Goal: Task Accomplishment & Management: Use online tool/utility

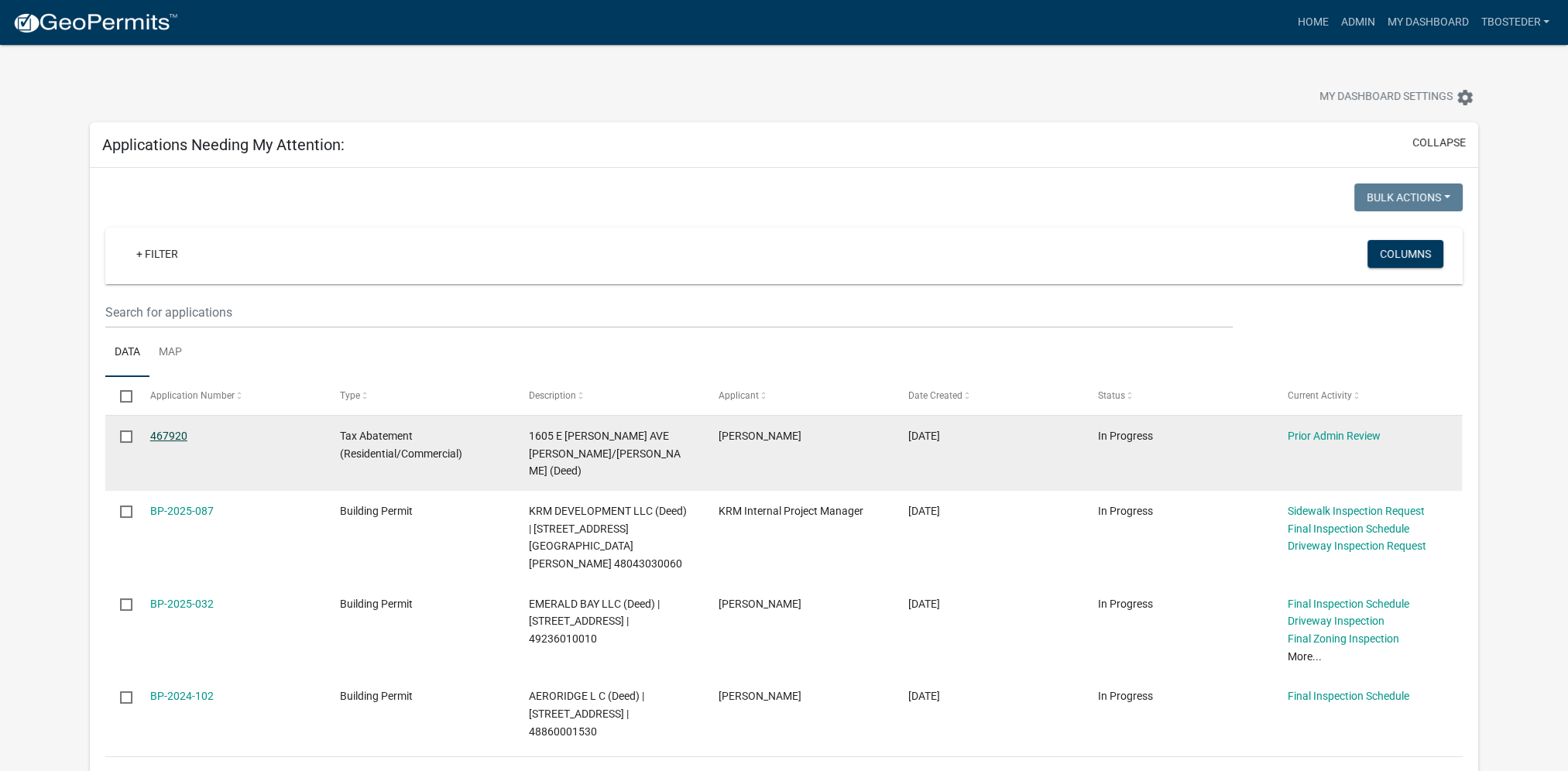
click at [186, 434] on link "467920" at bounding box center [168, 436] width 37 height 12
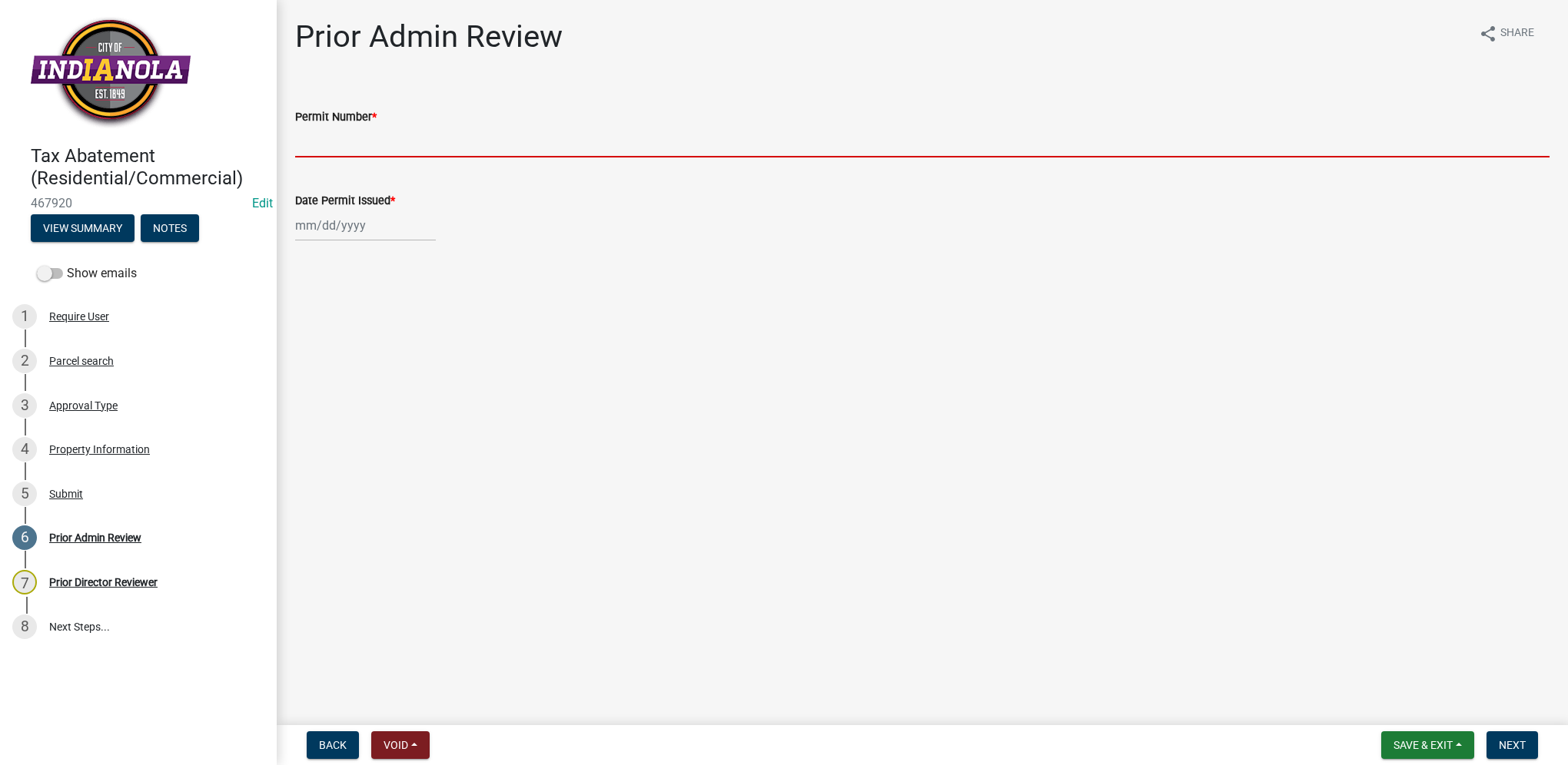
click at [305, 147] on input "Permit Number *" at bounding box center [922, 142] width 1254 height 32
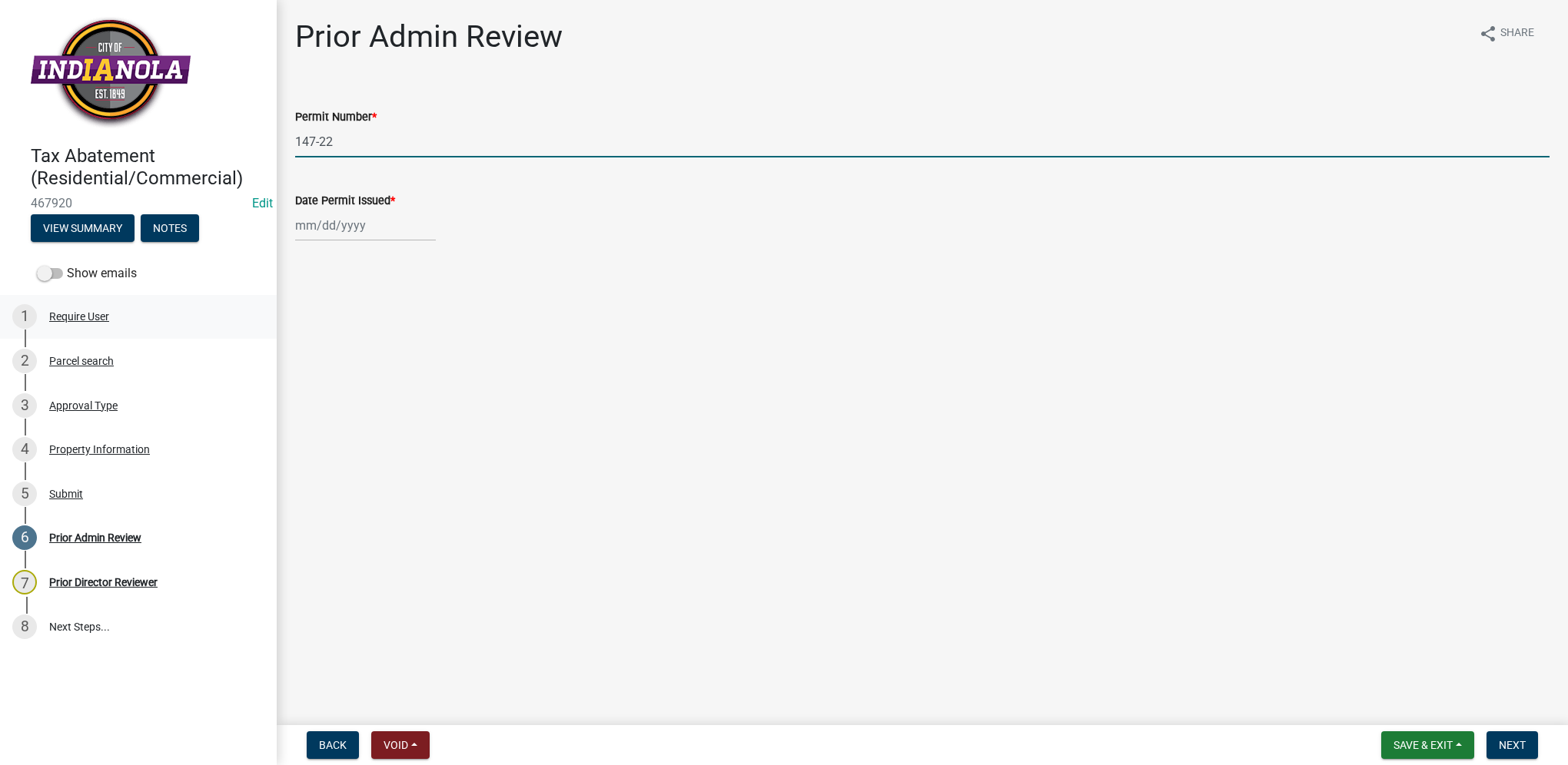
type input "147-22"
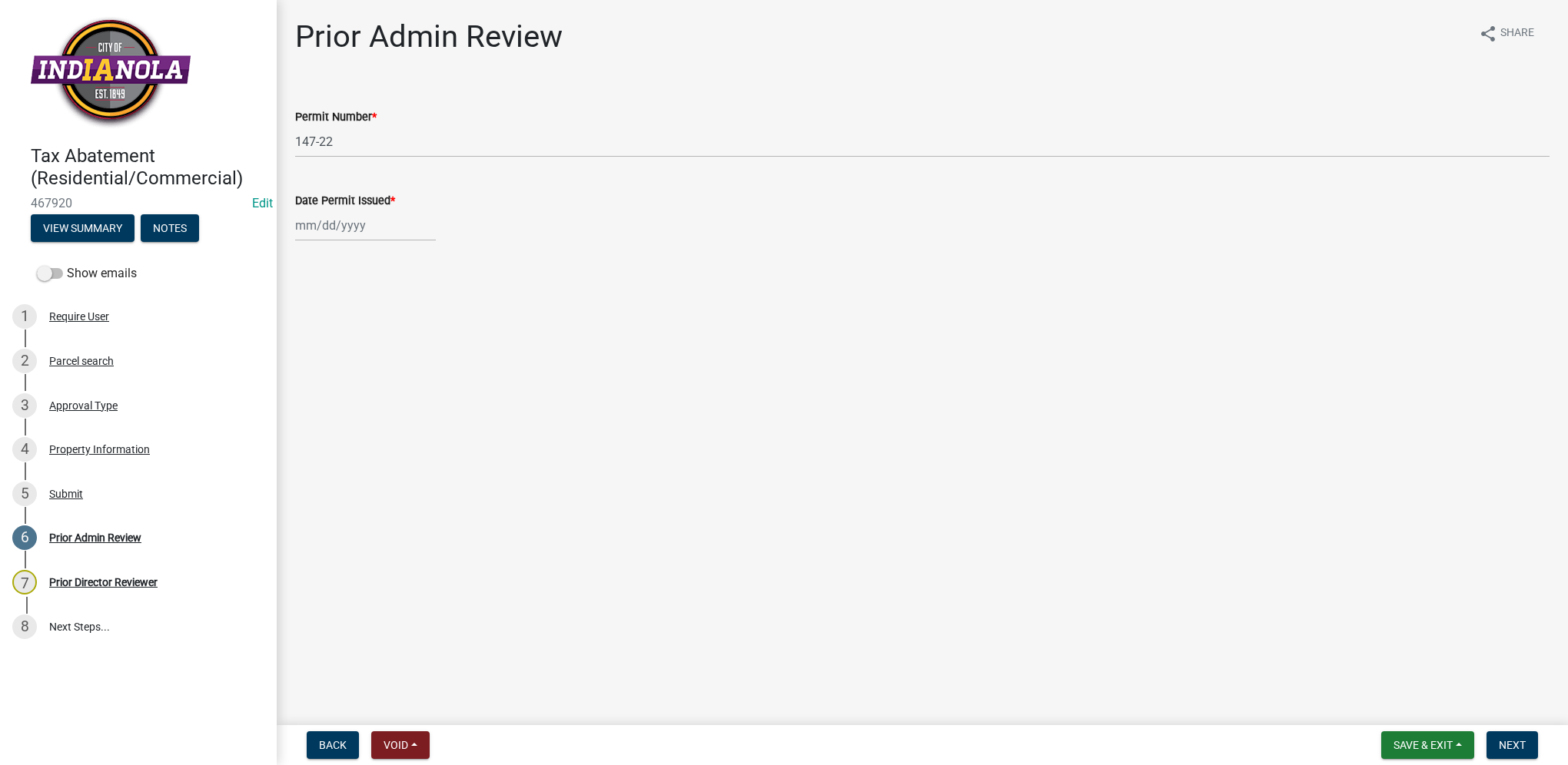
click at [315, 211] on div at bounding box center [366, 226] width 141 height 32
select select "8"
select select "2025"
click at [299, 221] on input "Date Permit Issued *" at bounding box center [366, 226] width 141 height 32
type input "[DATE]"
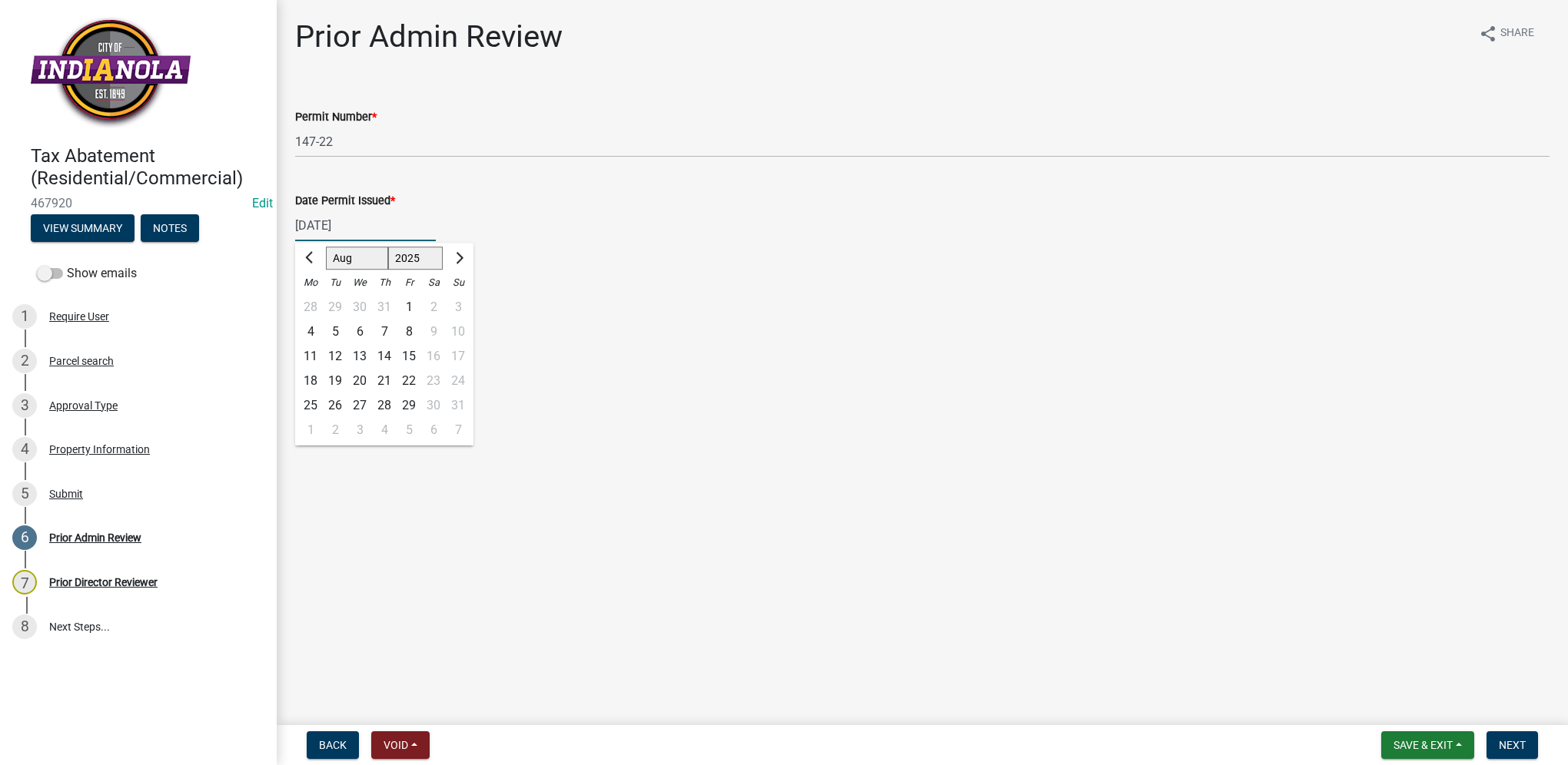
click at [1117, 643] on main "Prior Admin Review share Share Permit Number * 147-22 Date Permit Issued * [DAT…" at bounding box center [922, 359] width 1291 height 719
click at [1521, 750] on span "Next" at bounding box center [1512, 744] width 27 height 12
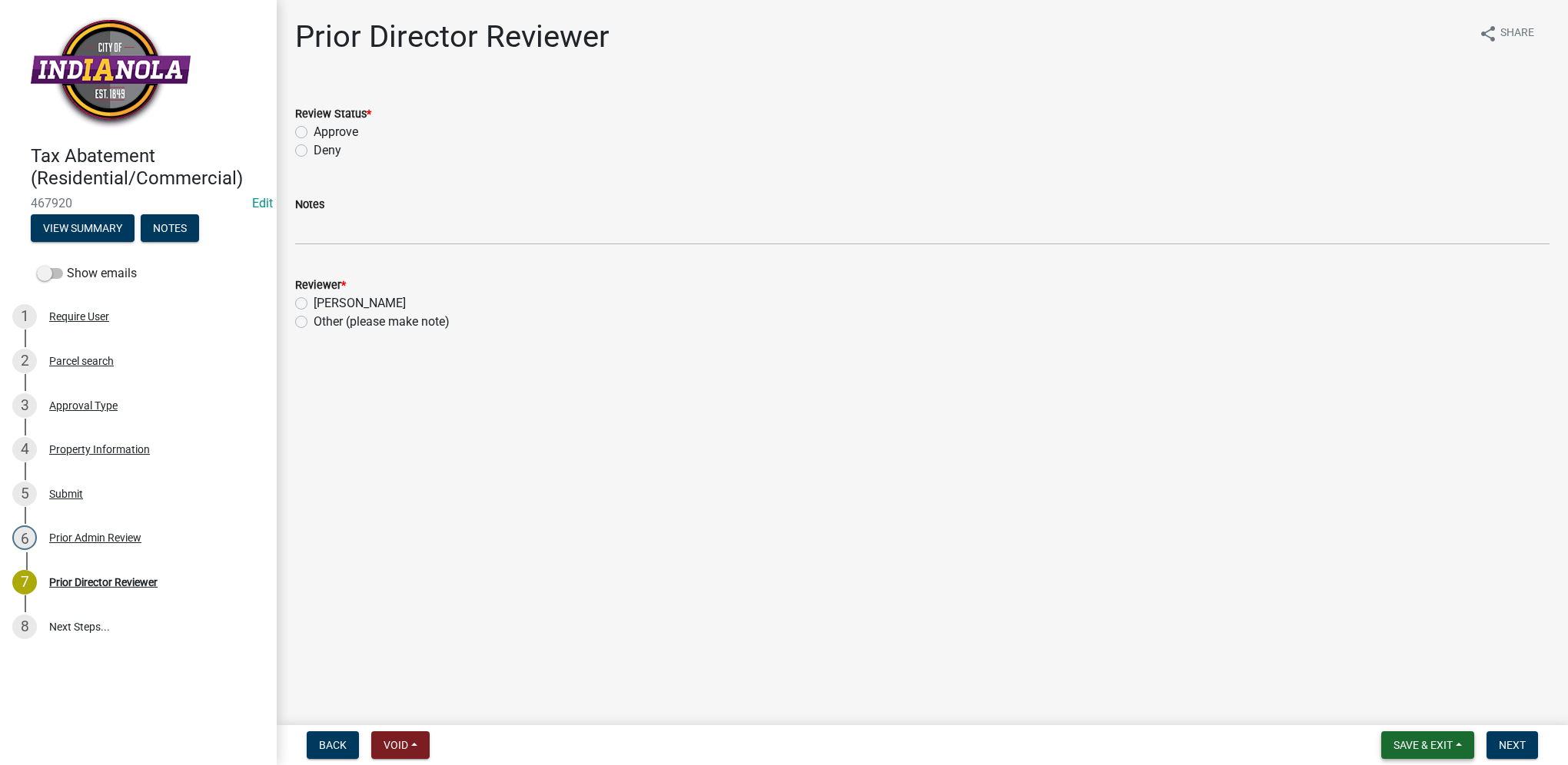
click at [1399, 739] on span "Save & Exit" at bounding box center [1423, 744] width 59 height 12
click at [1396, 716] on button "Save & Exit" at bounding box center [1411, 705] width 123 height 37
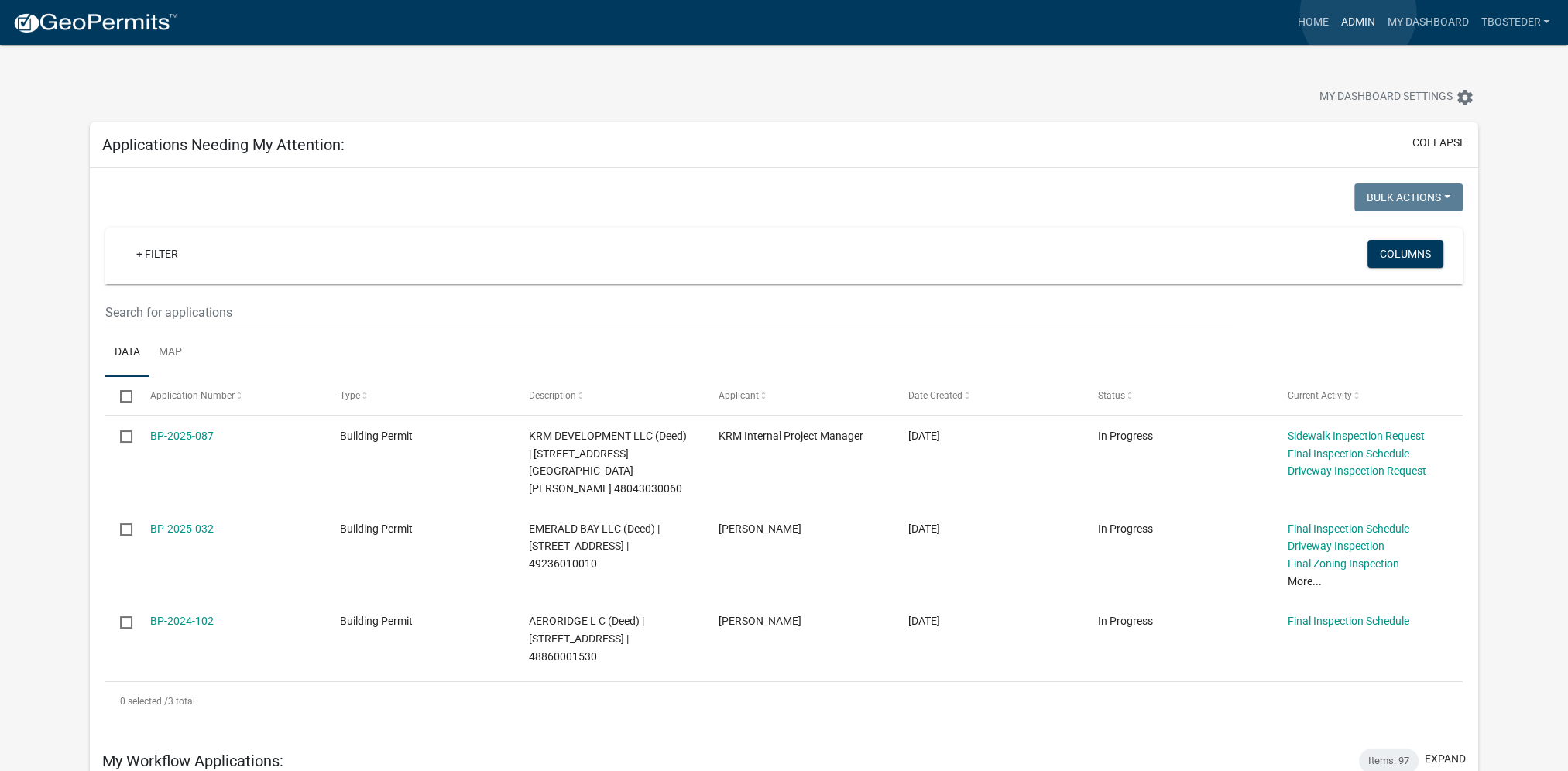
click at [1358, 13] on link "Admin" at bounding box center [1357, 22] width 46 height 29
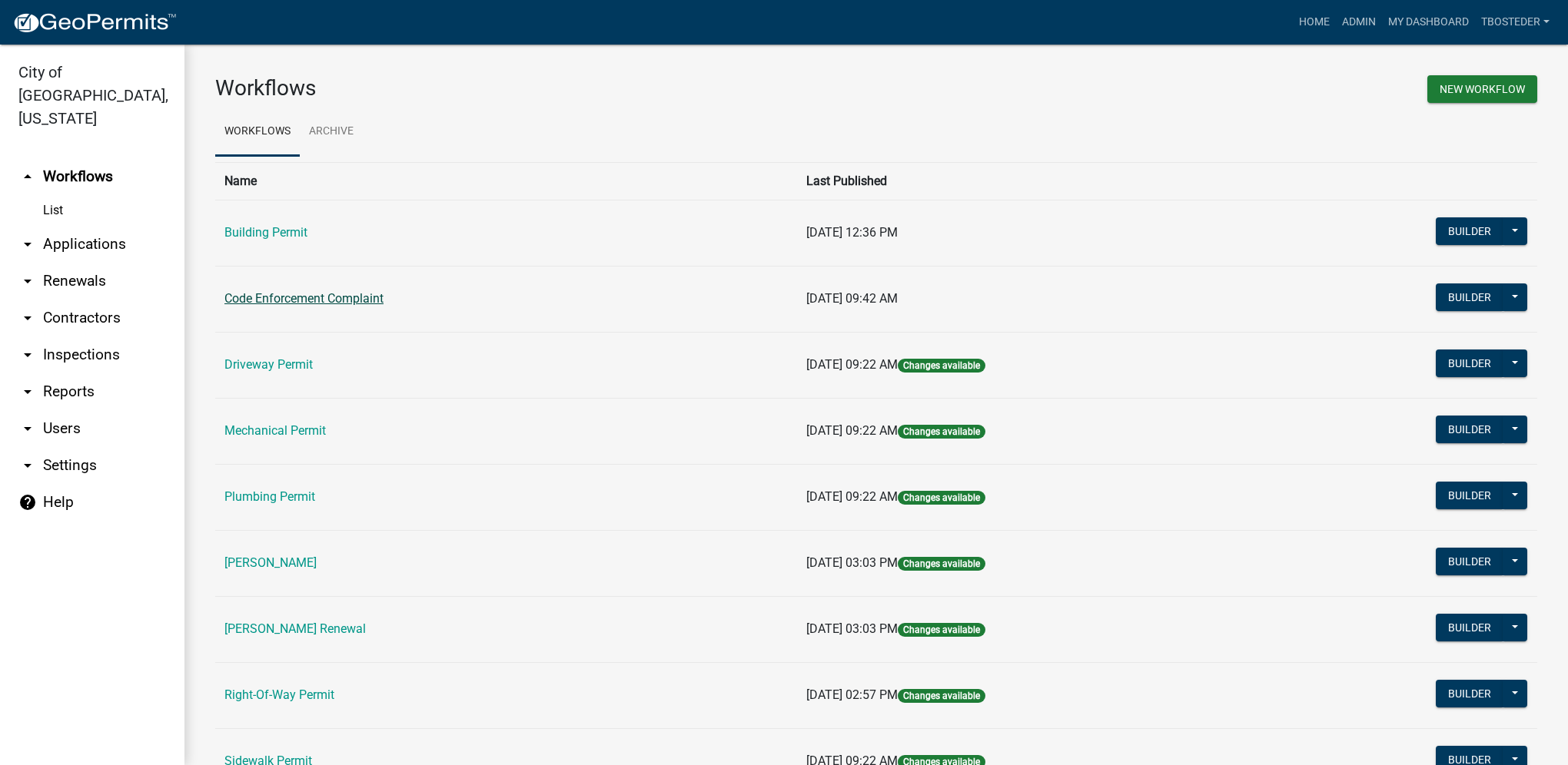
click at [286, 295] on link "Code Enforcement Complaint" at bounding box center [304, 299] width 159 height 15
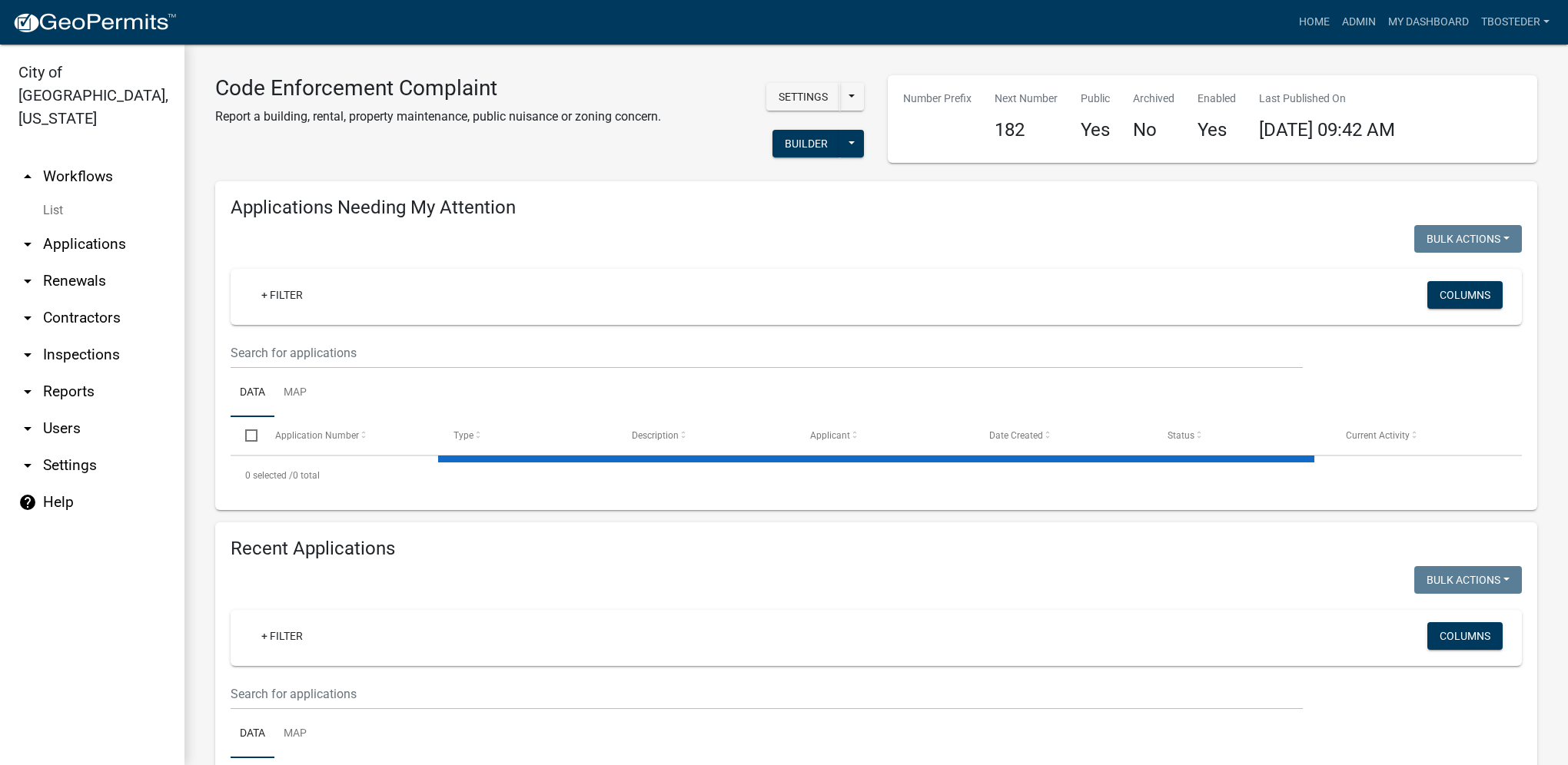
select select "1: 25"
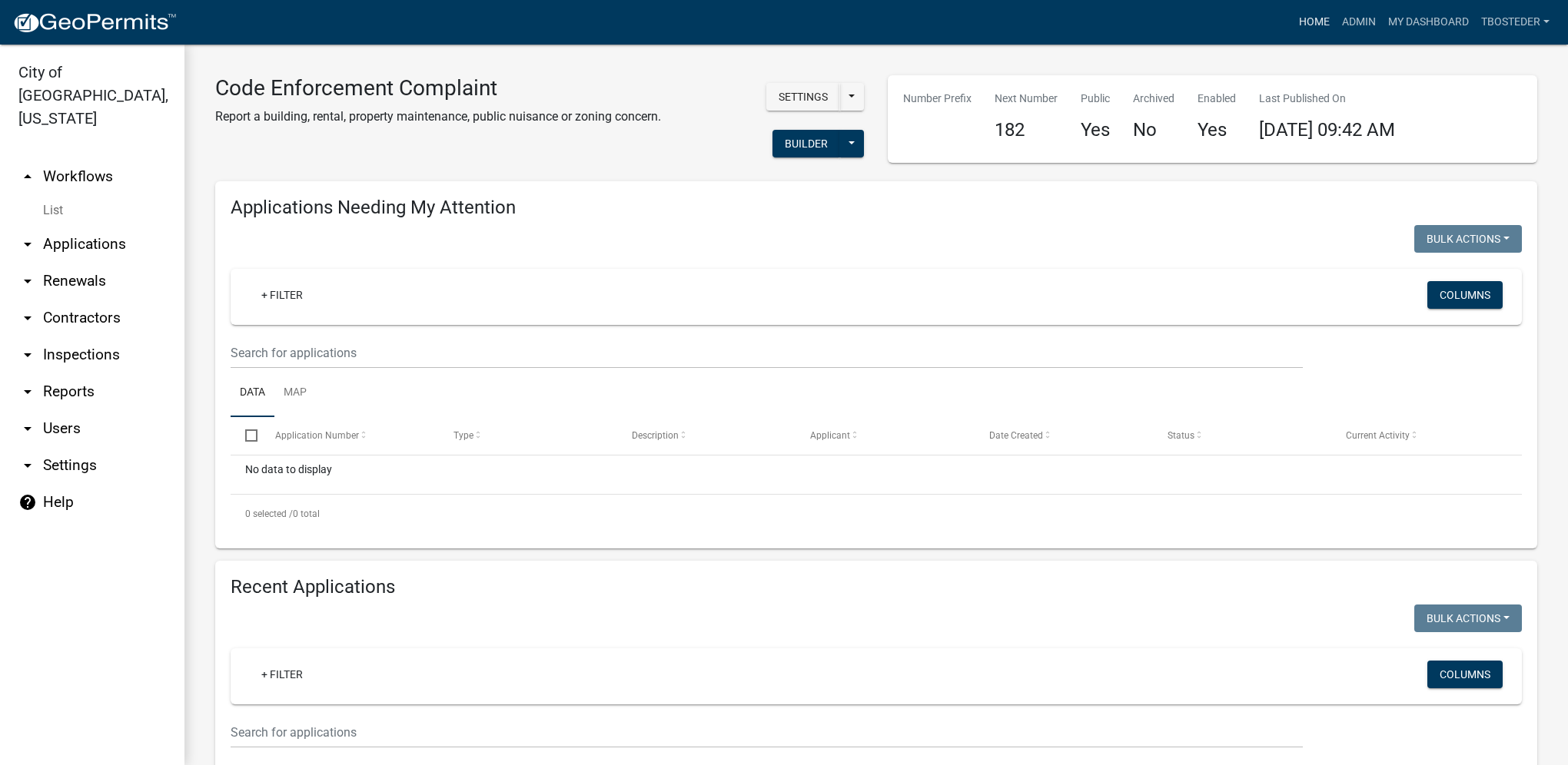
click at [1301, 22] on link "Home" at bounding box center [1314, 22] width 43 height 29
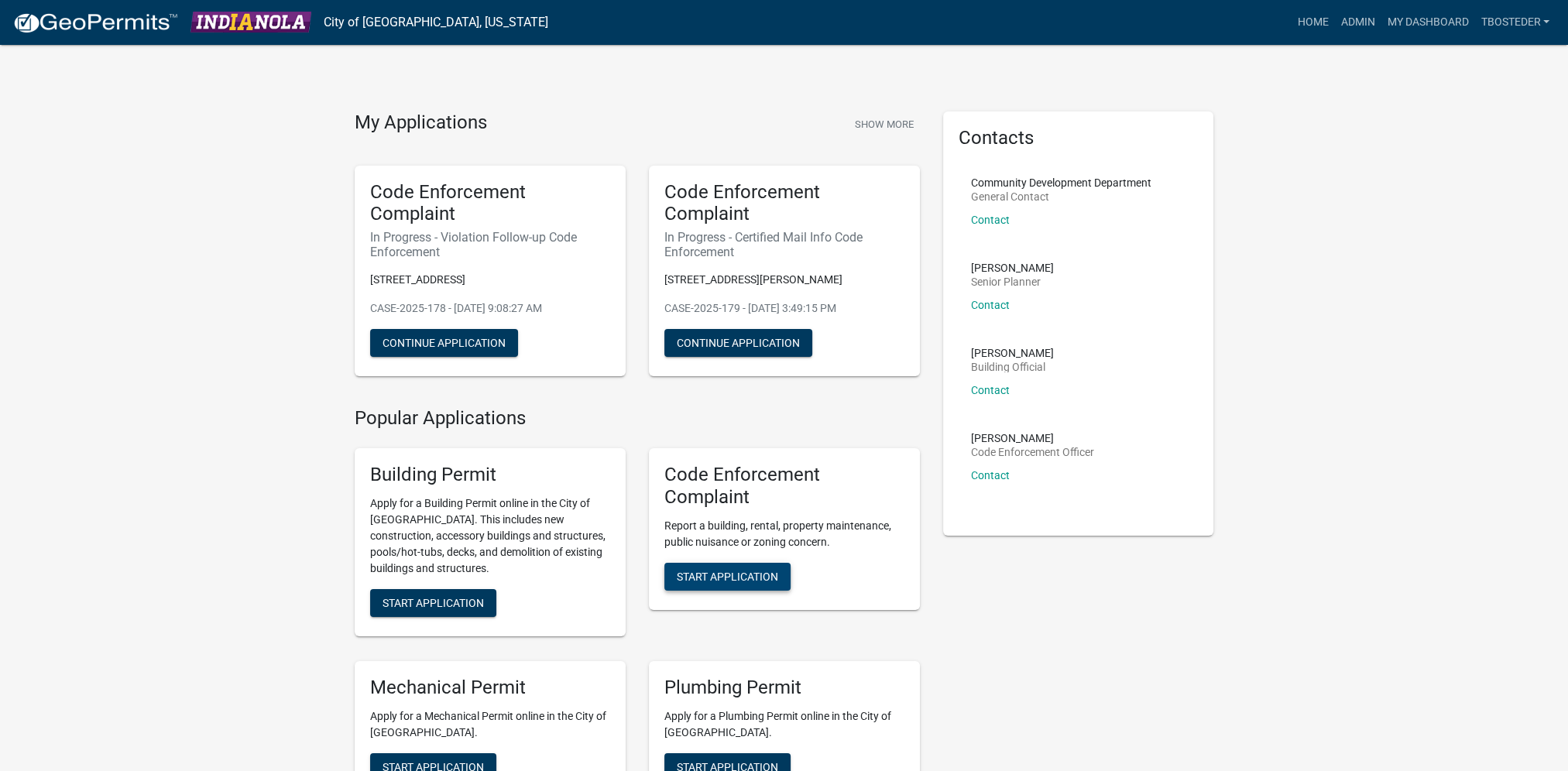
click at [772, 575] on span "Start Application" at bounding box center [727, 575] width 101 height 12
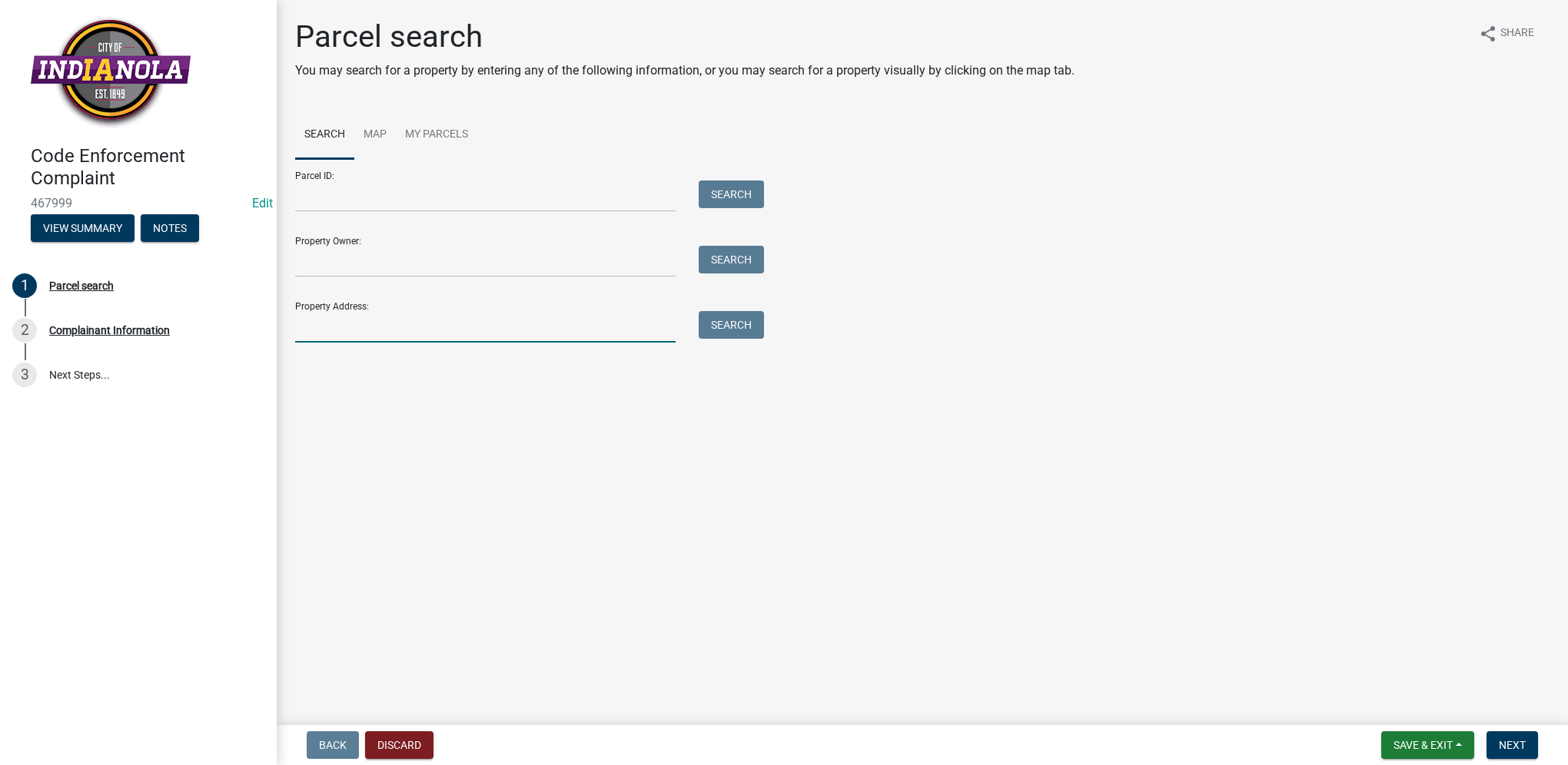
click at [360, 329] on input "Property Address:" at bounding box center [486, 327] width 381 height 32
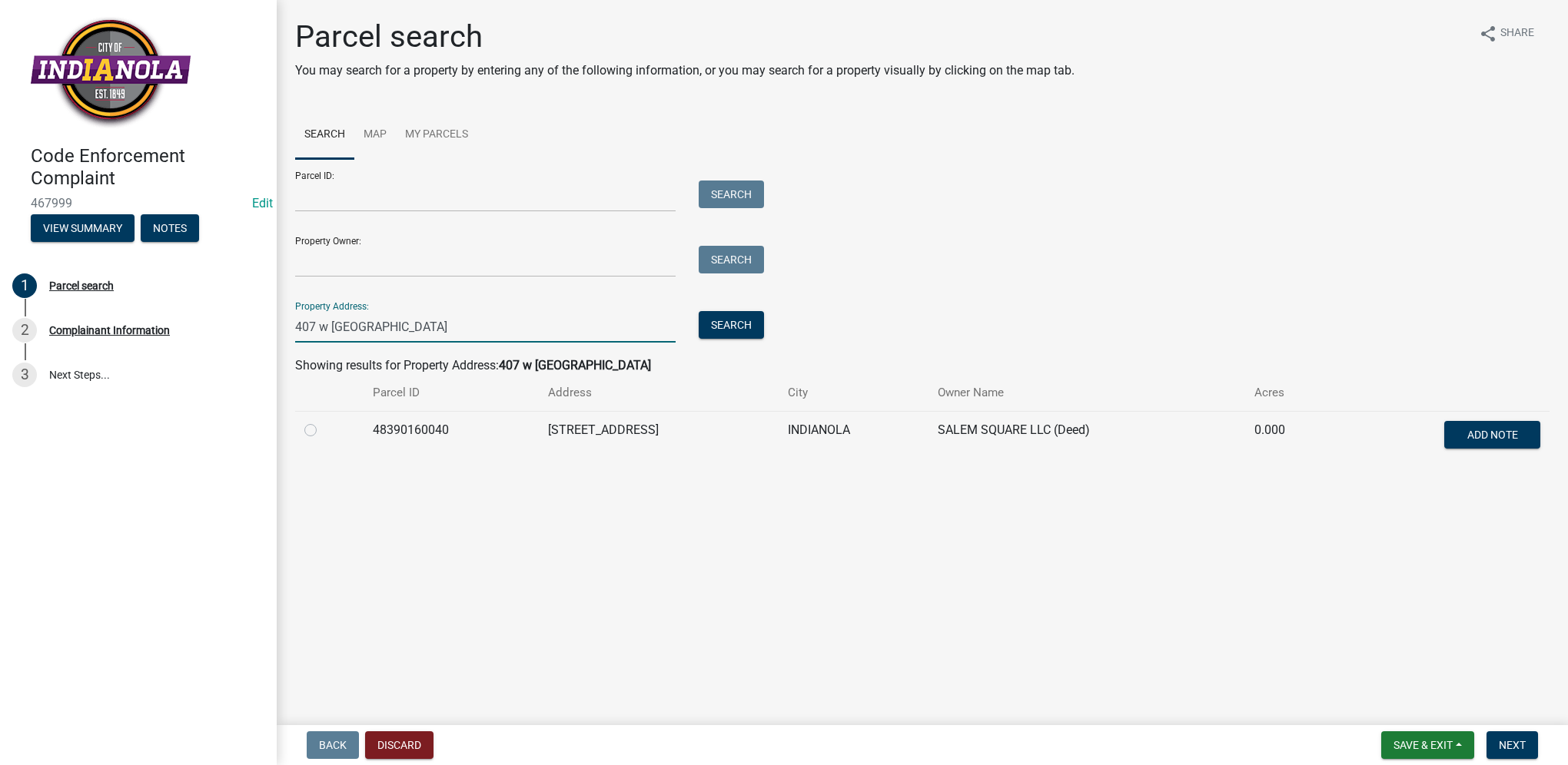
type input "407 w [GEOGRAPHIC_DATA]"
click at [323, 421] on label at bounding box center [323, 421] width 0 height 0
click at [323, 428] on input "radio" at bounding box center [327, 426] width 10 height 10
radio input "true"
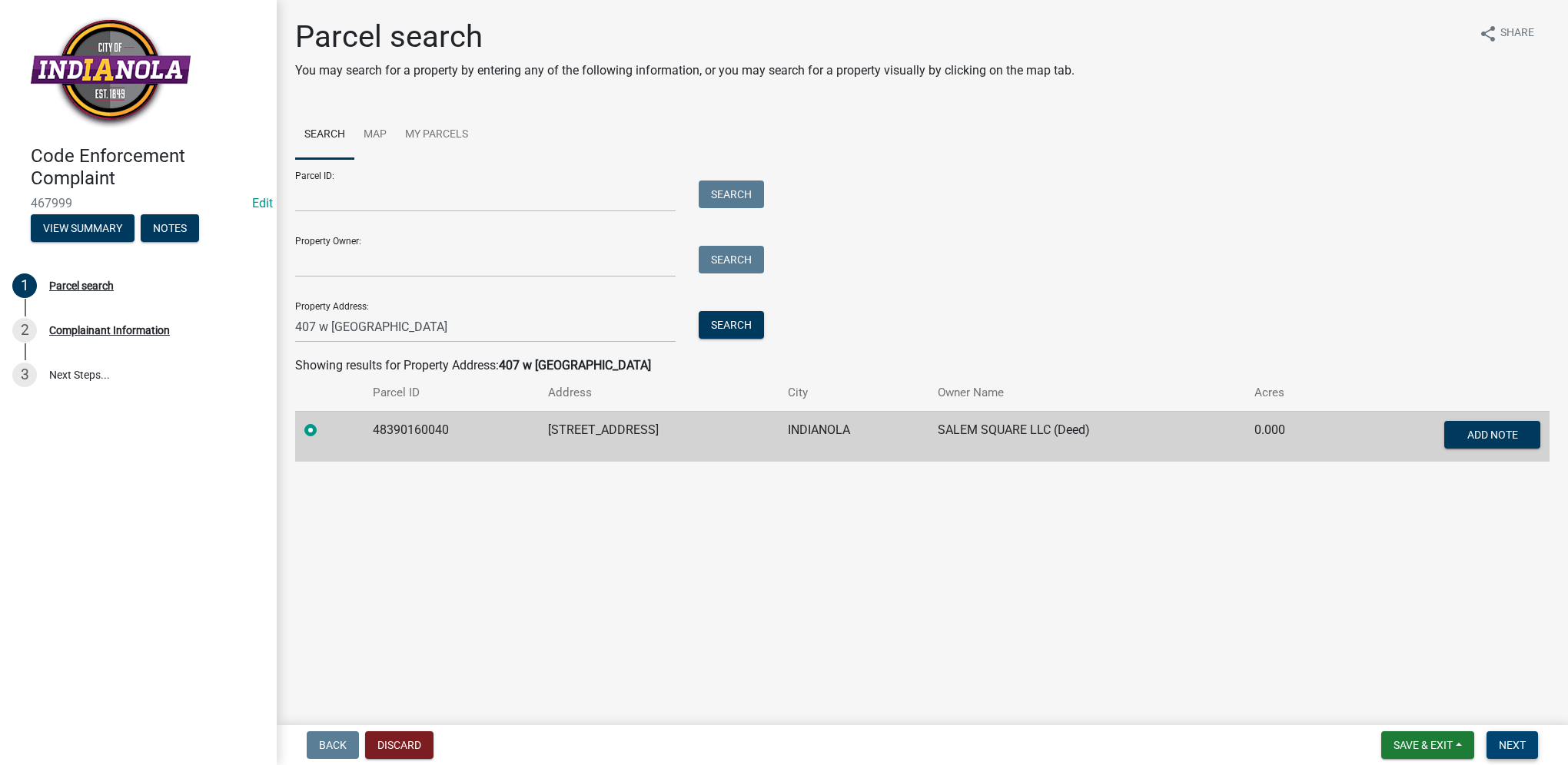
click at [1532, 741] on button "Next" at bounding box center [1512, 744] width 52 height 27
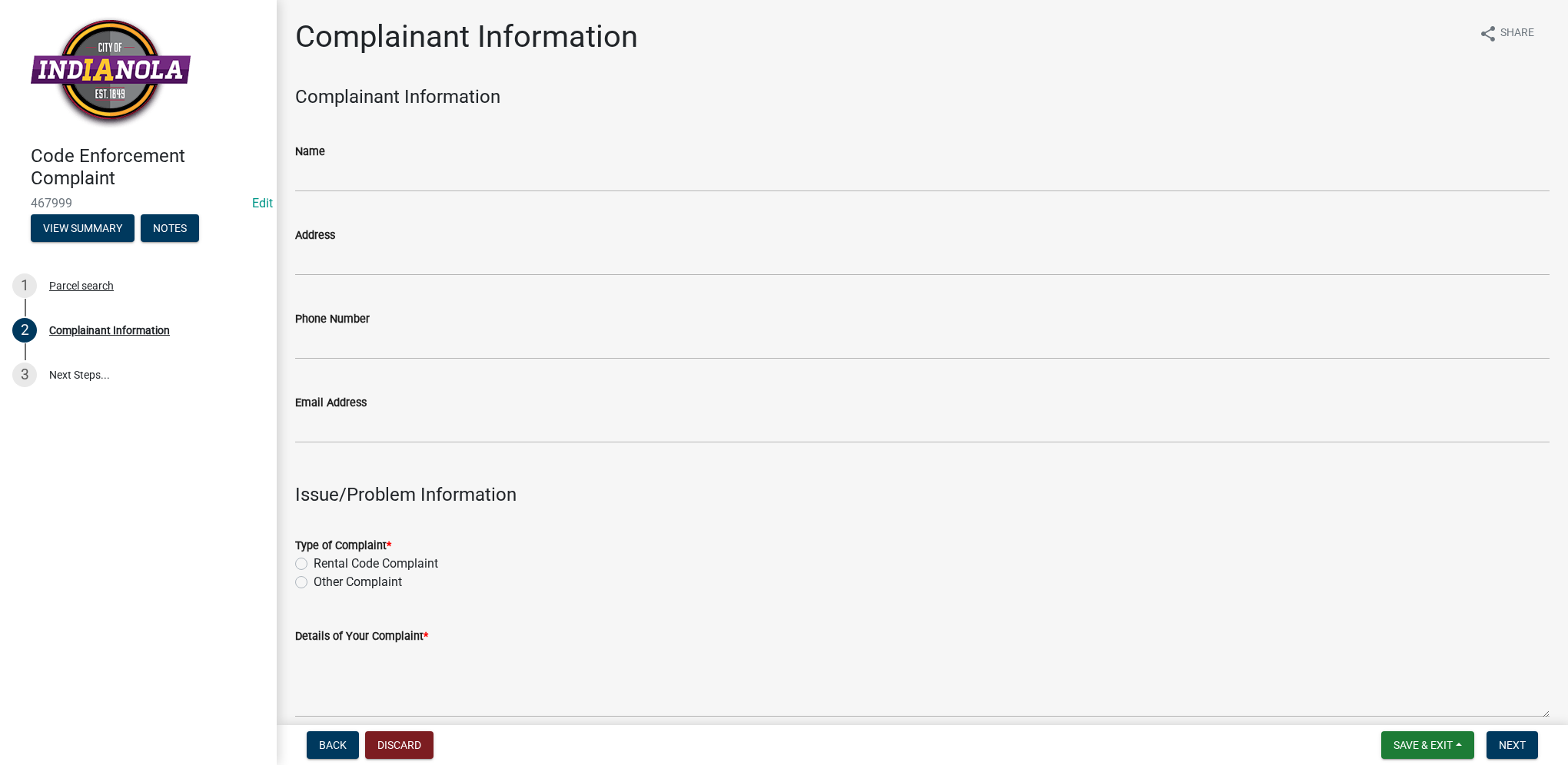
scroll to position [77, 0]
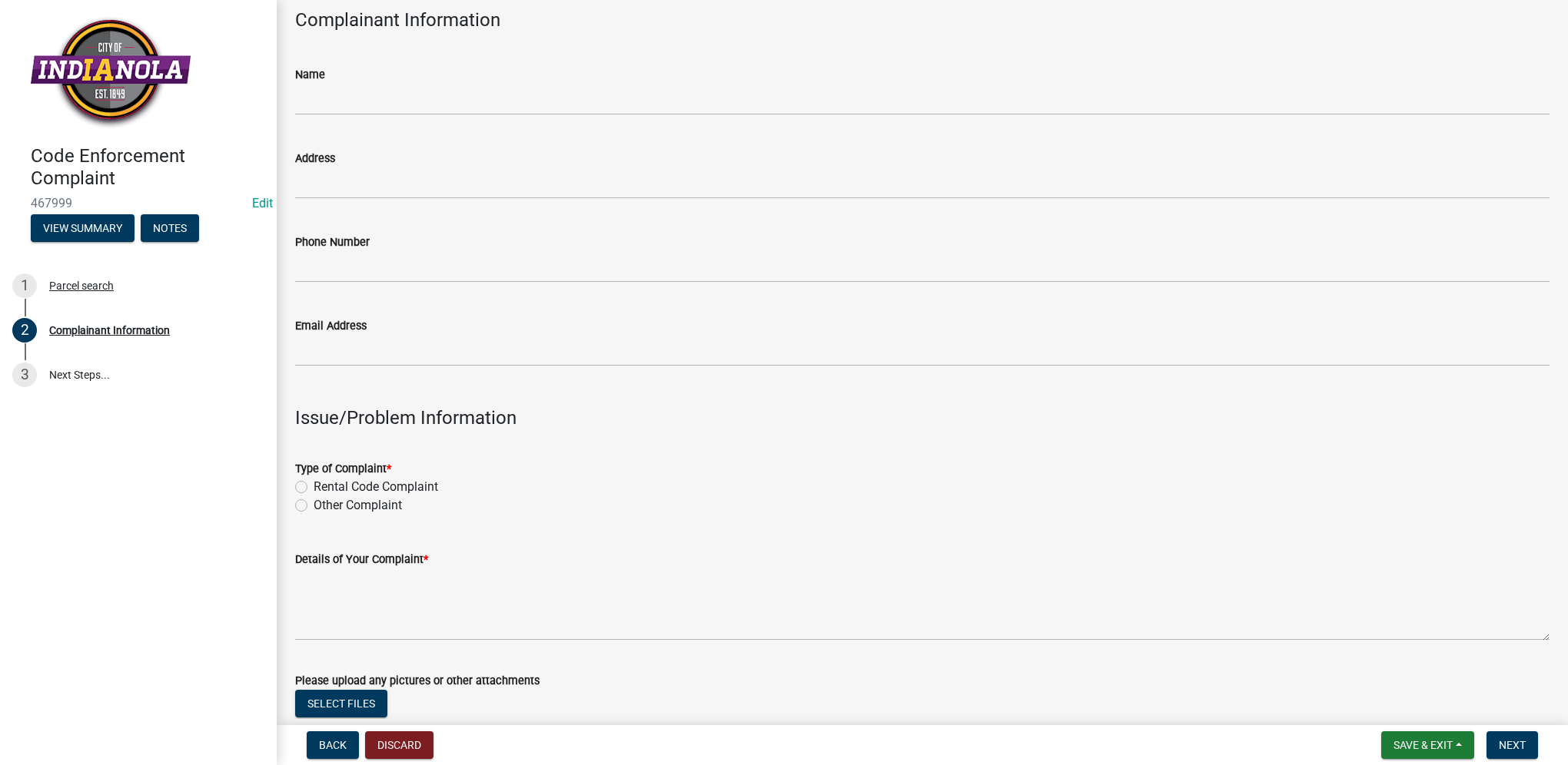
click at [316, 505] on label "Other Complaint" at bounding box center [357, 505] width 88 height 19
click at [316, 505] on input "Other Complaint" at bounding box center [318, 501] width 10 height 10
radio input "true"
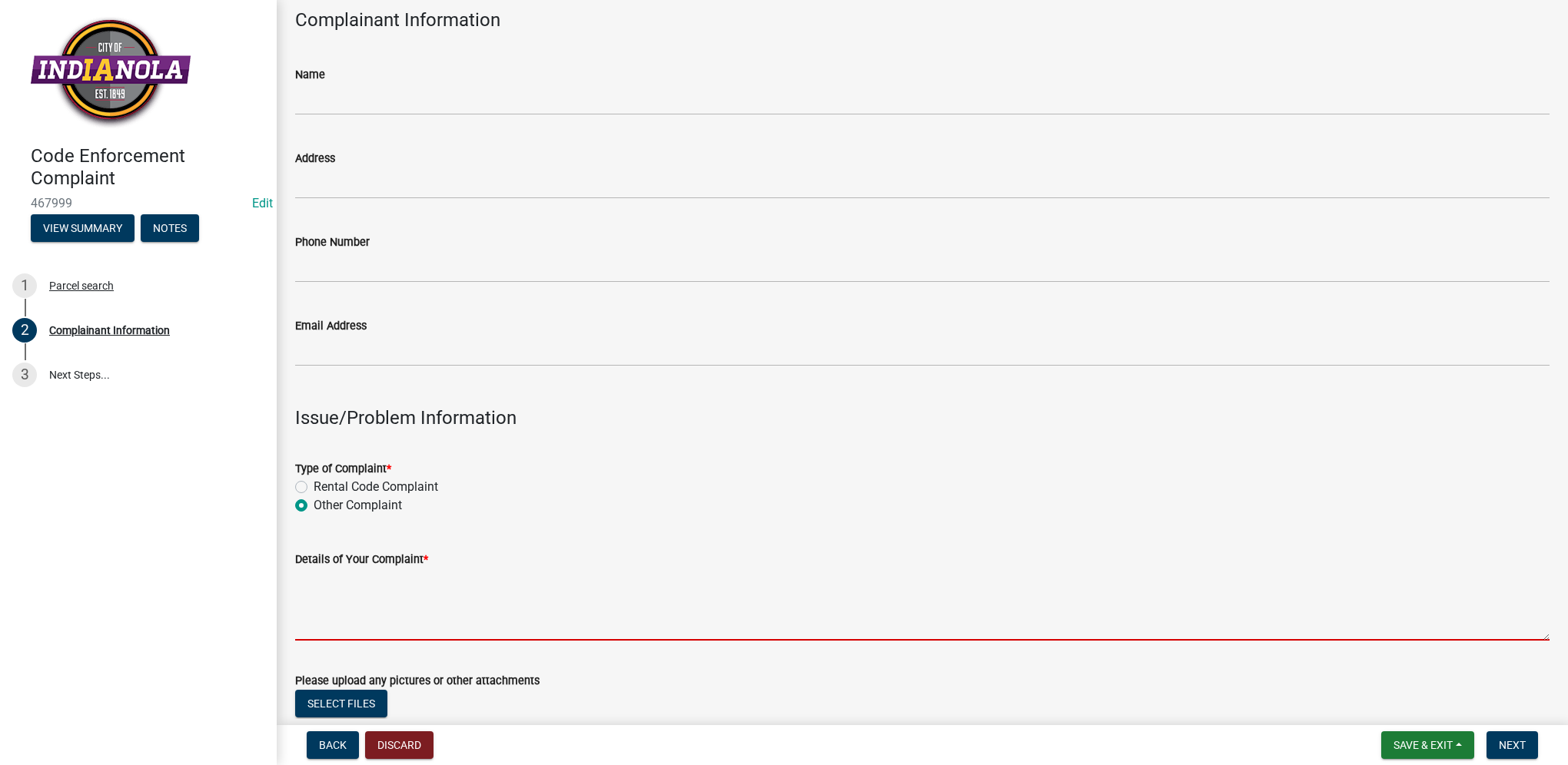
click at [343, 632] on textarea "Details of Your Complaint *" at bounding box center [922, 604] width 1254 height 72
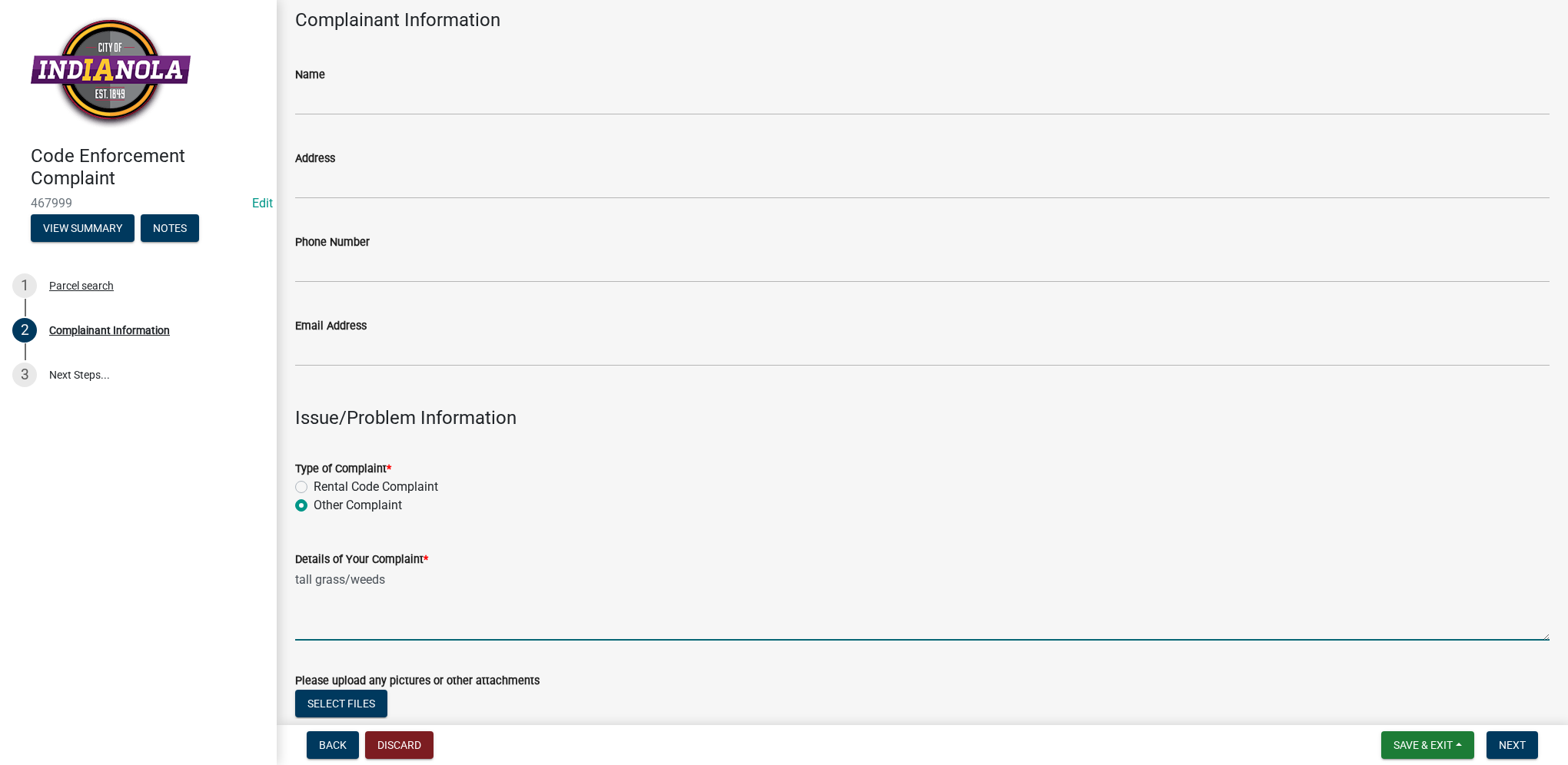
drag, startPoint x: 427, startPoint y: 585, endPoint x: 278, endPoint y: 578, distance: 149.2
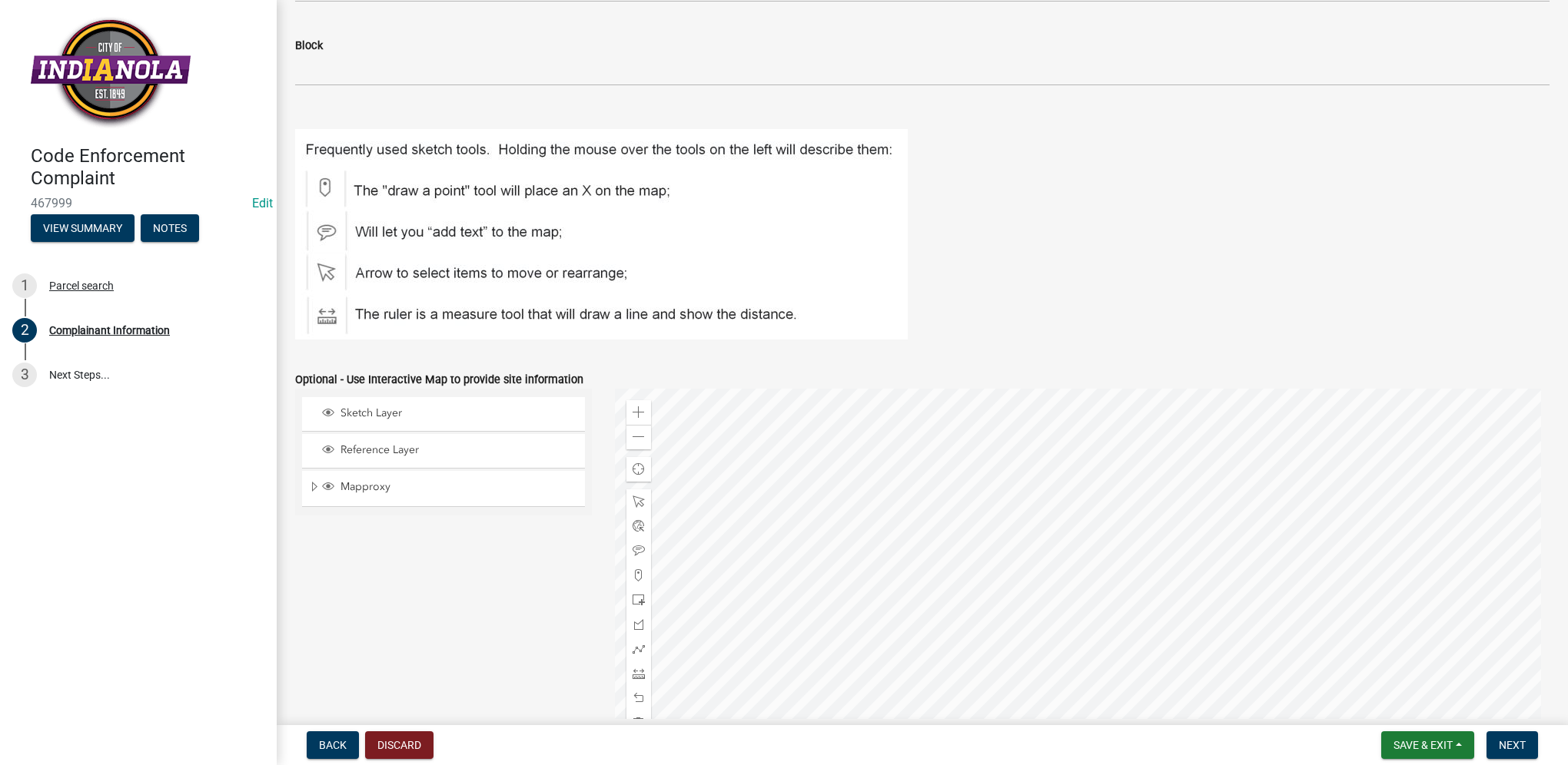
scroll to position [1750, 0]
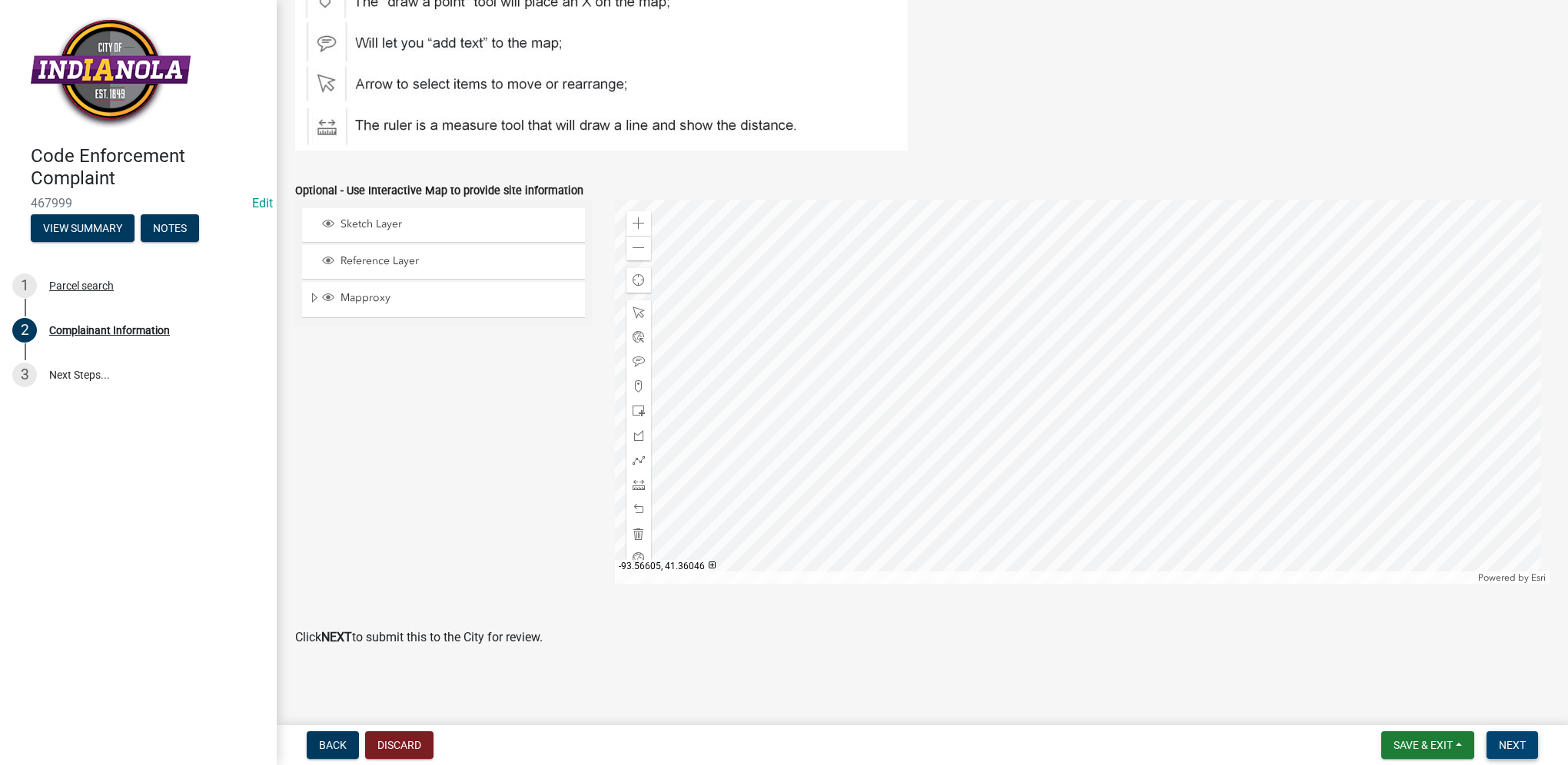
type textarea "tall grass/weeds"
click at [1502, 739] on span "Next" at bounding box center [1512, 744] width 27 height 12
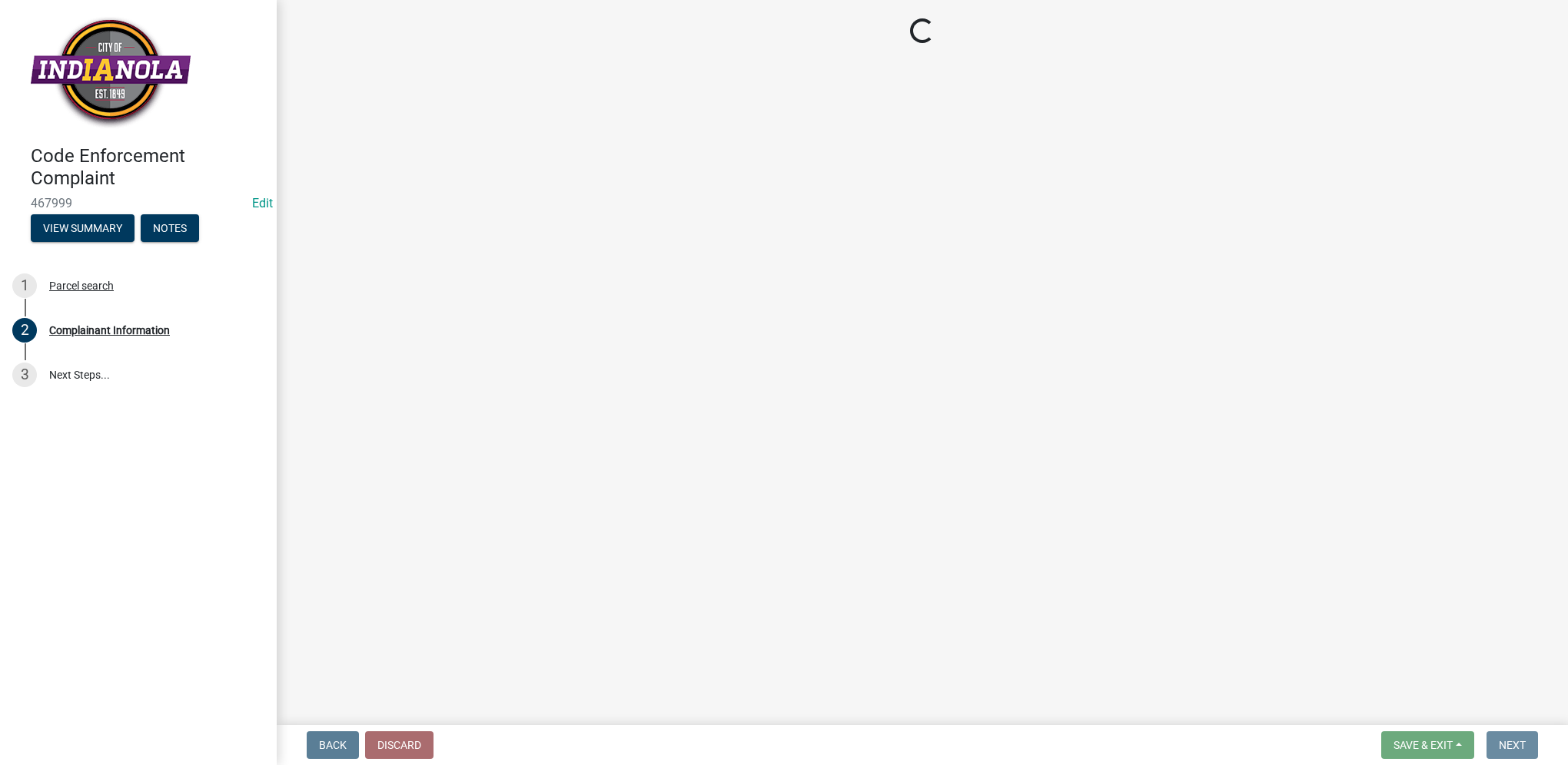
scroll to position [0, 0]
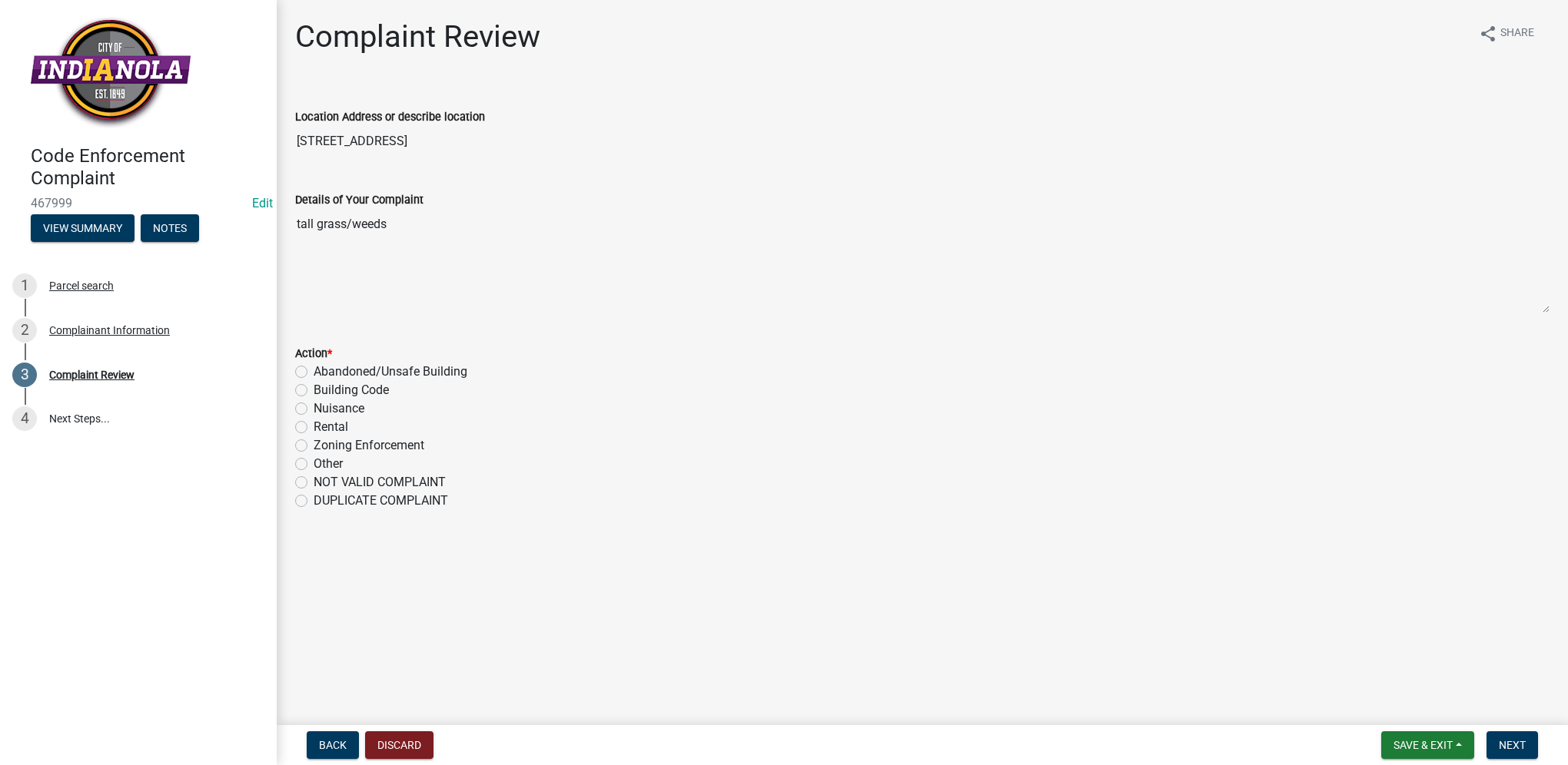
click at [313, 408] on label "Nuisance" at bounding box center [339, 409] width 51 height 19
click at [313, 408] on input "Nuisance" at bounding box center [318, 404] width 10 height 10
radio input "true"
click at [1503, 750] on span "Next" at bounding box center [1512, 744] width 27 height 12
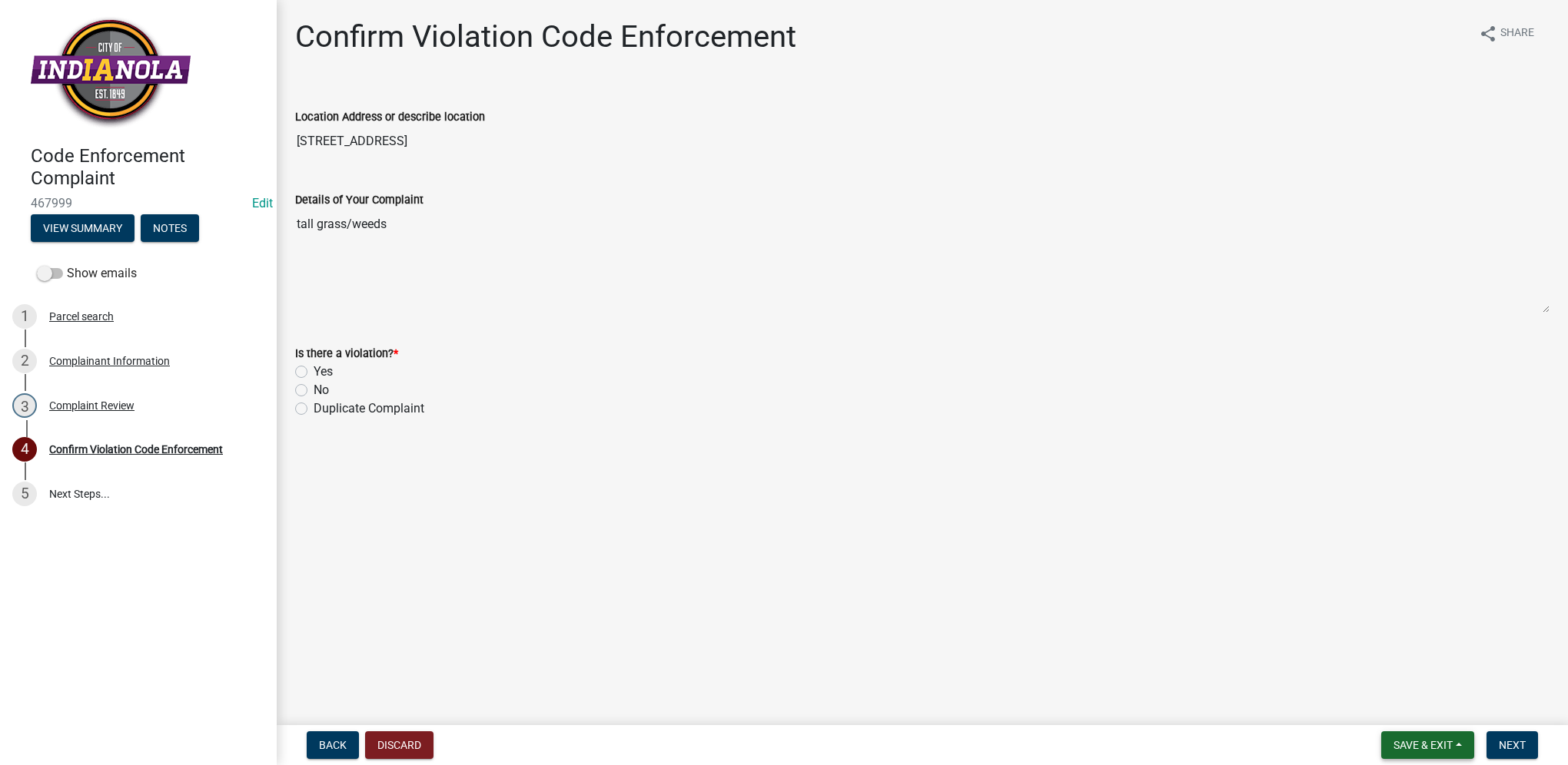
click at [1402, 742] on span "Save & Exit" at bounding box center [1423, 744] width 59 height 12
click at [1388, 704] on button "Save & Exit" at bounding box center [1411, 705] width 123 height 37
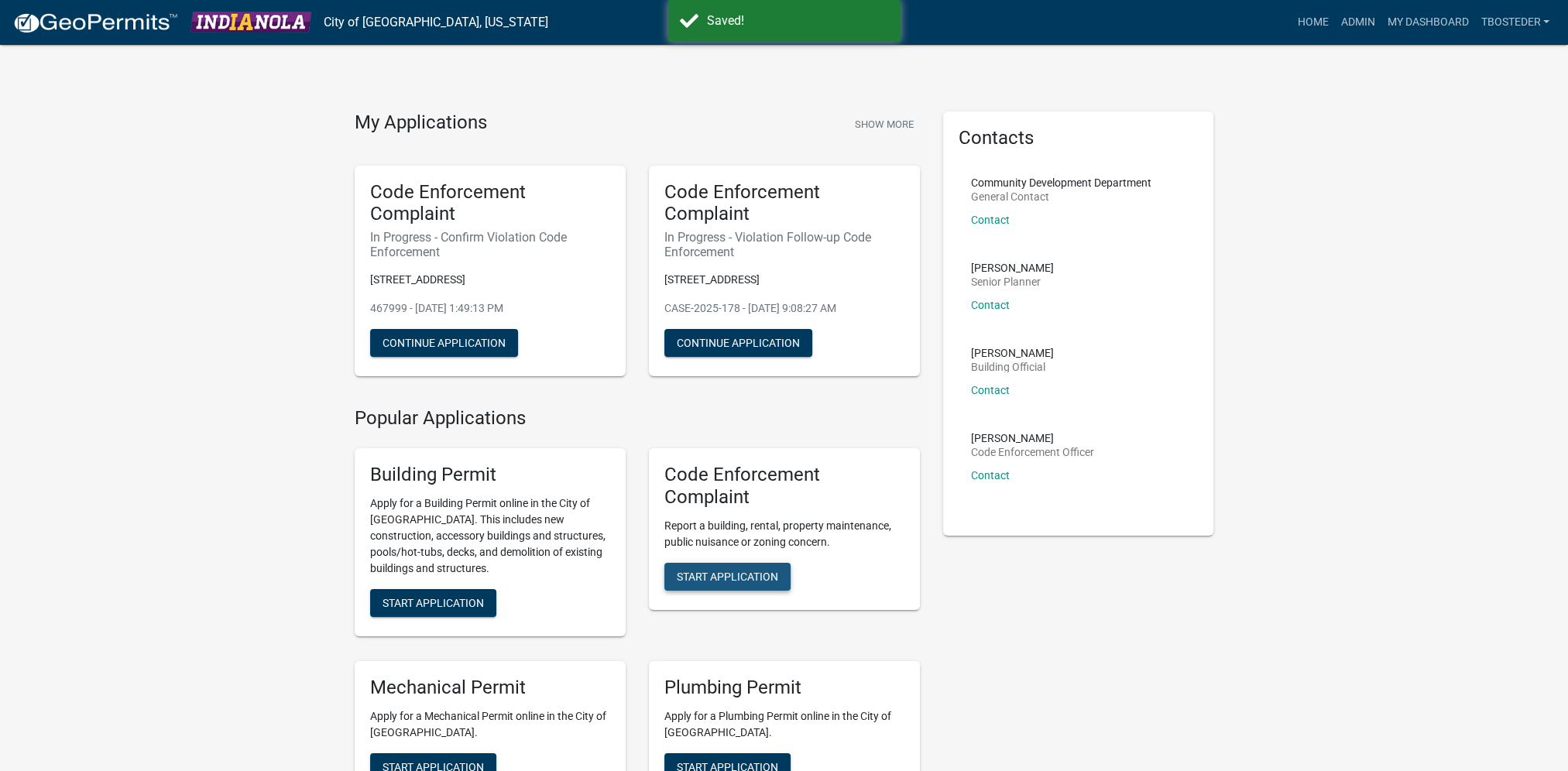
click at [724, 582] on span "Start Application" at bounding box center [727, 575] width 101 height 12
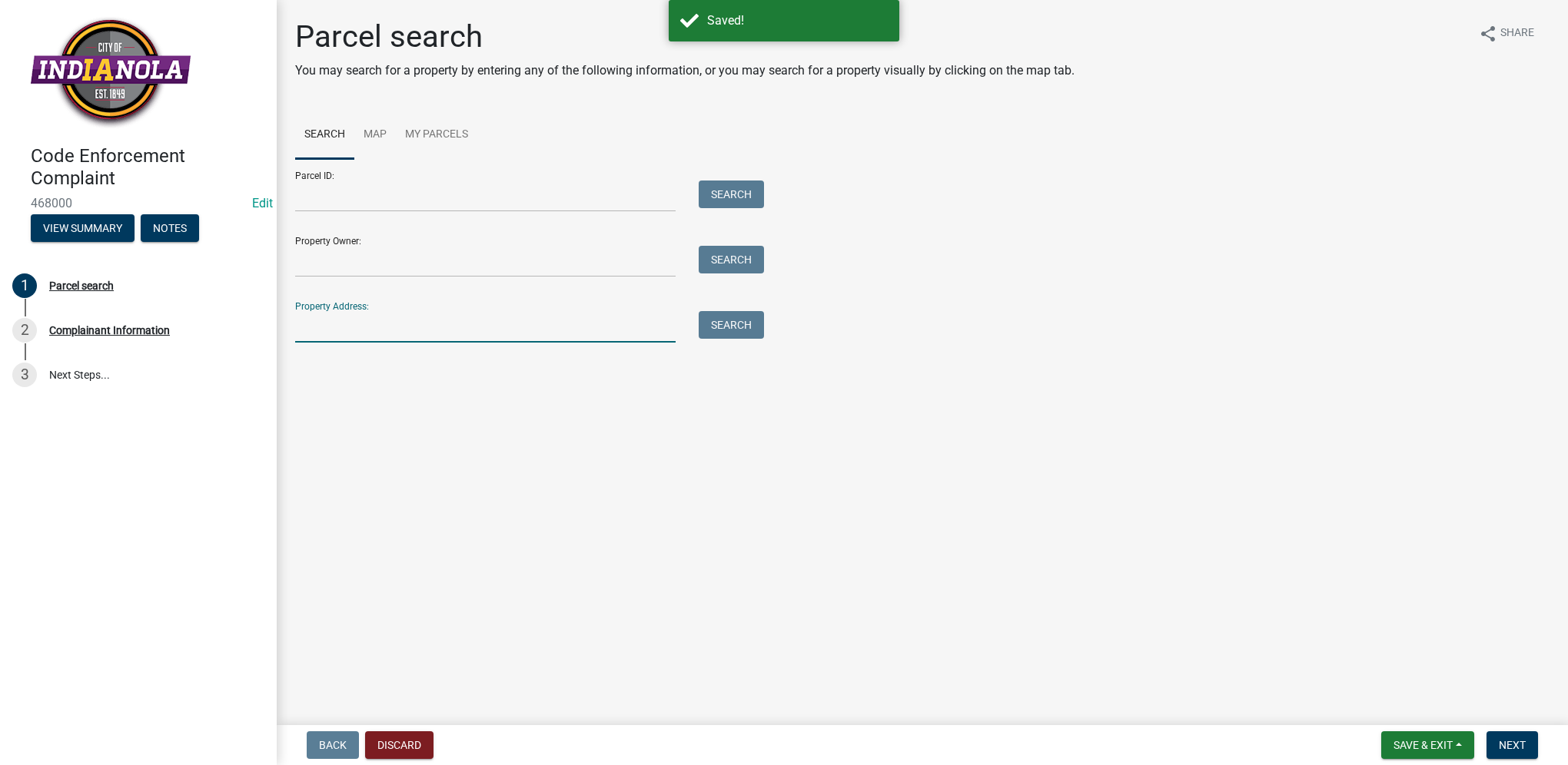
click at [529, 328] on input "Property Address:" at bounding box center [486, 327] width 381 height 32
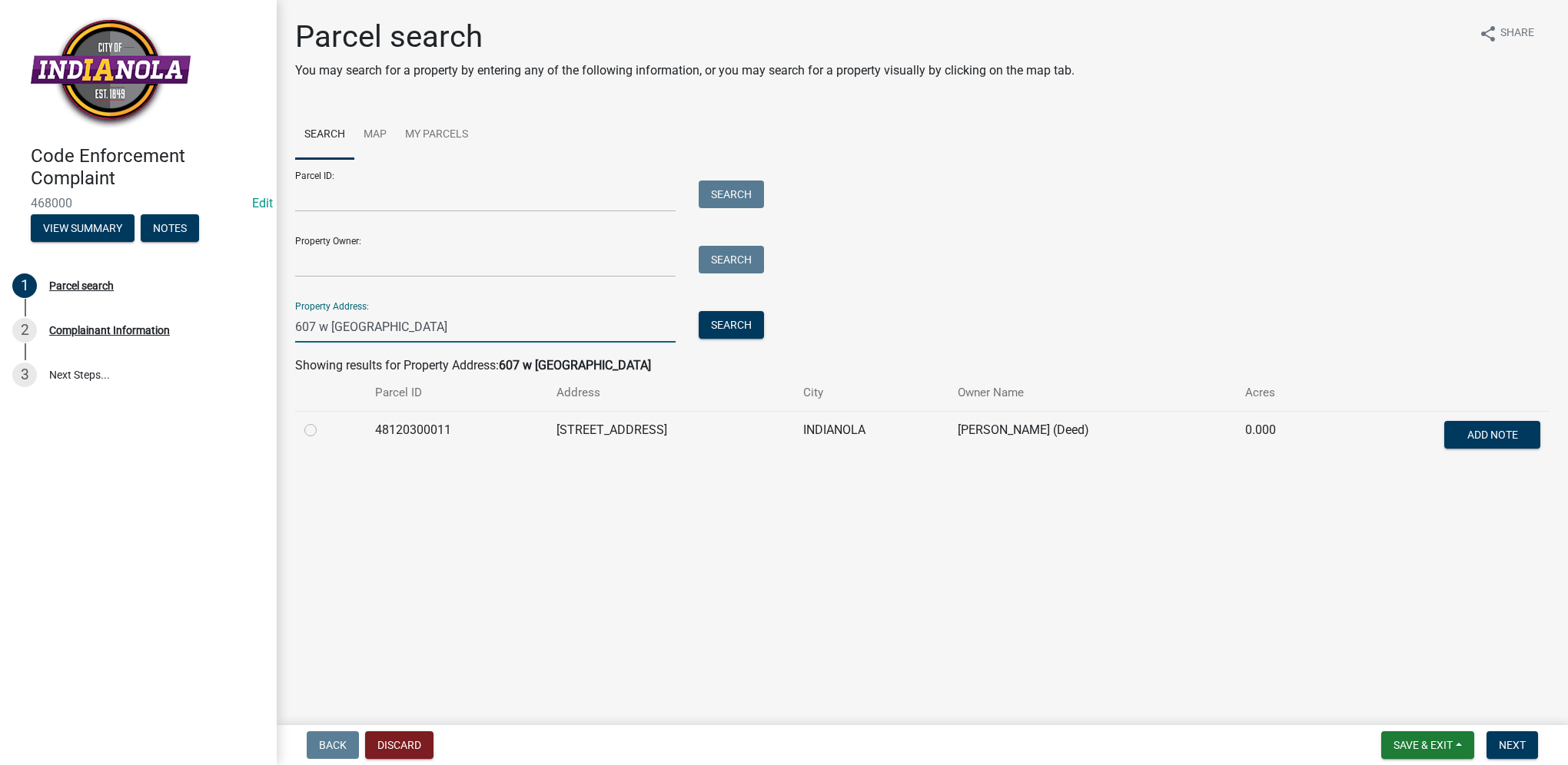
type input "607 w [GEOGRAPHIC_DATA]"
click at [323, 421] on label at bounding box center [323, 421] width 0 height 0
click at [323, 431] on input "radio" at bounding box center [327, 426] width 10 height 10
radio input "true"
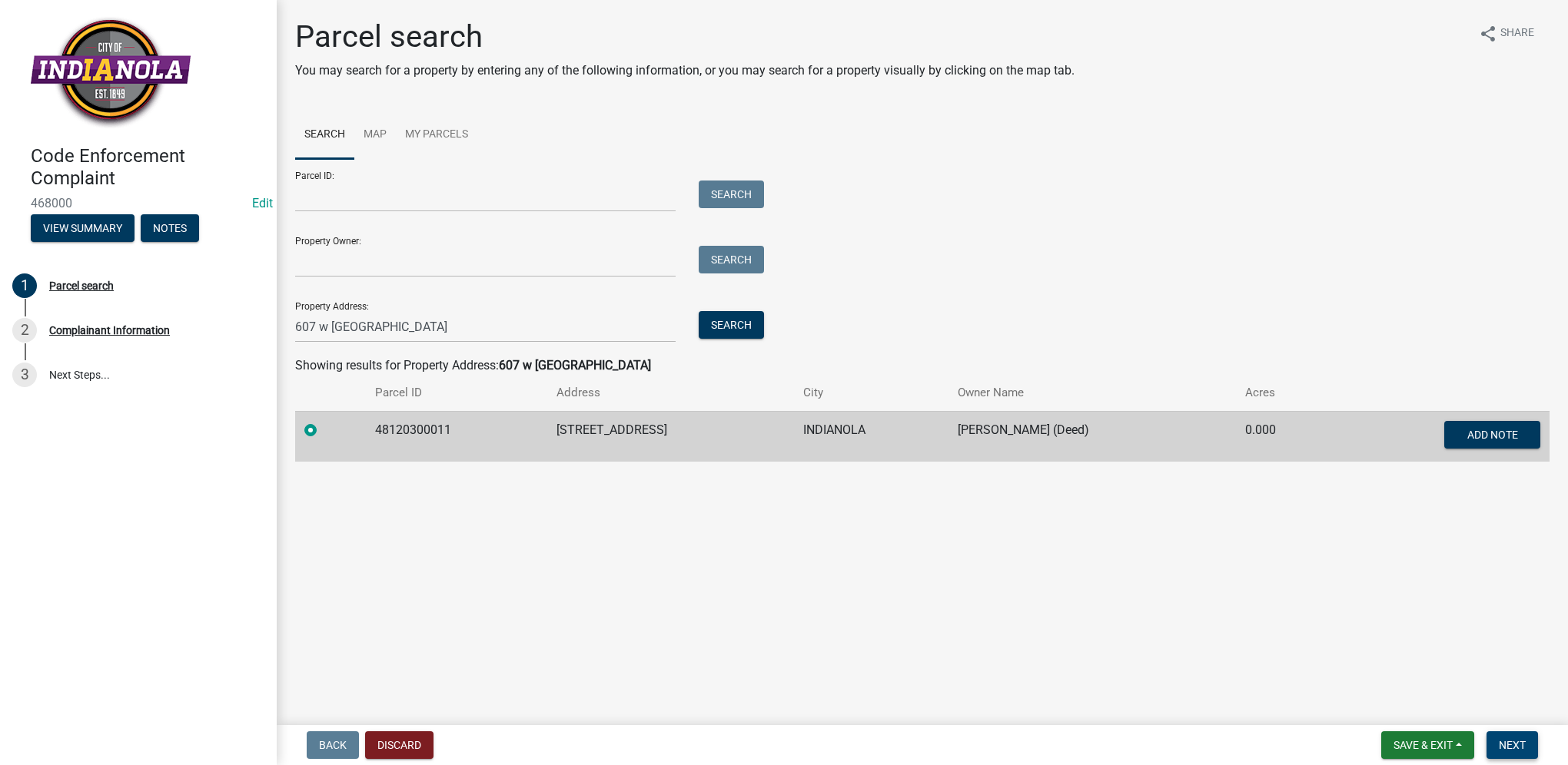
click at [1500, 746] on span "Next" at bounding box center [1512, 744] width 27 height 12
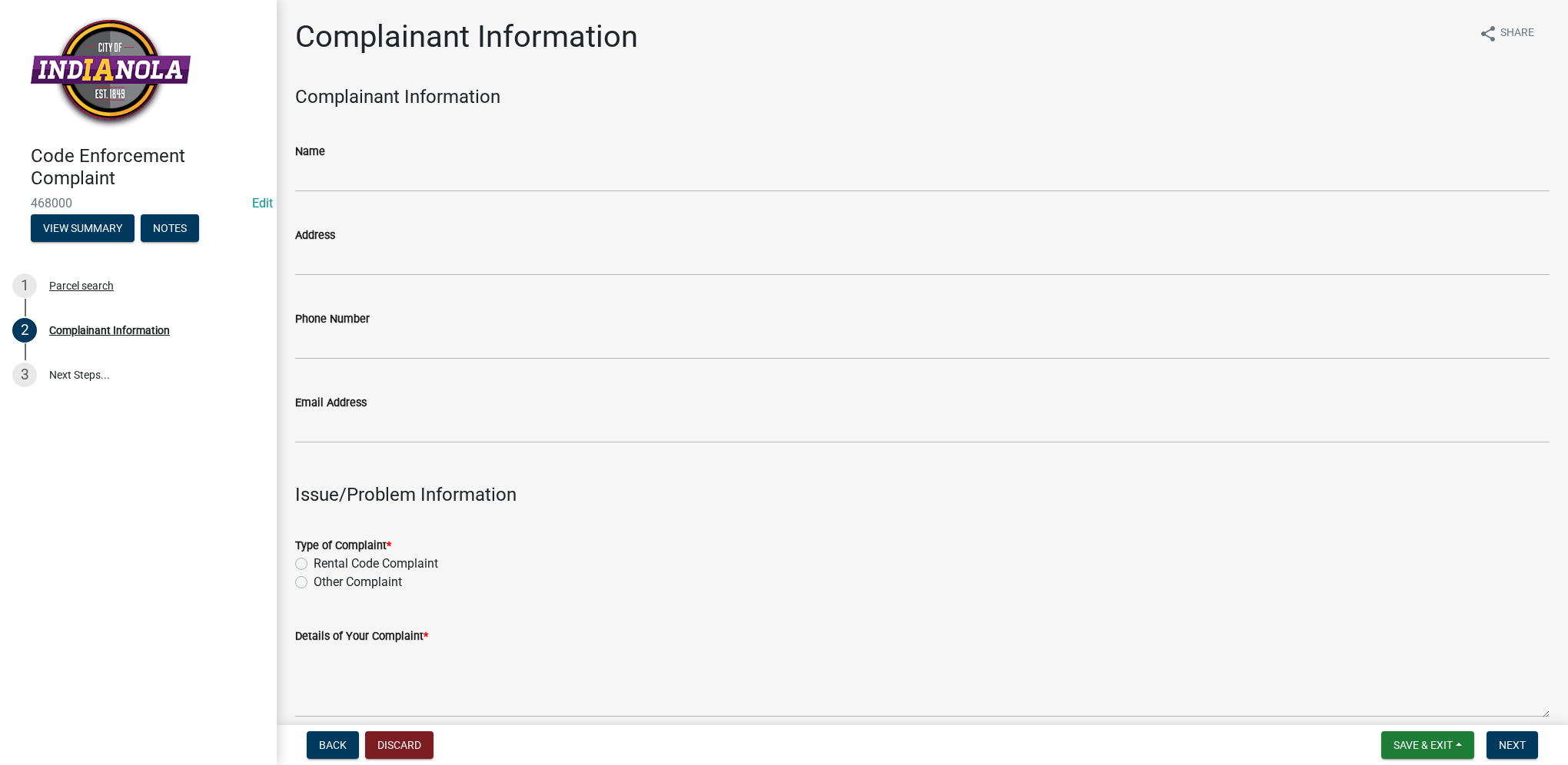
click at [313, 588] on label "Other Complaint" at bounding box center [357, 582] width 88 height 19
click at [313, 583] on input "Other Complaint" at bounding box center [318, 578] width 10 height 10
radio input "true"
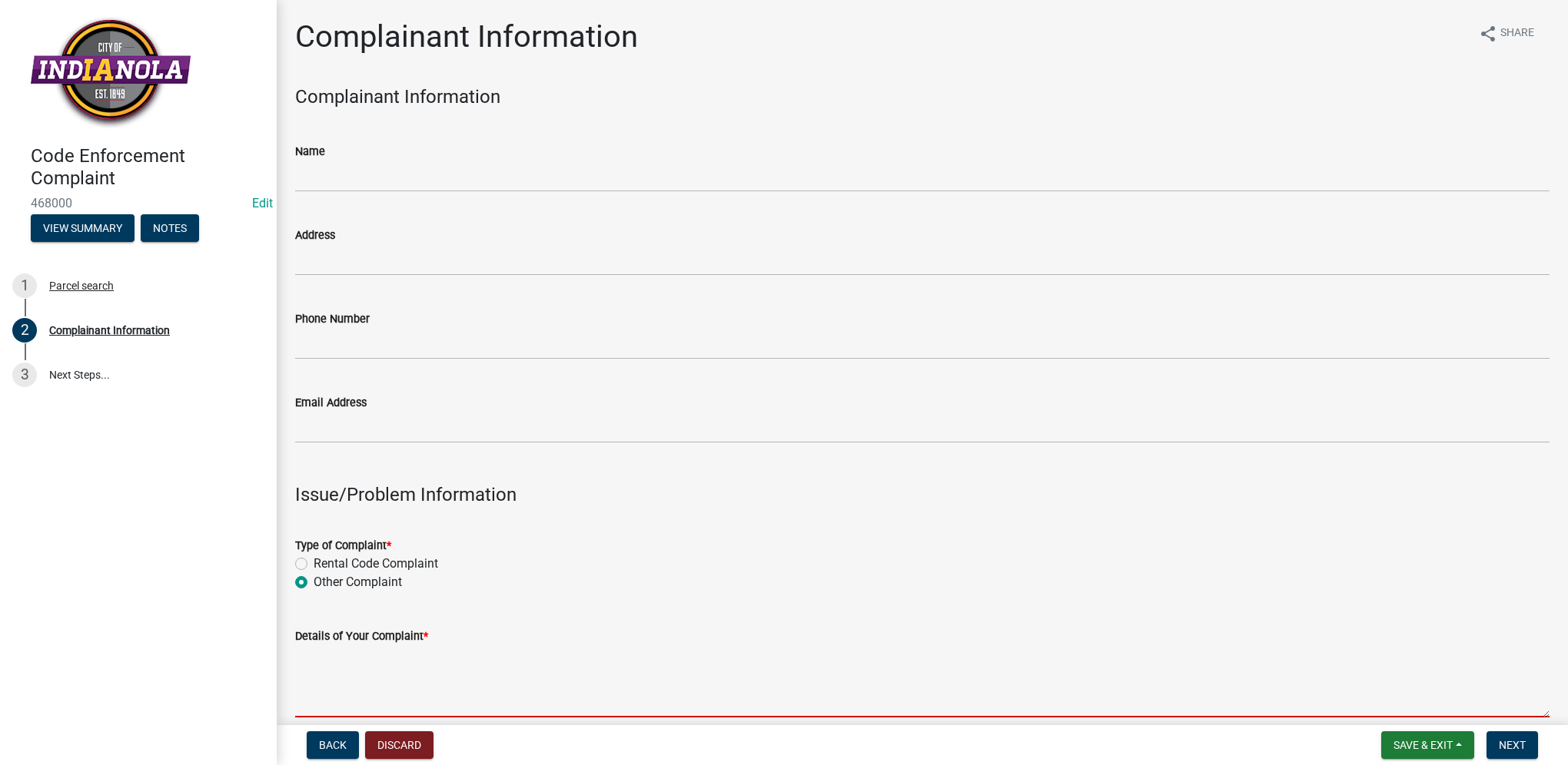
click at [334, 684] on textarea "Details of Your Complaint *" at bounding box center [922, 681] width 1254 height 72
paste textarea "tall grass/weeds"
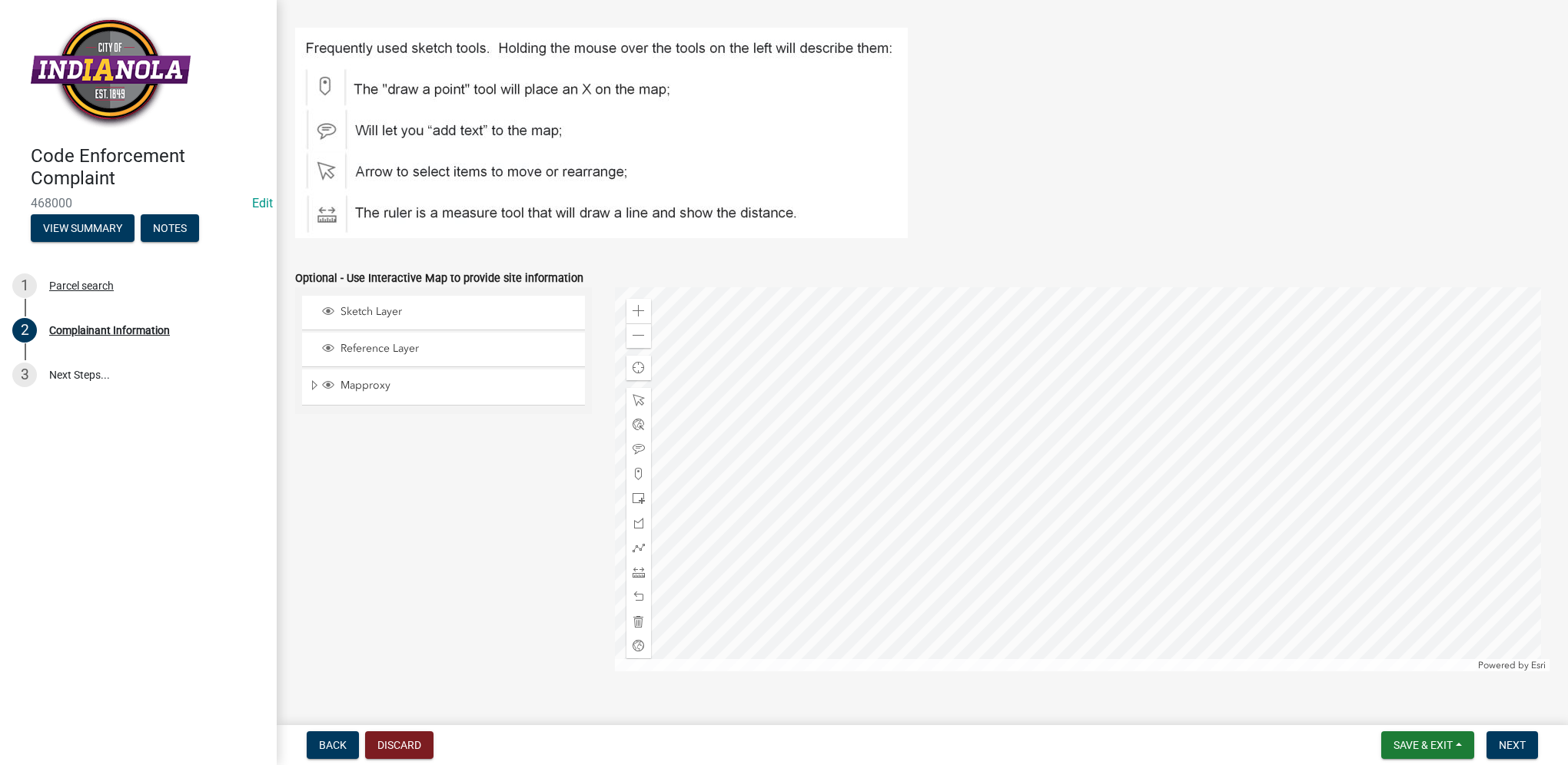
scroll to position [1750, 0]
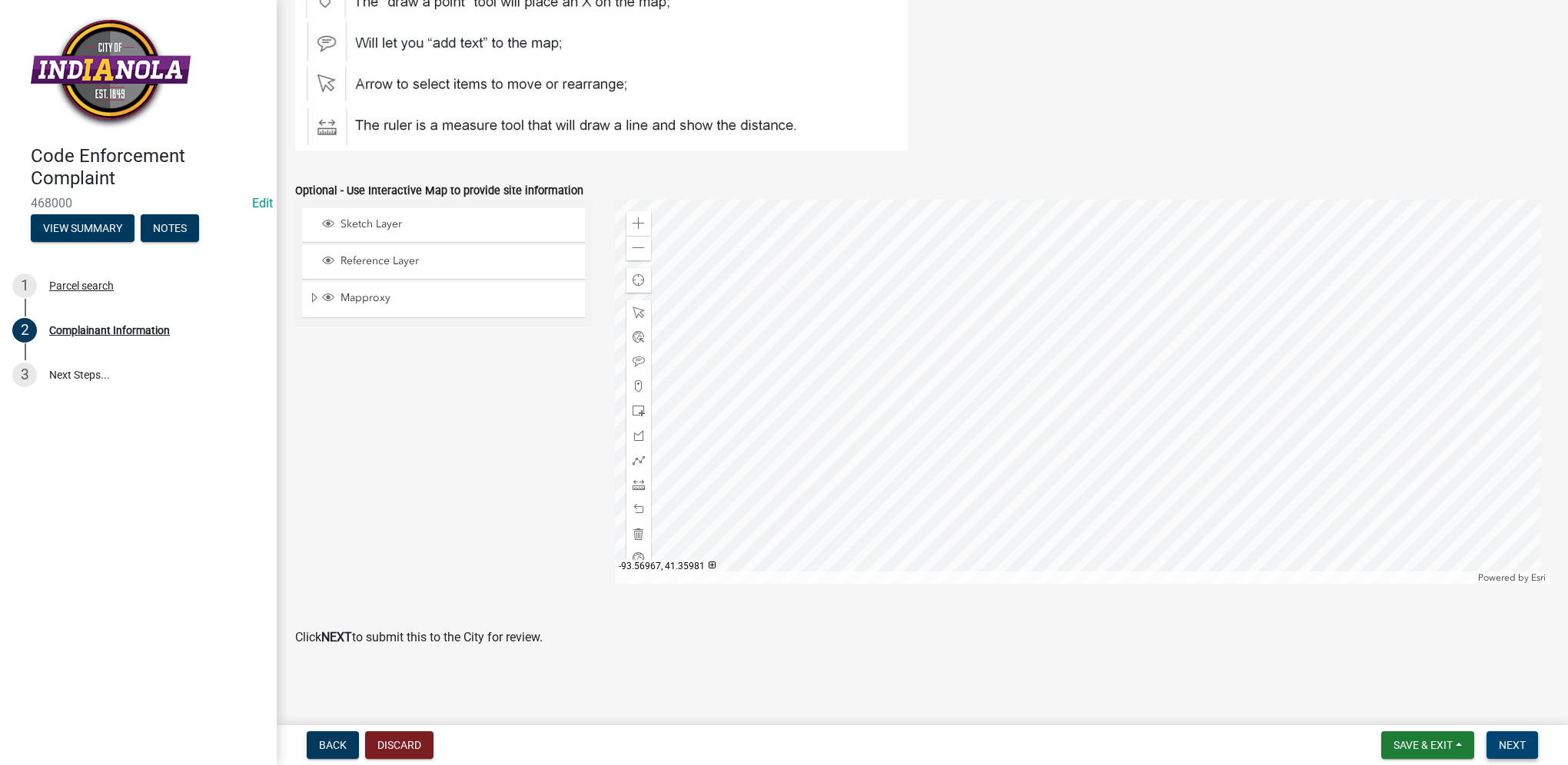
type textarea "tall grass/weeds"
click at [1521, 746] on span "Next" at bounding box center [1512, 744] width 27 height 12
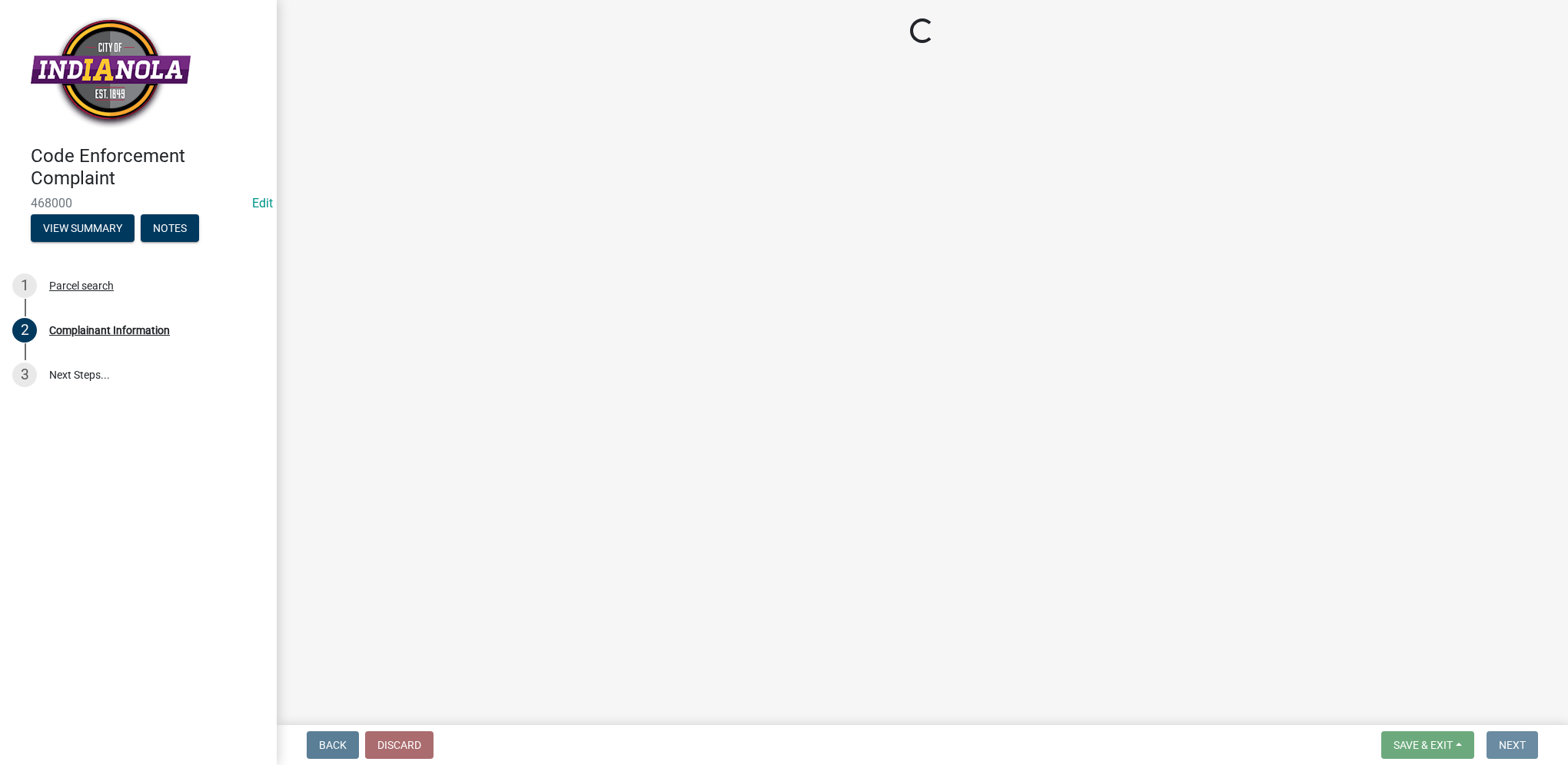
scroll to position [0, 0]
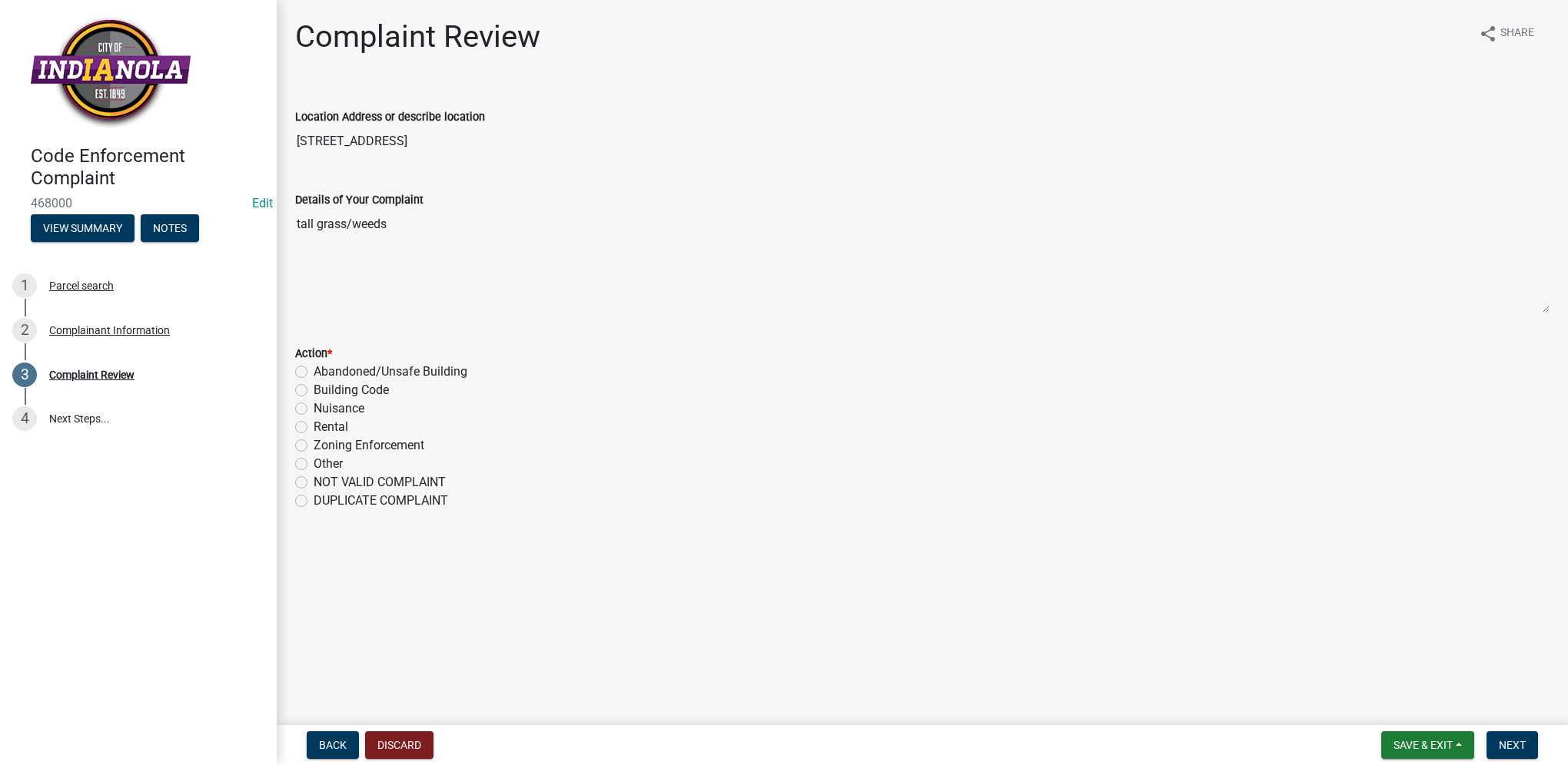
click at [355, 409] on label "Nuisance" at bounding box center [339, 409] width 51 height 19
click at [324, 409] on input "Nuisance" at bounding box center [318, 404] width 10 height 10
radio input "true"
click at [1518, 749] on span "Next" at bounding box center [1512, 744] width 27 height 12
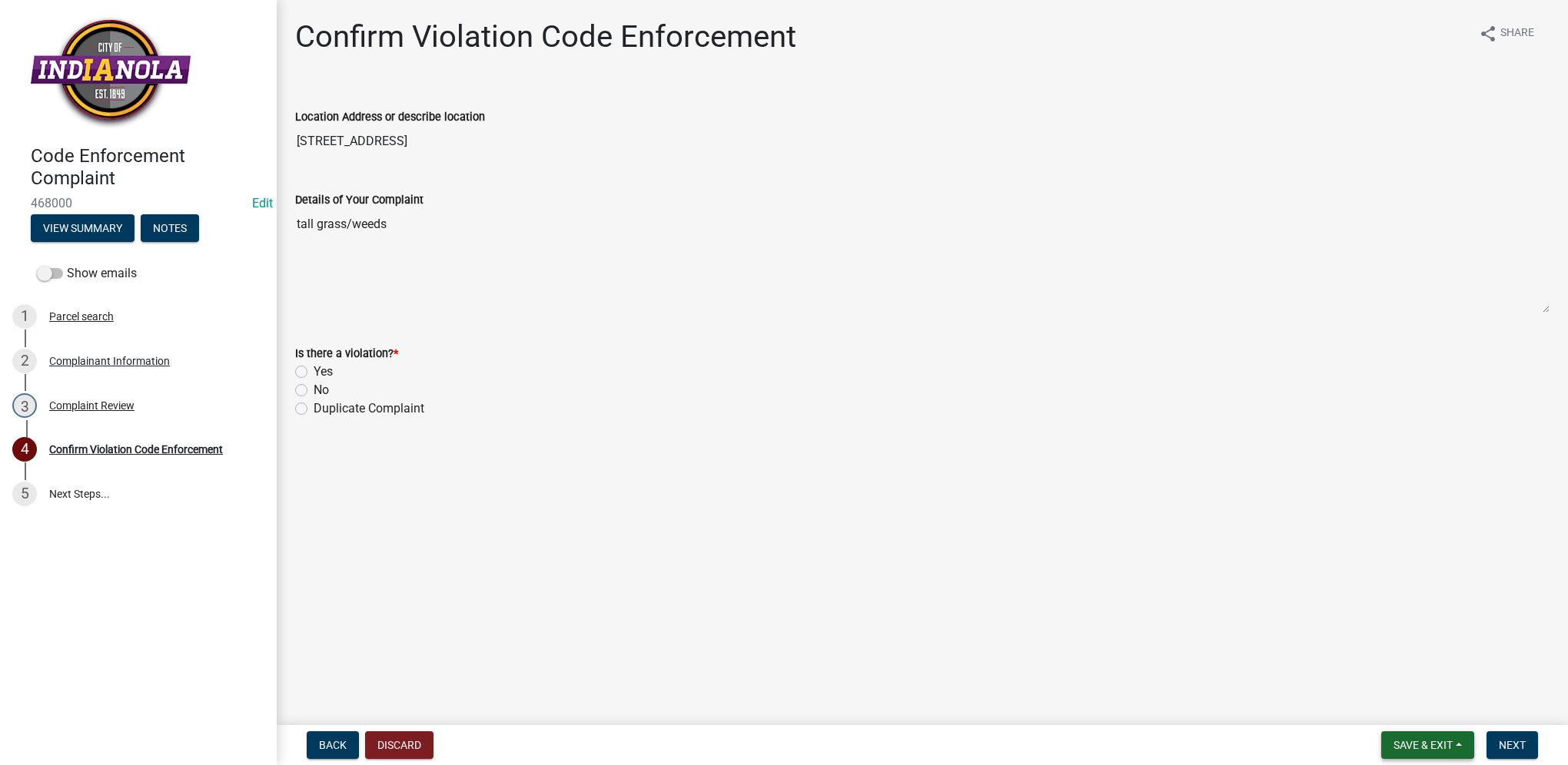
click at [1447, 750] on span "Save & Exit" at bounding box center [1423, 744] width 59 height 12
click at [1417, 713] on button "Save & Exit" at bounding box center [1411, 705] width 123 height 37
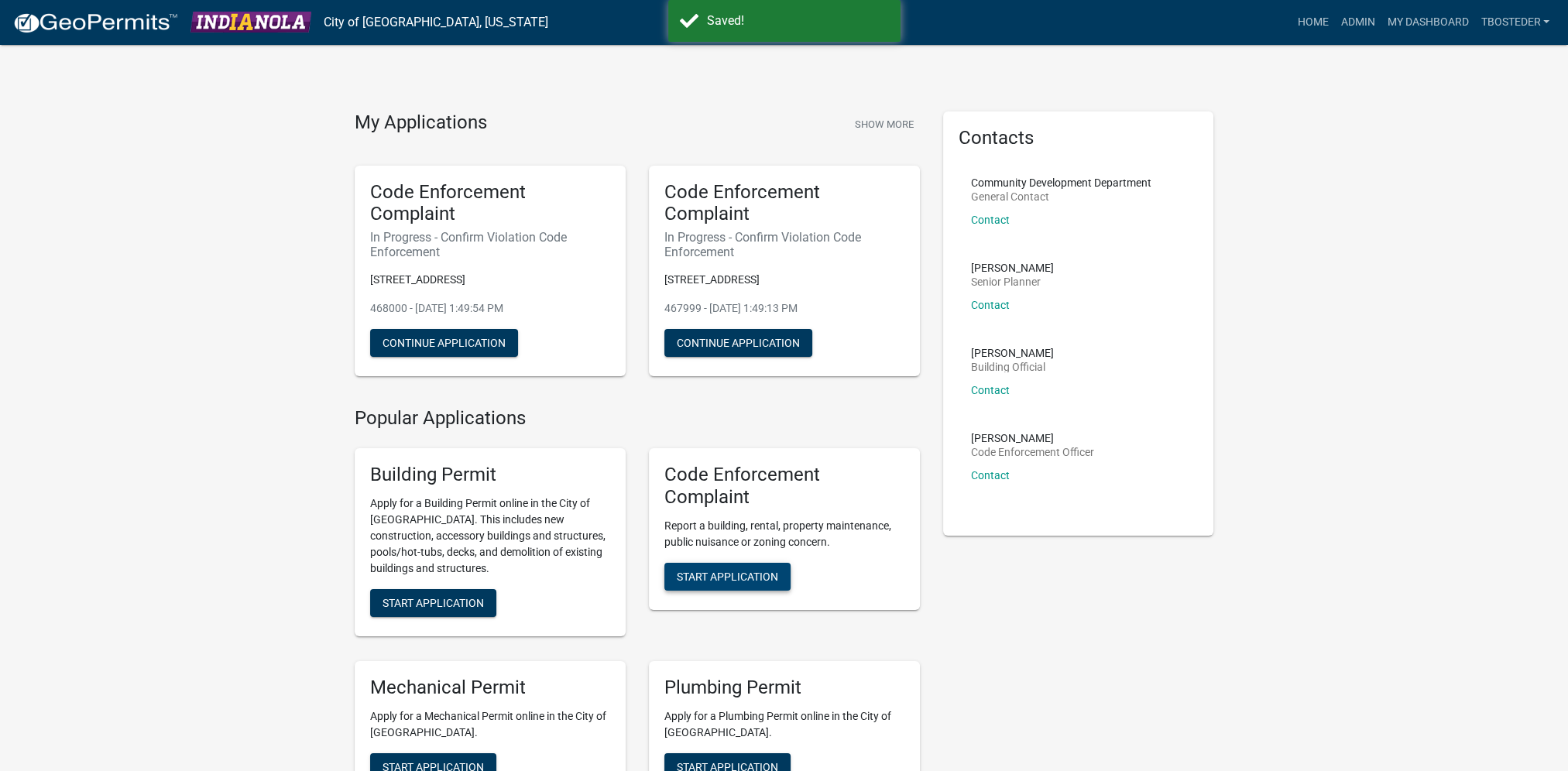
click at [749, 580] on span "Start Application" at bounding box center [727, 575] width 101 height 12
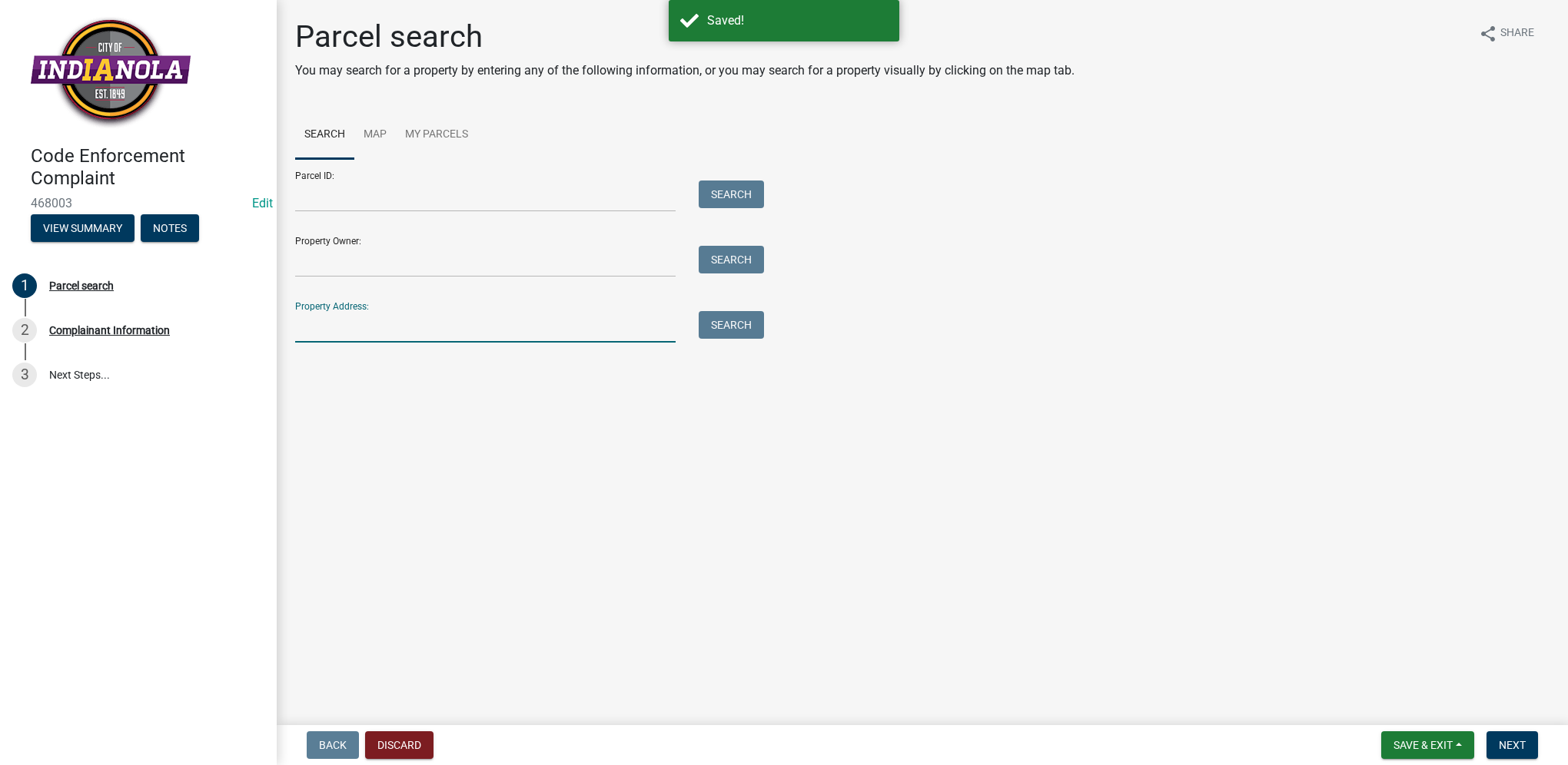
click at [545, 333] on input "Property Address:" at bounding box center [486, 327] width 381 height 32
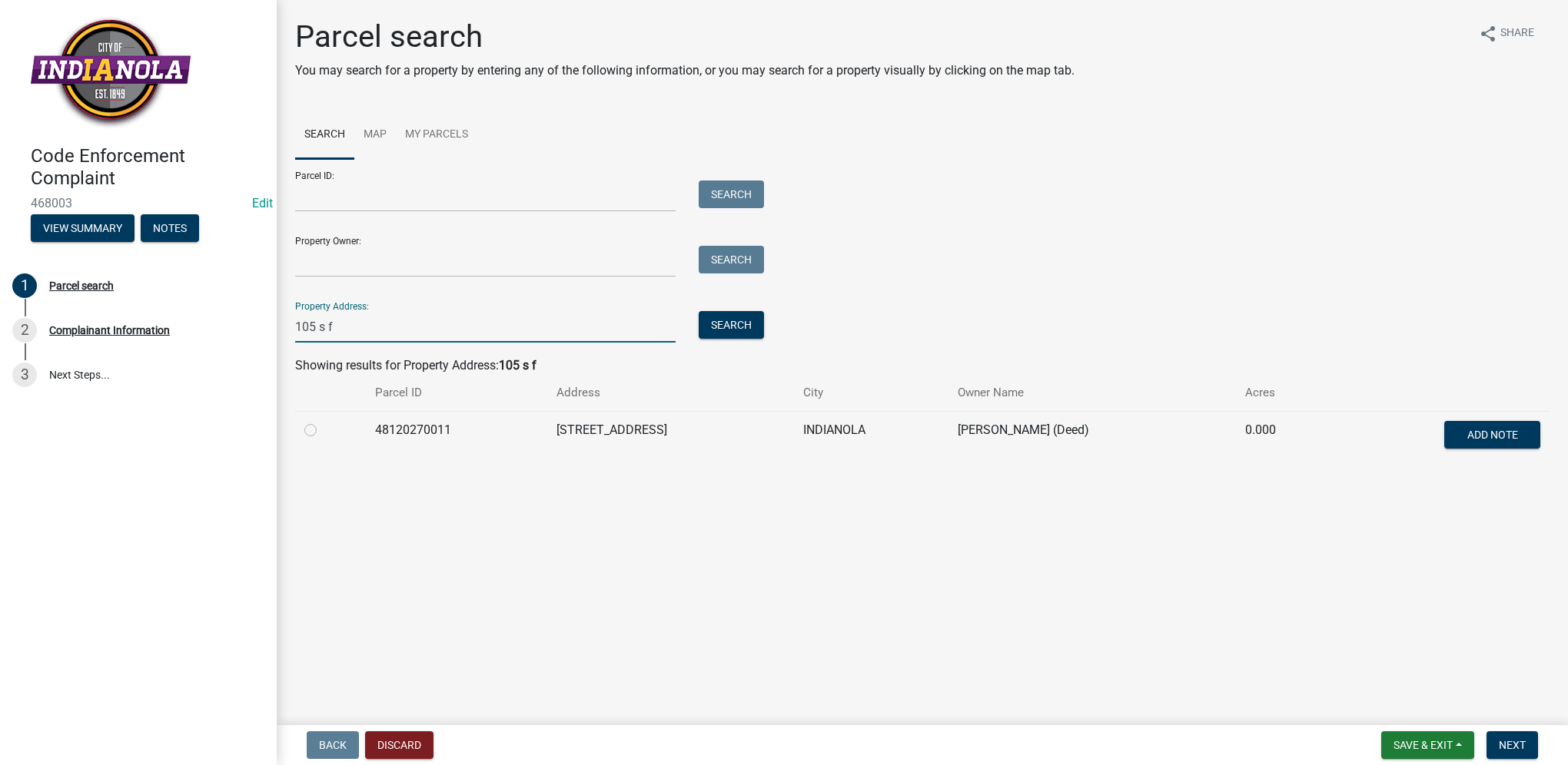
type input "105 s f"
click at [323, 421] on label at bounding box center [323, 421] width 0 height 0
click at [323, 431] on input "radio" at bounding box center [327, 426] width 10 height 10
radio input "true"
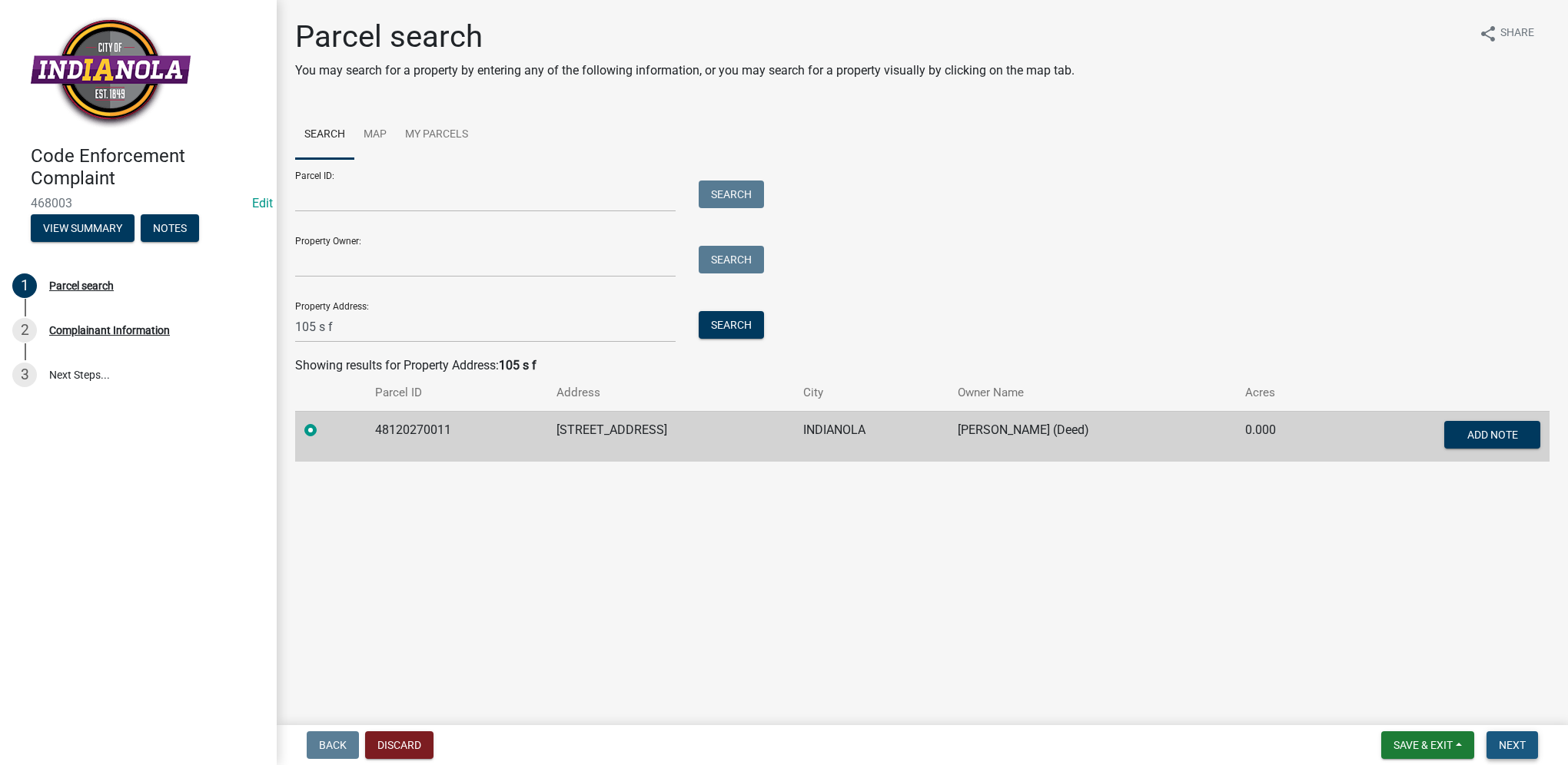
click at [1497, 741] on button "Next" at bounding box center [1512, 744] width 52 height 27
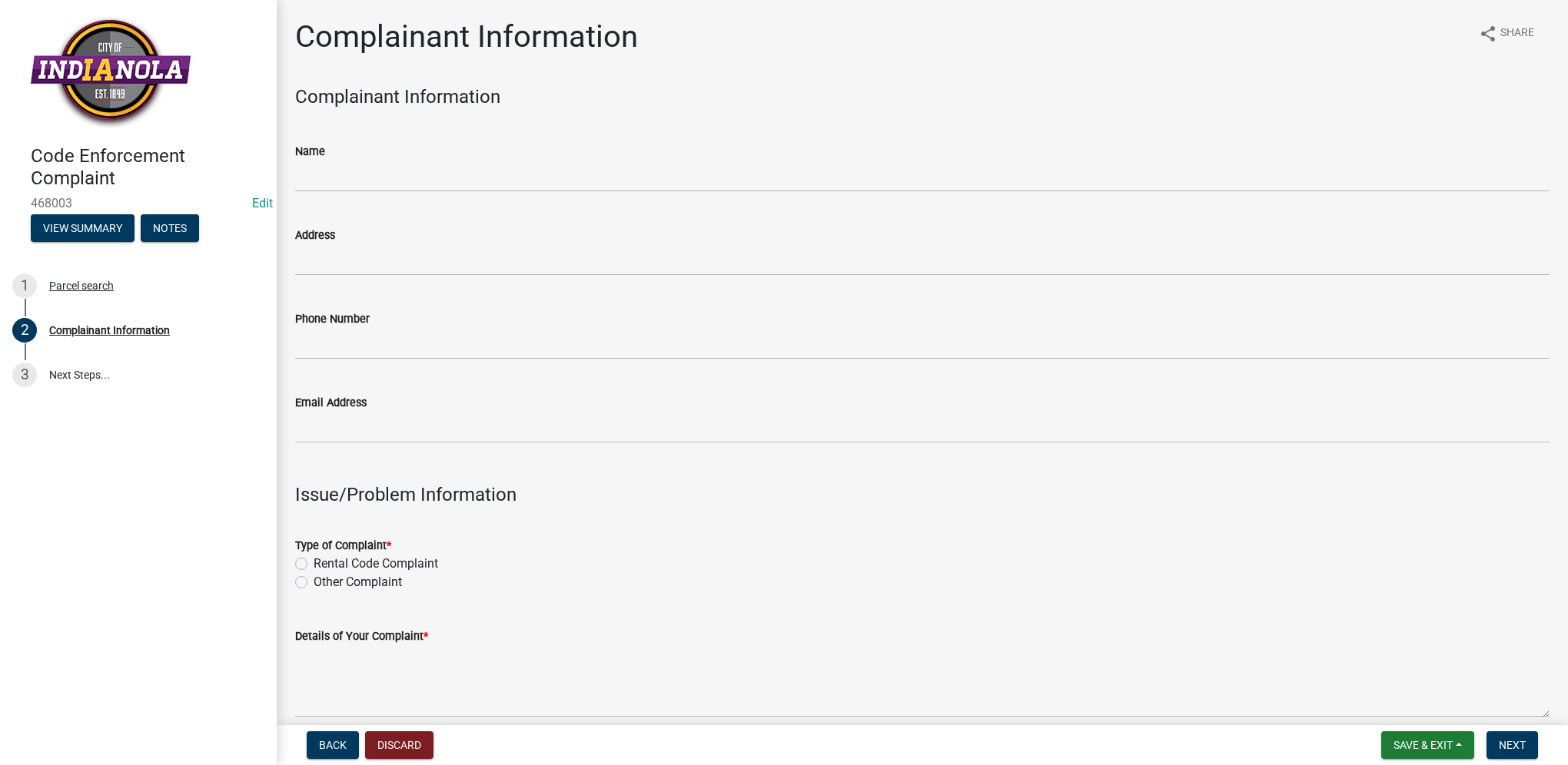
scroll to position [77, 0]
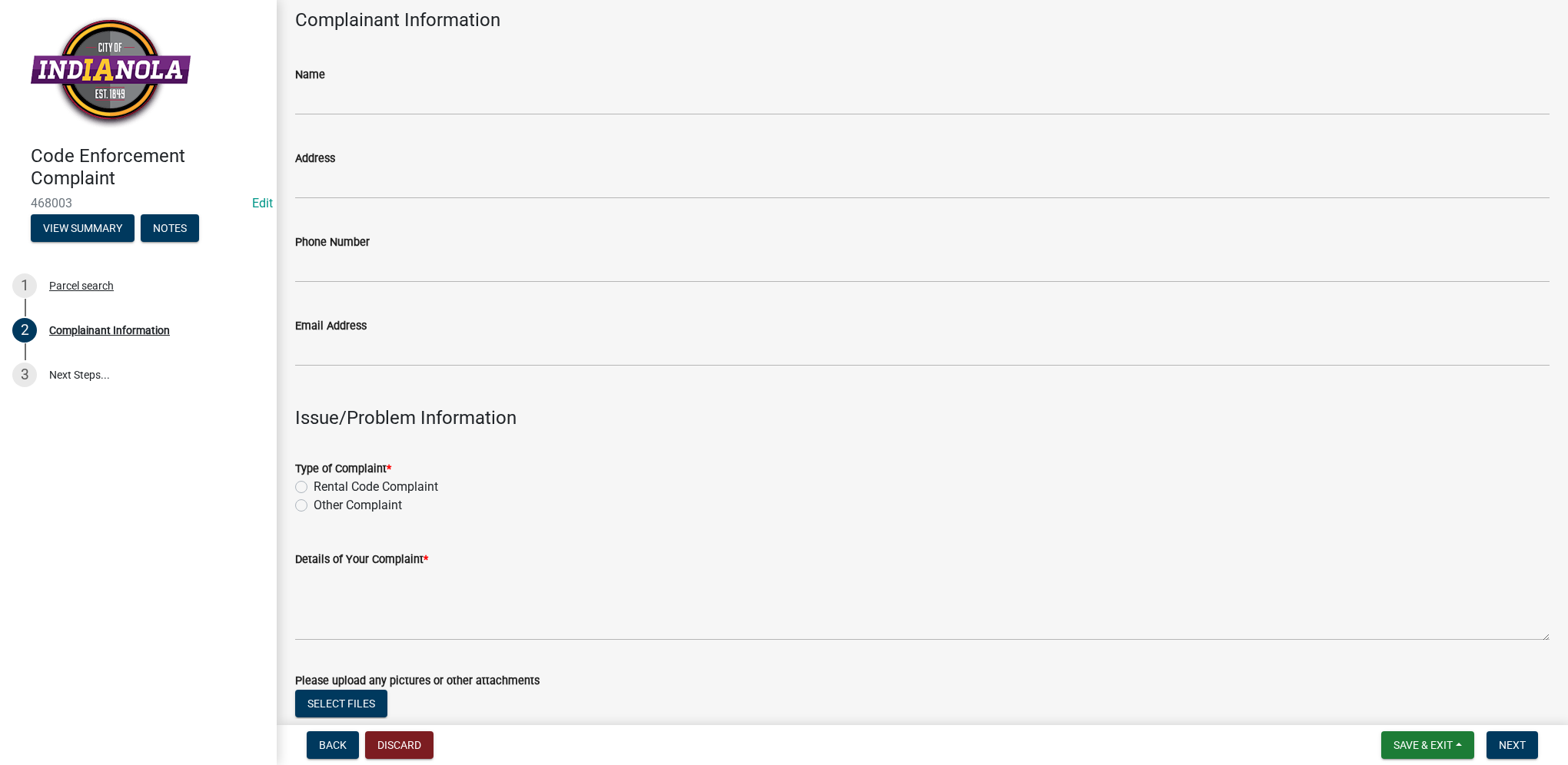
click at [308, 504] on div "Other Complaint" at bounding box center [922, 505] width 1254 height 19
click at [313, 504] on label "Other Complaint" at bounding box center [357, 505] width 88 height 19
click at [313, 504] on input "Other Complaint" at bounding box center [318, 501] width 10 height 10
radio input "true"
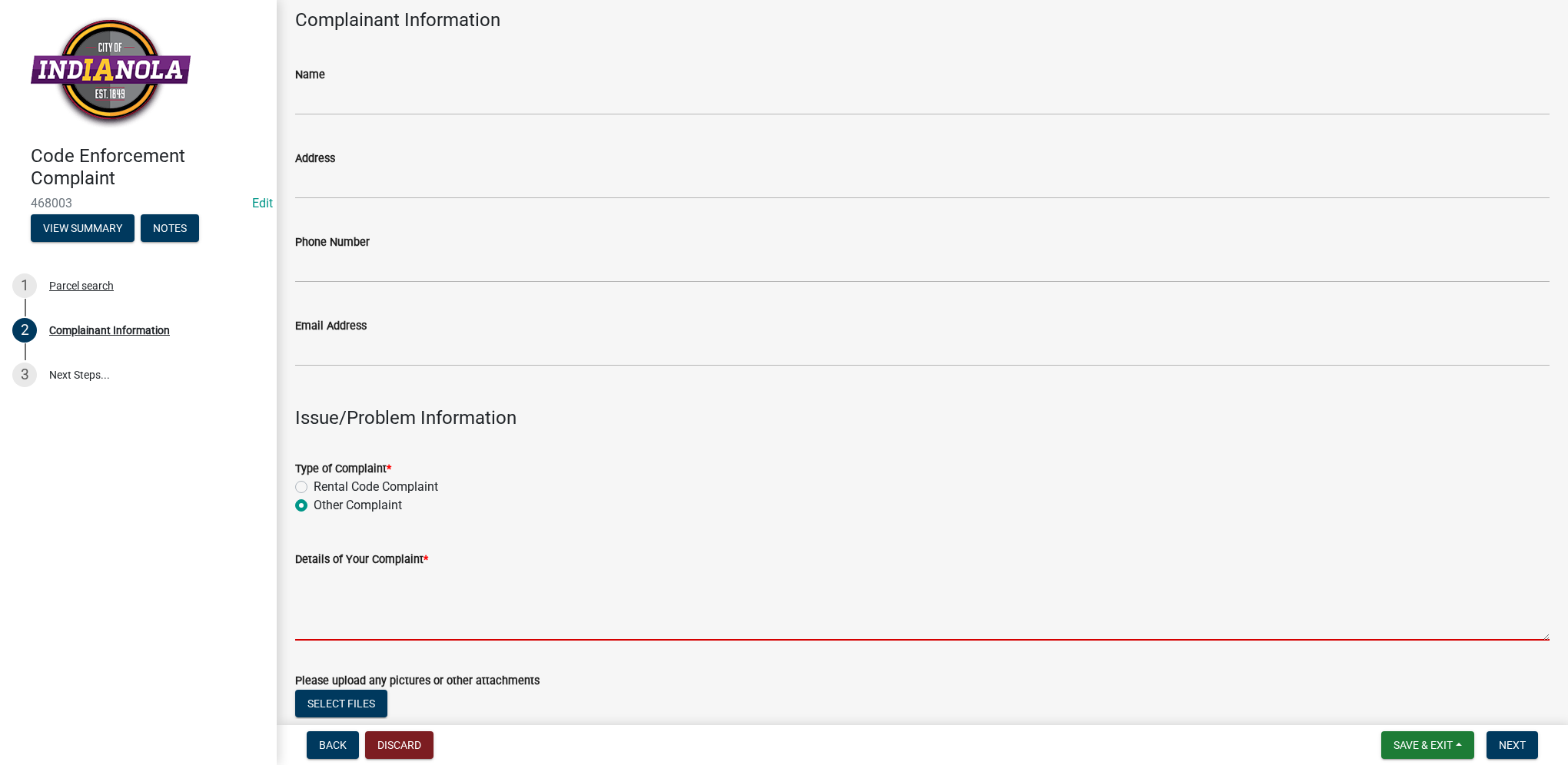
click at [359, 621] on textarea "Details of Your Complaint *" at bounding box center [922, 604] width 1254 height 72
paste textarea "tall grass/weeds"
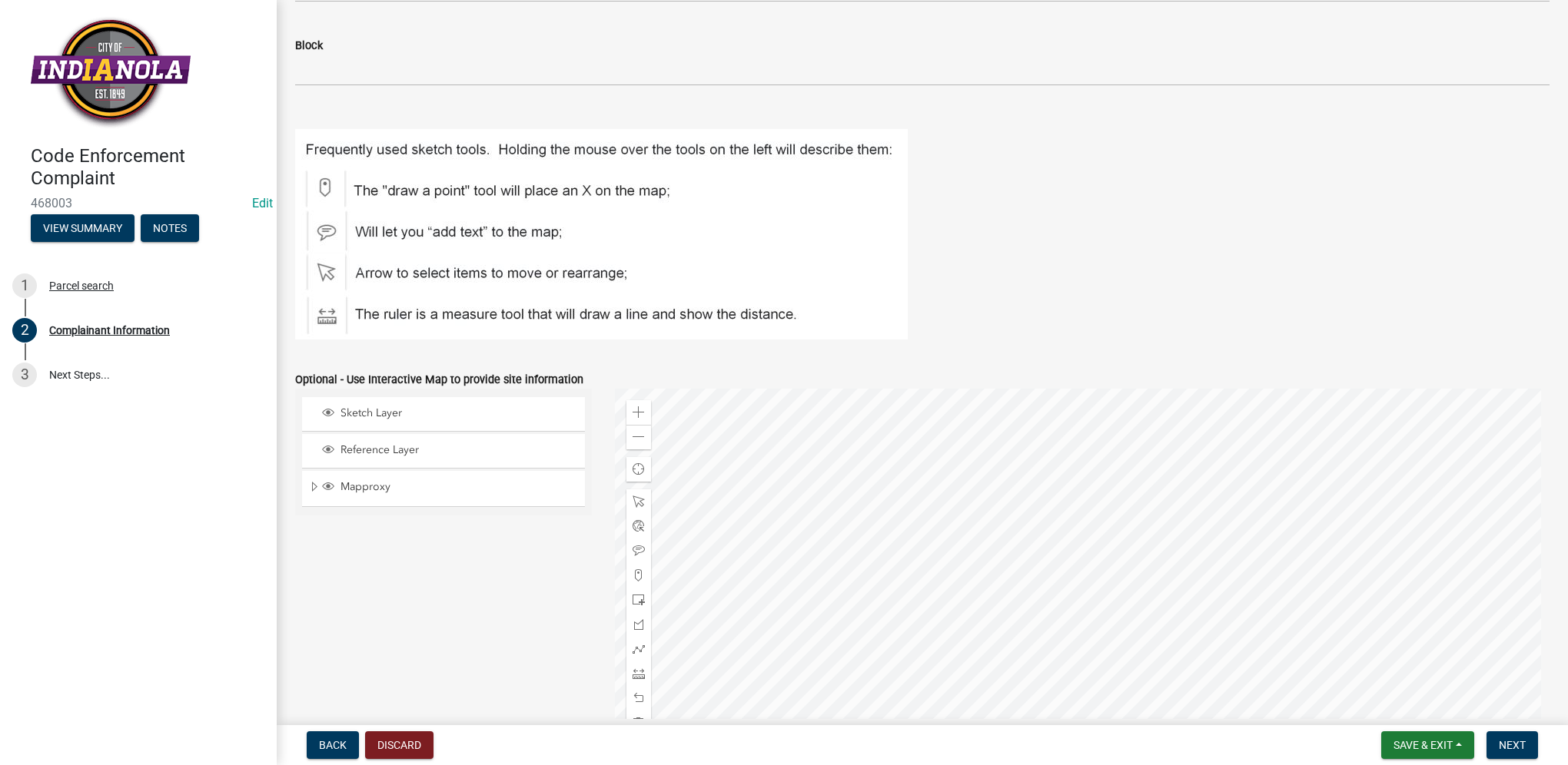
scroll to position [1750, 0]
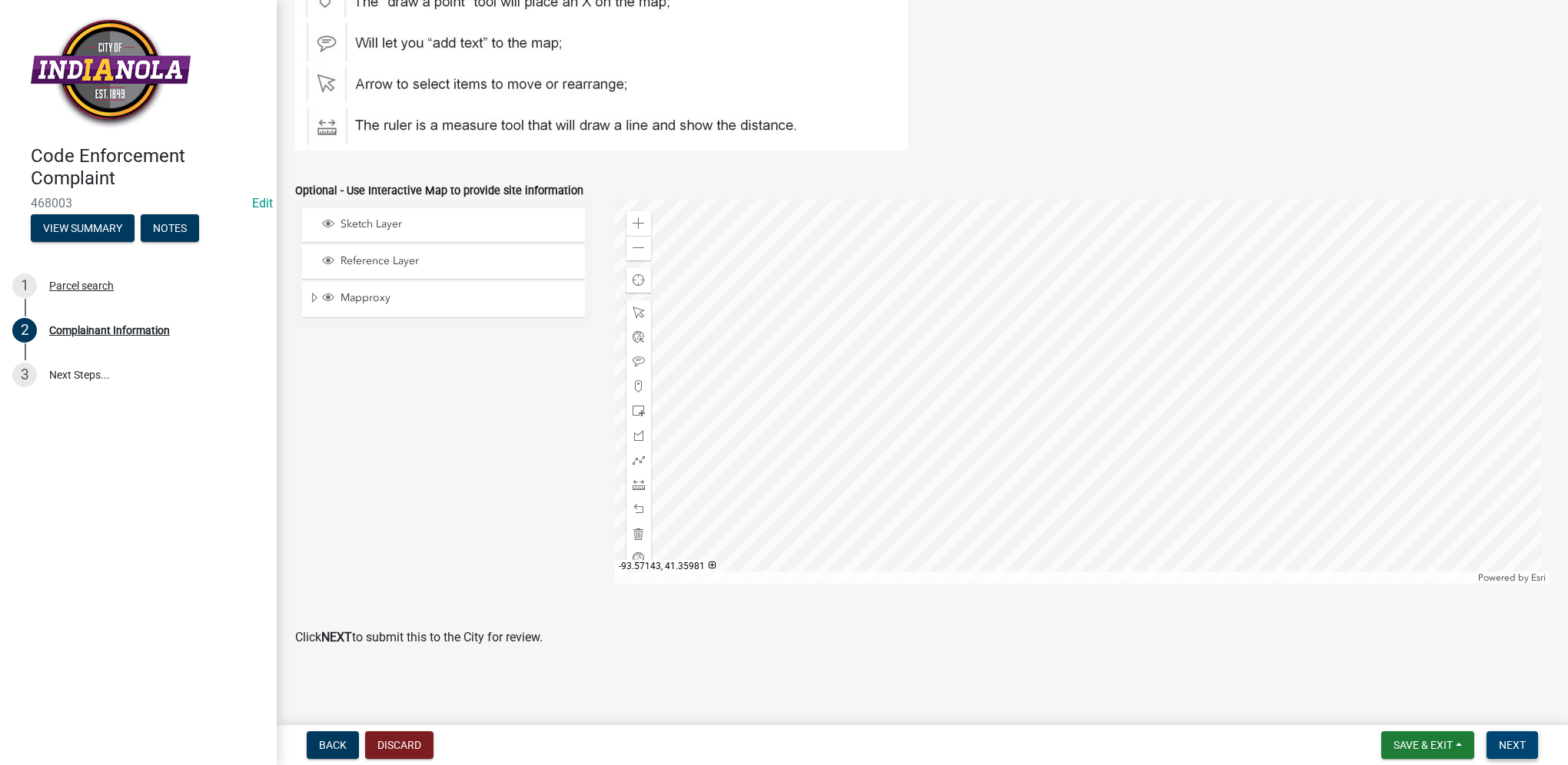
type textarea "tall grass/weeds"
click at [1530, 750] on button "Next" at bounding box center [1512, 744] width 52 height 27
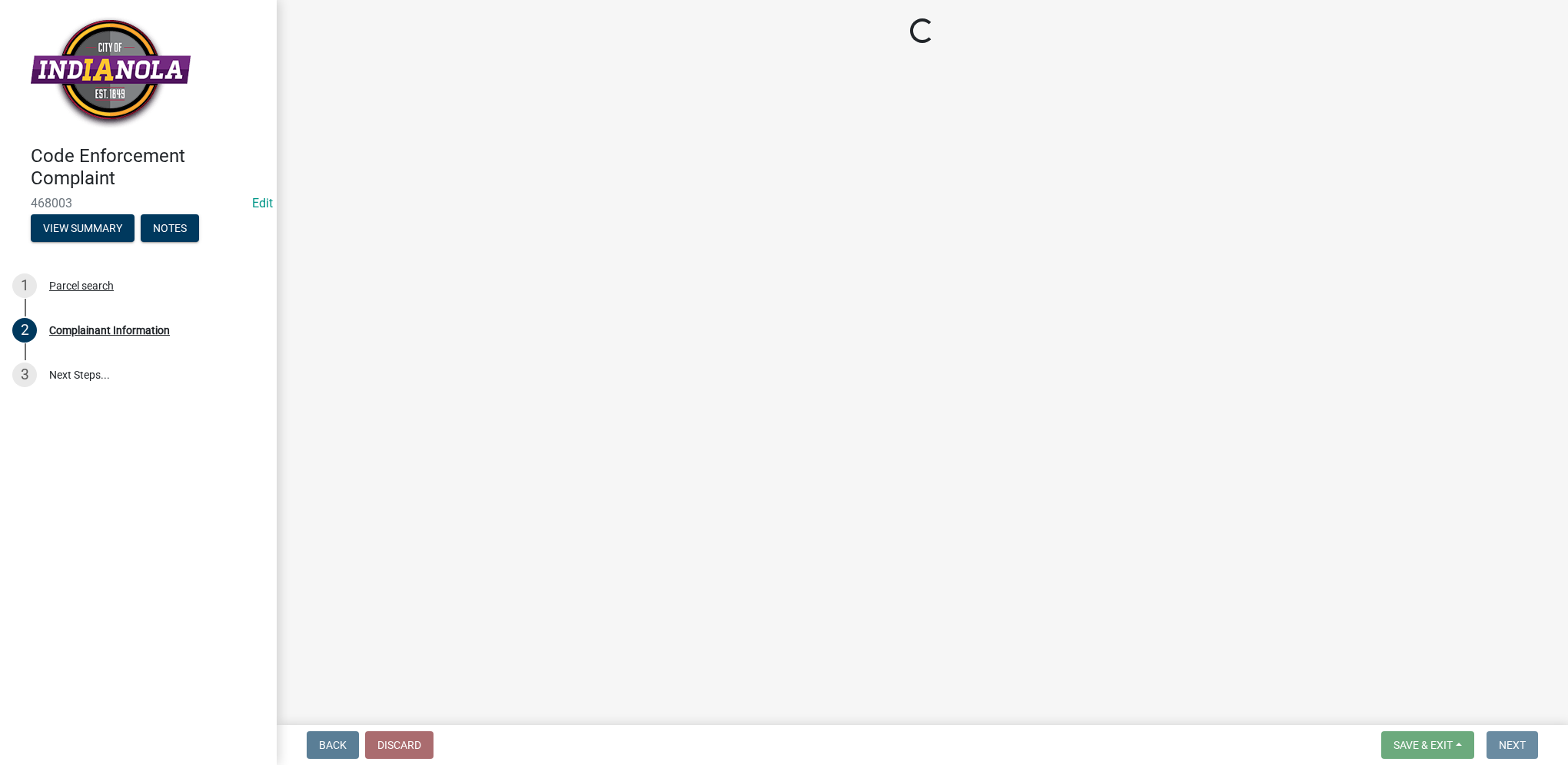
scroll to position [0, 0]
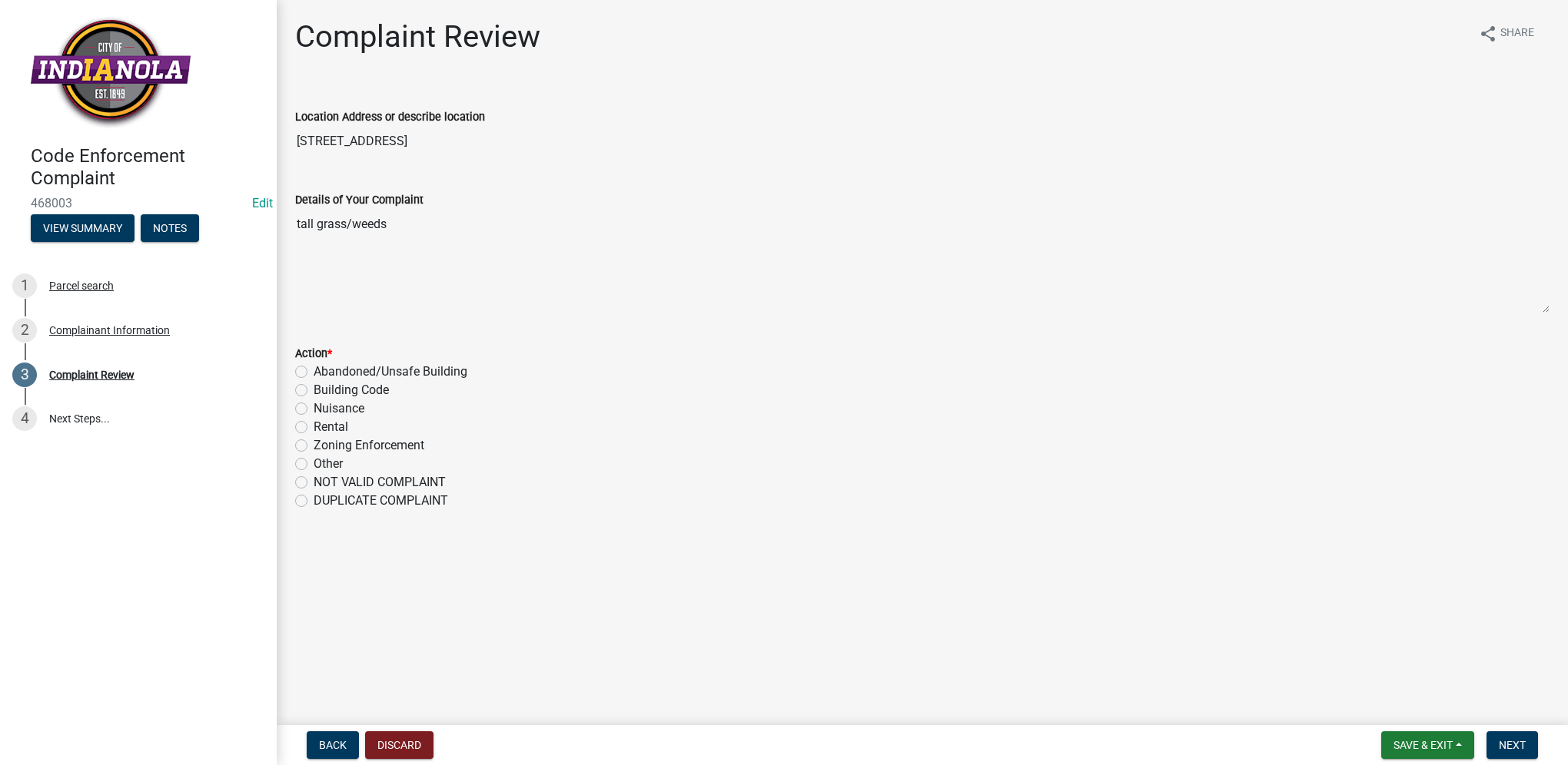
click at [338, 406] on label "Nuisance" at bounding box center [339, 409] width 51 height 19
click at [324, 406] on input "Nuisance" at bounding box center [318, 404] width 10 height 10
radio input "true"
click at [1489, 744] on button "Next" at bounding box center [1512, 744] width 52 height 27
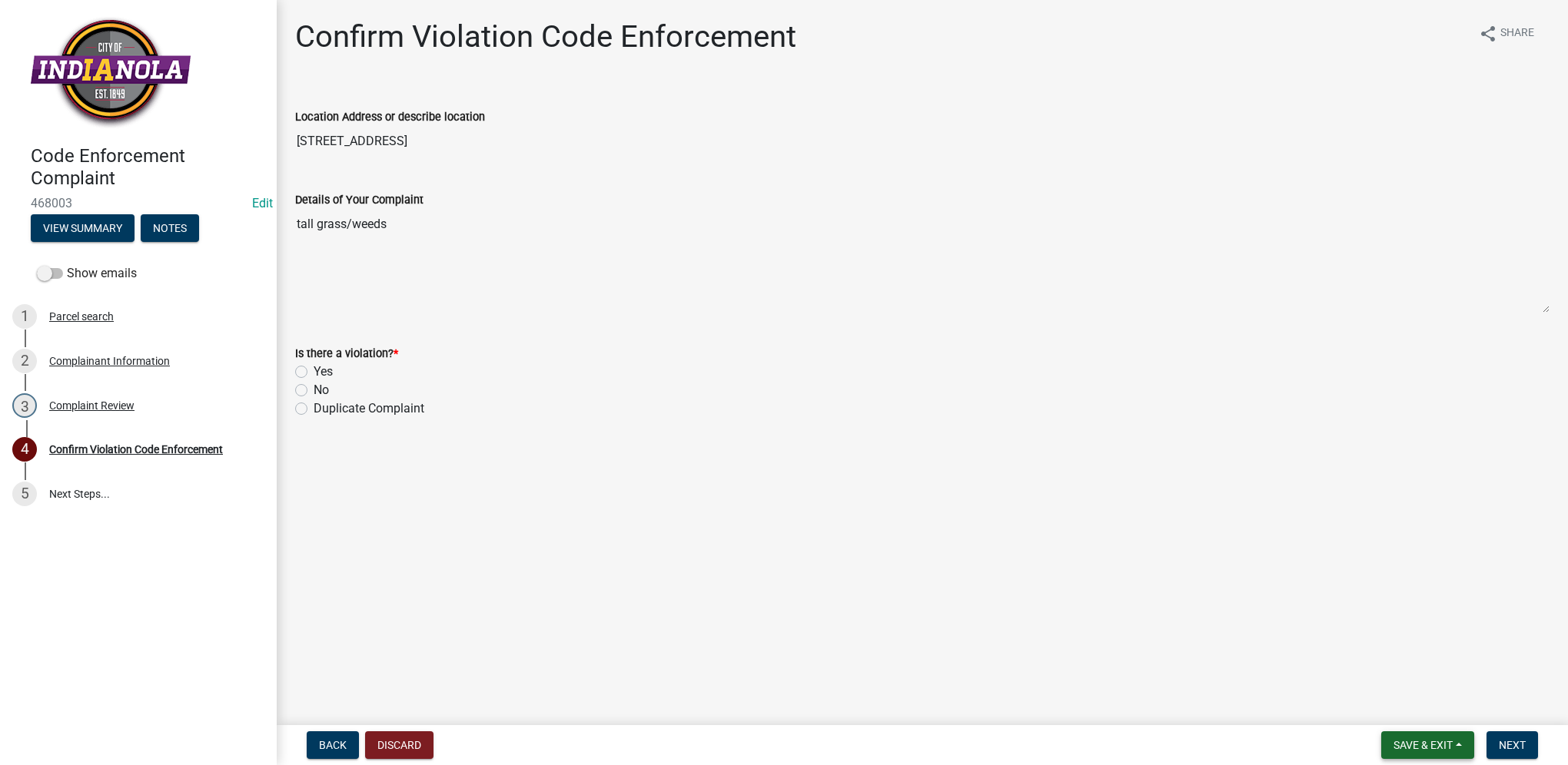
click at [1450, 740] on span "Save & Exit" at bounding box center [1423, 744] width 59 height 12
click at [1436, 724] on div "Save Save & Exit" at bounding box center [1411, 687] width 123 height 86
click at [1429, 717] on button "Save & Exit" at bounding box center [1411, 705] width 123 height 37
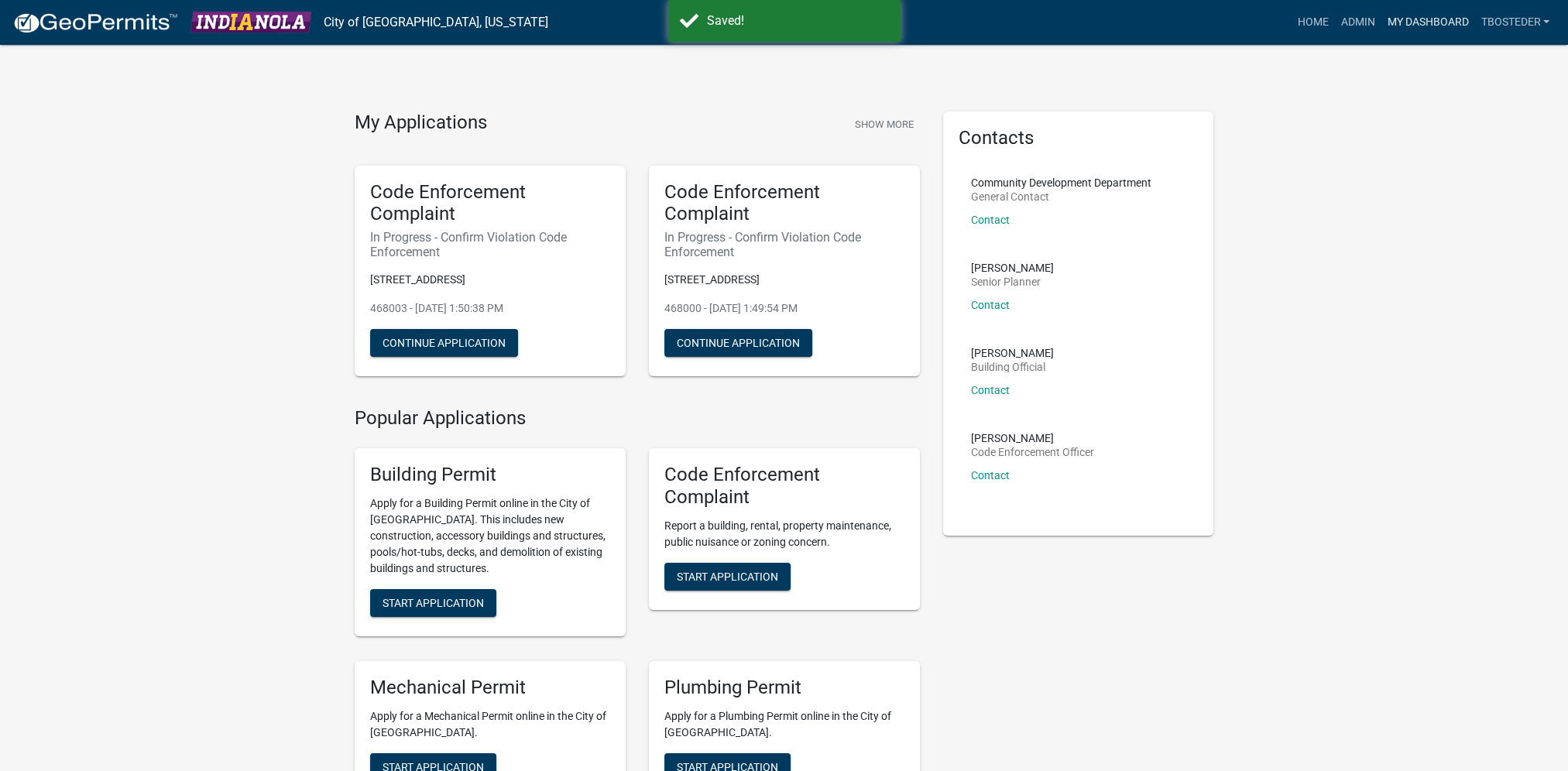
click at [1428, 34] on link "My Dashboard" at bounding box center [1427, 22] width 94 height 29
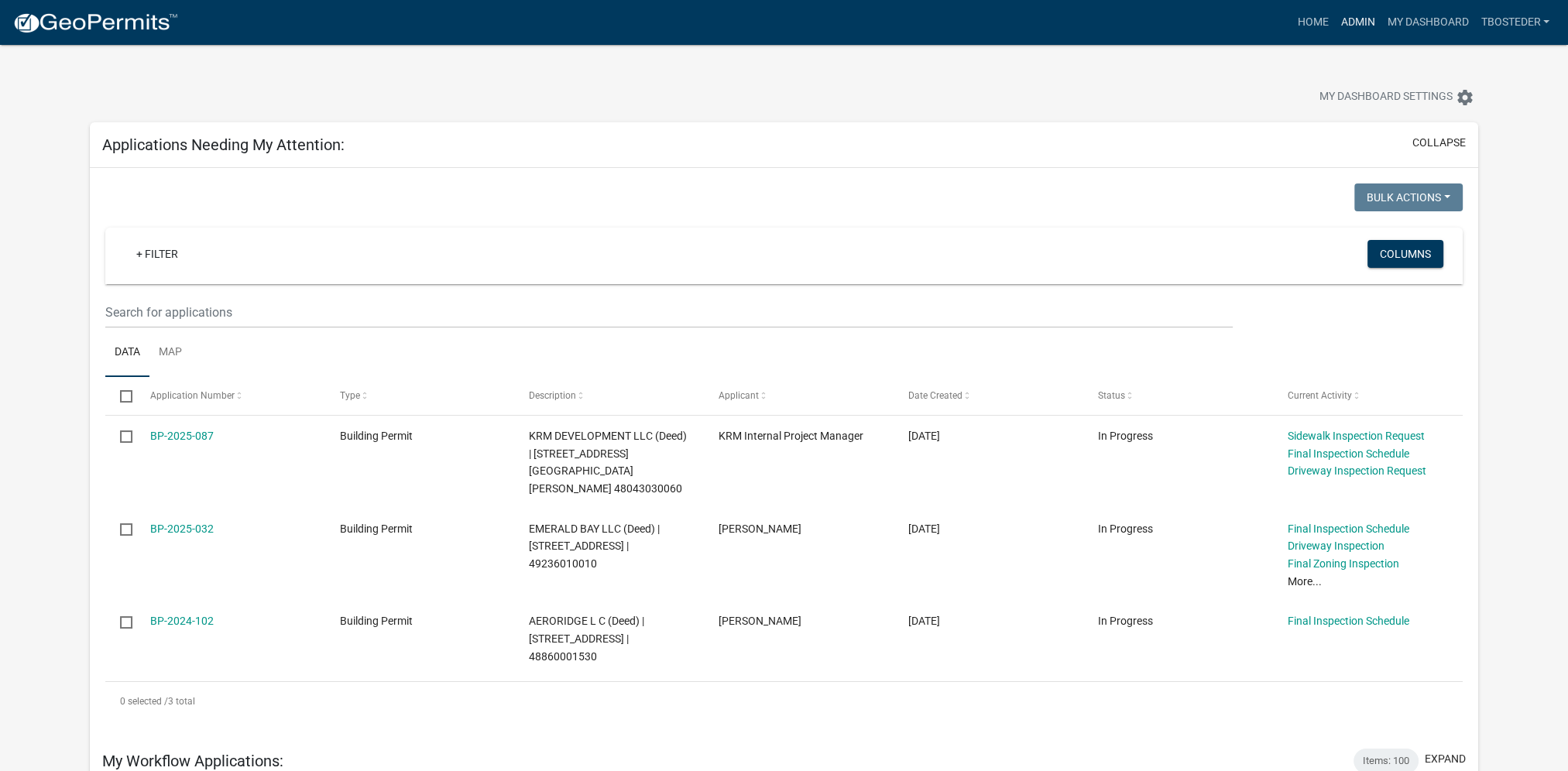
click at [1338, 25] on link "Admin" at bounding box center [1357, 22] width 46 height 29
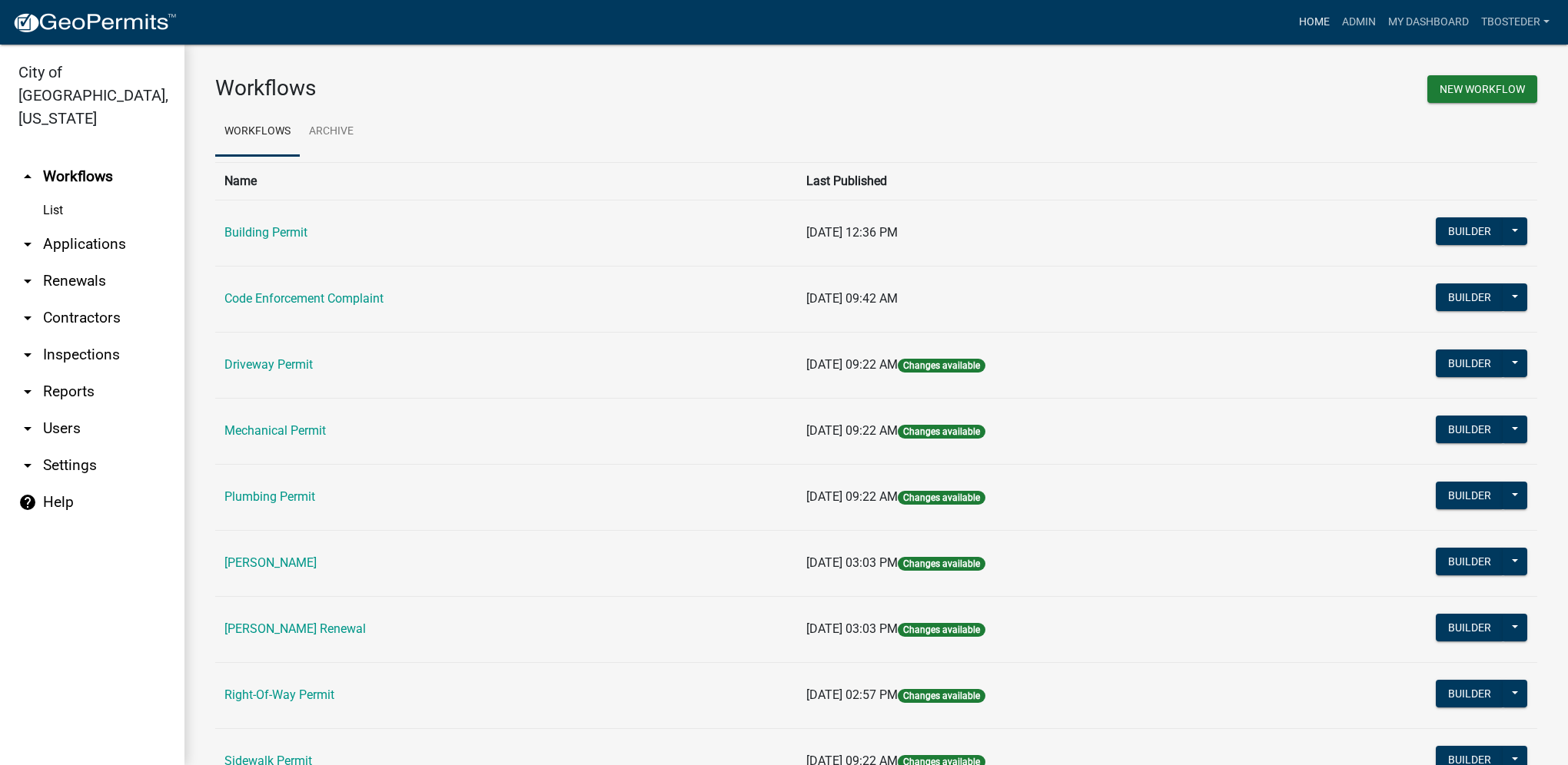
click at [1319, 18] on link "Home" at bounding box center [1314, 22] width 43 height 29
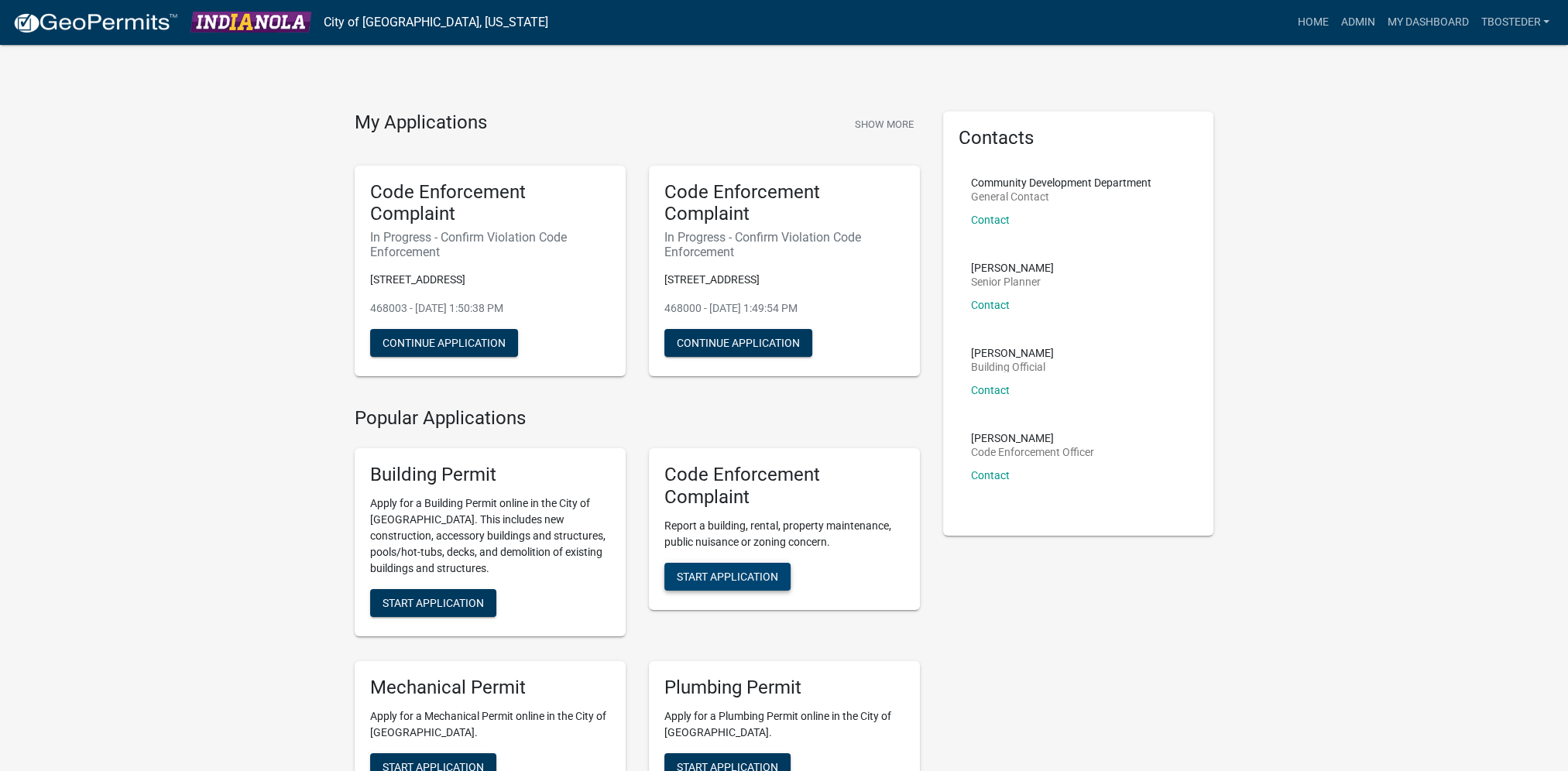
click at [737, 581] on span "Start Application" at bounding box center [727, 575] width 101 height 12
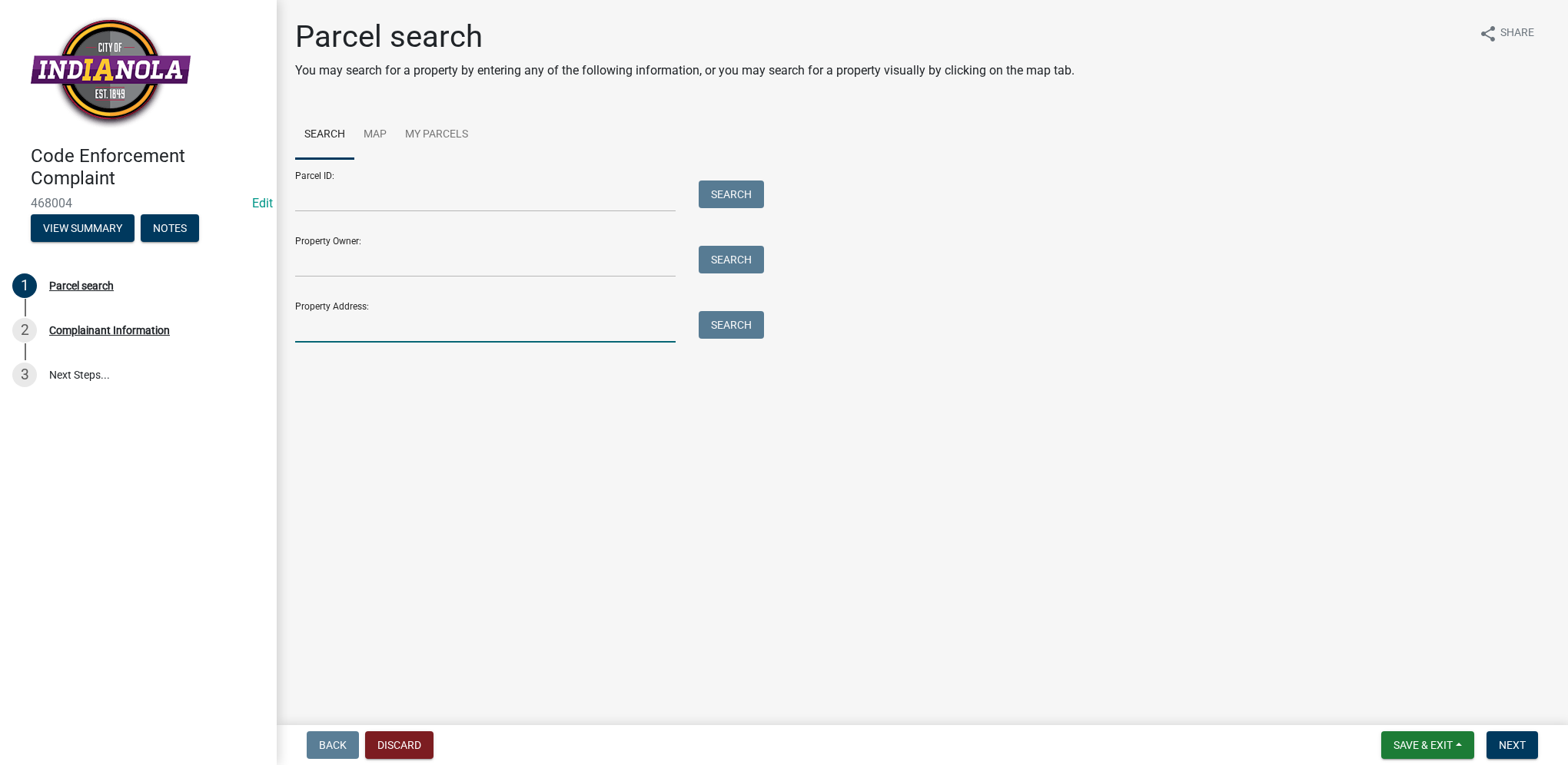
click at [481, 318] on input "Property Address:" at bounding box center [486, 327] width 381 height 32
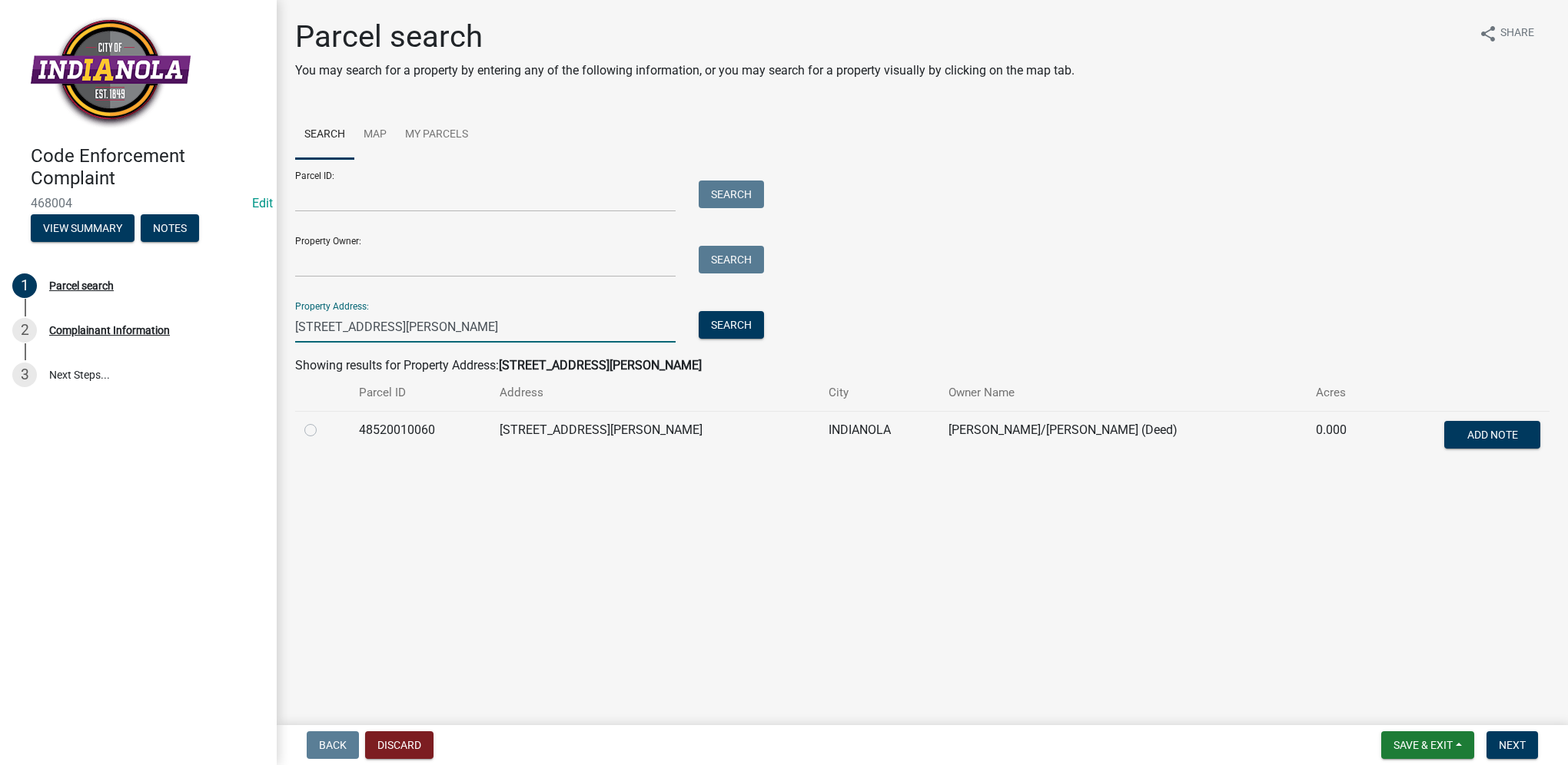
type input "[STREET_ADDRESS][PERSON_NAME]"
click at [323, 421] on label at bounding box center [323, 421] width 0 height 0
click at [323, 427] on input "radio" at bounding box center [327, 426] width 10 height 10
radio input "true"
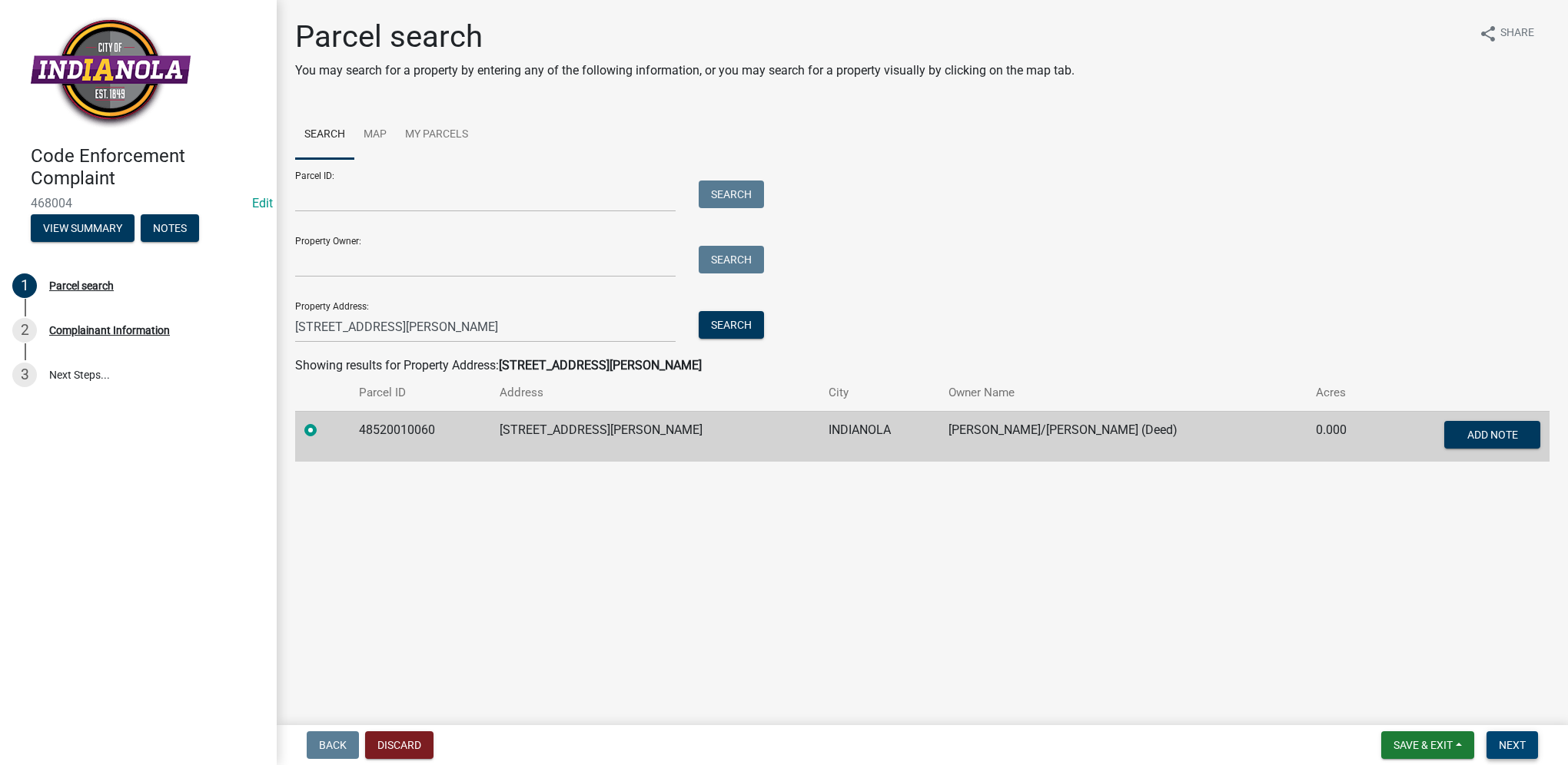
click at [1506, 734] on button "Next" at bounding box center [1512, 744] width 52 height 27
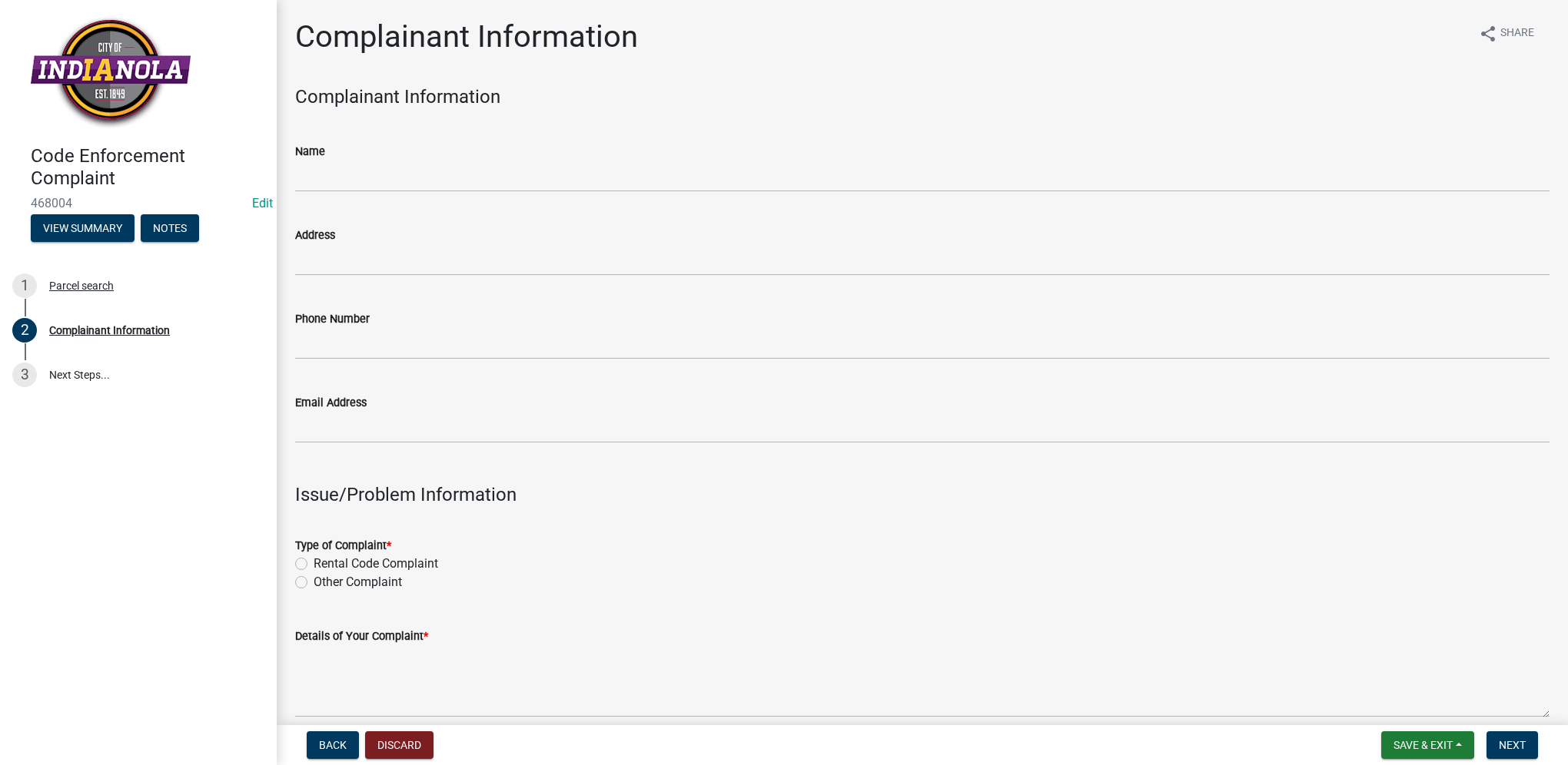
click at [313, 584] on label "Other Complaint" at bounding box center [357, 582] width 88 height 19
click at [313, 583] on input "Other Complaint" at bounding box center [318, 578] width 10 height 10
radio input "true"
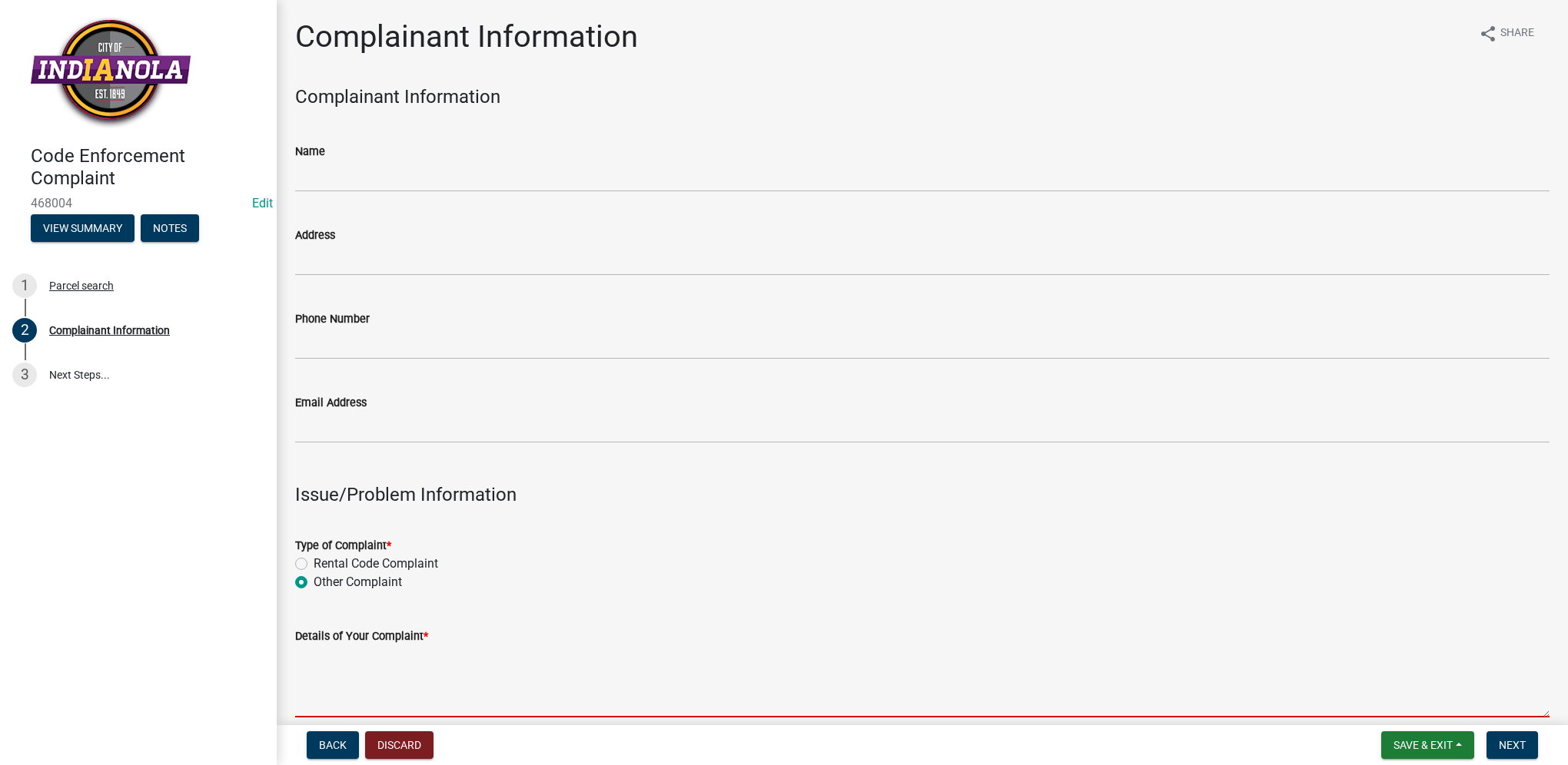
click at [326, 658] on textarea "Details of Your Complaint *" at bounding box center [922, 681] width 1254 height 72
paste textarea "t"
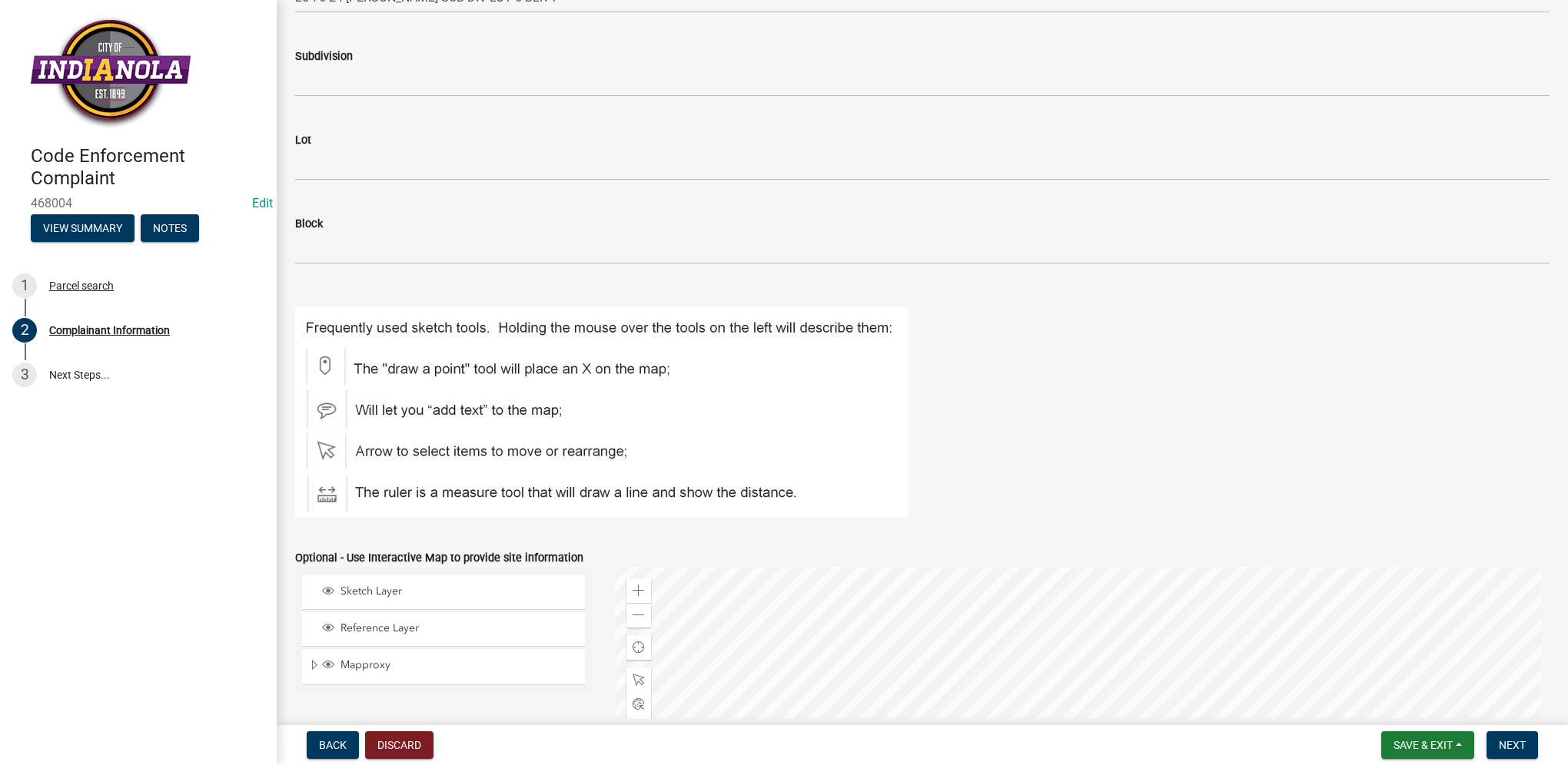
scroll to position [1750, 0]
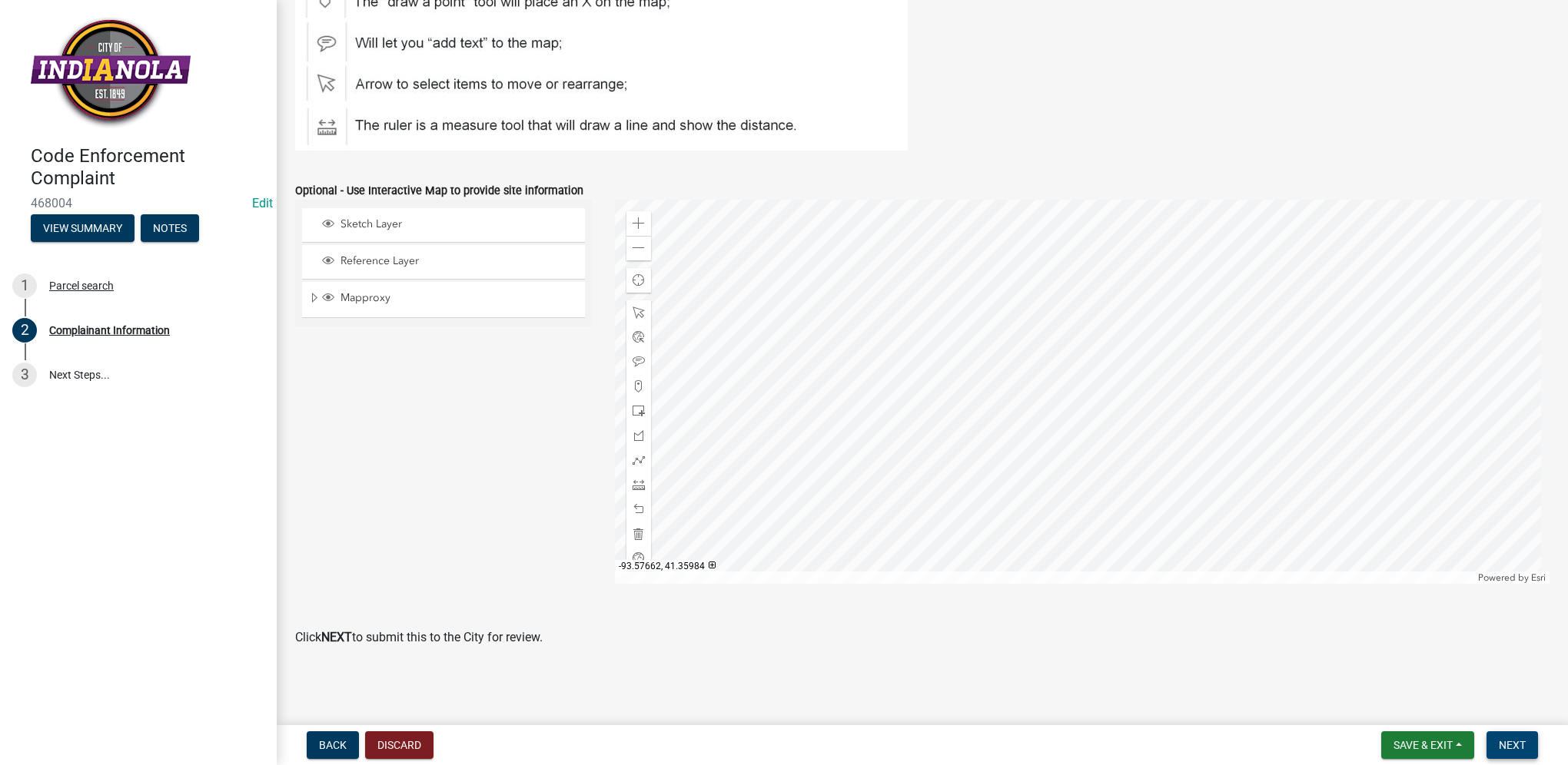
type textarea "tall grass/weeds"
click at [1521, 753] on button "Next" at bounding box center [1512, 744] width 52 height 27
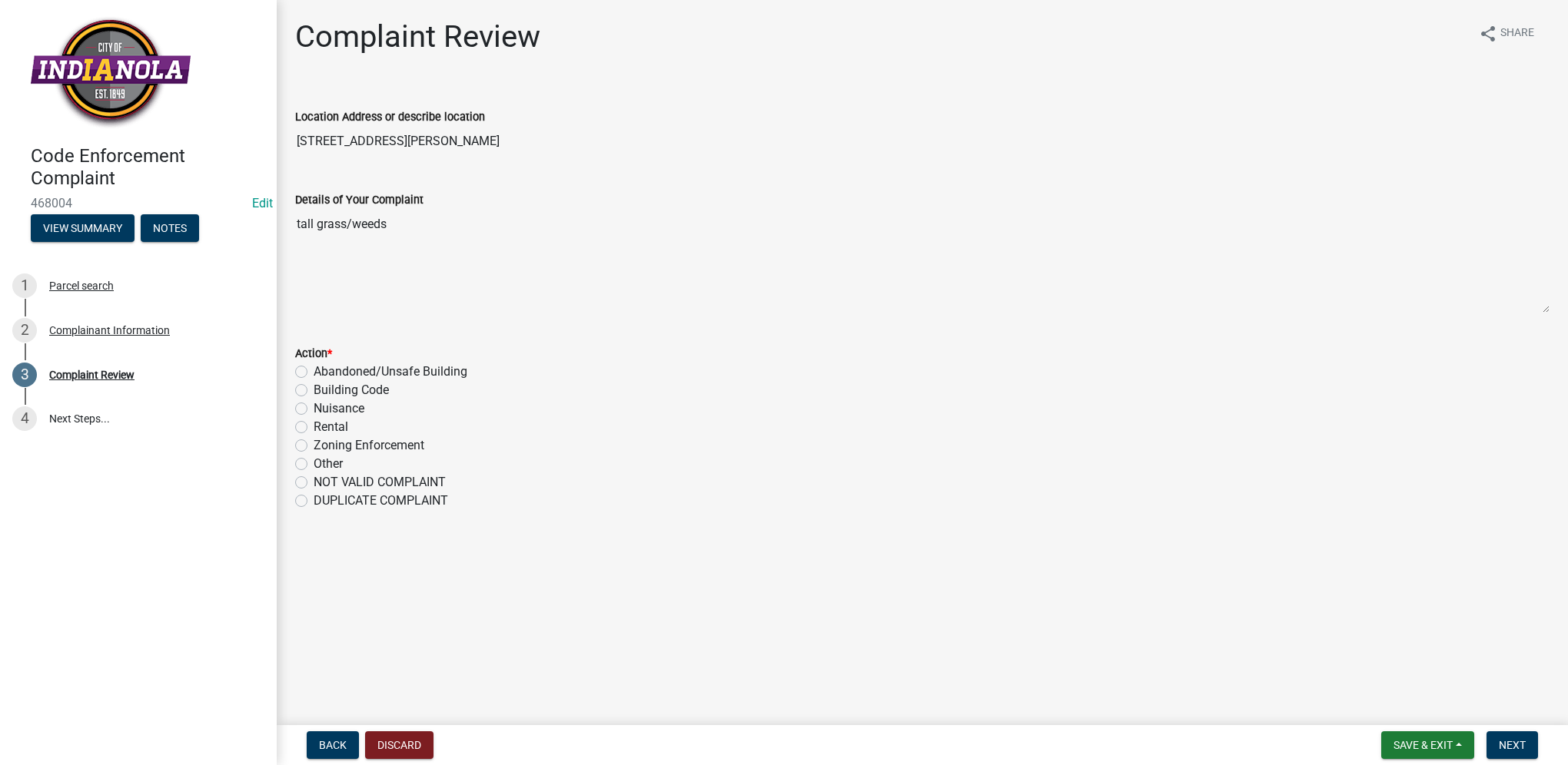
click at [321, 409] on label "Nuisance" at bounding box center [339, 409] width 51 height 19
click at [321, 409] on input "Nuisance" at bounding box center [318, 404] width 10 height 10
radio input "true"
click at [1513, 747] on span "Next" at bounding box center [1512, 744] width 27 height 12
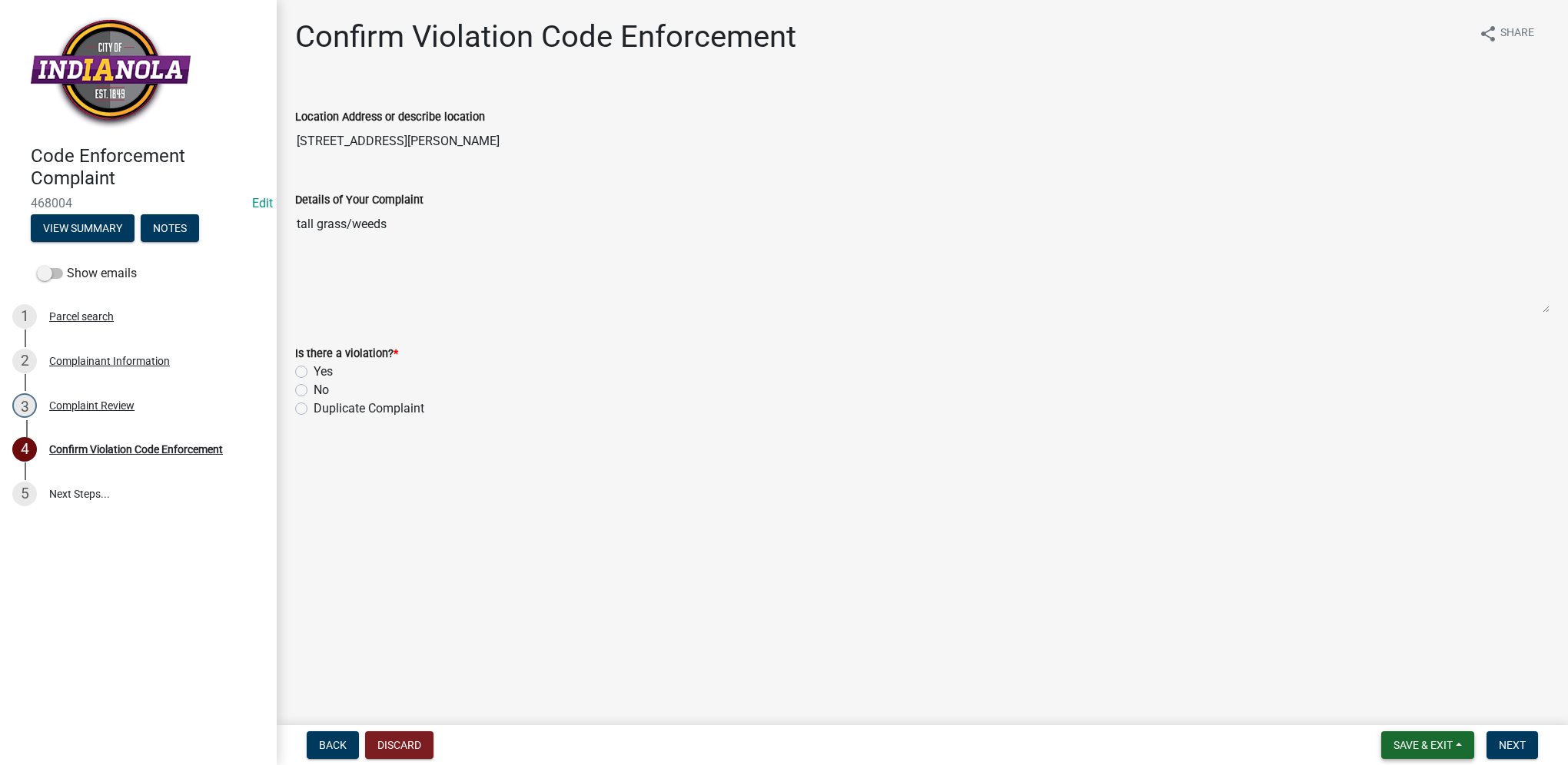
click at [1436, 746] on span "Save & Exit" at bounding box center [1423, 744] width 59 height 12
click at [1431, 712] on button "Save & Exit" at bounding box center [1411, 705] width 123 height 37
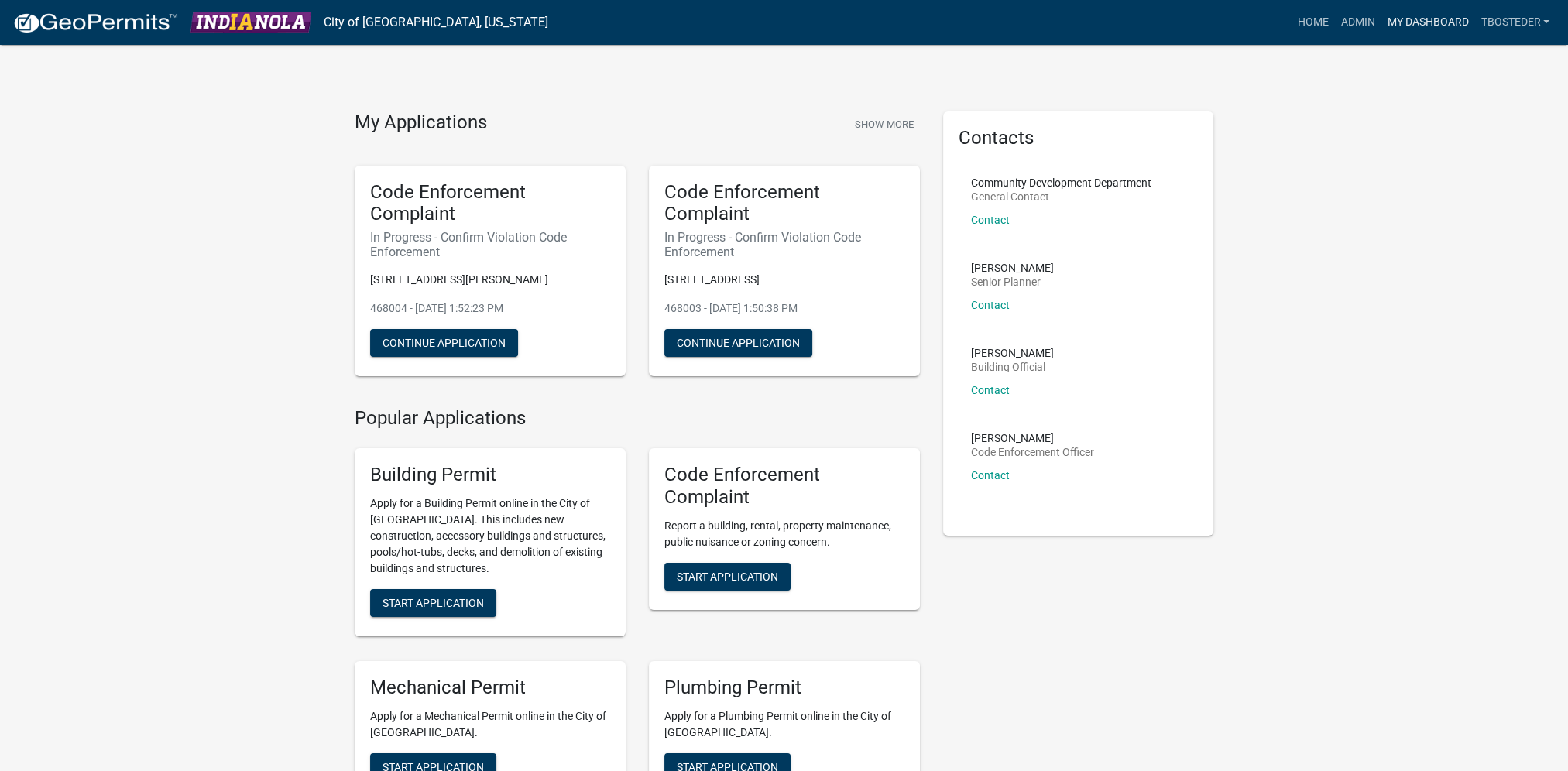
click at [1442, 15] on link "My Dashboard" at bounding box center [1427, 22] width 94 height 29
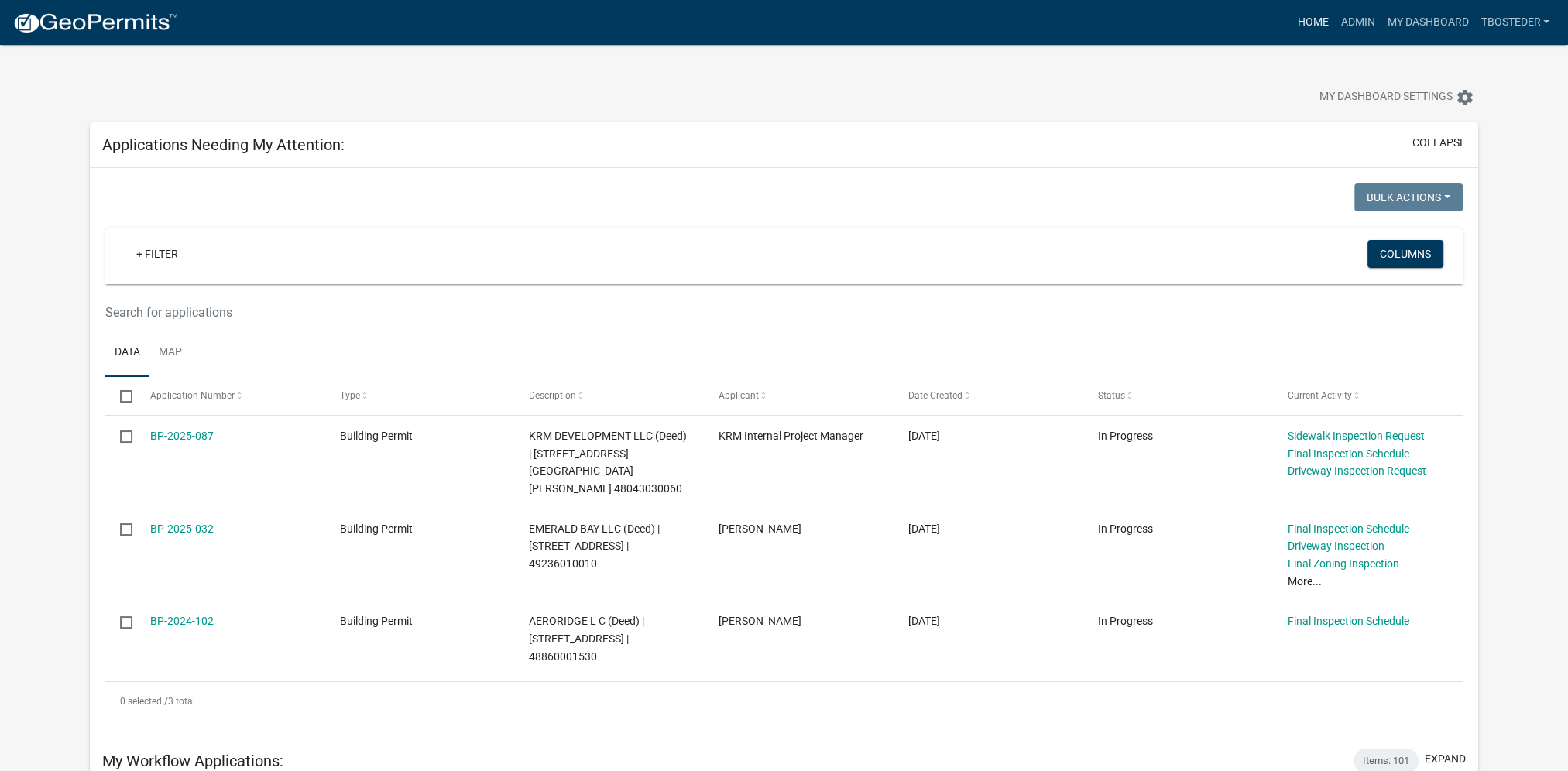
click at [1319, 27] on link "Home" at bounding box center [1313, 22] width 43 height 29
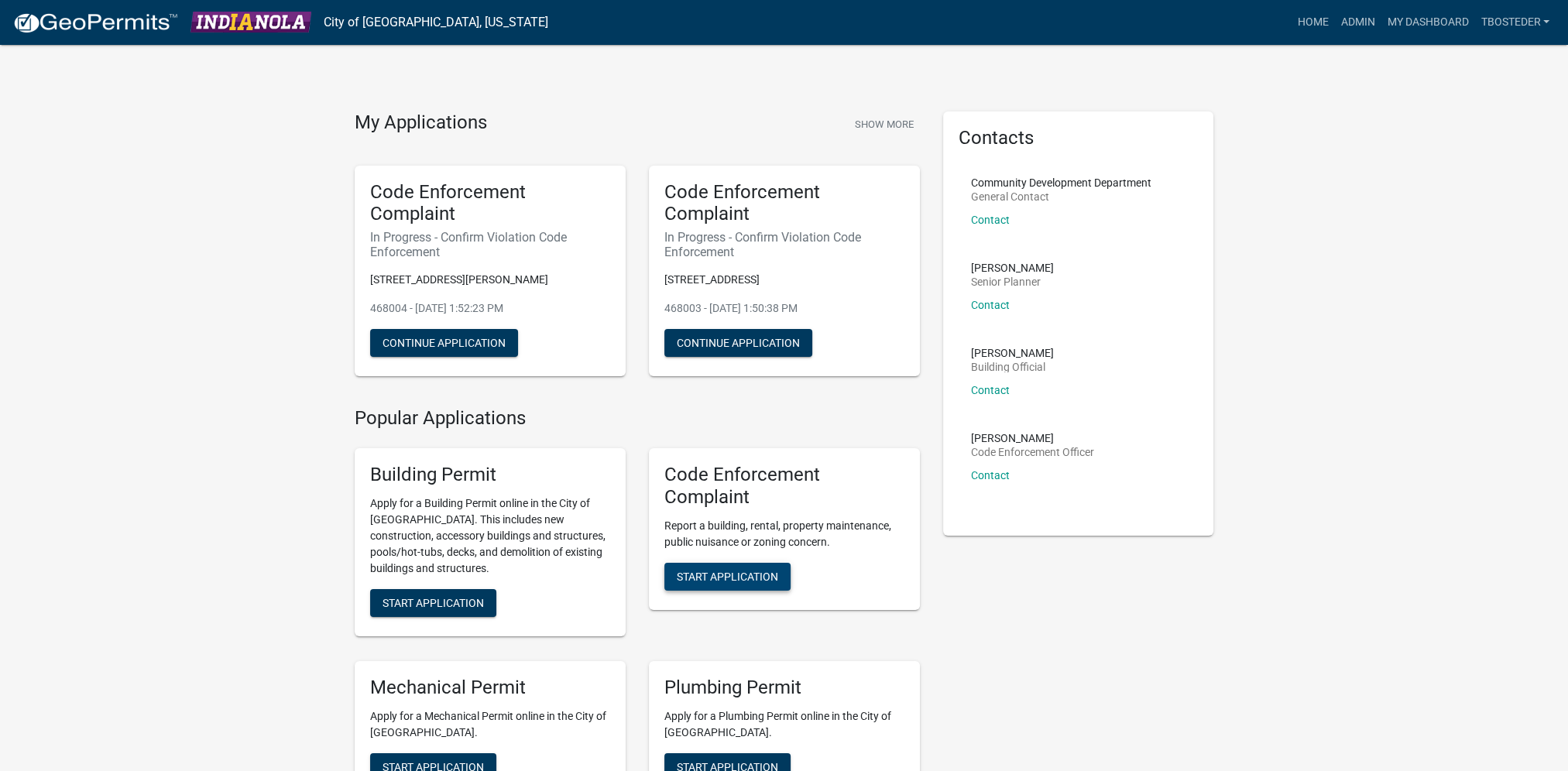
click at [752, 574] on span "Start Application" at bounding box center [727, 575] width 101 height 12
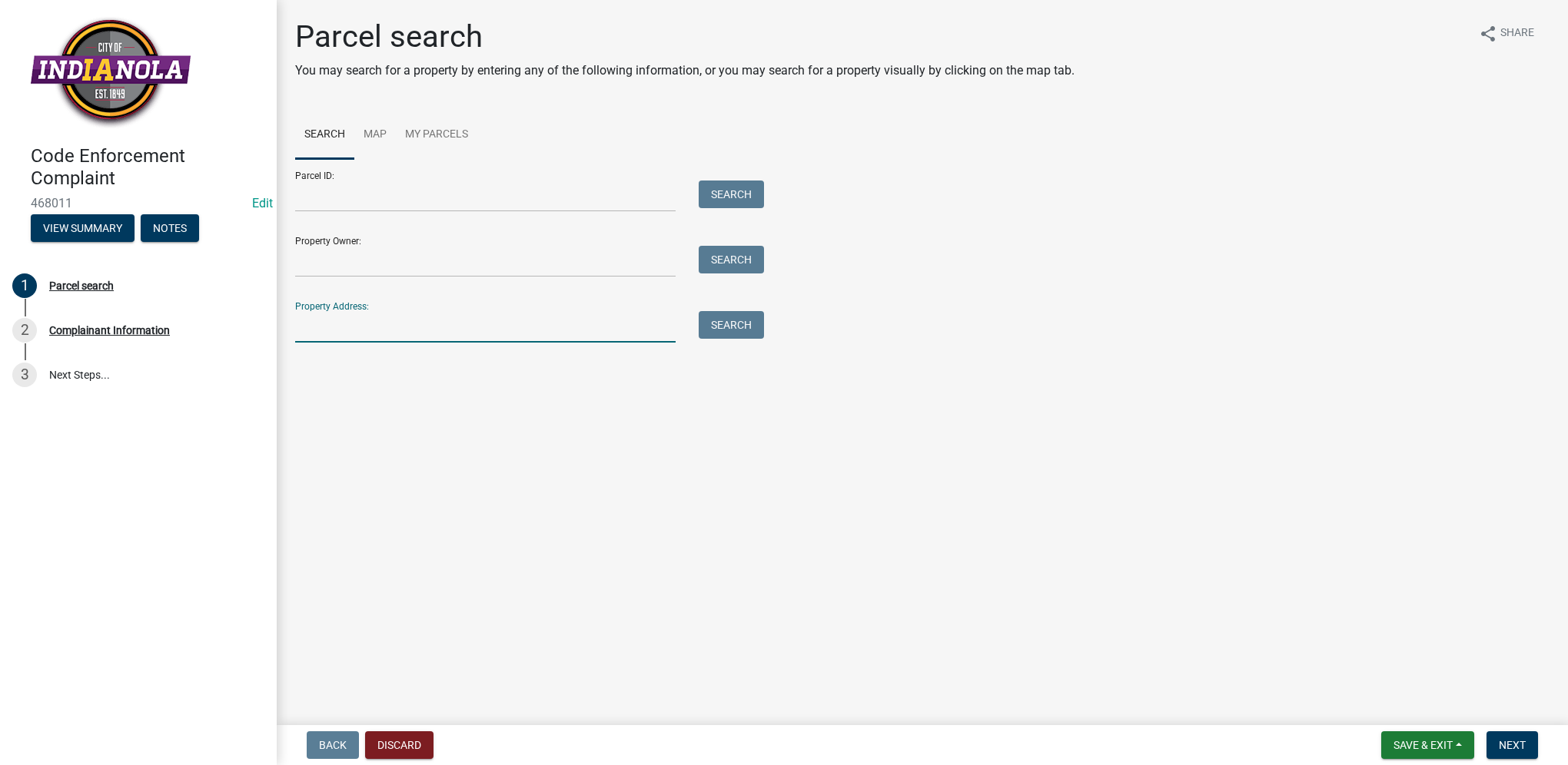
click at [322, 330] on input "Property Address:" at bounding box center [486, 327] width 381 height 32
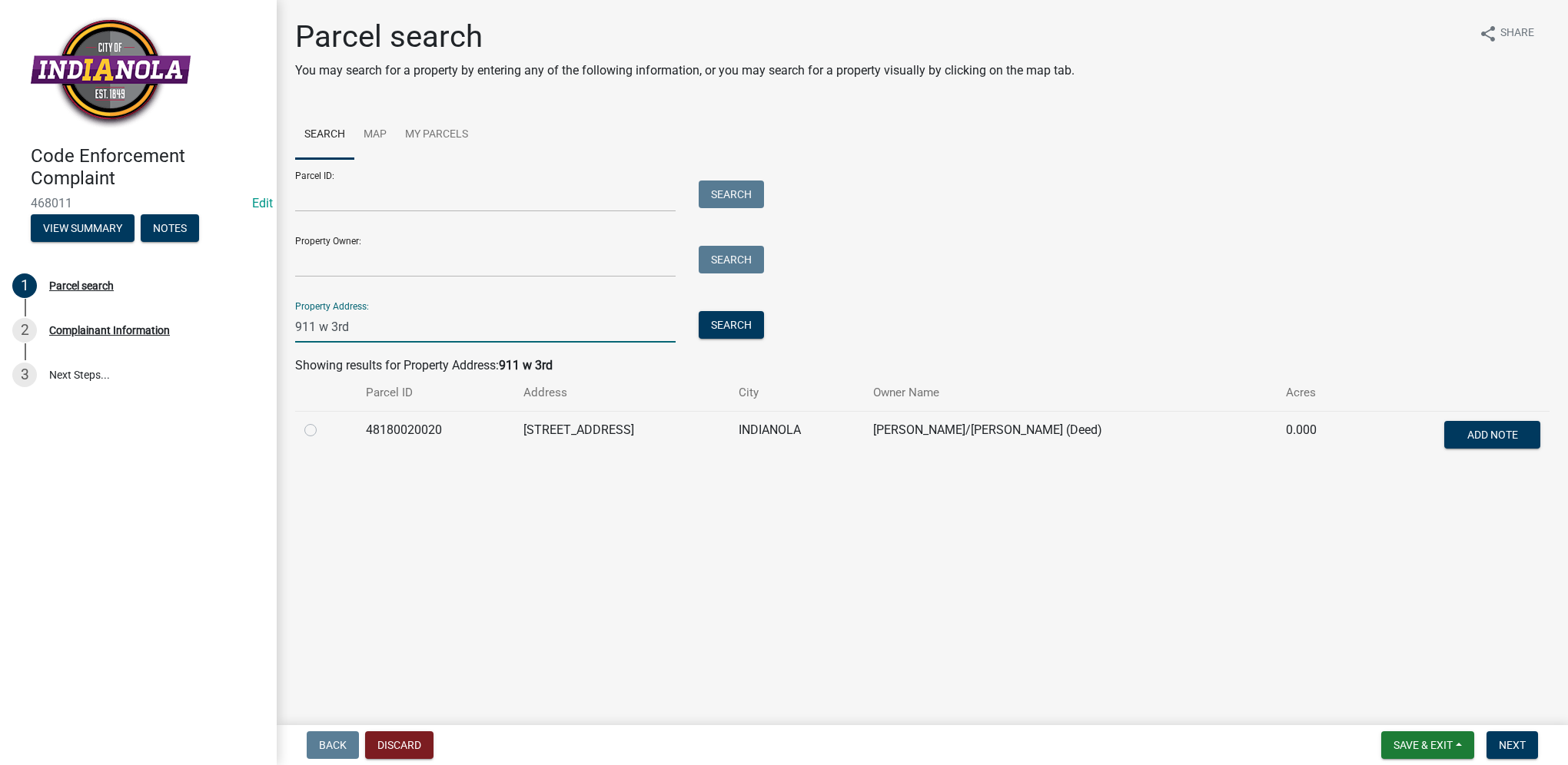
type input "911 w 3rd"
click at [323, 421] on label at bounding box center [323, 421] width 0 height 0
click at [323, 431] on input "radio" at bounding box center [327, 426] width 10 height 10
radio input "true"
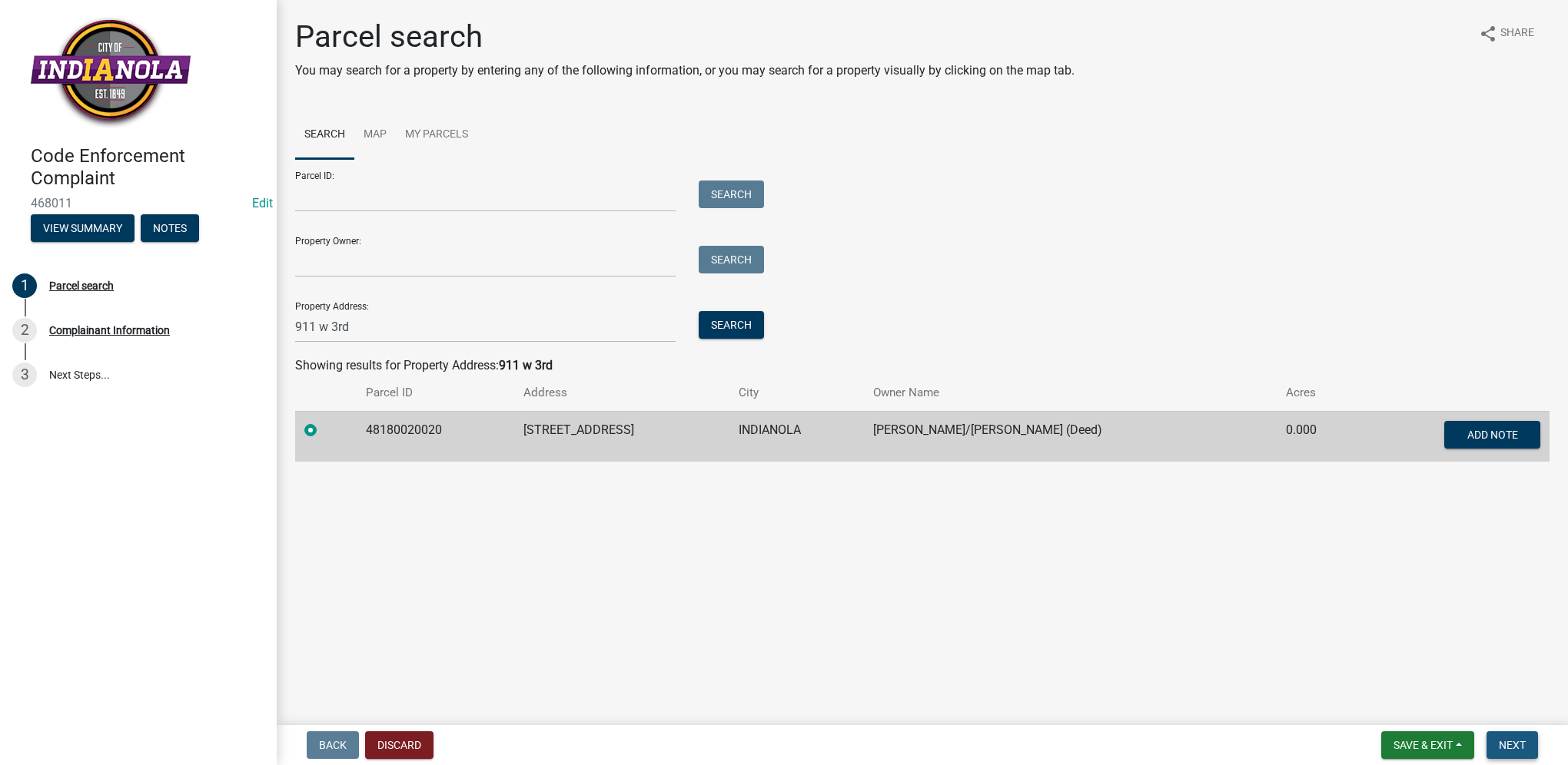
click at [1488, 734] on button "Next" at bounding box center [1512, 744] width 52 height 27
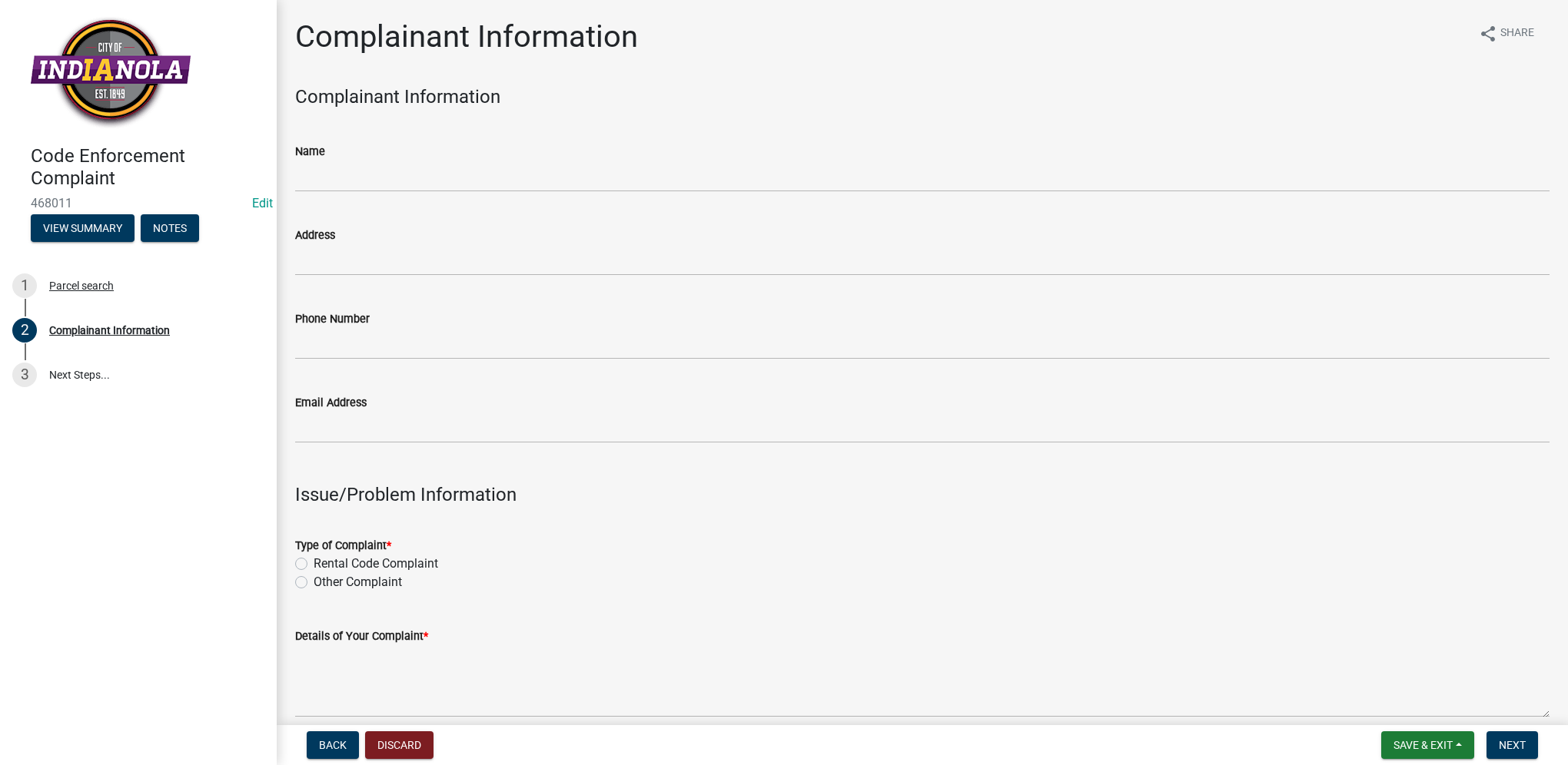
click at [295, 584] on div "Type of Complaint * Rental Code Complaint Other Complaint" at bounding box center [922, 554] width 1277 height 74
click at [313, 580] on label "Other Complaint" at bounding box center [357, 582] width 88 height 19
click at [313, 580] on input "Other Complaint" at bounding box center [318, 578] width 10 height 10
radio input "true"
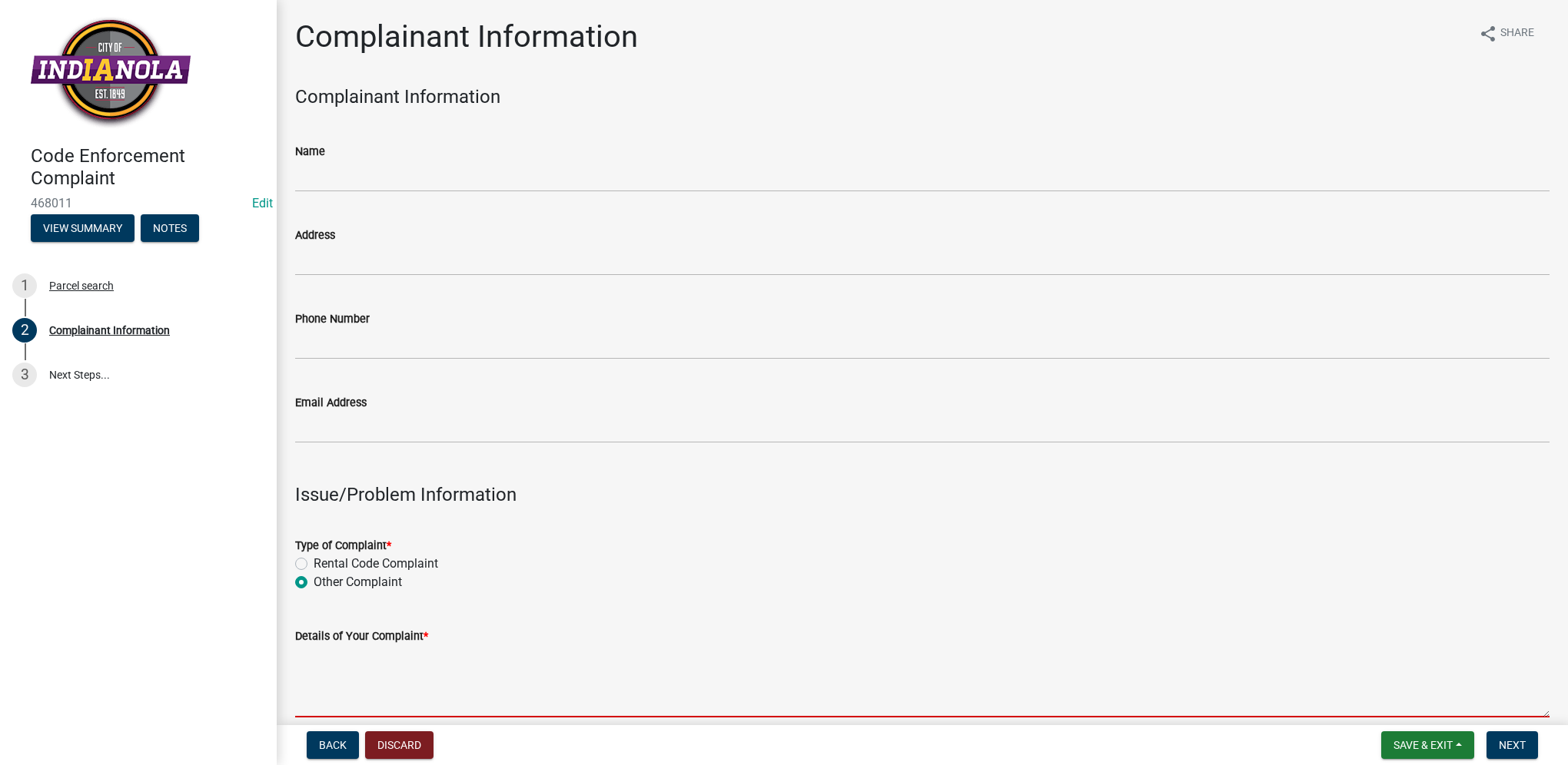
click at [319, 697] on textarea "Details of Your Complaint *" at bounding box center [922, 681] width 1254 height 72
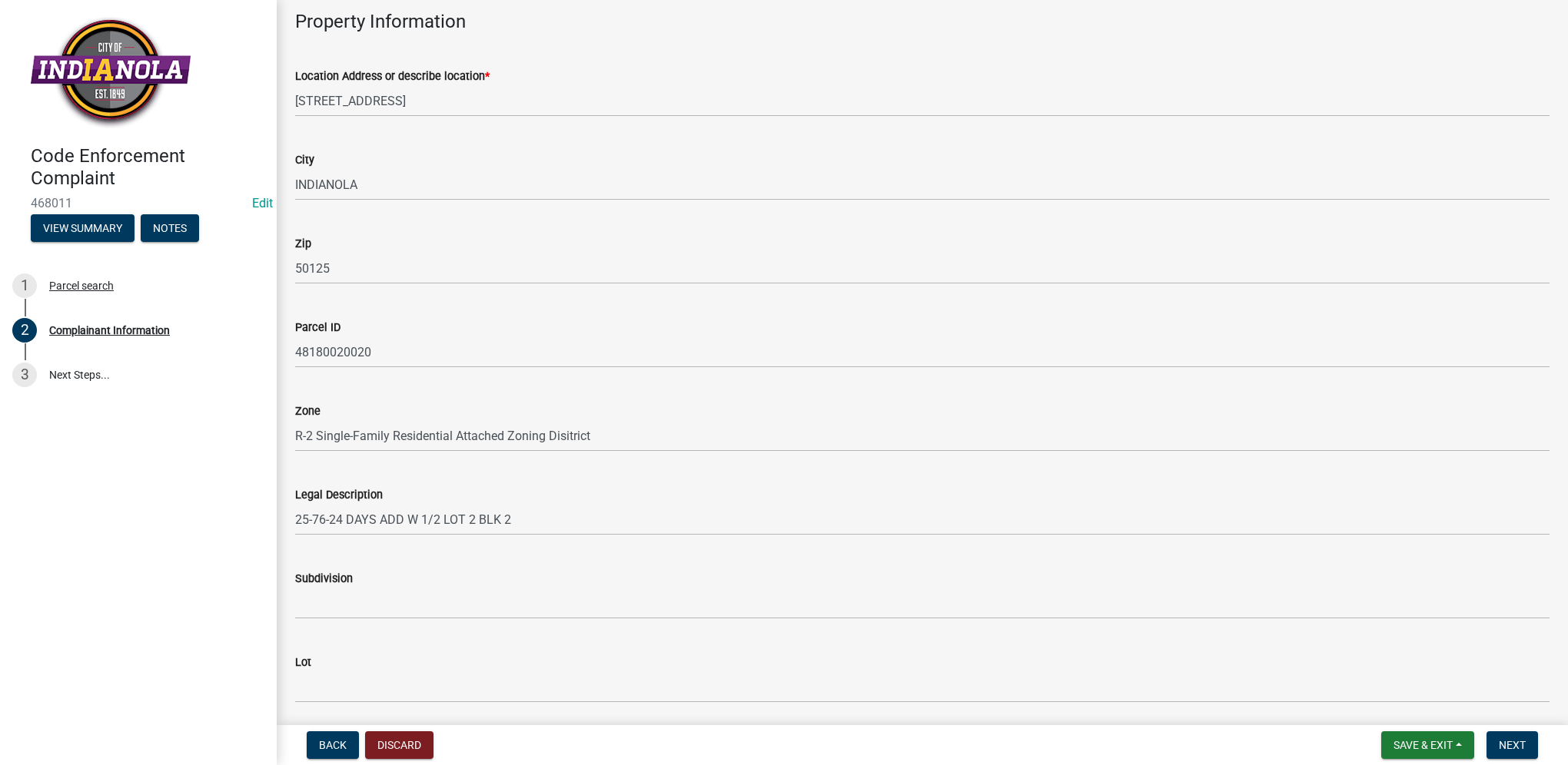
scroll to position [538, 0]
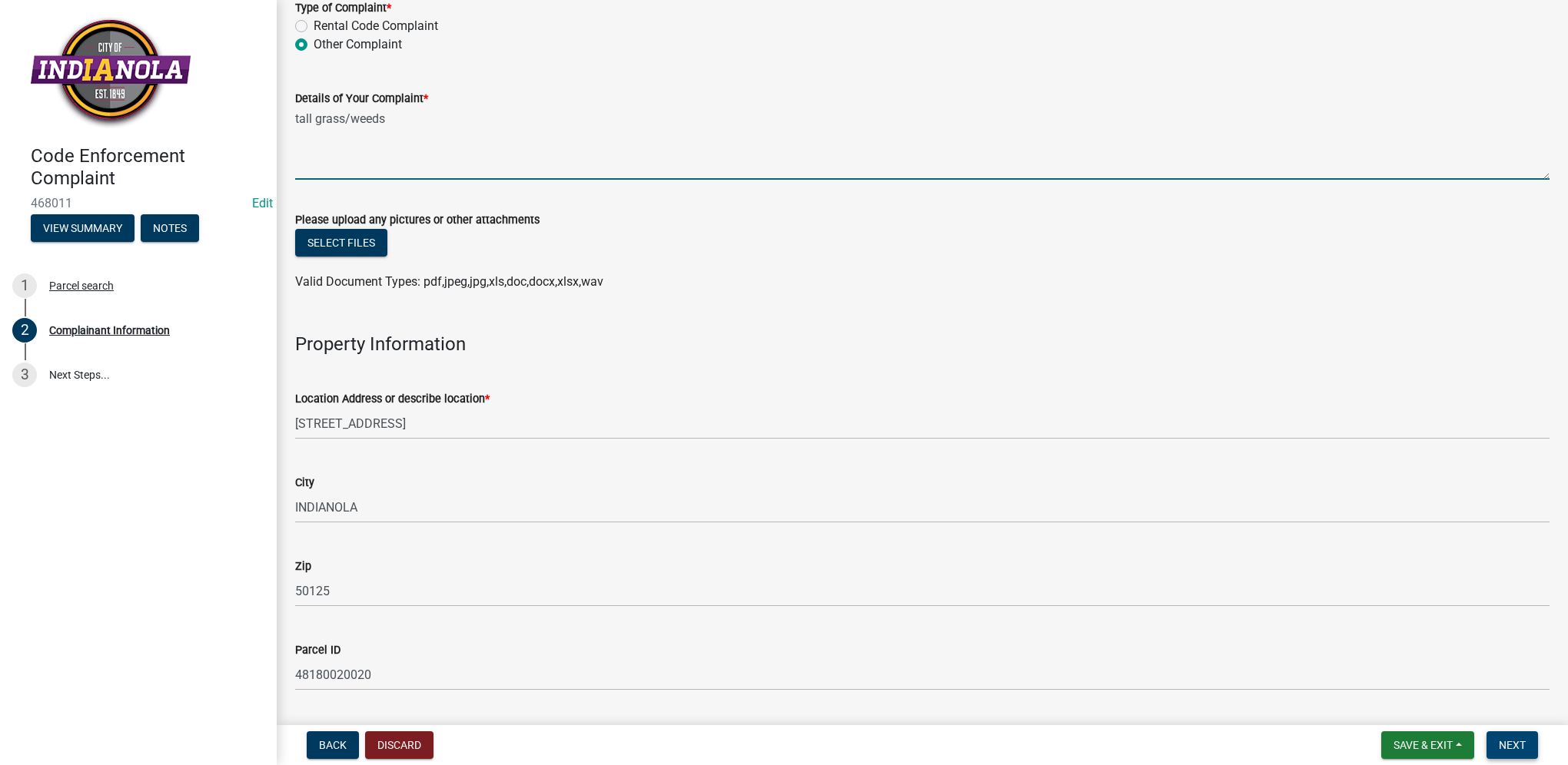
type textarea "tall grass/weeds"
click at [1509, 741] on span "Next" at bounding box center [1512, 744] width 27 height 12
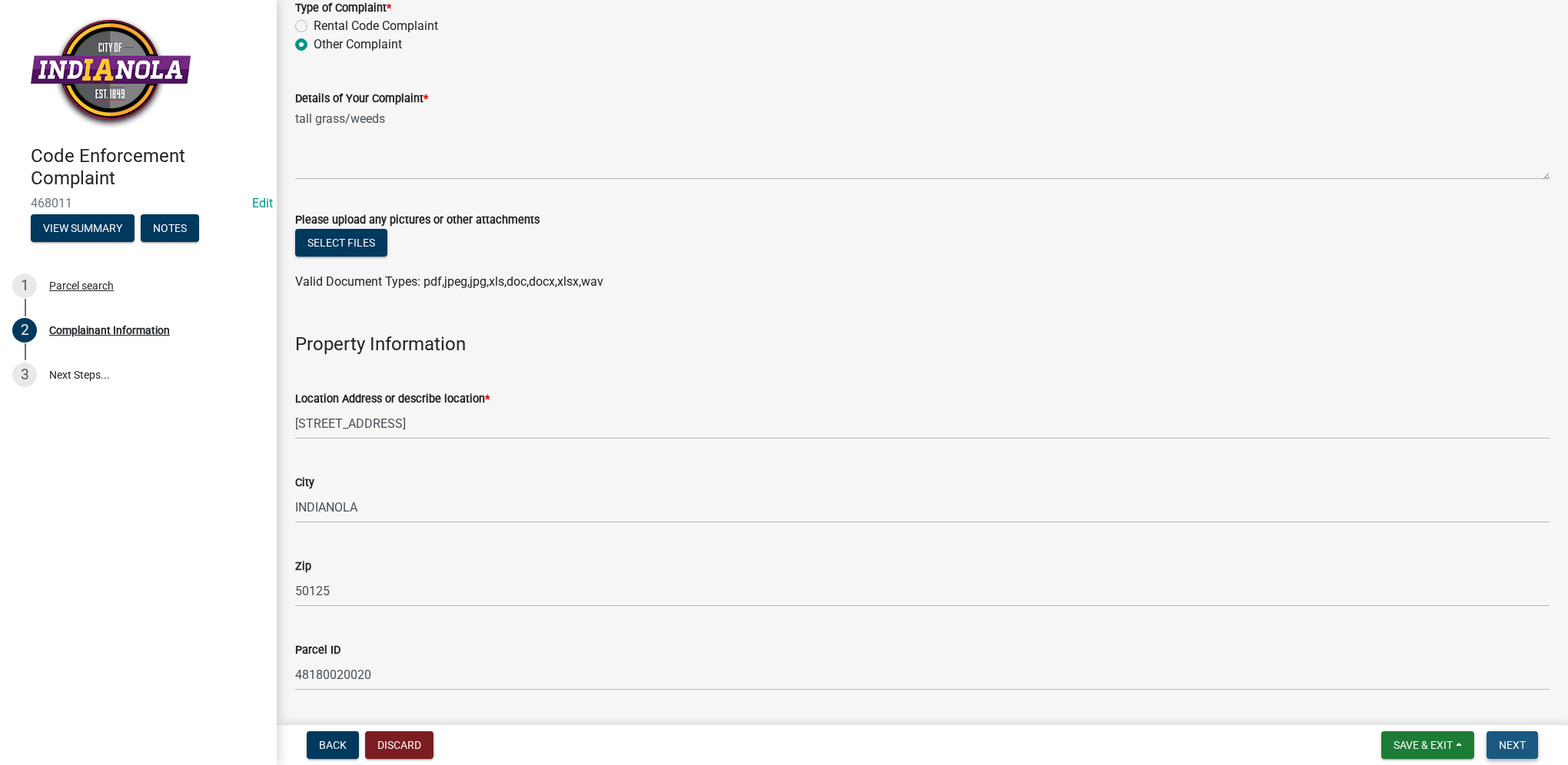
scroll to position [0, 0]
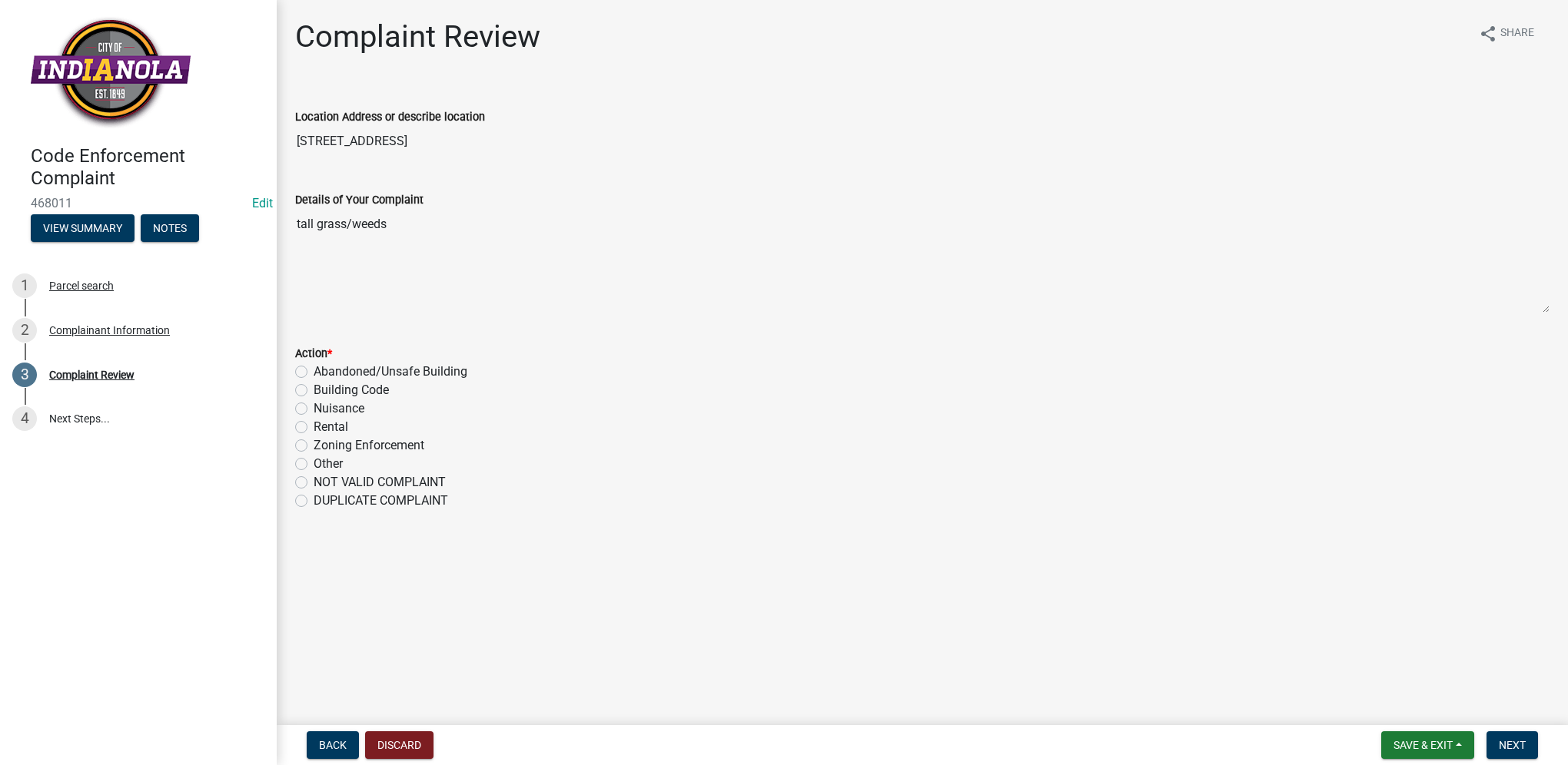
click at [313, 411] on label "Nuisance" at bounding box center [339, 409] width 51 height 19
click at [313, 410] on input "Nuisance" at bounding box center [318, 404] width 10 height 10
radio input "true"
click at [1526, 746] on button "Next" at bounding box center [1512, 744] width 52 height 27
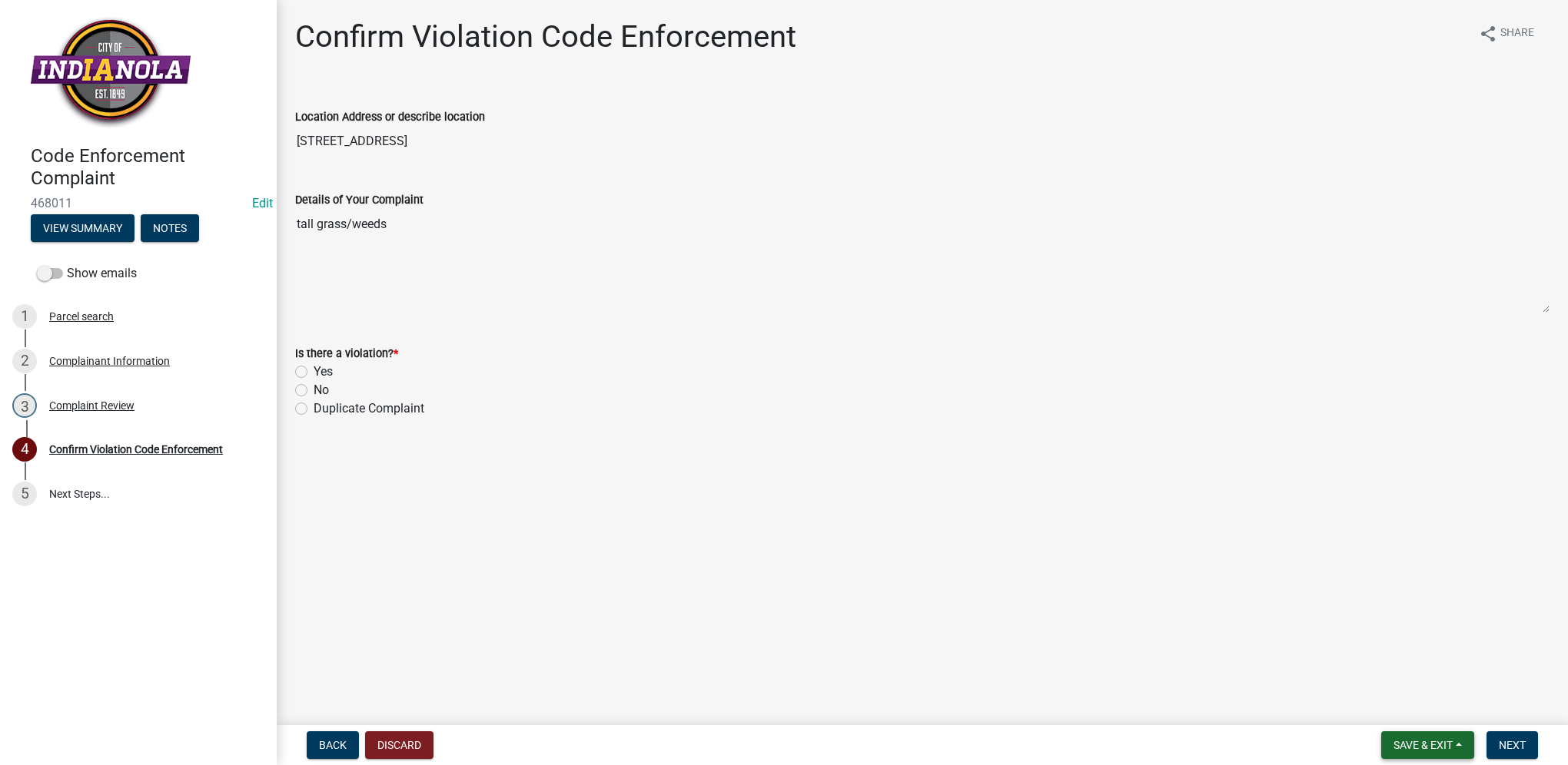
click at [1441, 746] on span "Save & Exit" at bounding box center [1423, 744] width 59 height 12
click at [1444, 704] on button "Save & Exit" at bounding box center [1411, 705] width 123 height 37
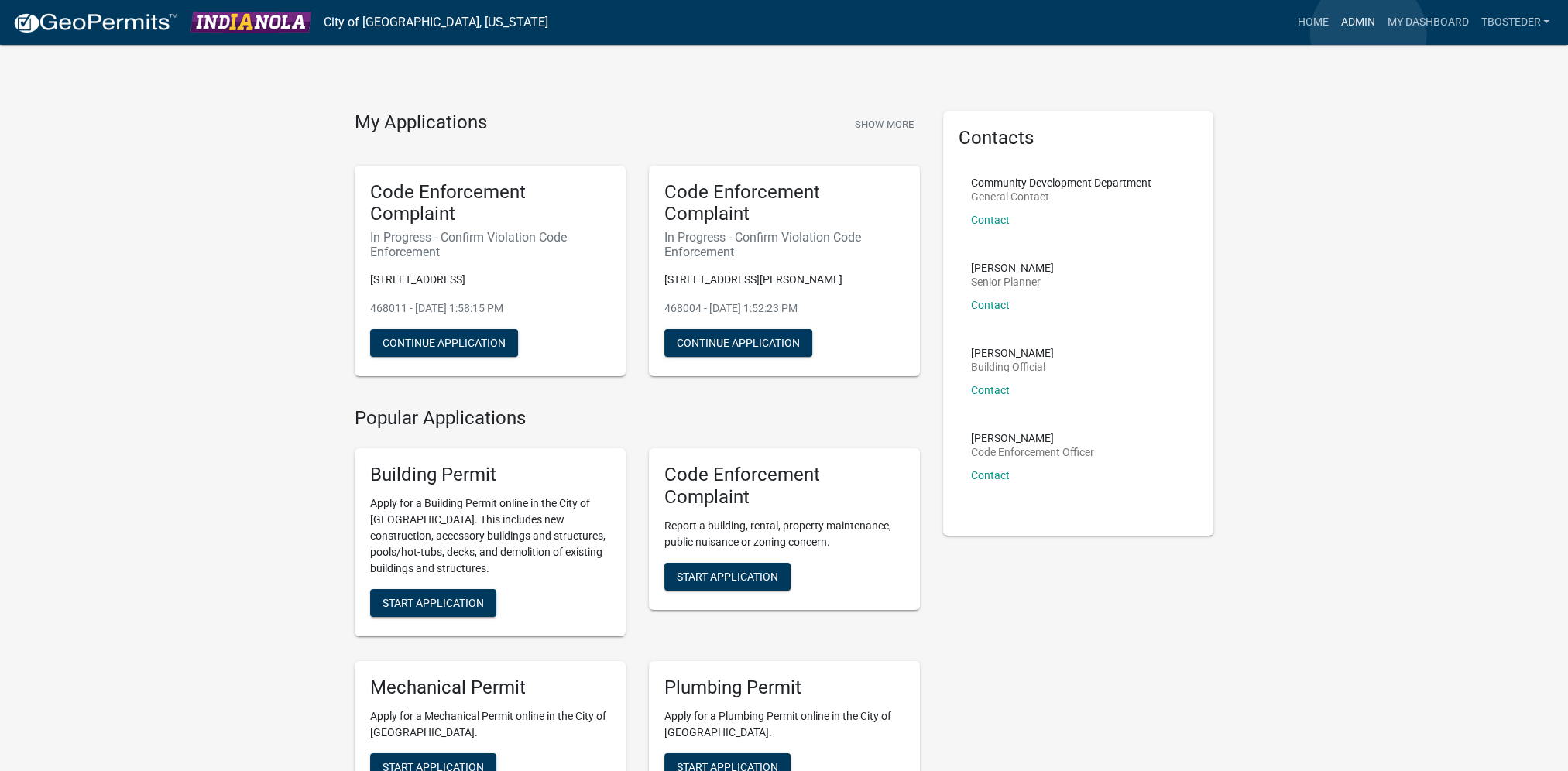
click at [1369, 34] on link "Admin" at bounding box center [1357, 22] width 46 height 29
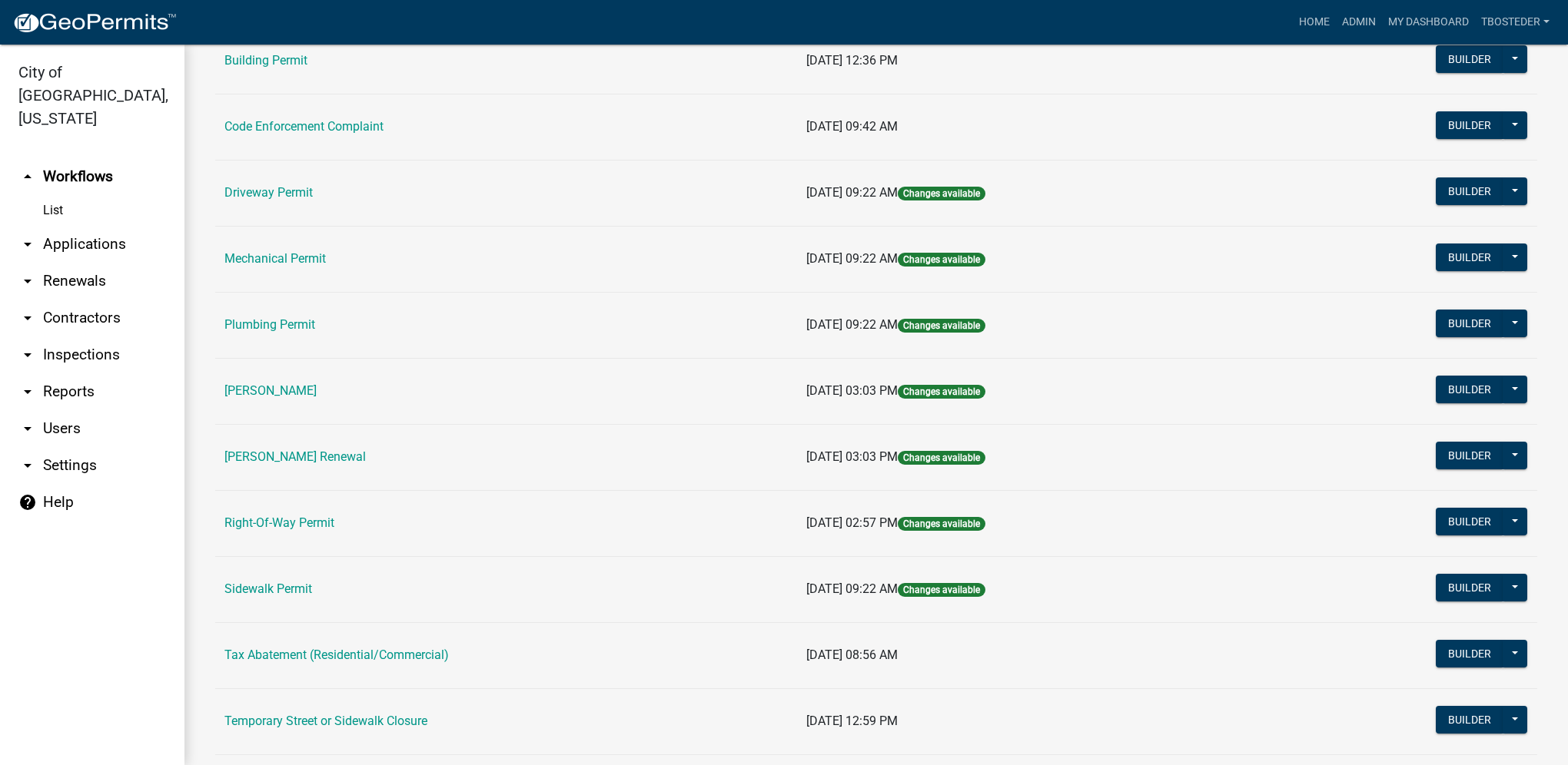
scroll to position [268, 0]
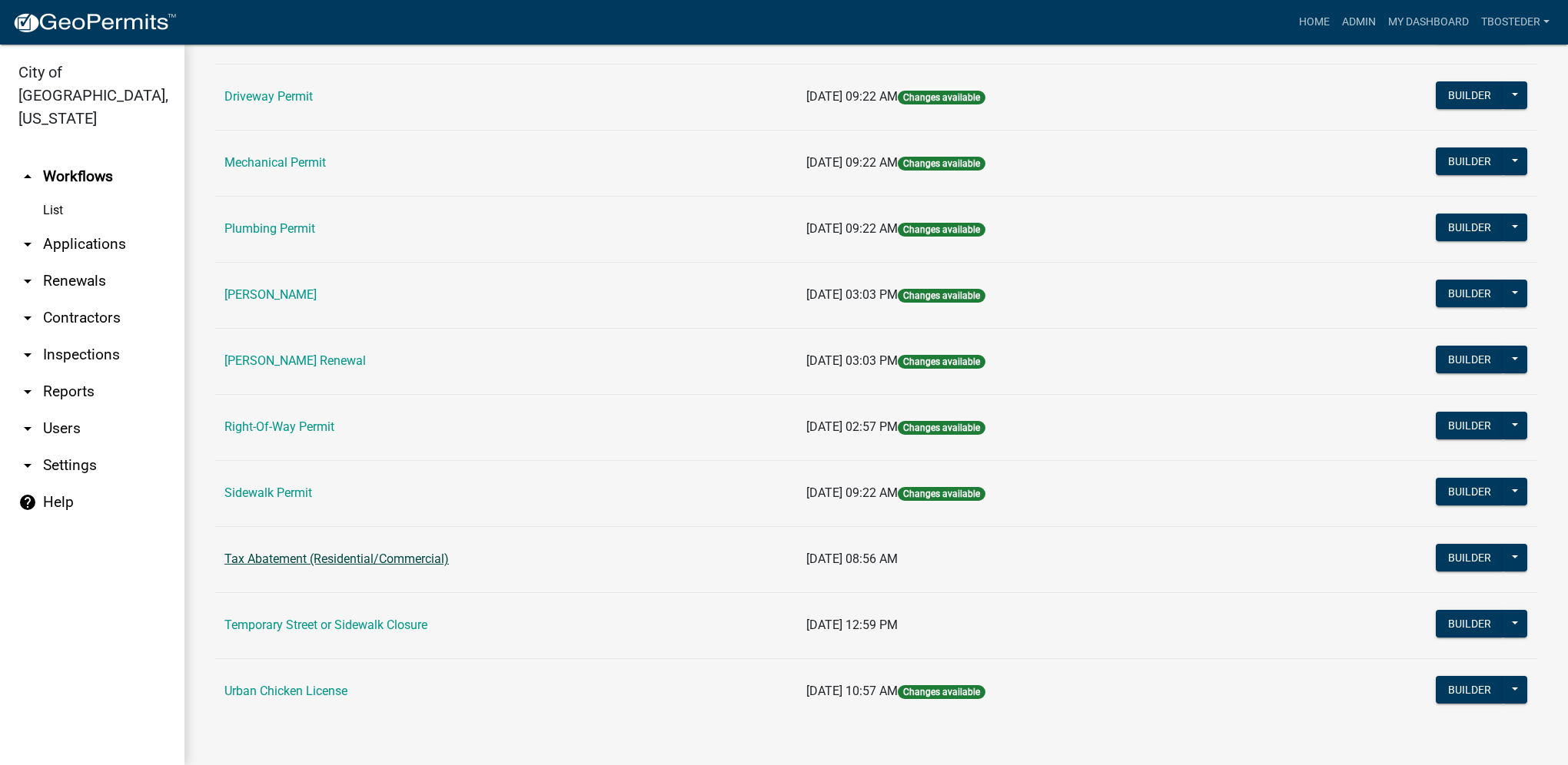
click at [320, 551] on link "Tax Abatement (Residential/Commercial)" at bounding box center [336, 559] width 224 height 15
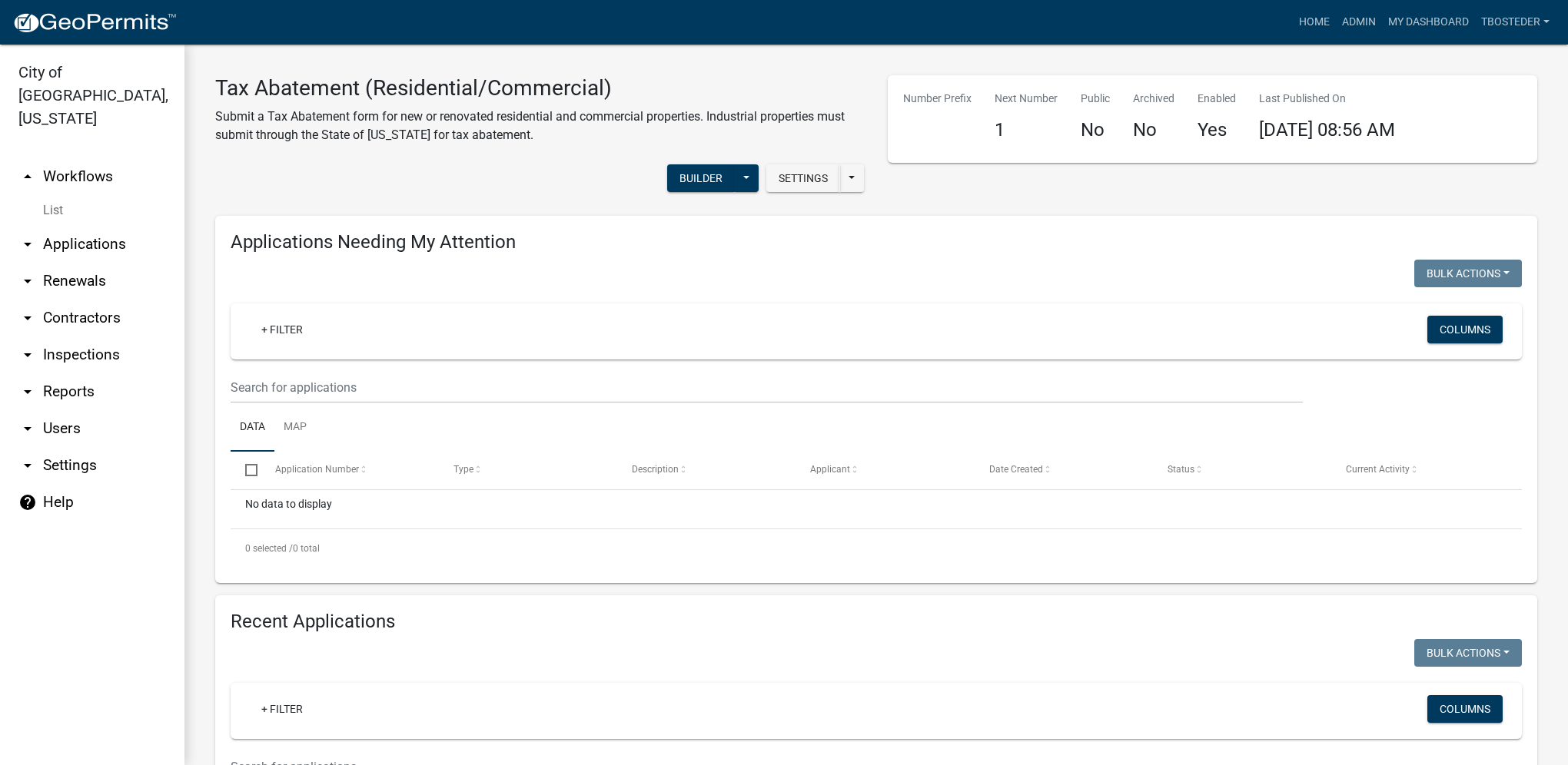
select select "1: 25"
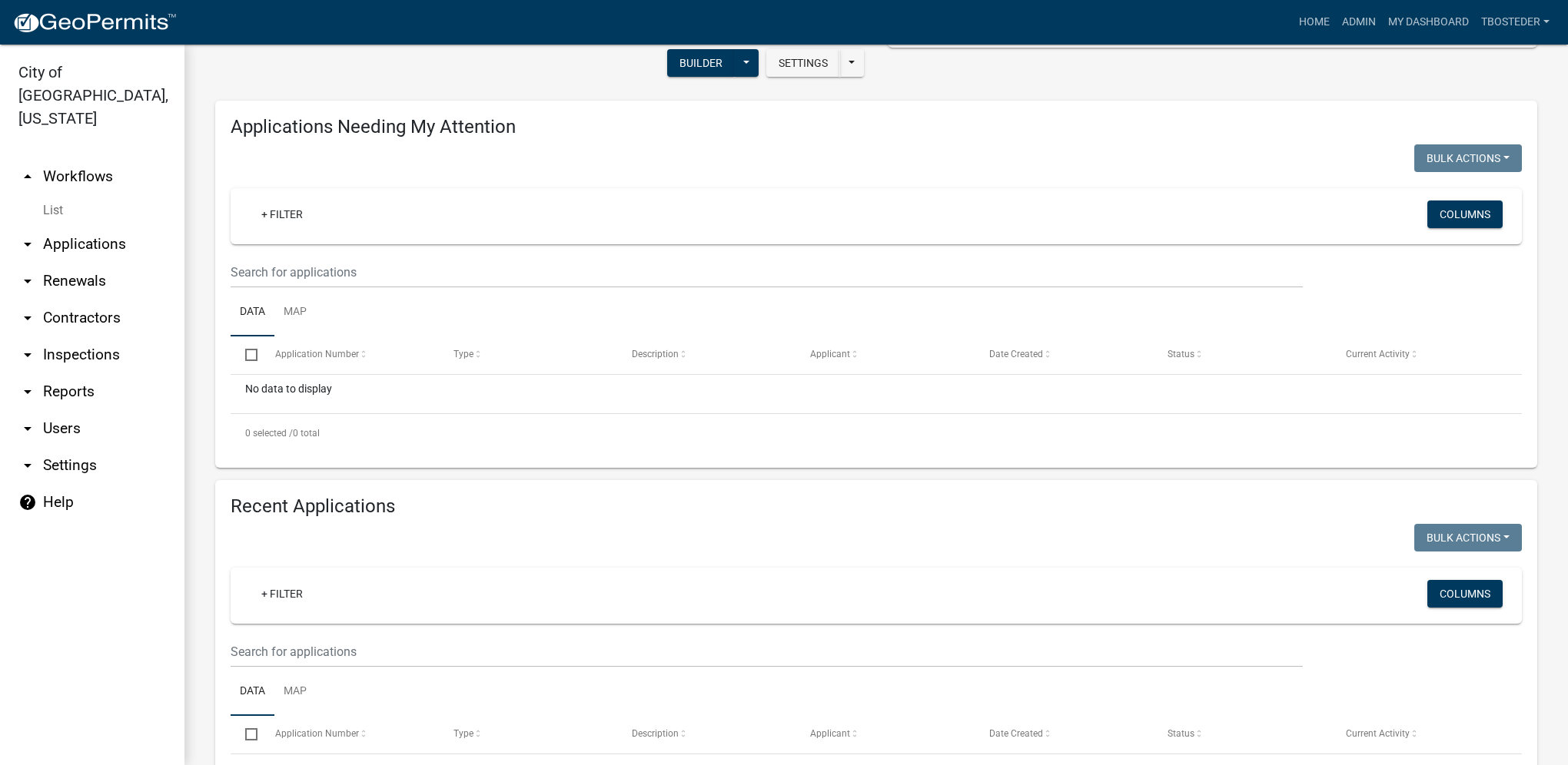
scroll to position [308, 0]
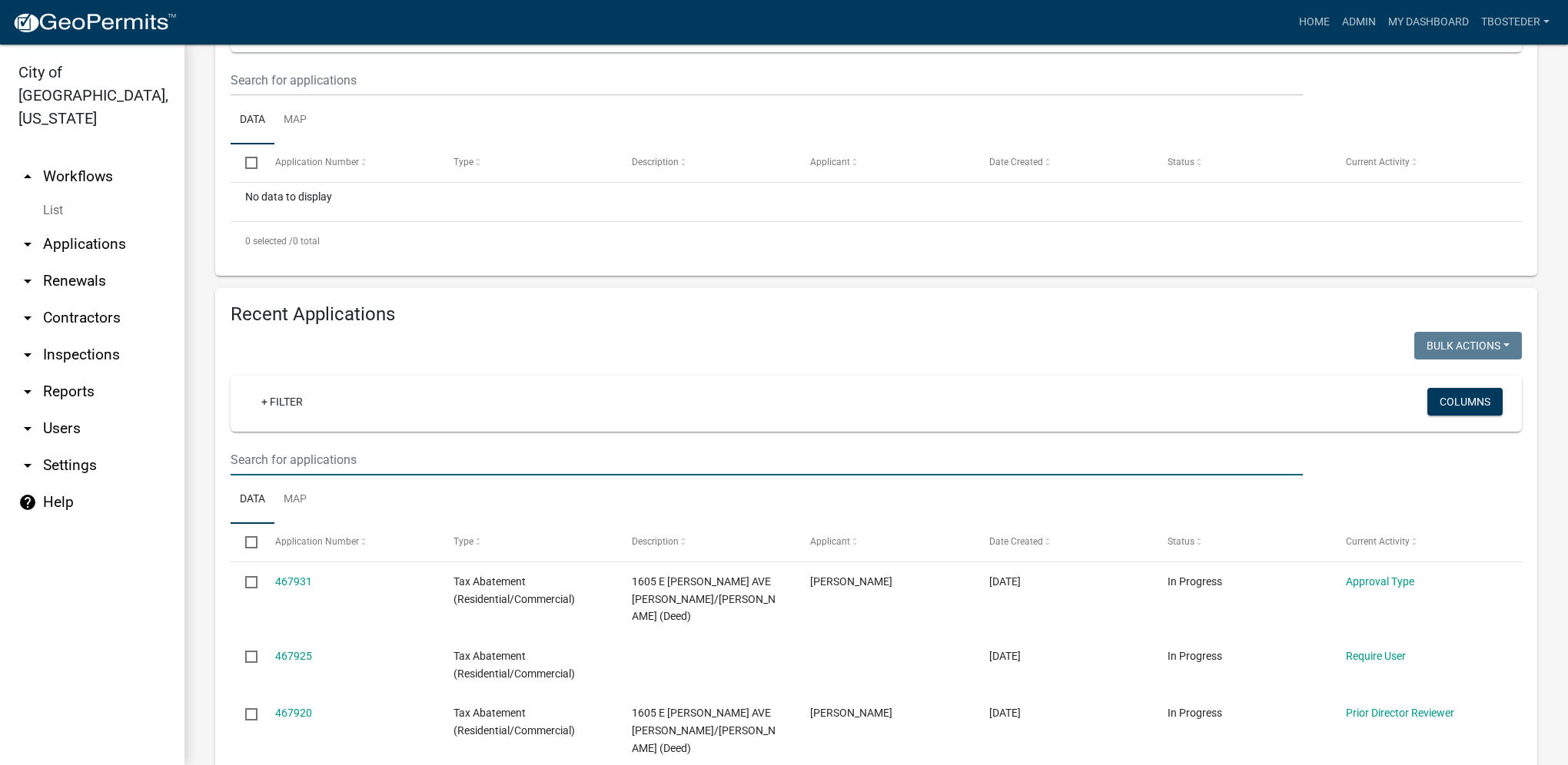
click at [354, 96] on input "text" at bounding box center [766, 81] width 1072 height 32
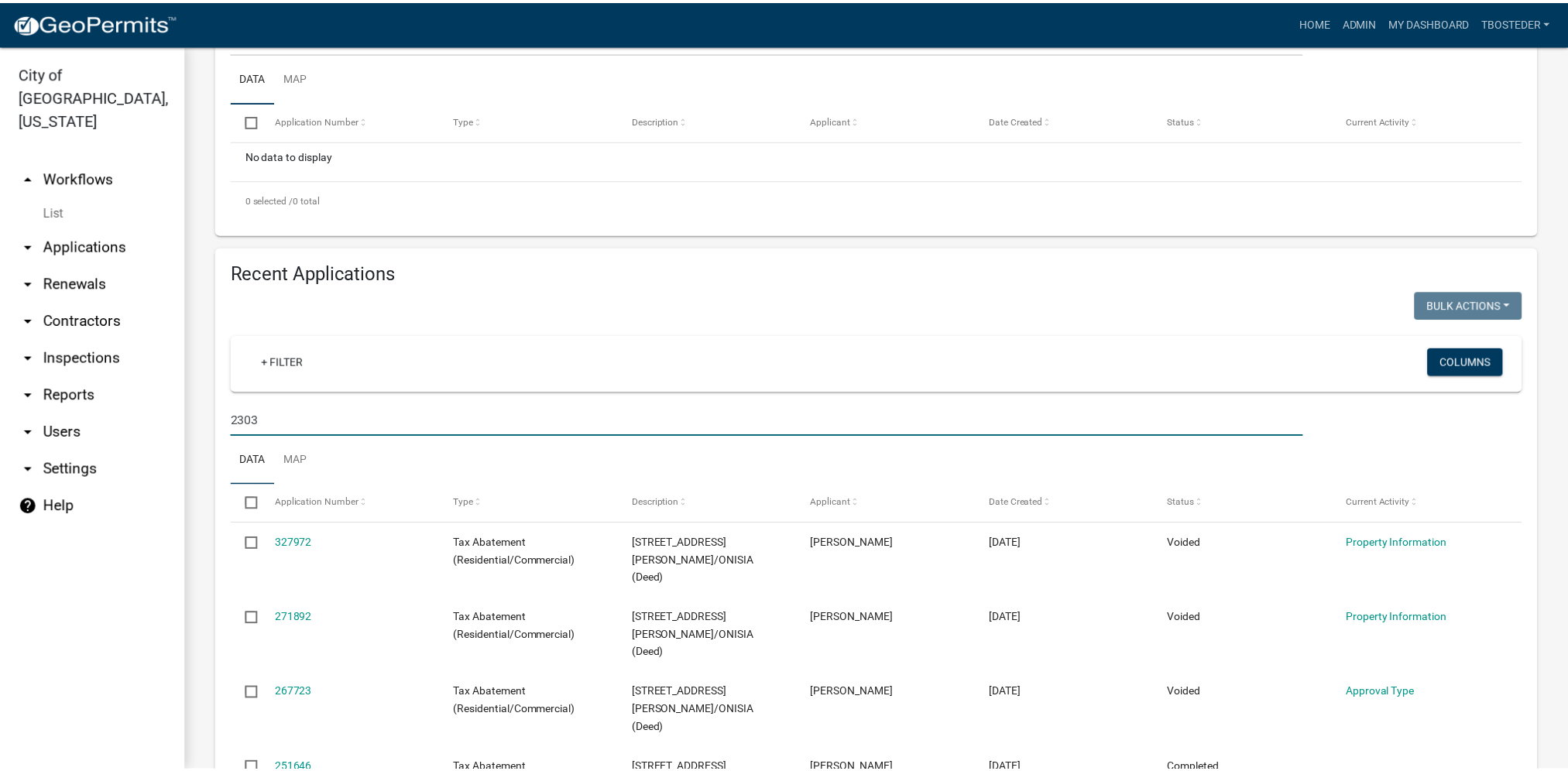
scroll to position [387, 0]
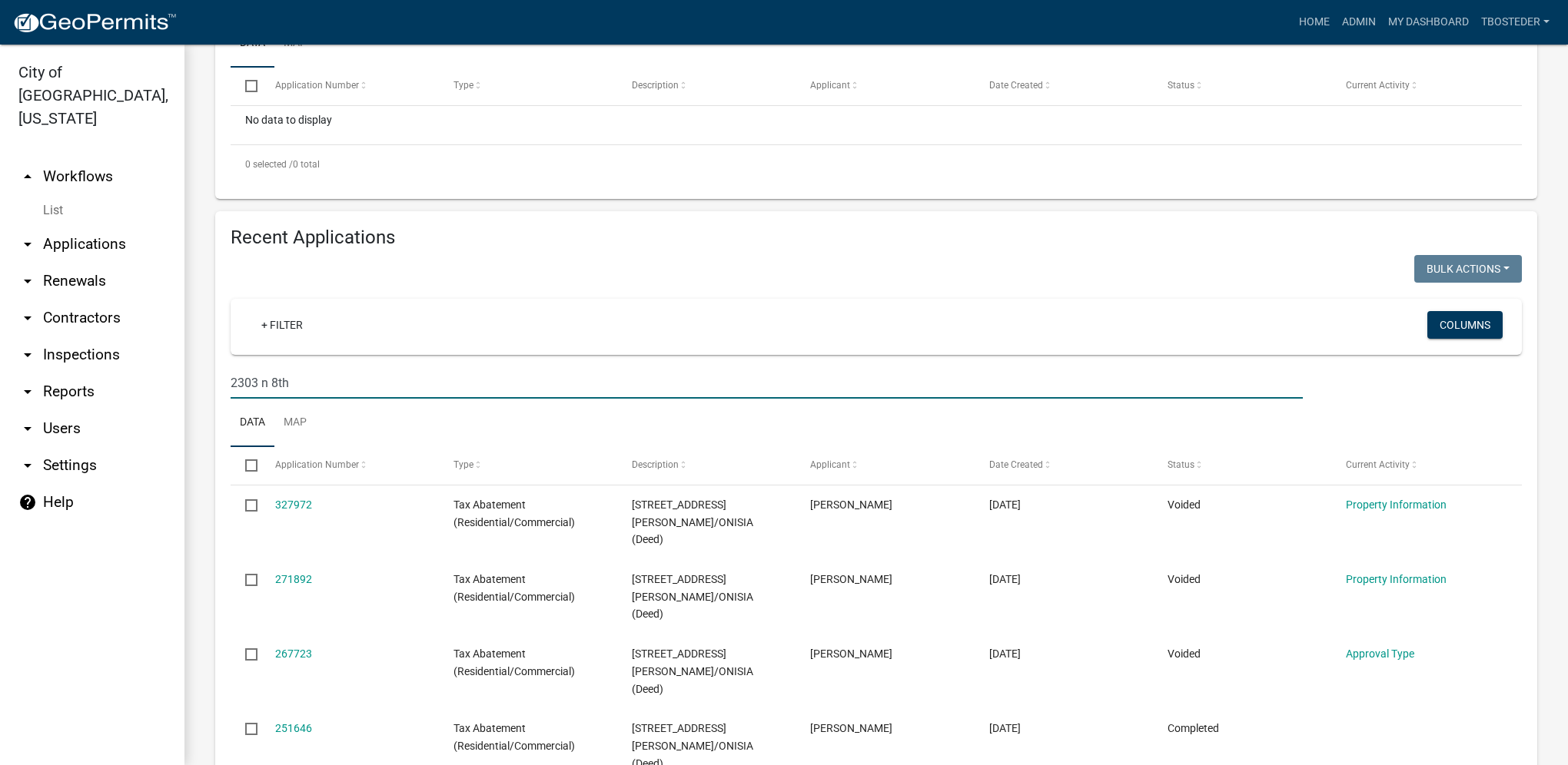
type input "2303 n 8th"
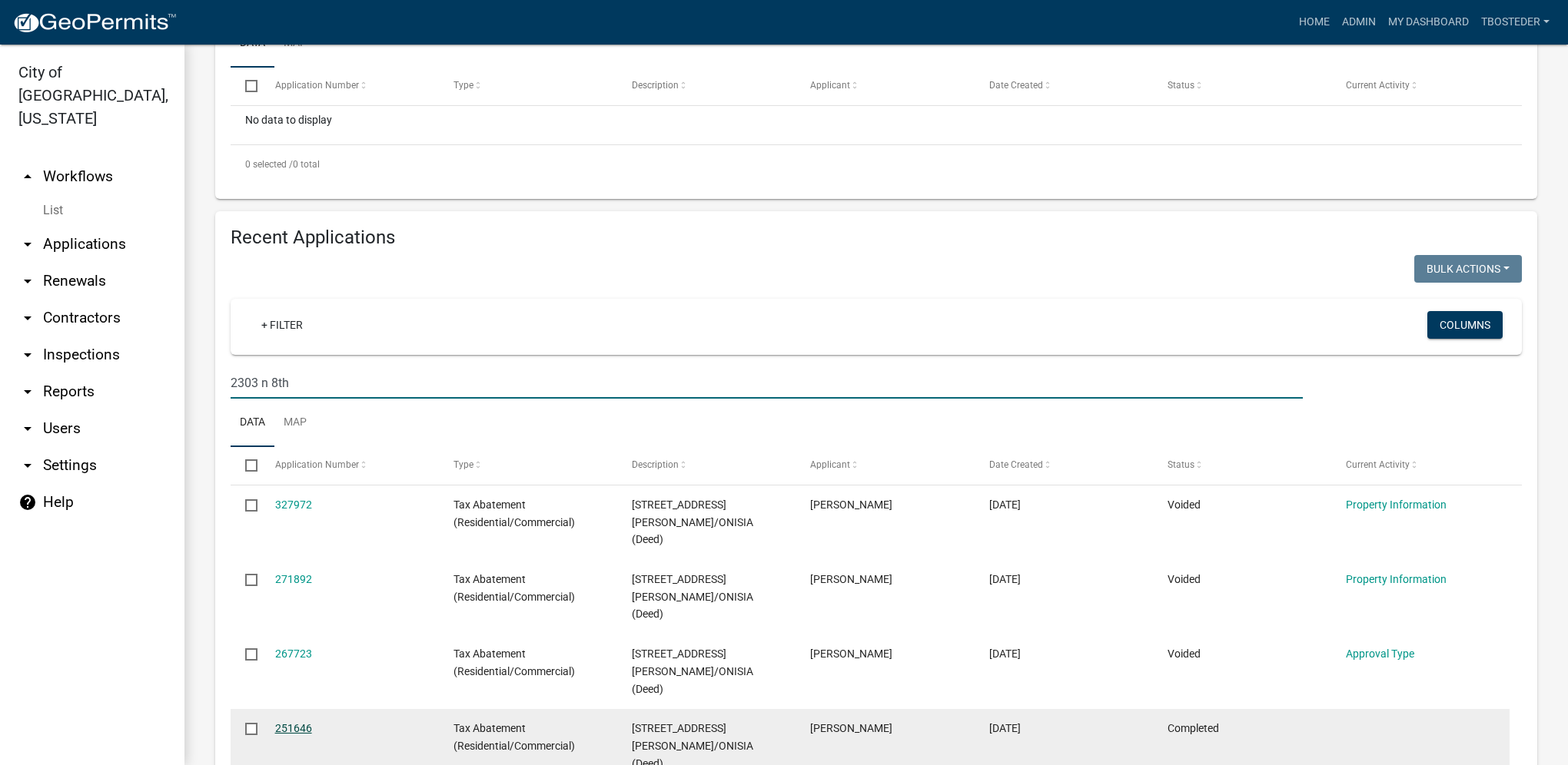
click at [309, 722] on link "251646" at bounding box center [293, 728] width 37 height 12
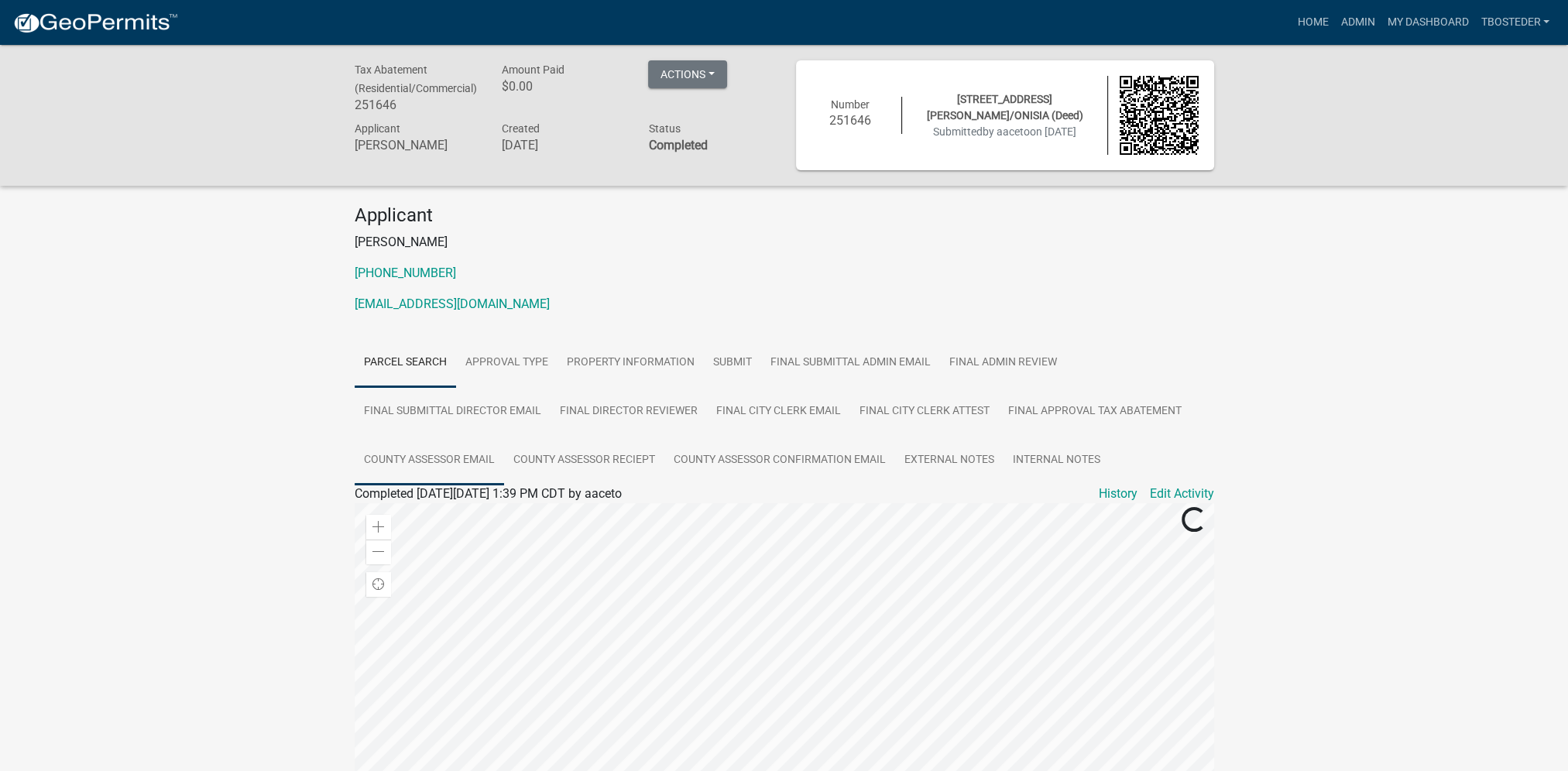
click at [427, 454] on link "County Assessor Email" at bounding box center [429, 460] width 149 height 49
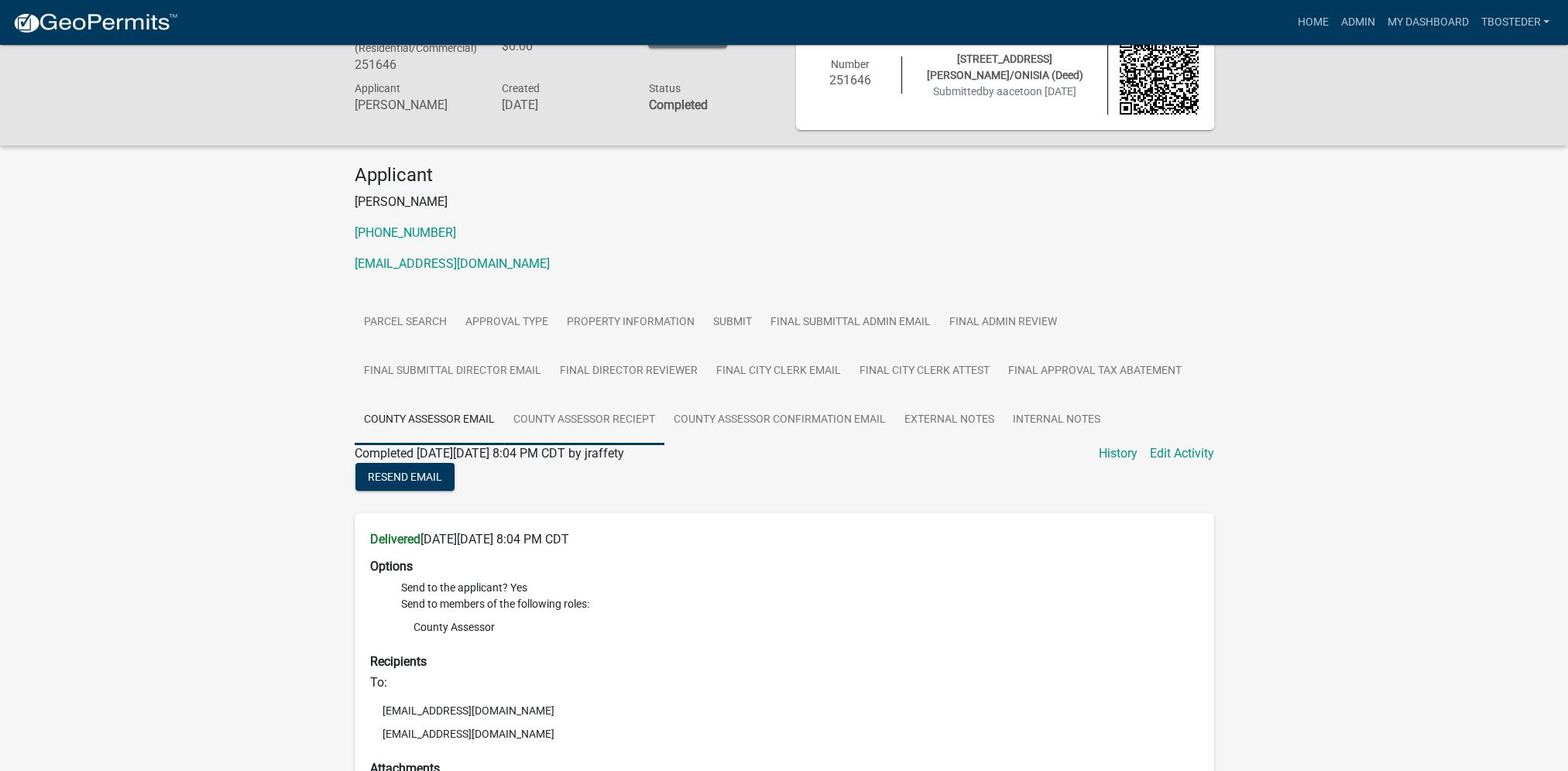
scroll to position [77, 0]
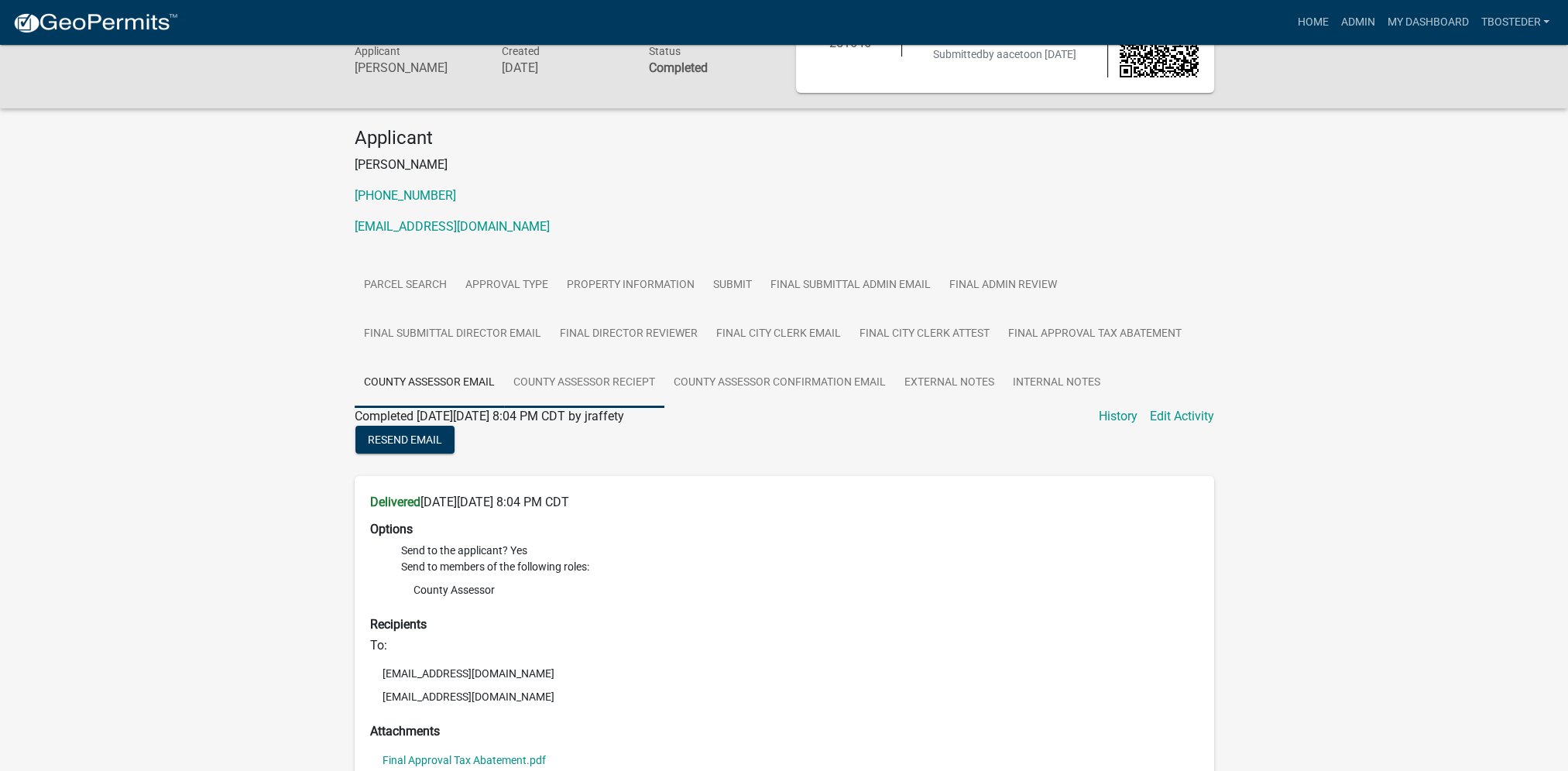
click at [620, 388] on link "County Assessor Reciept" at bounding box center [584, 383] width 161 height 49
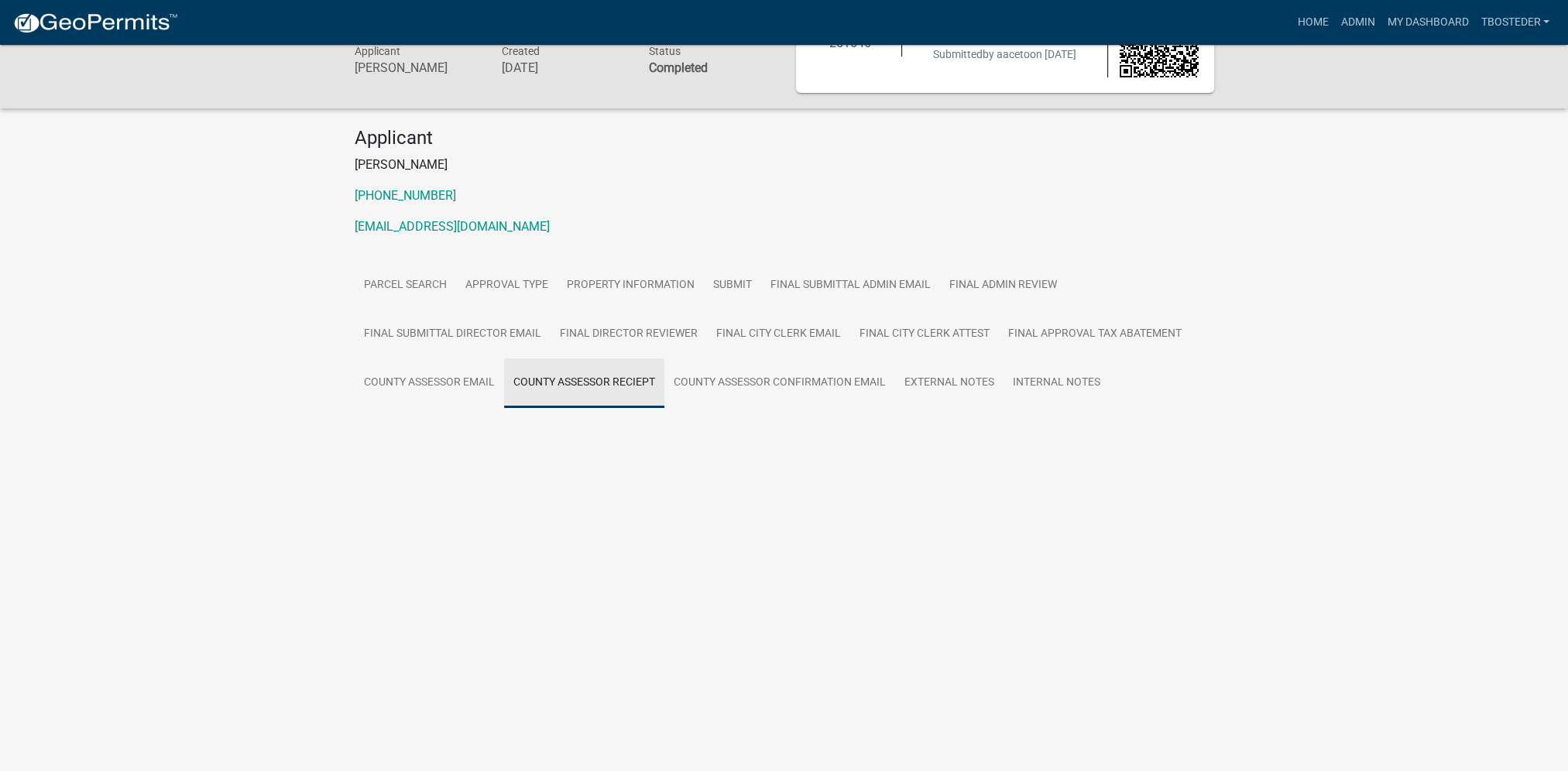
scroll to position [47, 0]
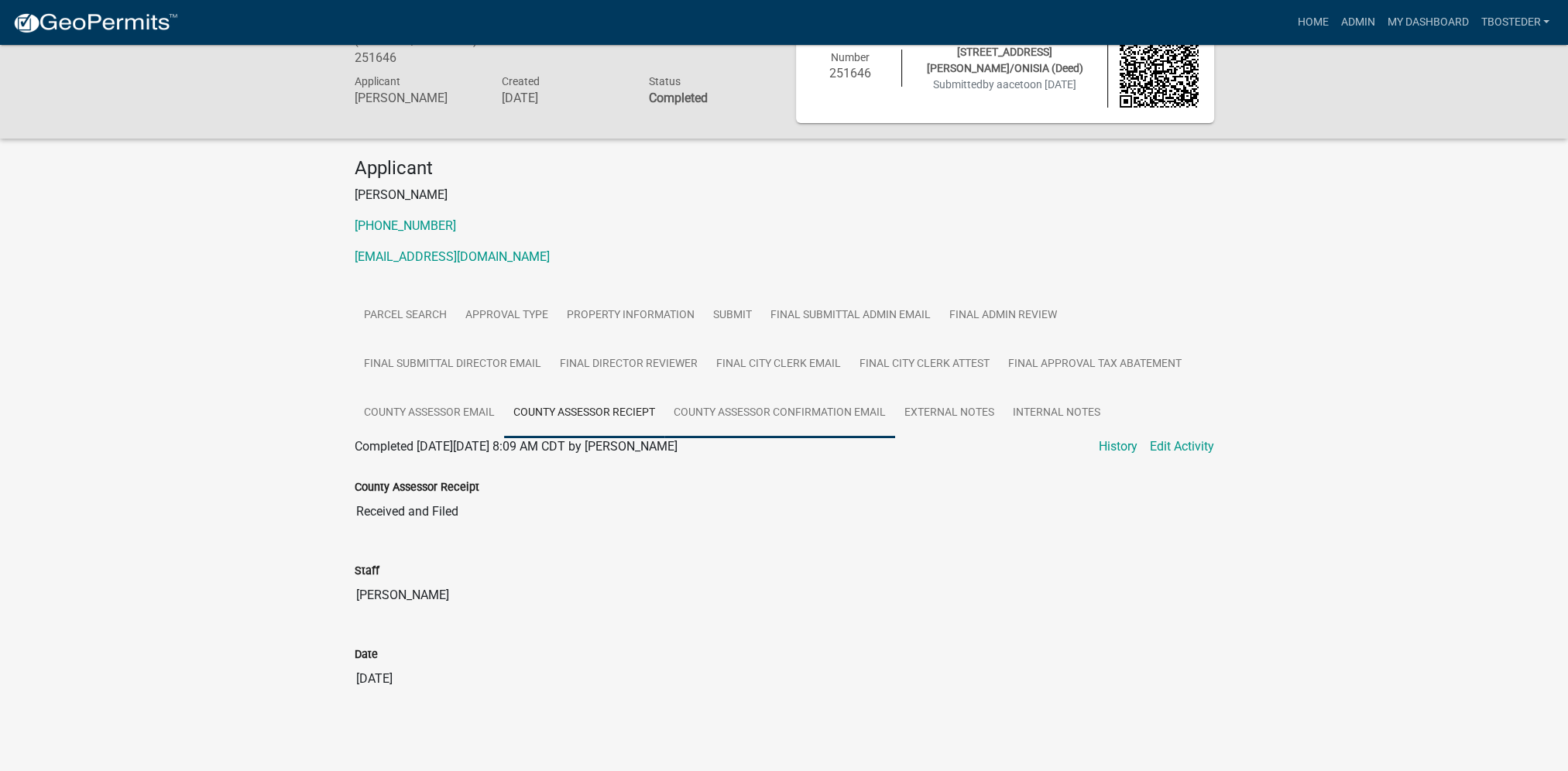
click at [718, 416] on link "County Assessor Confirmation Email" at bounding box center [780, 413] width 231 height 49
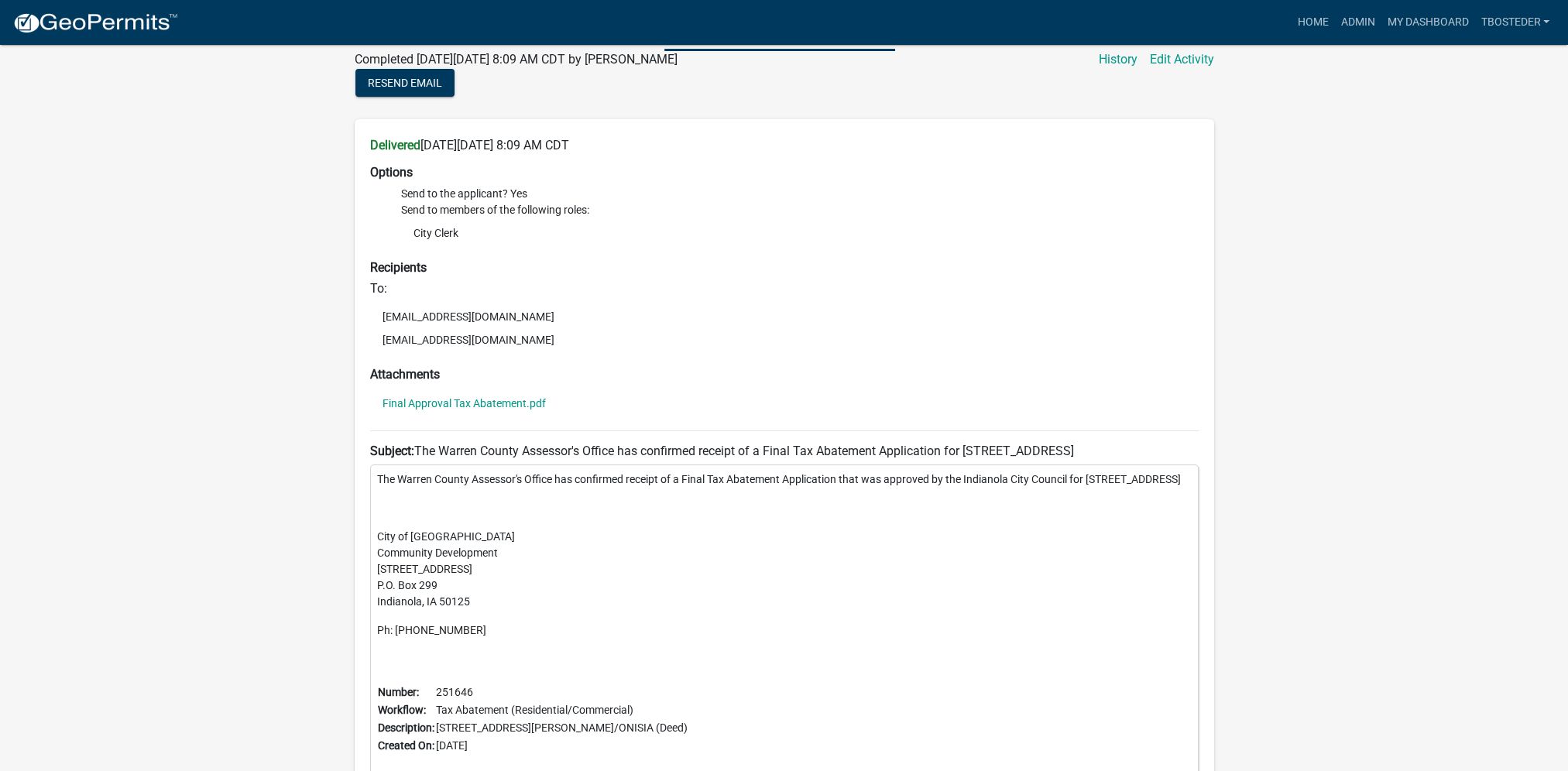
scroll to position [357, 0]
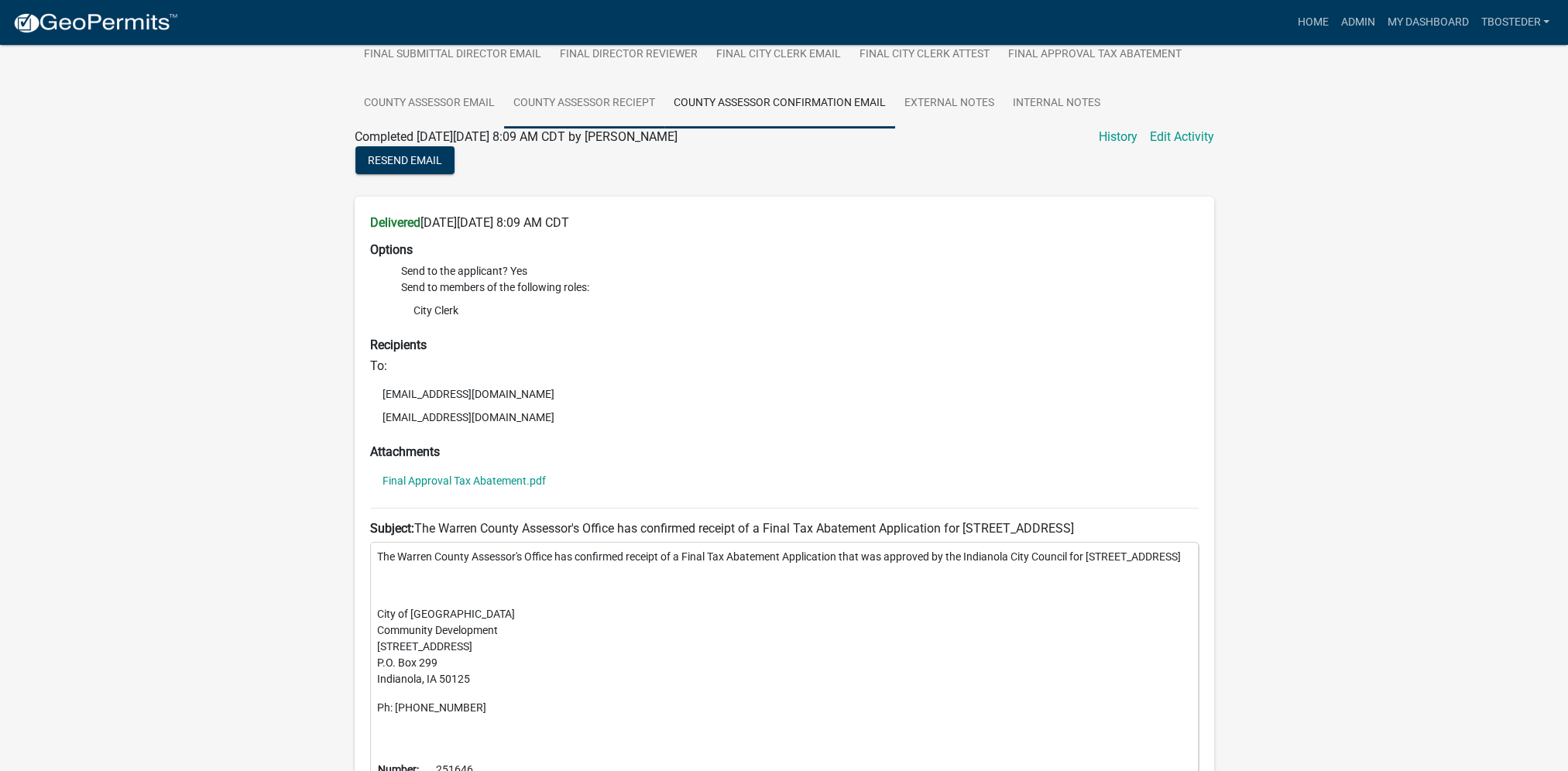
click at [654, 114] on link "County Assessor Reciept" at bounding box center [584, 104] width 161 height 49
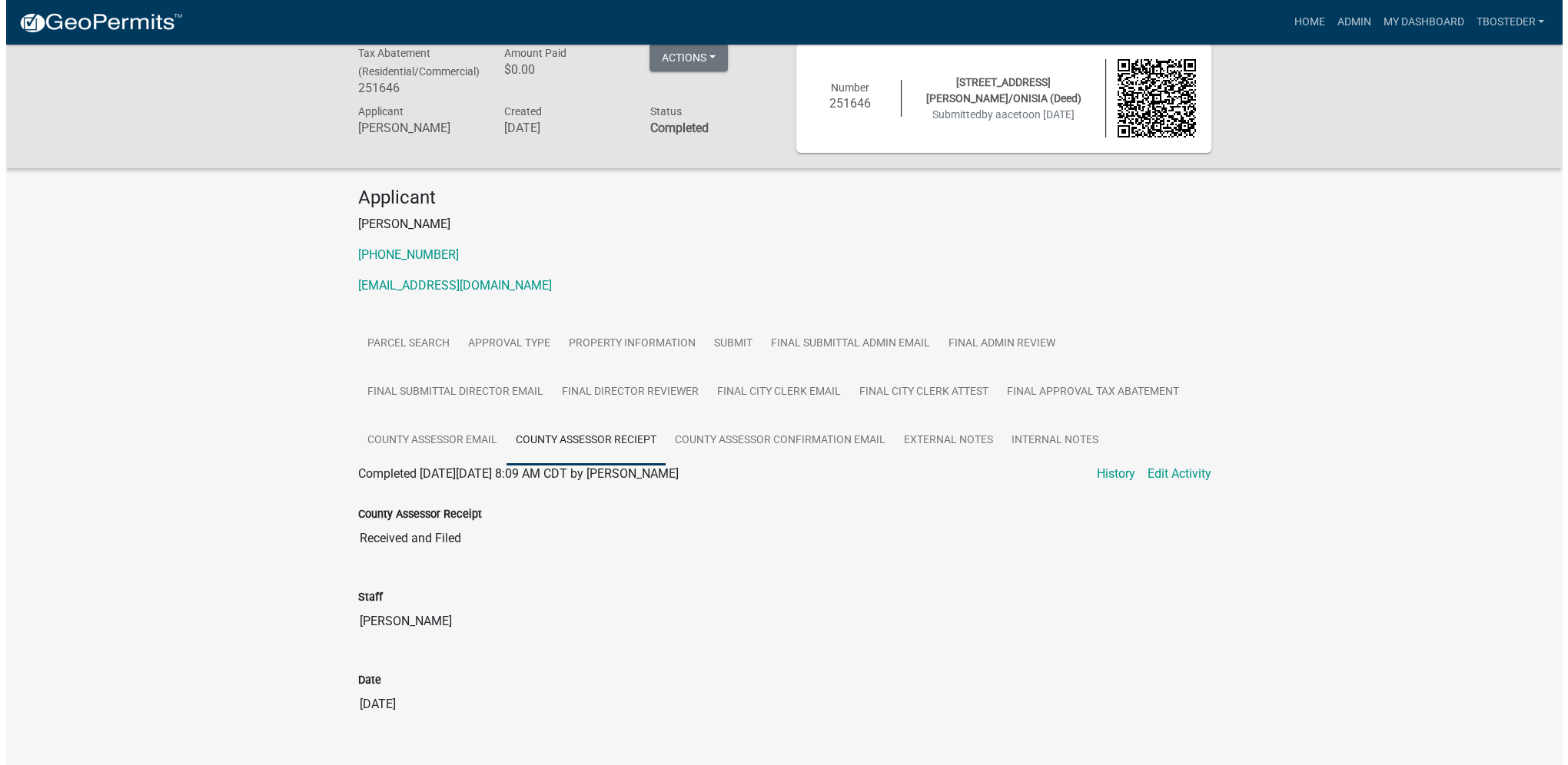
scroll to position [0, 0]
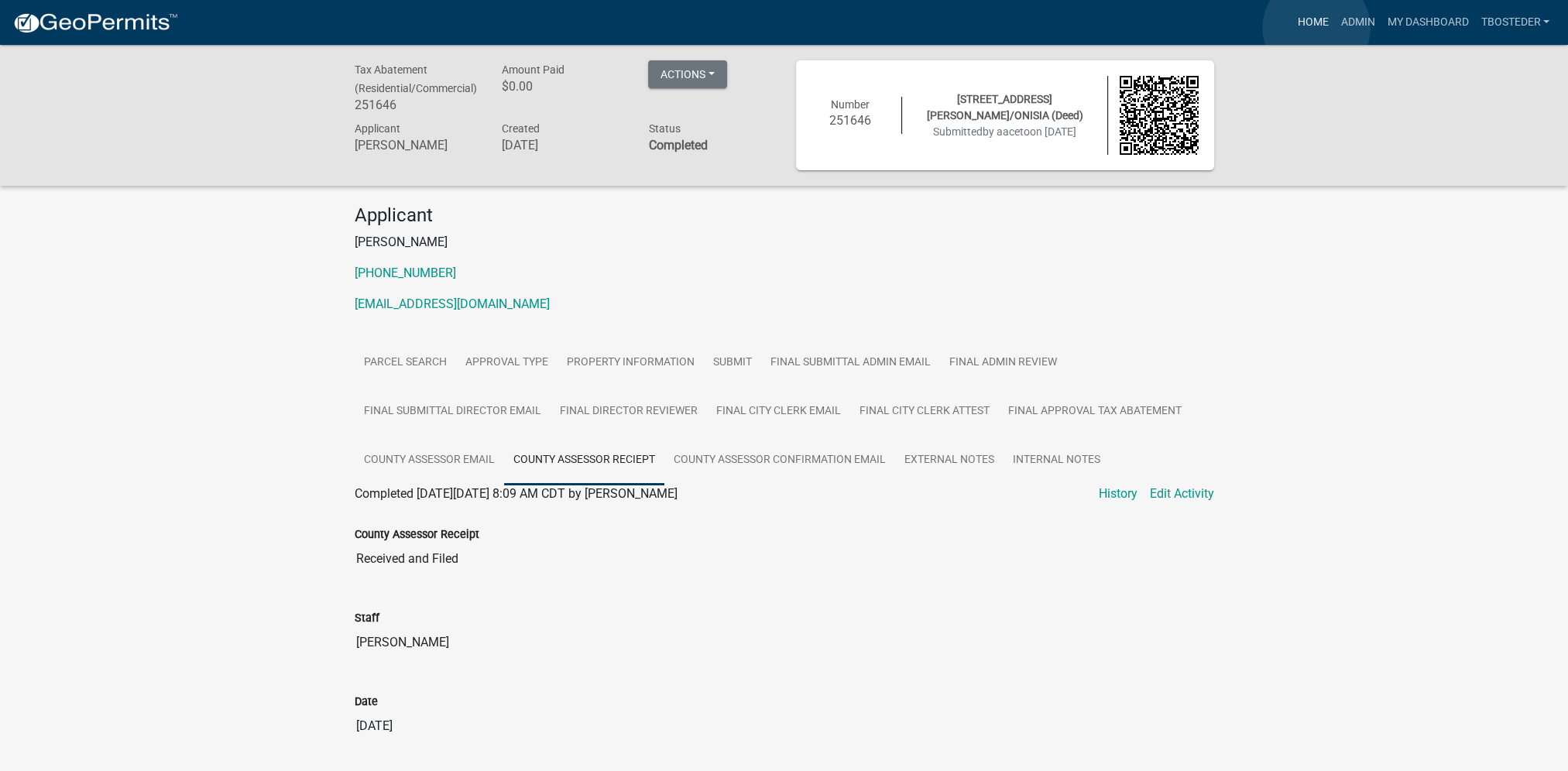
click at [1317, 27] on link "Home" at bounding box center [1313, 22] width 43 height 29
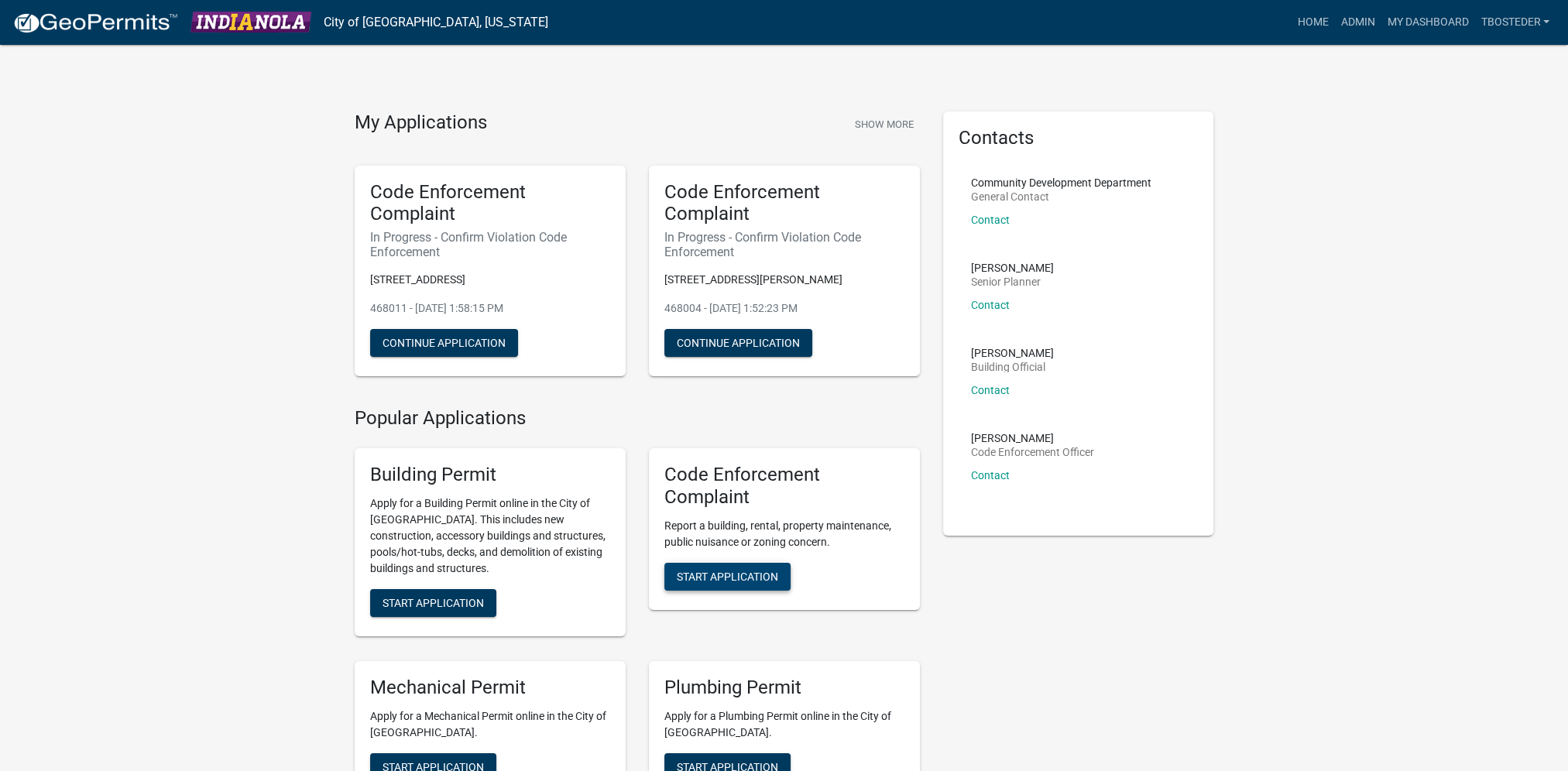
click at [697, 582] on span "Start Application" at bounding box center [727, 575] width 101 height 12
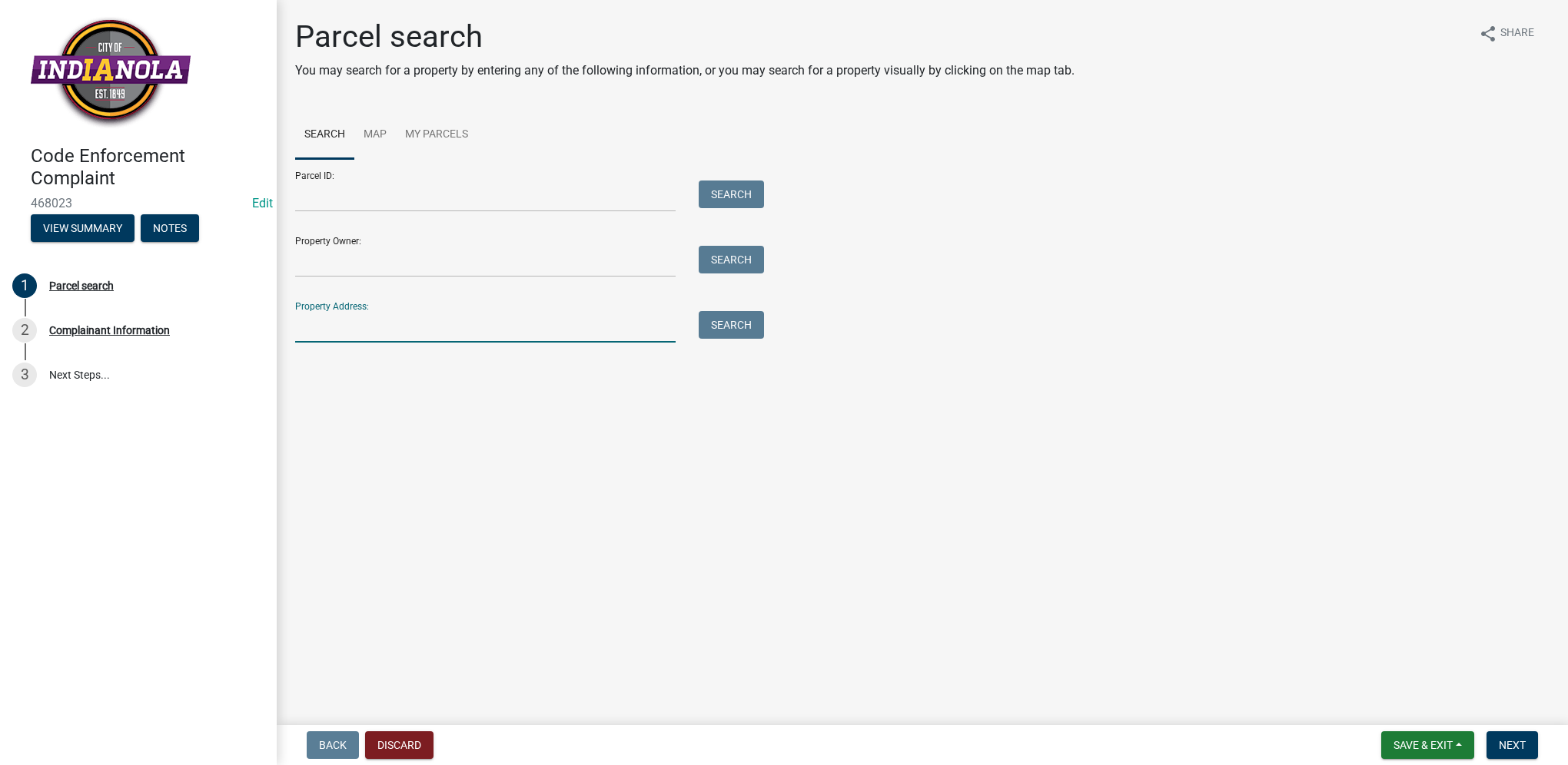
click at [401, 336] on input "Property Address:" at bounding box center [486, 327] width 381 height 32
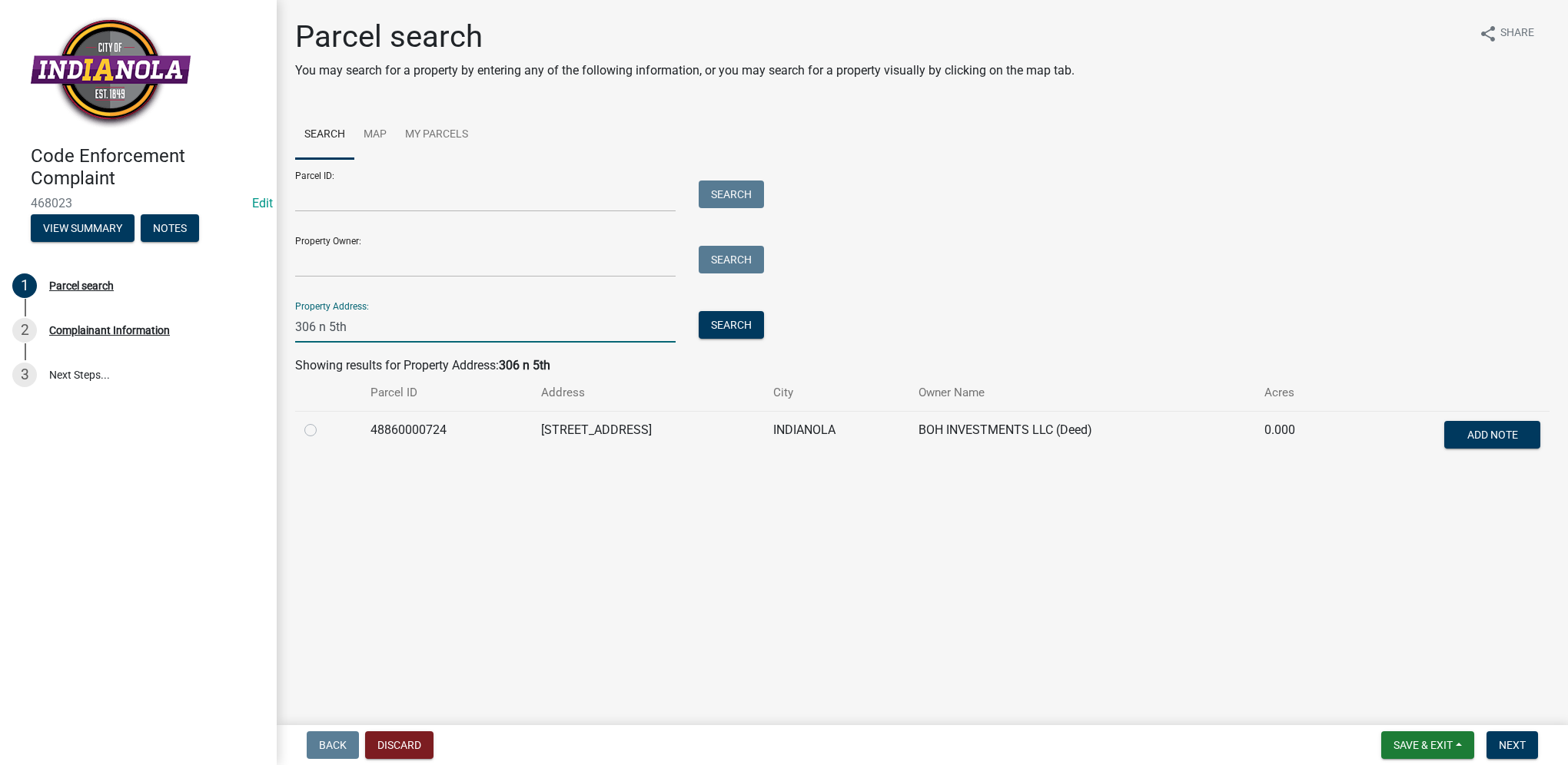
type input "306 n 5th"
click at [323, 421] on label at bounding box center [323, 421] width 0 height 0
click at [323, 431] on input "radio" at bounding box center [327, 426] width 10 height 10
radio input "true"
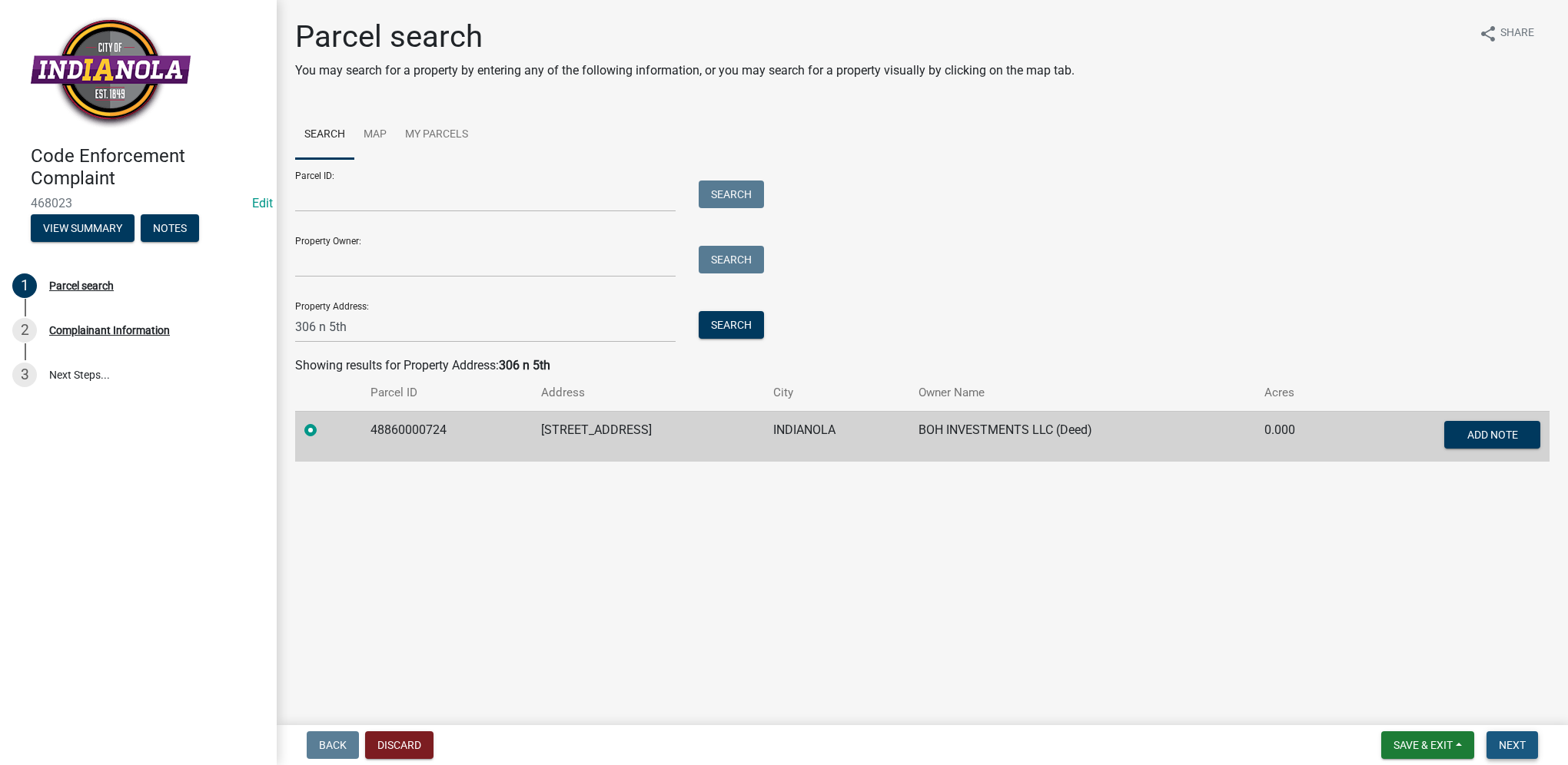
click at [1533, 744] on button "Next" at bounding box center [1512, 744] width 52 height 27
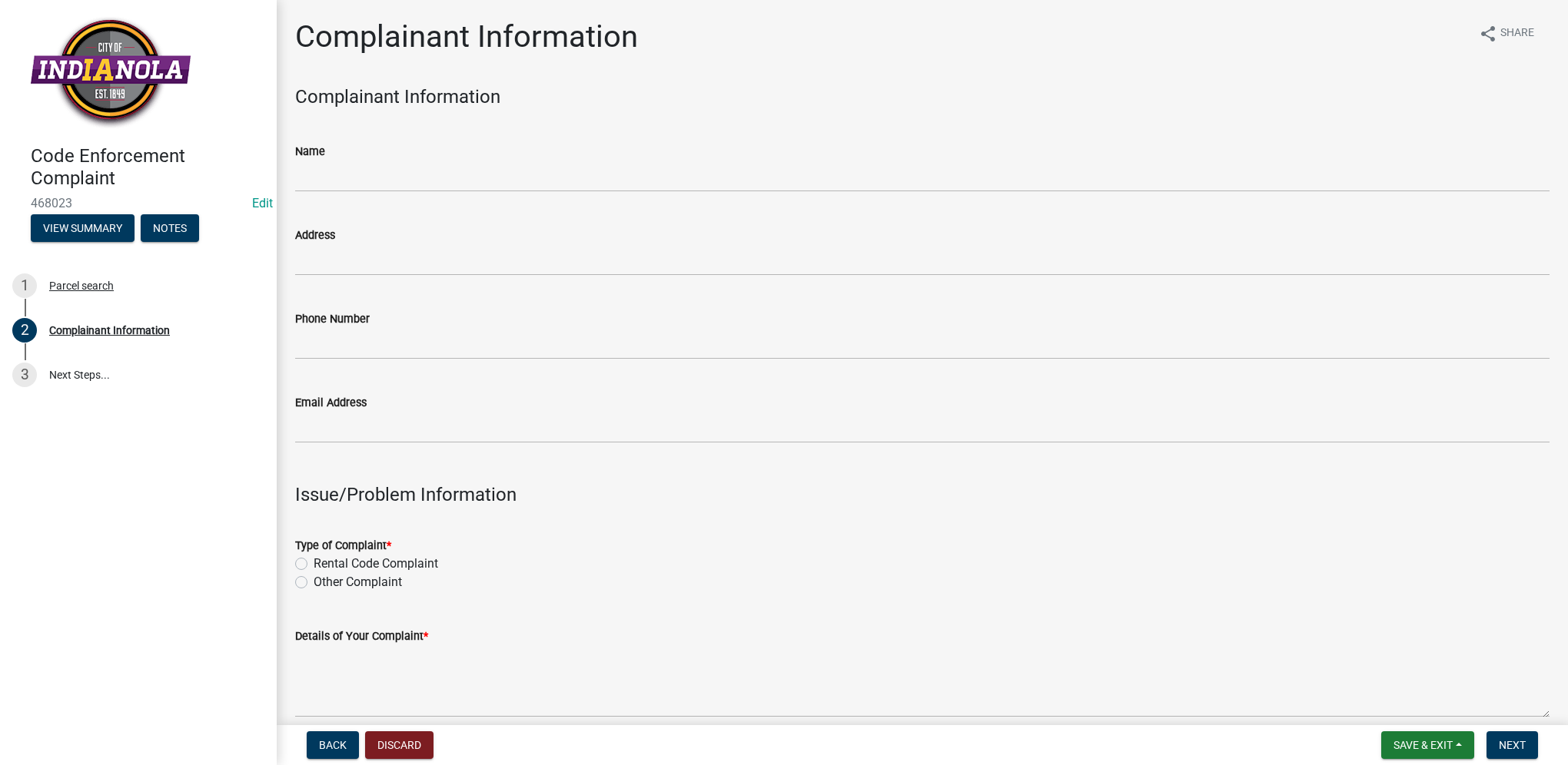
click at [348, 578] on label "Other Complaint" at bounding box center [357, 582] width 88 height 19
click at [324, 578] on input "Other Complaint" at bounding box center [318, 578] width 10 height 10
radio input "true"
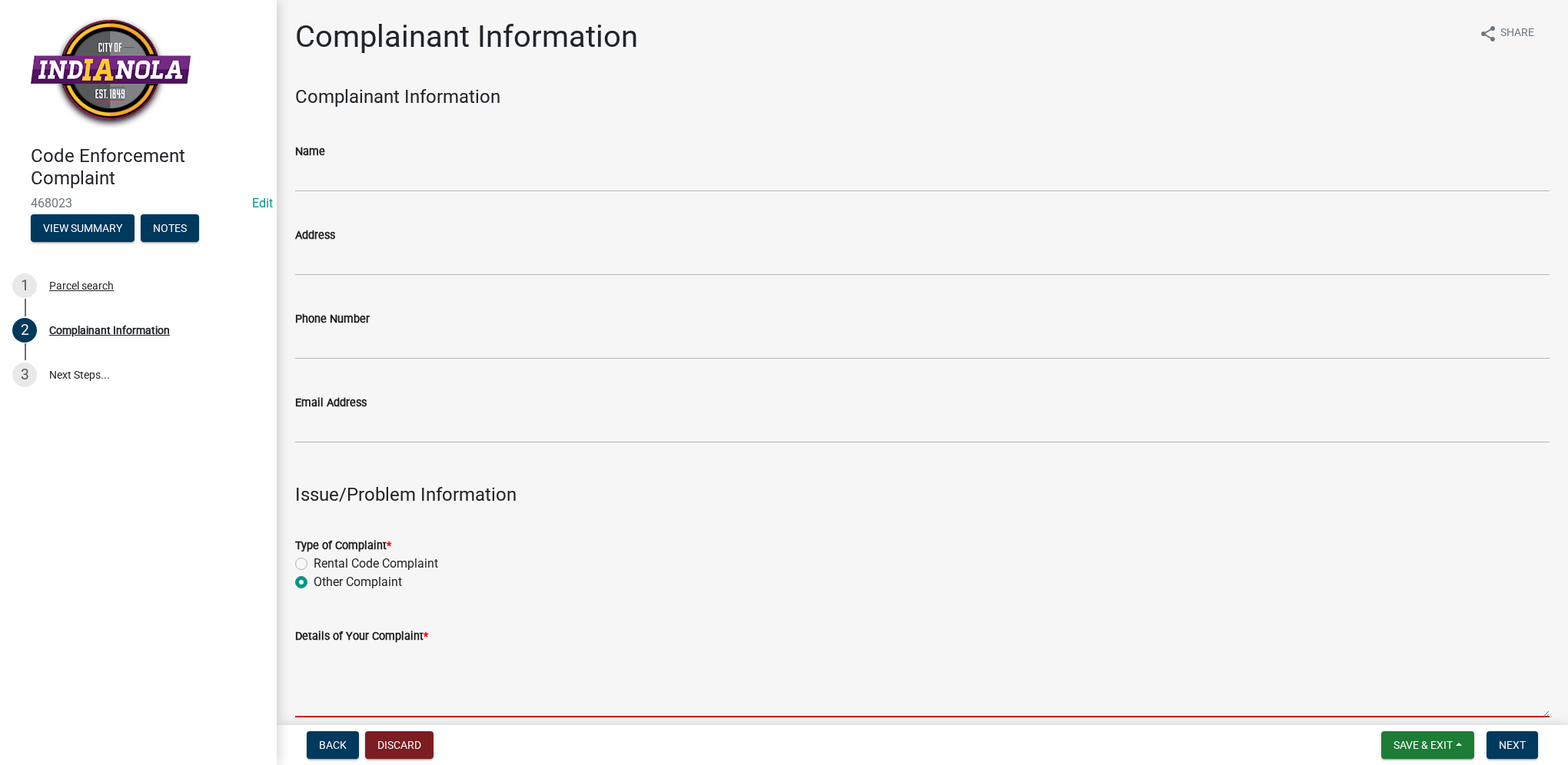
click at [364, 698] on textarea "Details of Your Complaint *" at bounding box center [922, 681] width 1254 height 72
paste textarea "t"
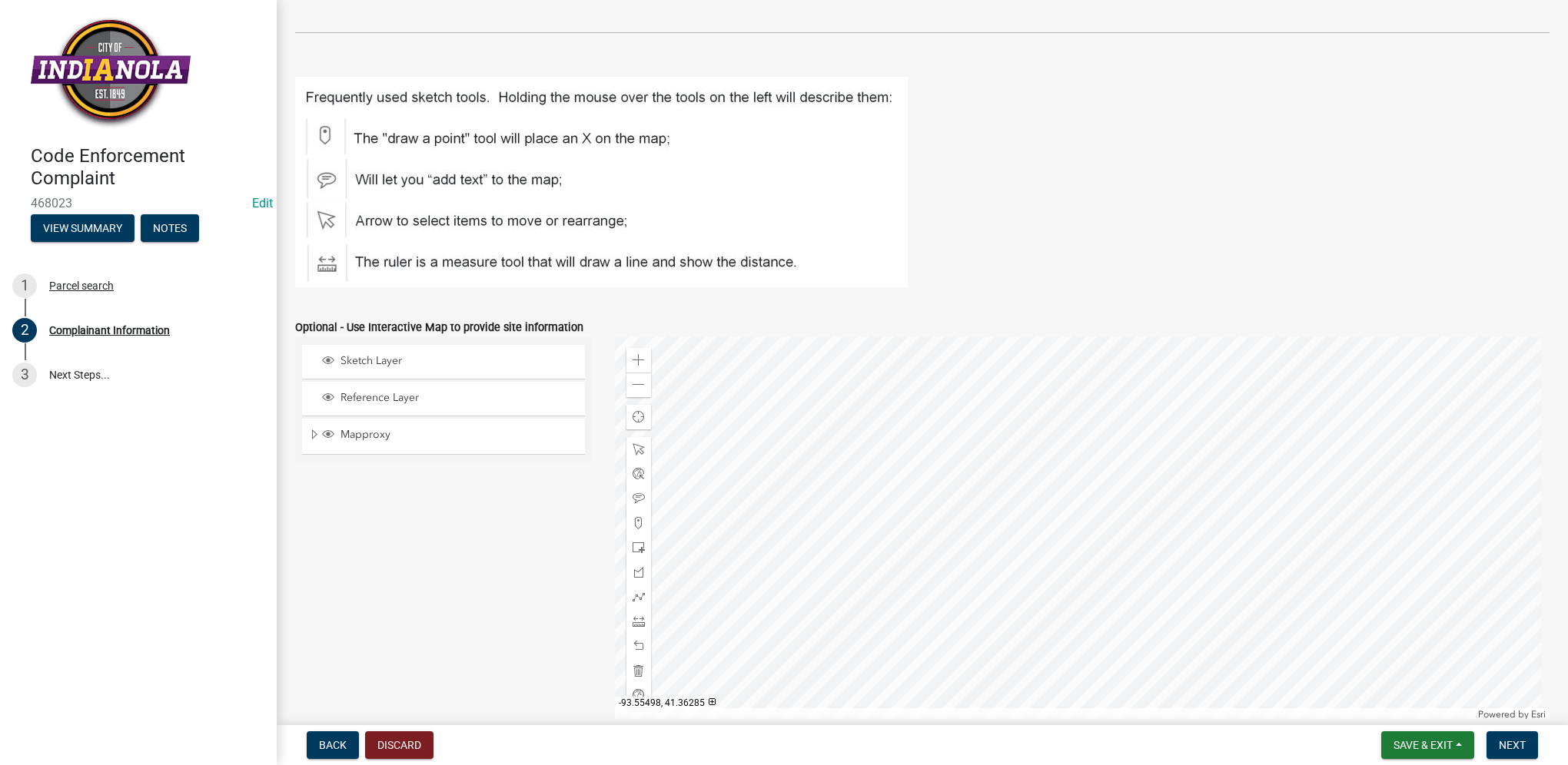
scroll to position [1750, 0]
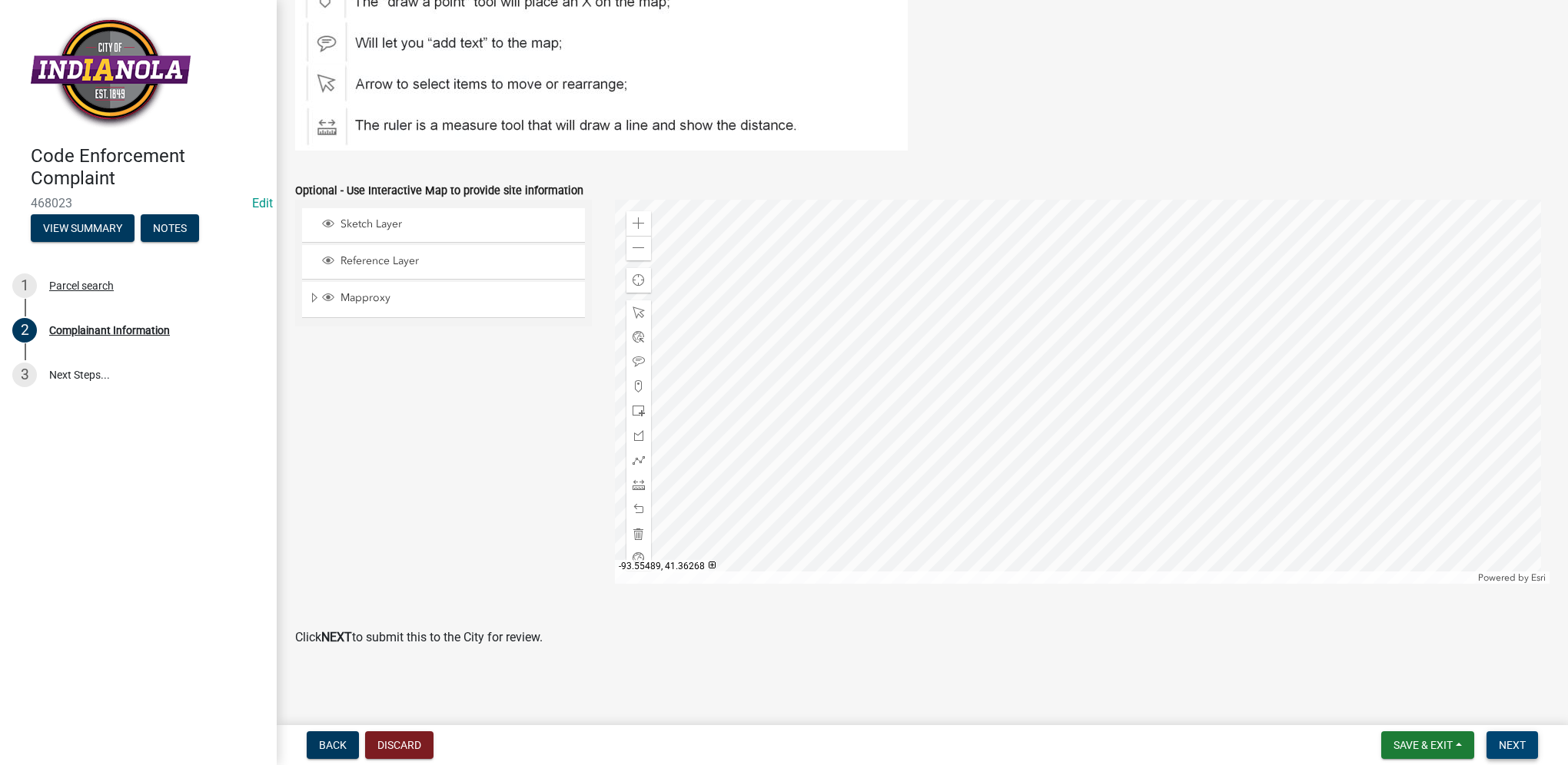
type textarea "tall grass/weeds"
click at [1530, 748] on button "Next" at bounding box center [1512, 744] width 52 height 27
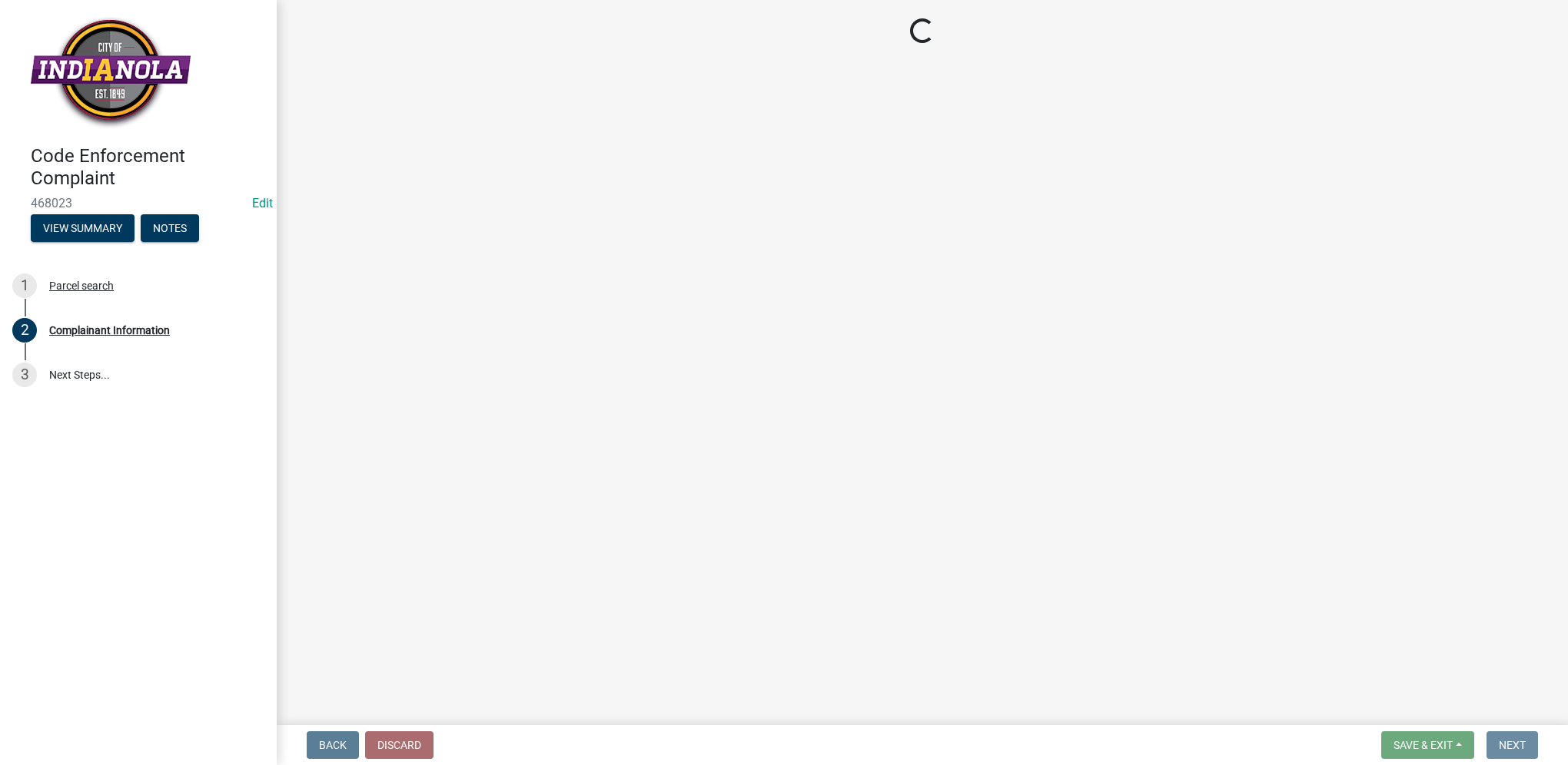
scroll to position [0, 0]
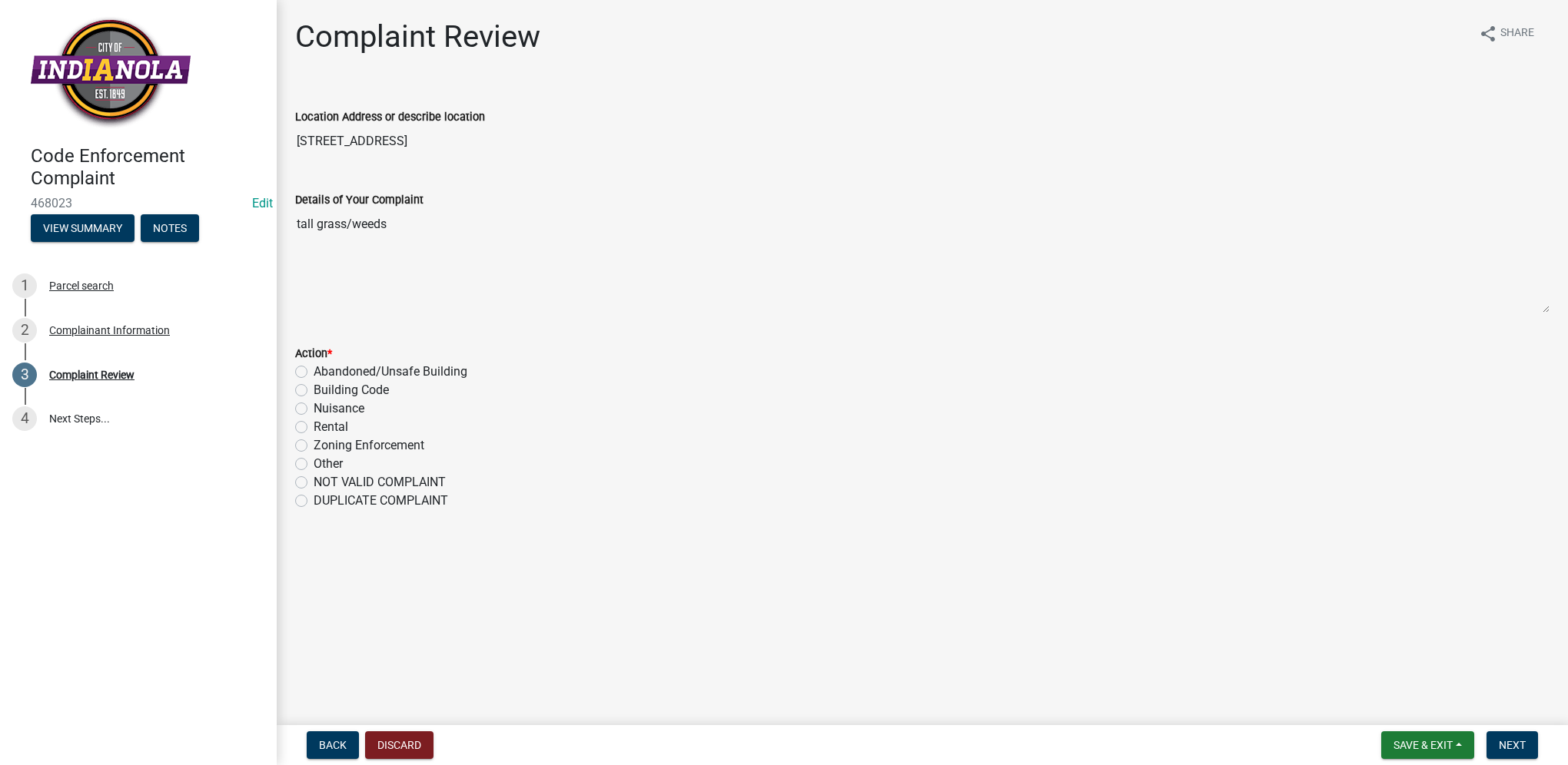
click at [313, 407] on label "Nuisance" at bounding box center [339, 409] width 51 height 19
click at [313, 407] on input "Nuisance" at bounding box center [318, 404] width 10 height 10
radio input "true"
click at [1522, 739] on span "Next" at bounding box center [1512, 744] width 27 height 12
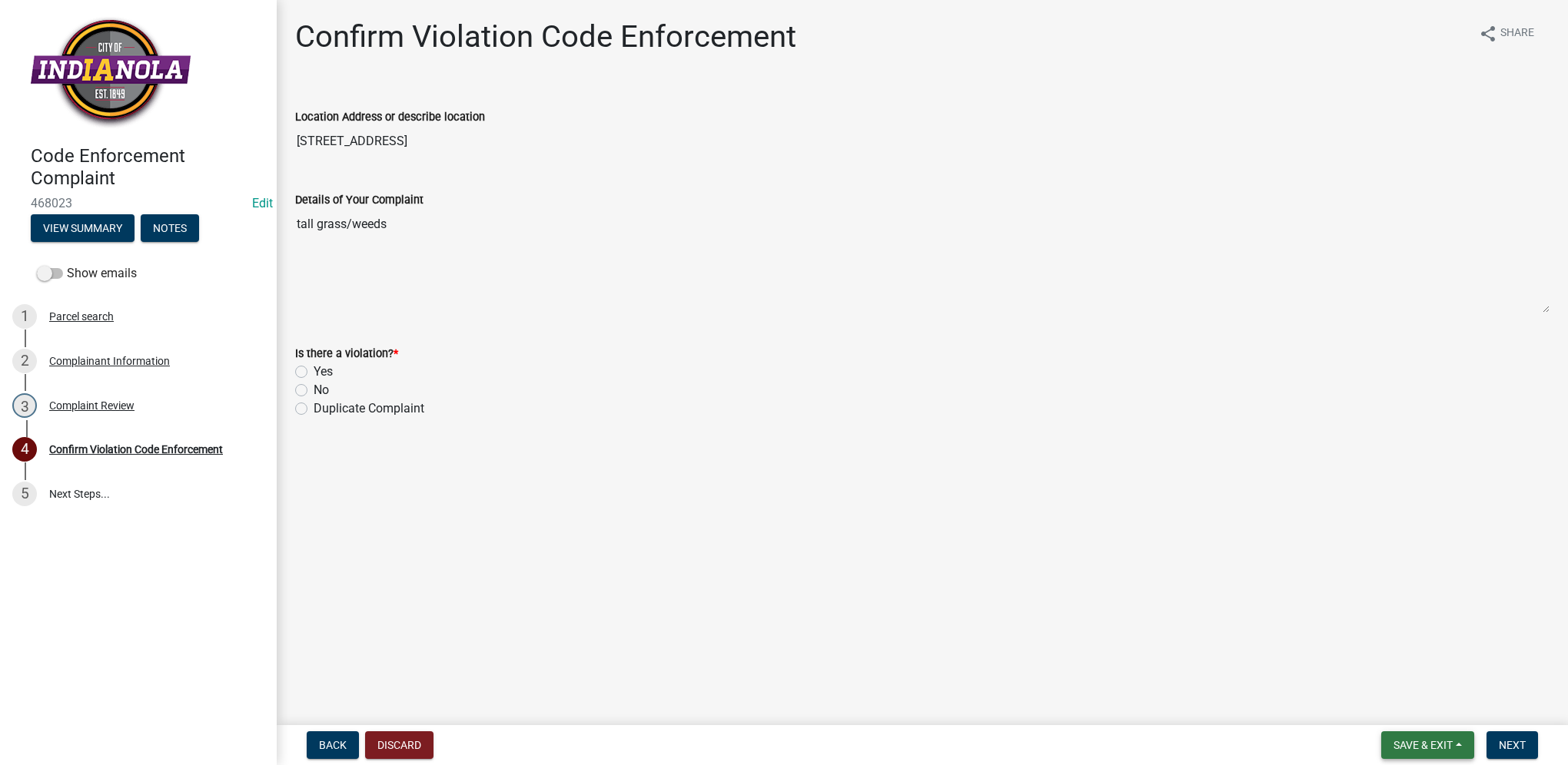
click at [1423, 738] on button "Save & Exit" at bounding box center [1426, 744] width 93 height 27
click at [1414, 709] on button "Save & Exit" at bounding box center [1411, 705] width 123 height 37
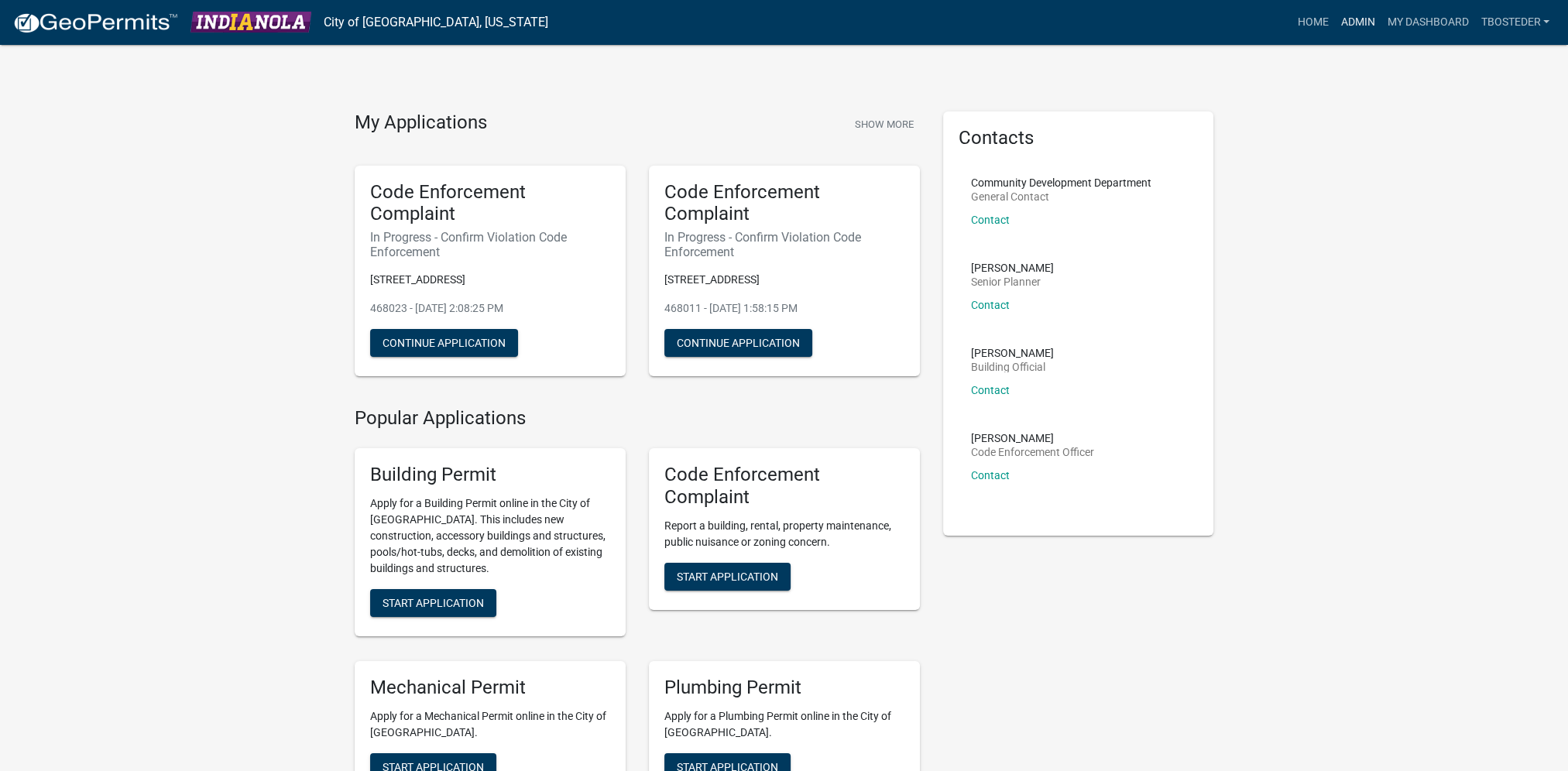
click at [1353, 31] on link "Admin" at bounding box center [1357, 22] width 46 height 29
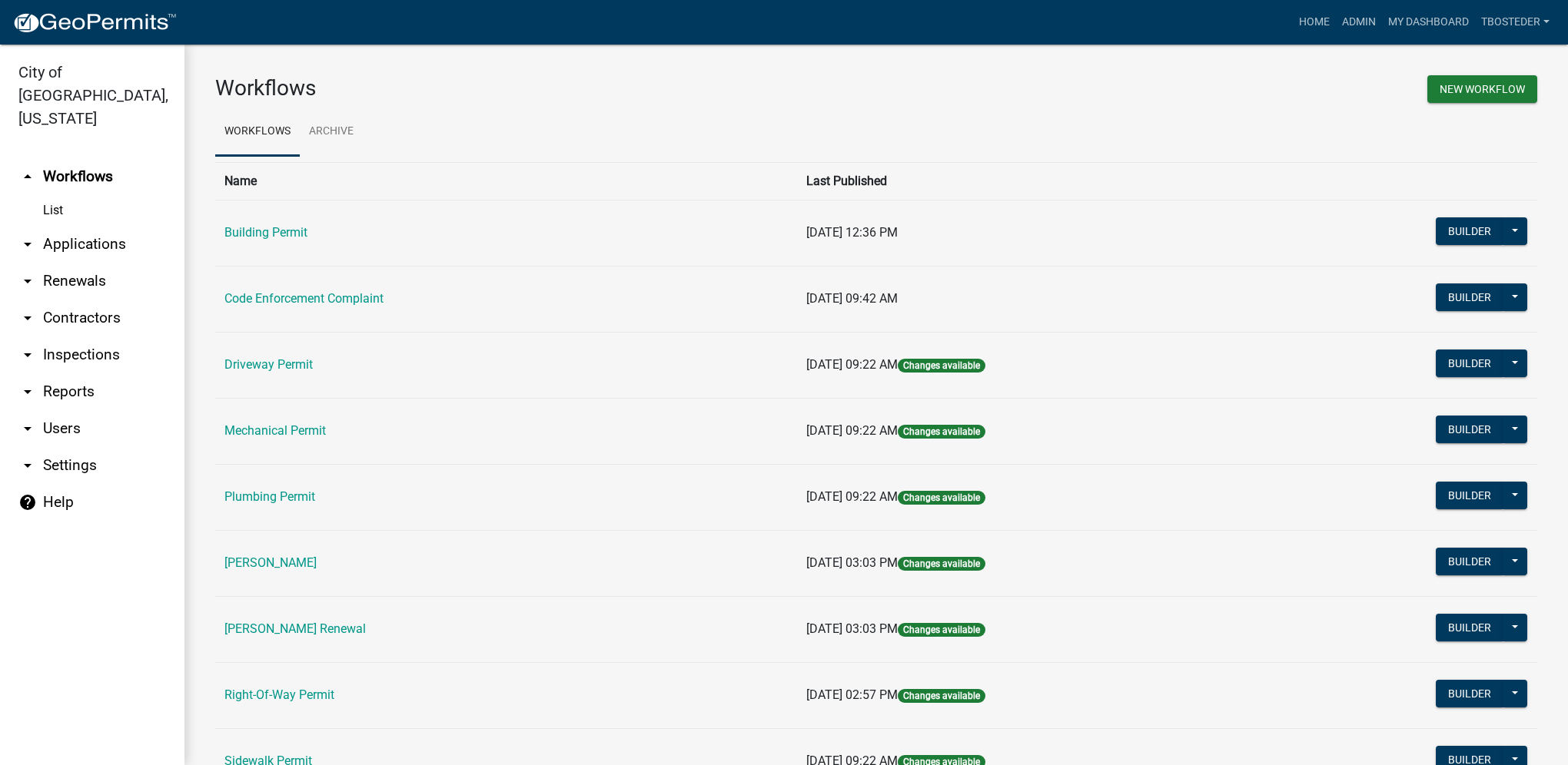
click at [249, 290] on td "Code Enforcement Complaint" at bounding box center [505, 299] width 581 height 66
click at [264, 298] on link "Code Enforcement Complaint" at bounding box center [304, 299] width 159 height 15
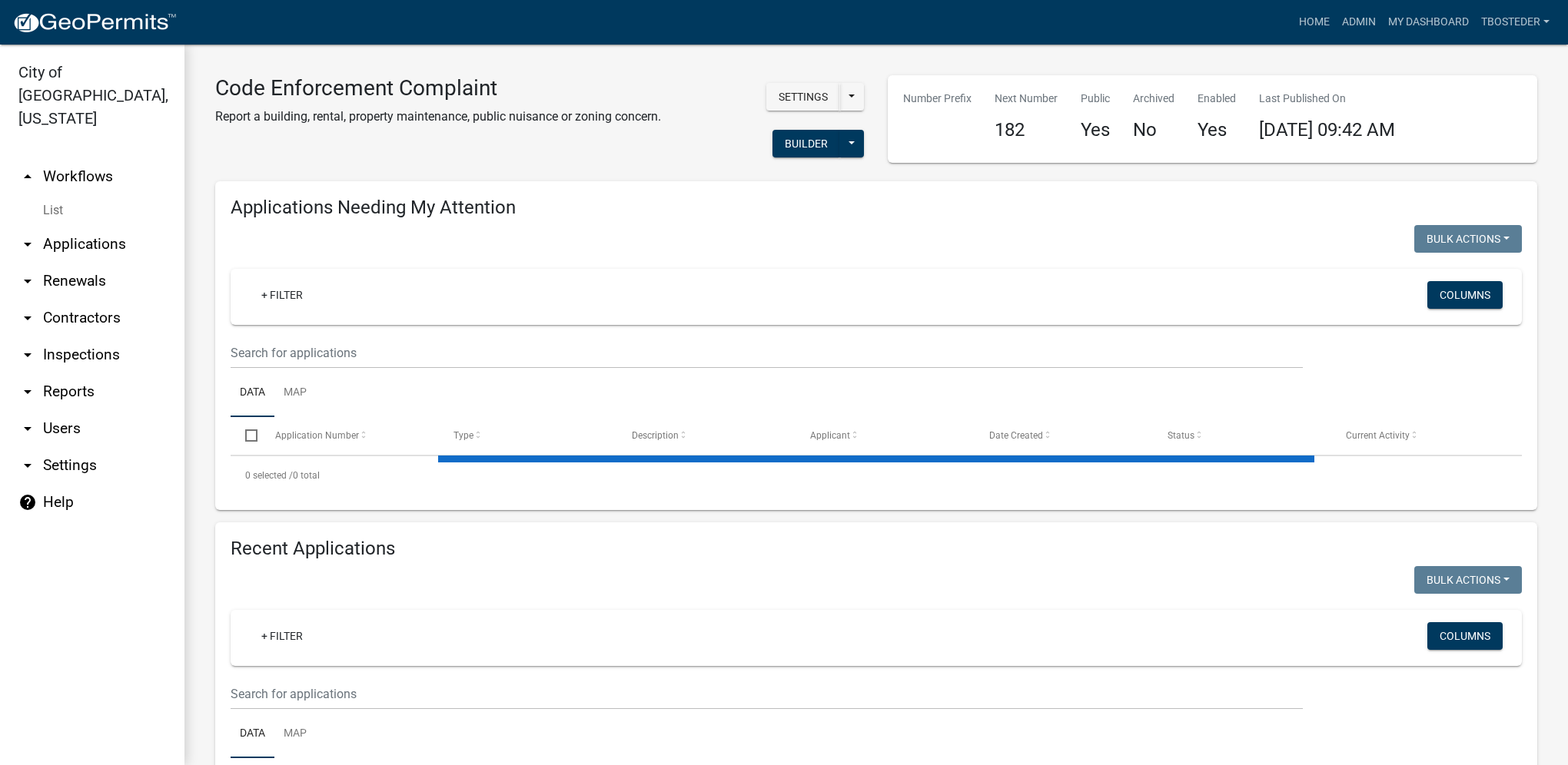
select select "1: 25"
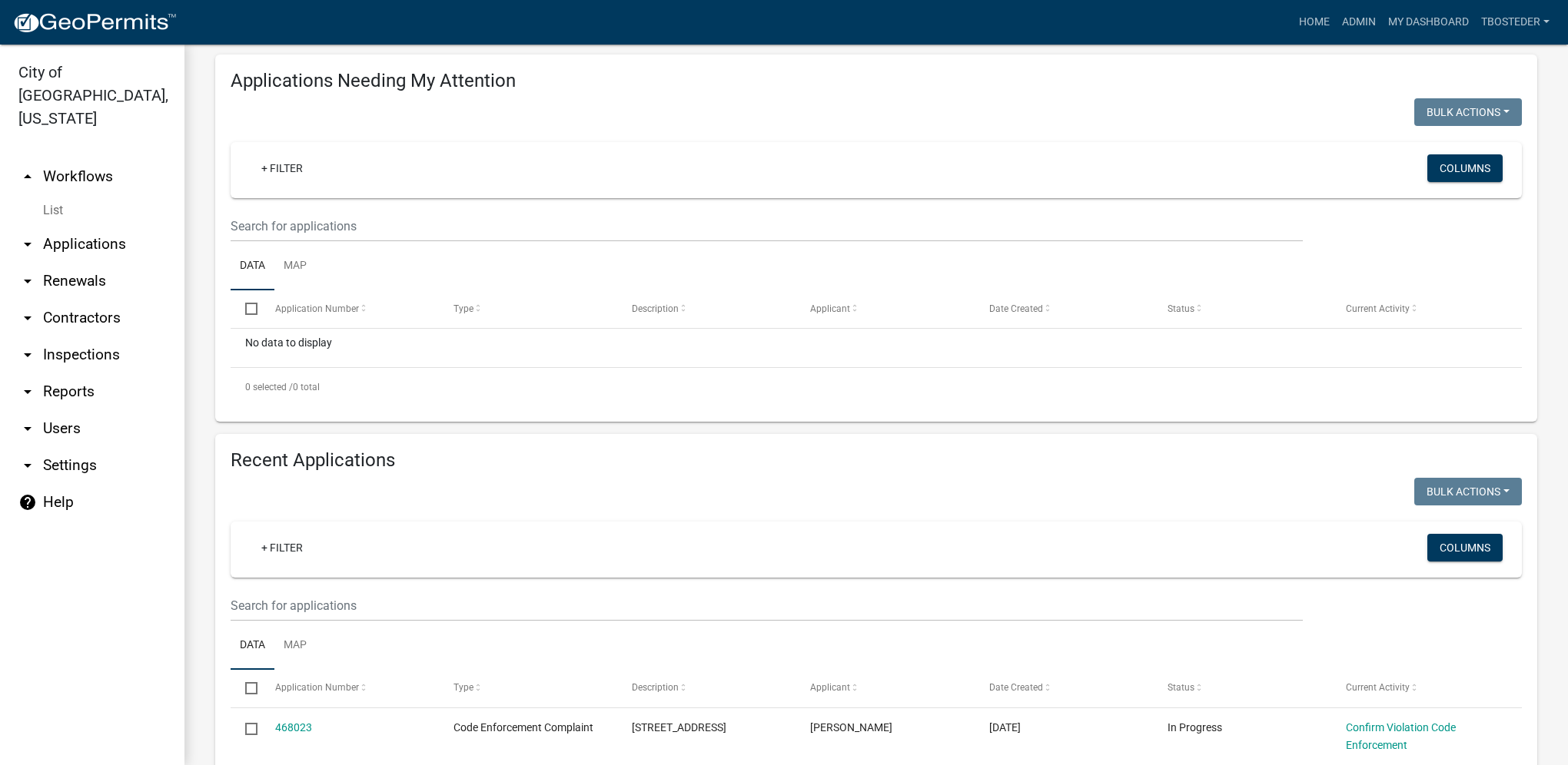
scroll to position [154, 0]
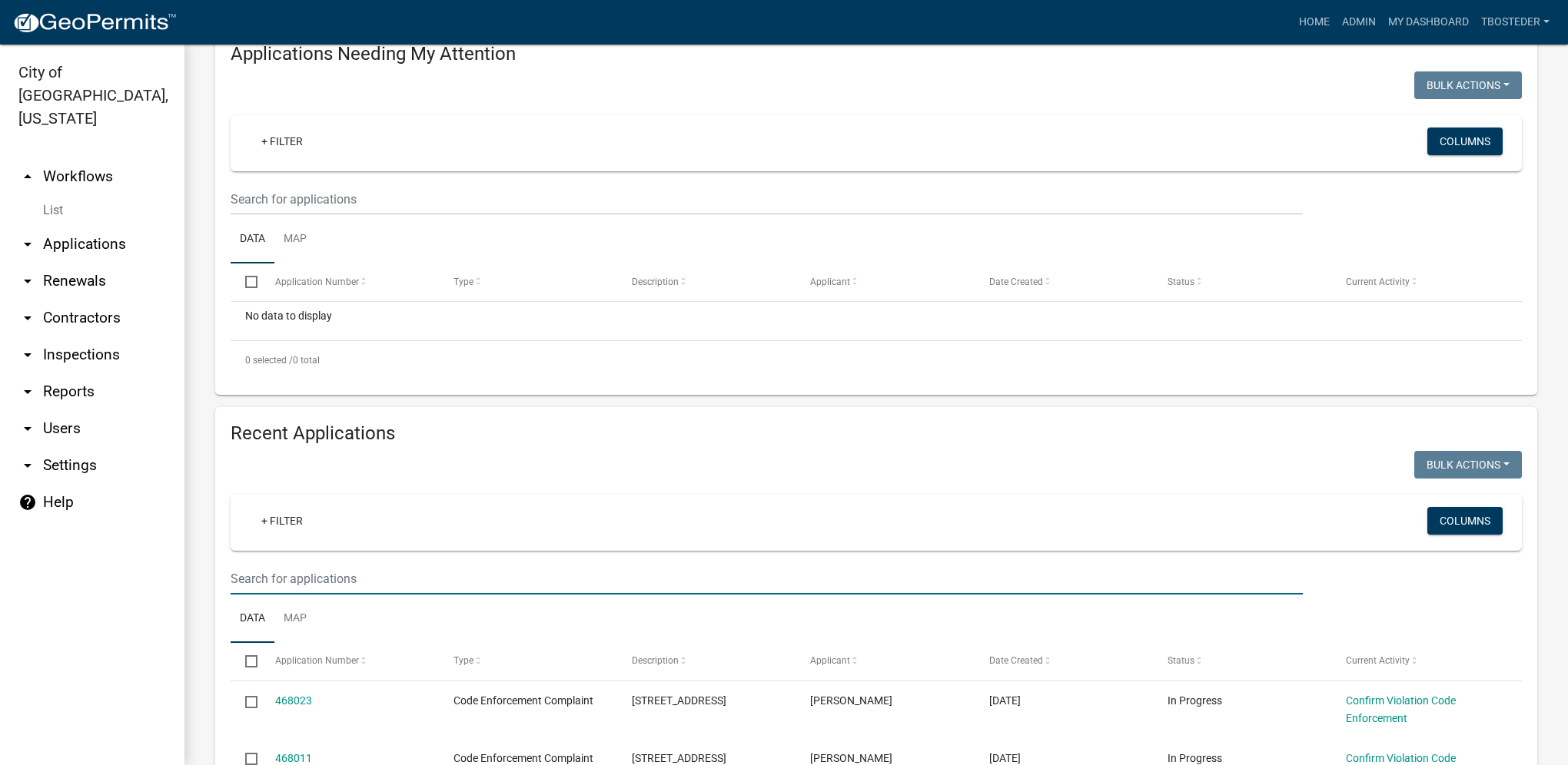
click at [458, 571] on input "text" at bounding box center [766, 579] width 1072 height 32
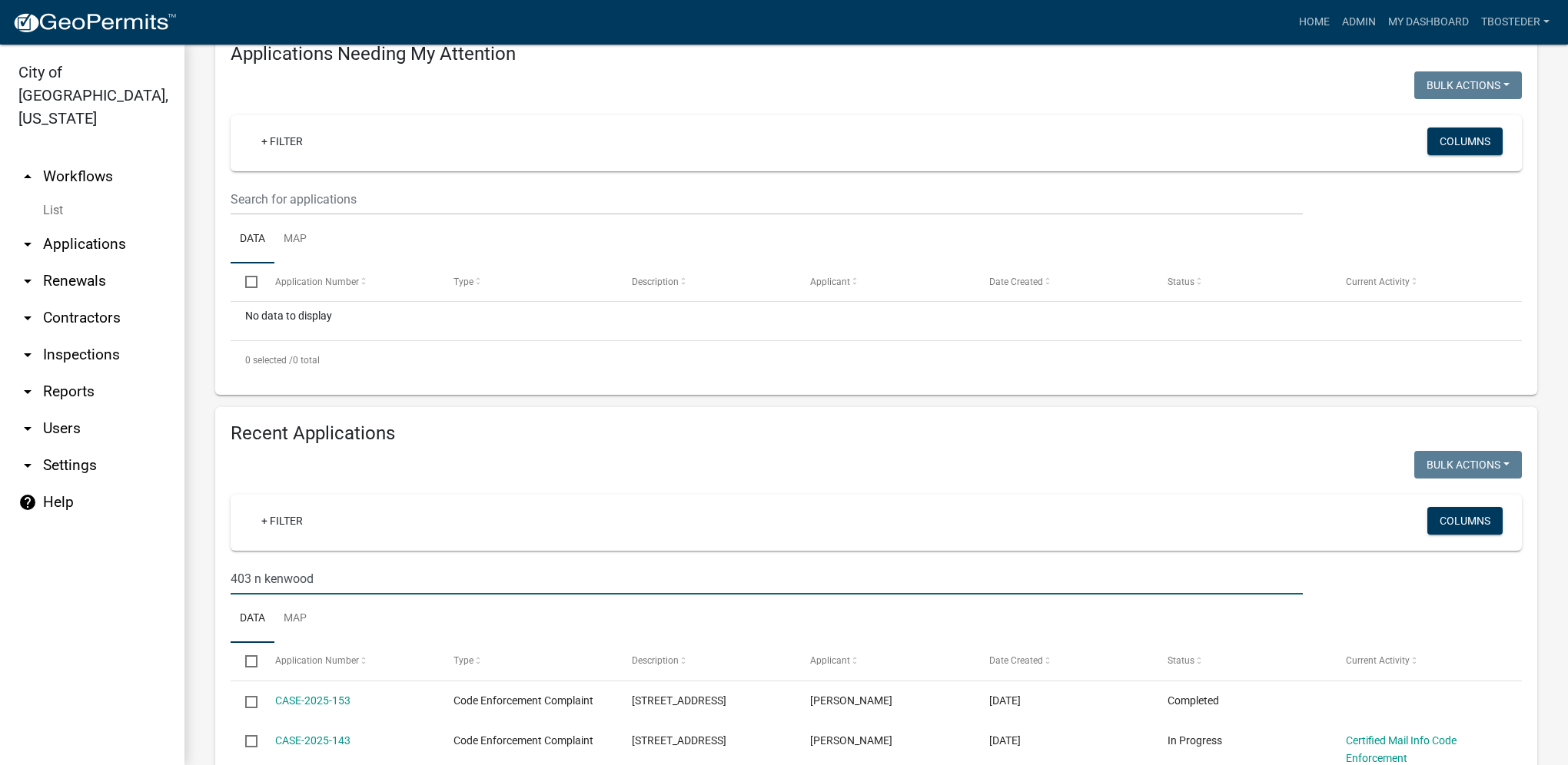
type input "403 n kenwood"
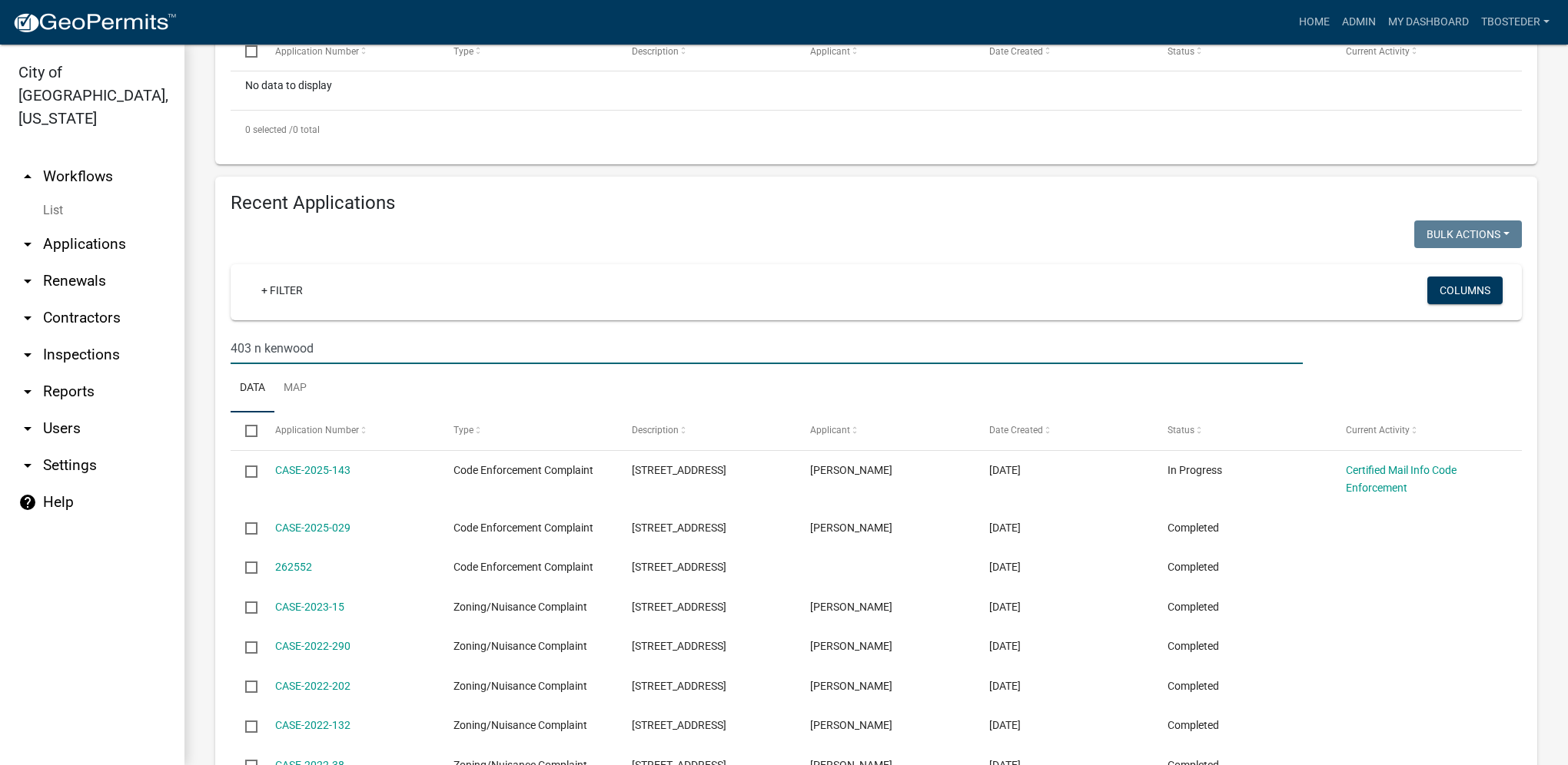
scroll to position [494, 0]
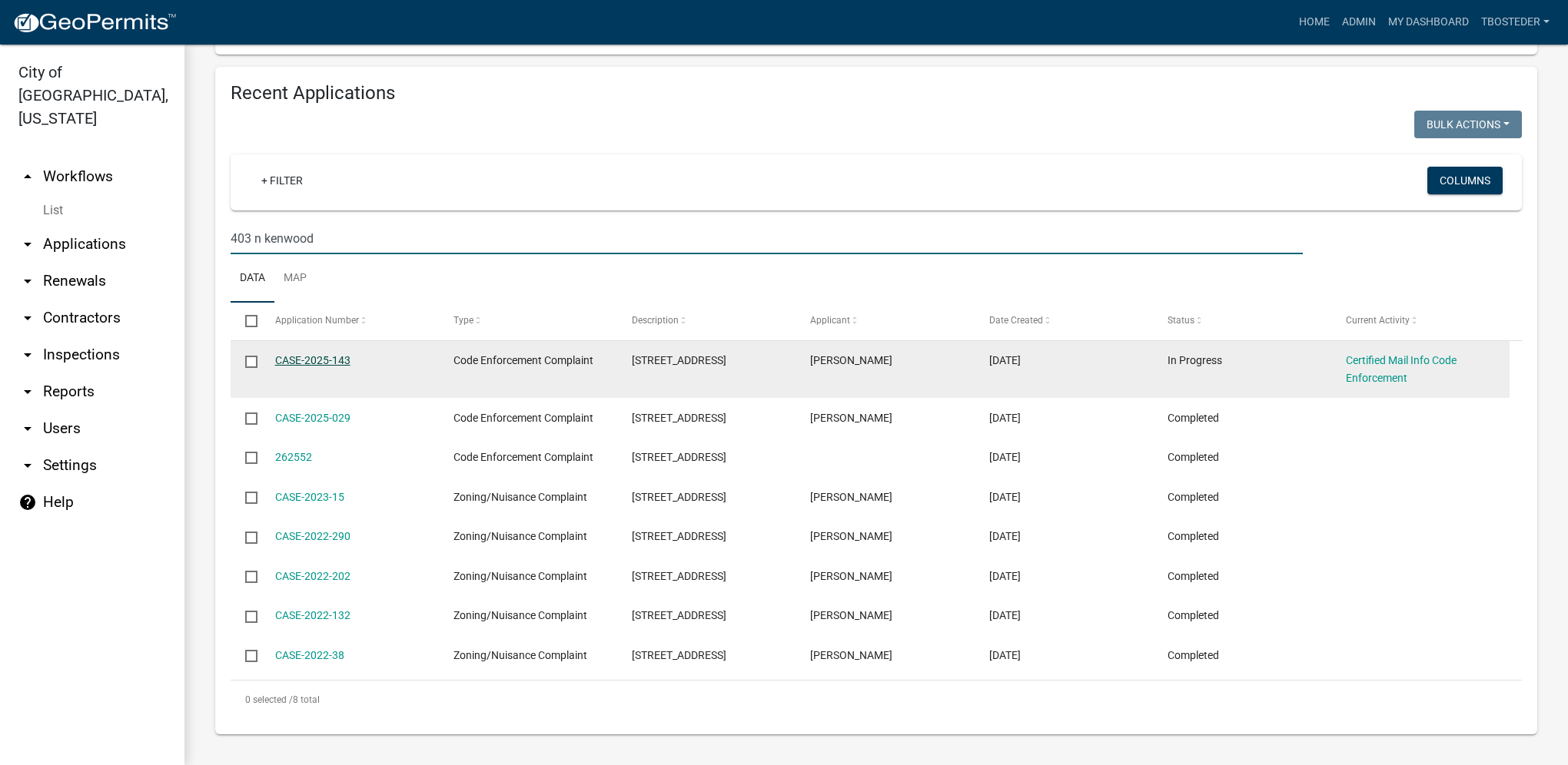
click at [349, 363] on link "CASE-2025-143" at bounding box center [312, 360] width 75 height 12
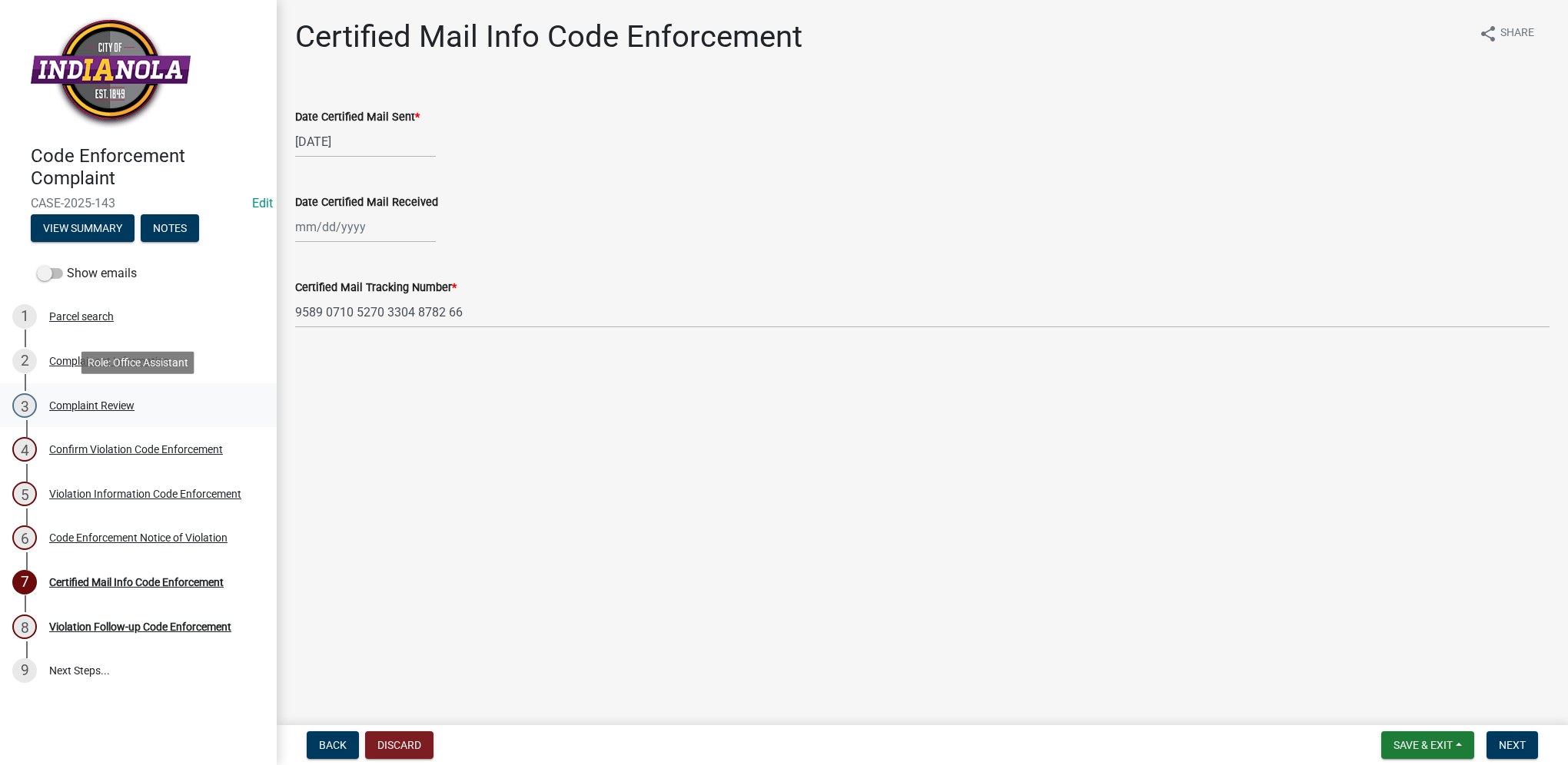
click at [113, 408] on div "Complaint Review" at bounding box center [91, 405] width 85 height 10
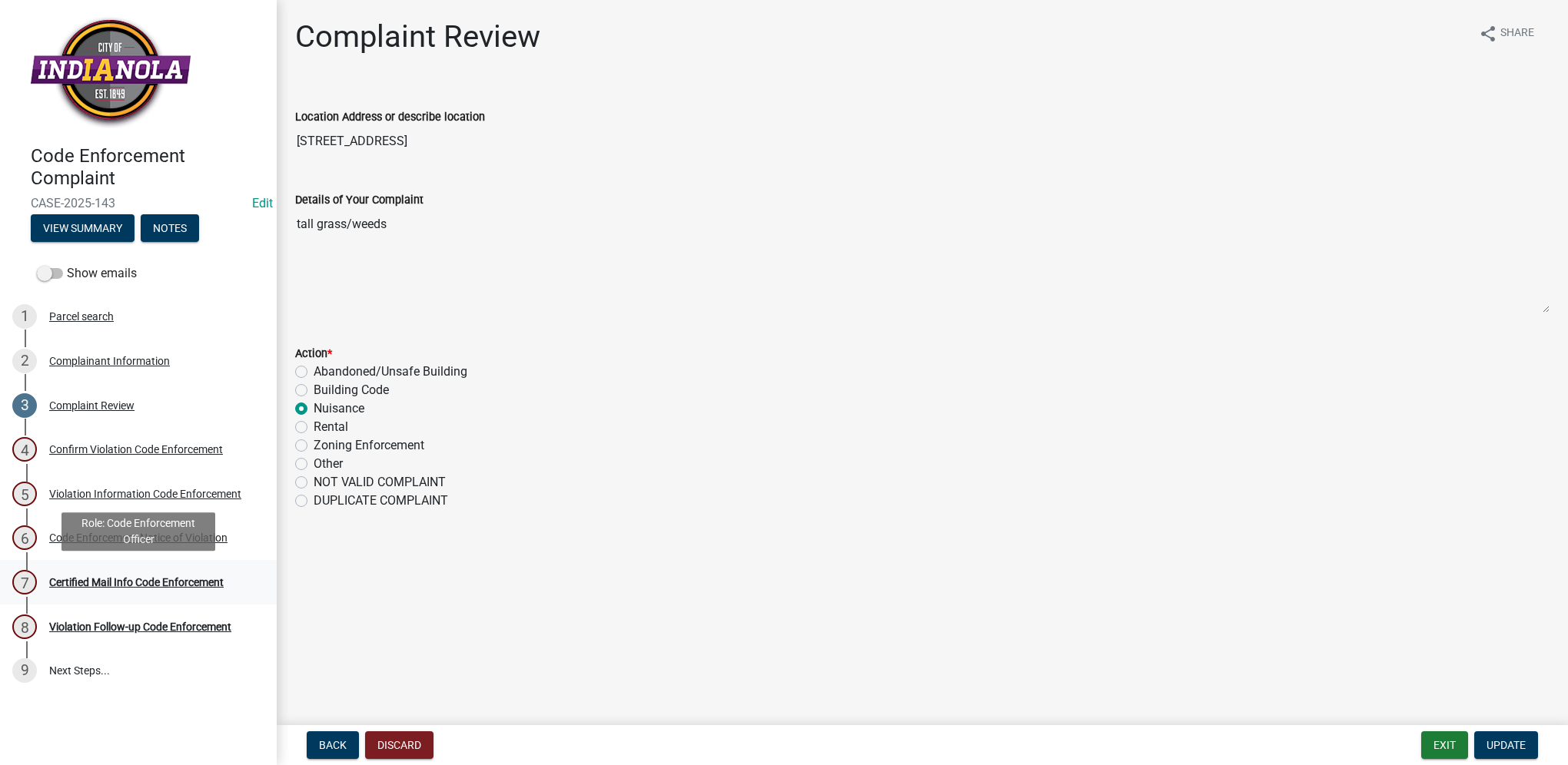
click at [223, 584] on div "Certified Mail Info Code Enforcement" at bounding box center [136, 581] width 174 height 10
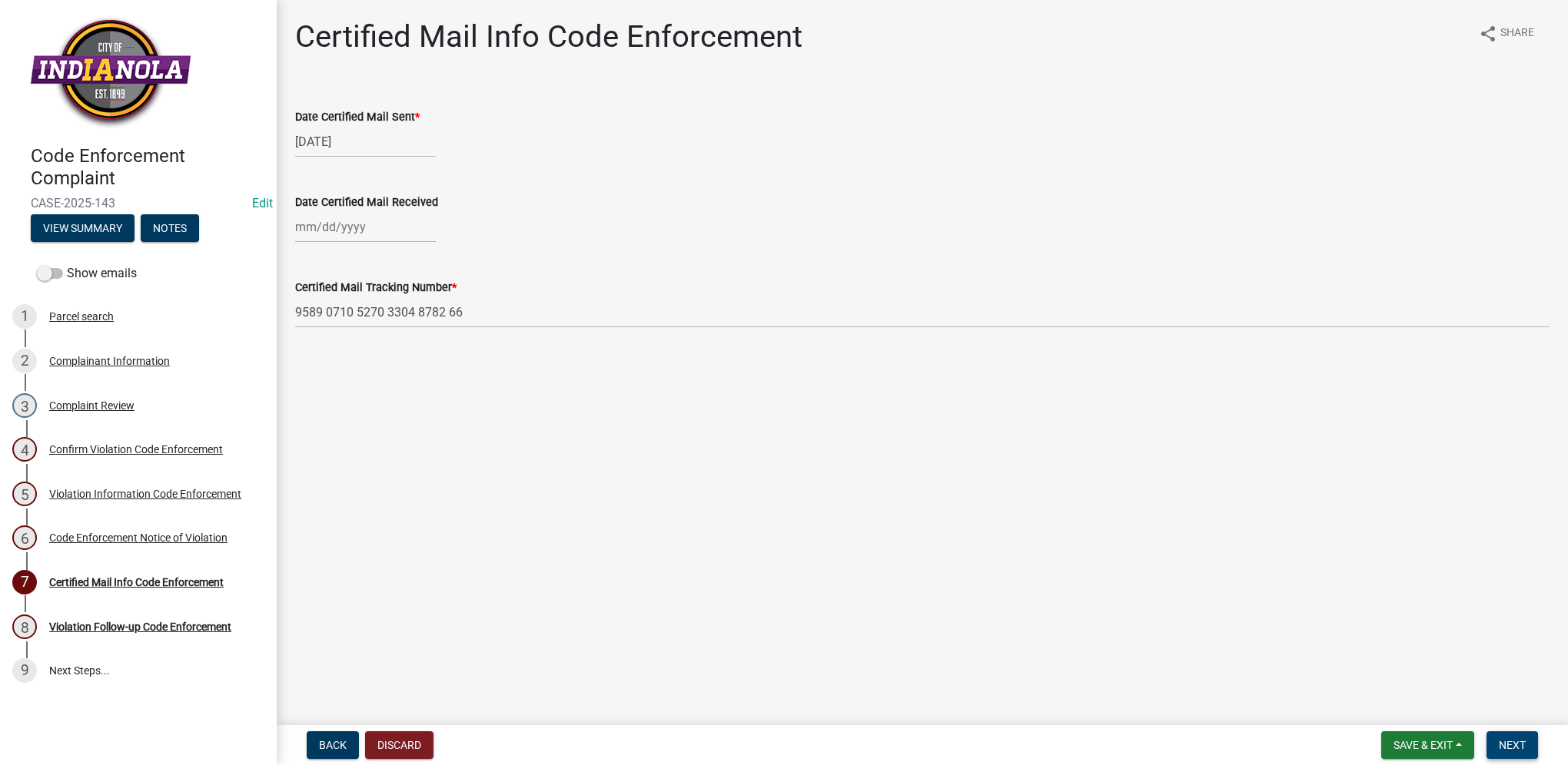
click at [1530, 738] on button "Next" at bounding box center [1512, 744] width 52 height 27
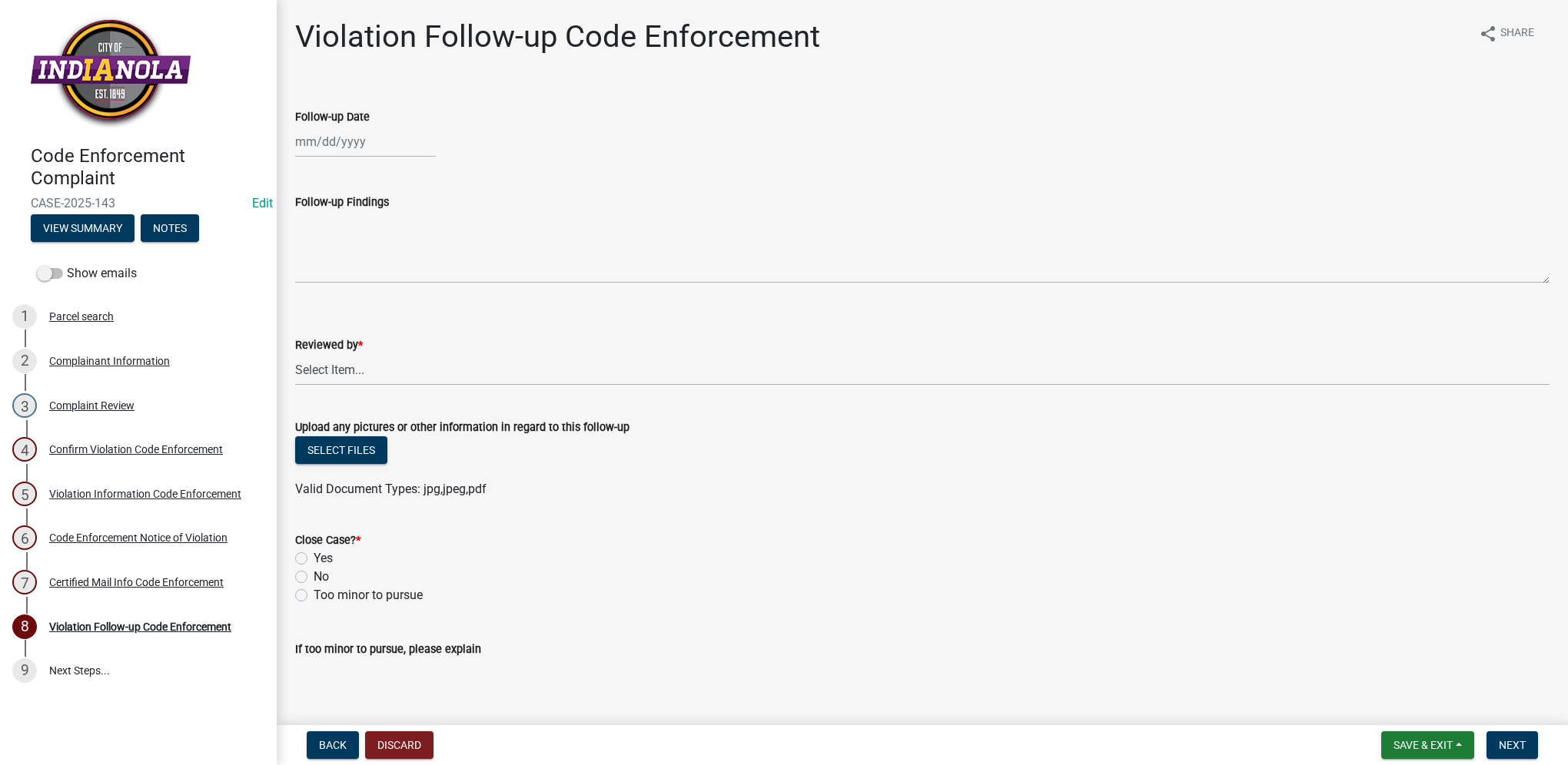
select select "8"
select select "2025"
click at [312, 154] on div "[PERSON_NAME] Feb Mar Apr [PERSON_NAME][DATE] Oct Nov [DATE] 1526 1527 1528 152…" at bounding box center [366, 142] width 141 height 32
click at [406, 298] on div "22" at bounding box center [409, 297] width 24 height 24
type input "[DATE]"
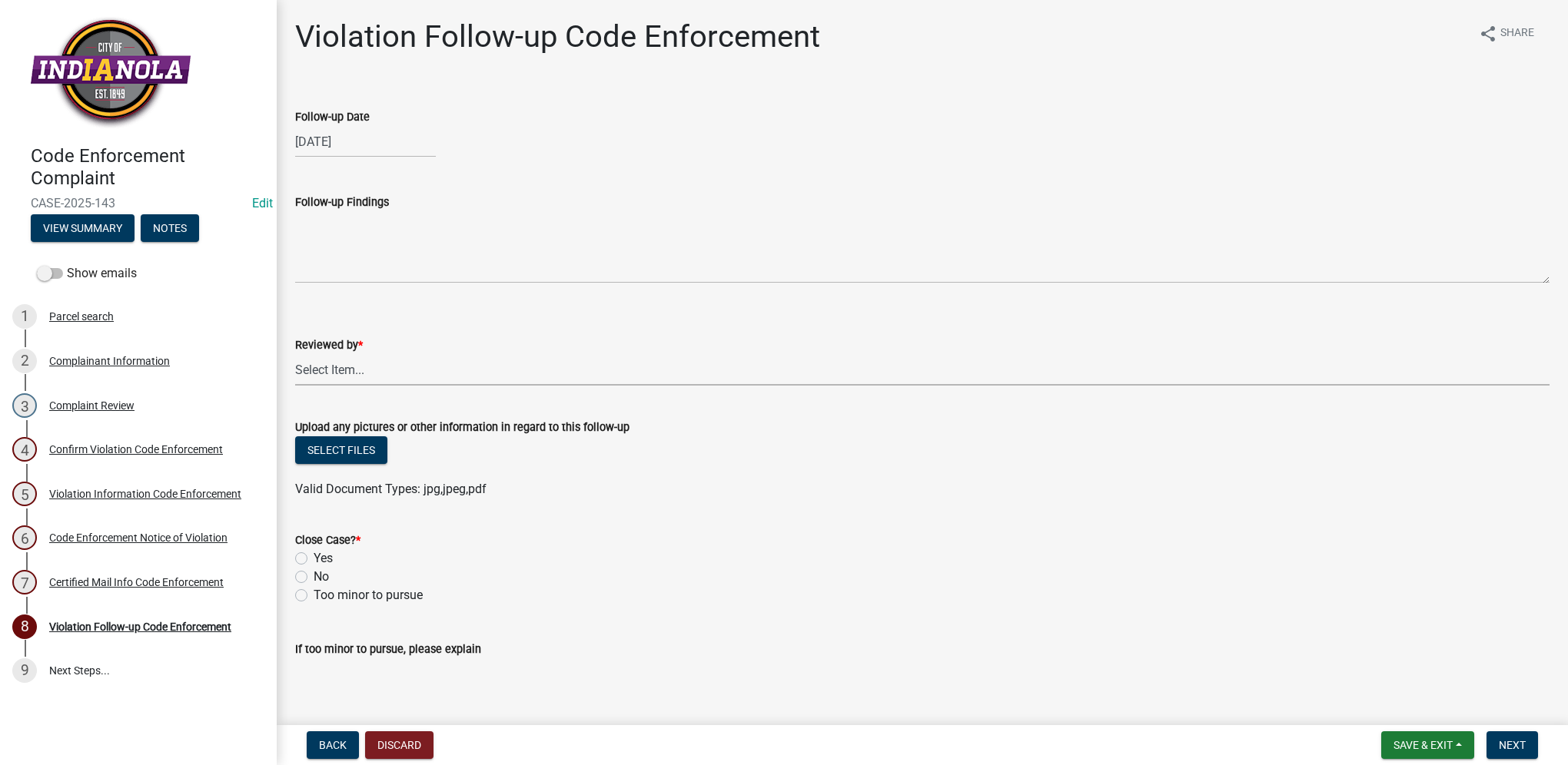
click at [329, 382] on select "Select Item... [PERSON_NAME] [PERSON_NAME] [PERSON_NAME] Other" at bounding box center [922, 370] width 1254 height 32
click at [295, 354] on select "Select Item... [PERSON_NAME] [PERSON_NAME] [PERSON_NAME] Other" at bounding box center [922, 370] width 1254 height 32
select select "634d5426-b8b3-48ee-aa1e-d523f7499186"
click at [313, 562] on label "Yes" at bounding box center [323, 559] width 19 height 19
click at [313, 560] on input "Yes" at bounding box center [318, 554] width 10 height 10
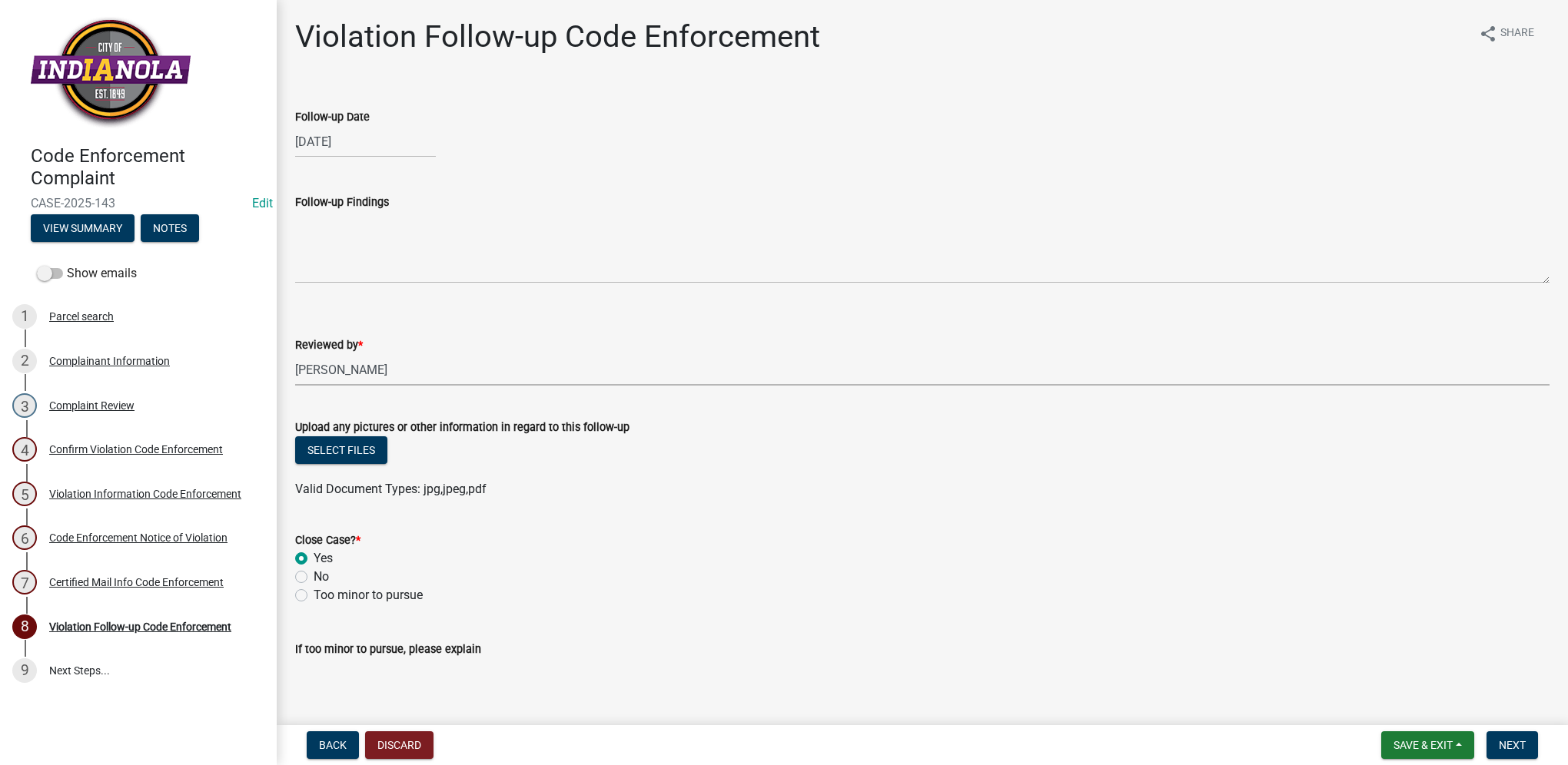
radio input "true"
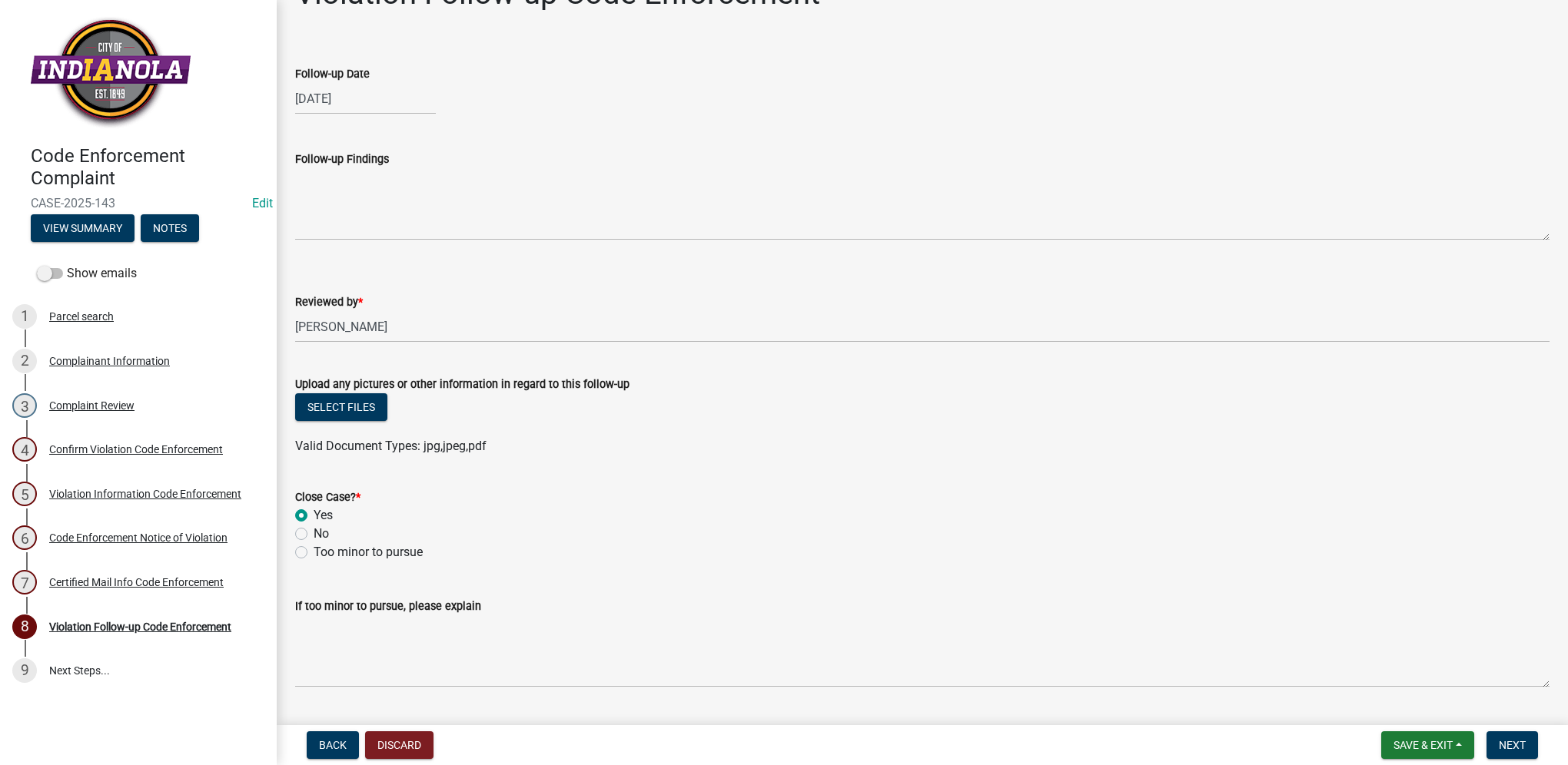
scroll to position [82, 0]
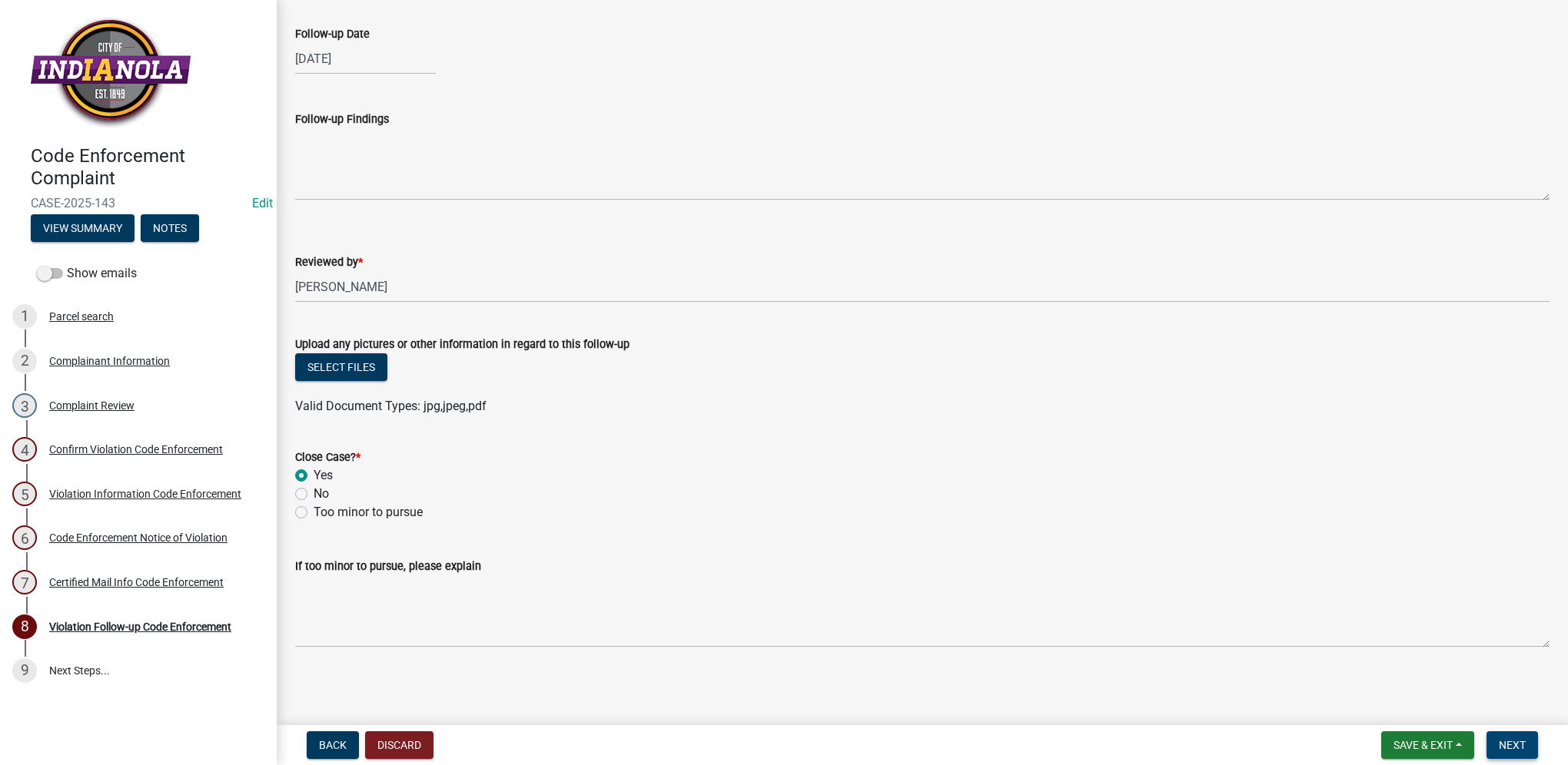
click at [1517, 740] on span "Next" at bounding box center [1512, 744] width 27 height 12
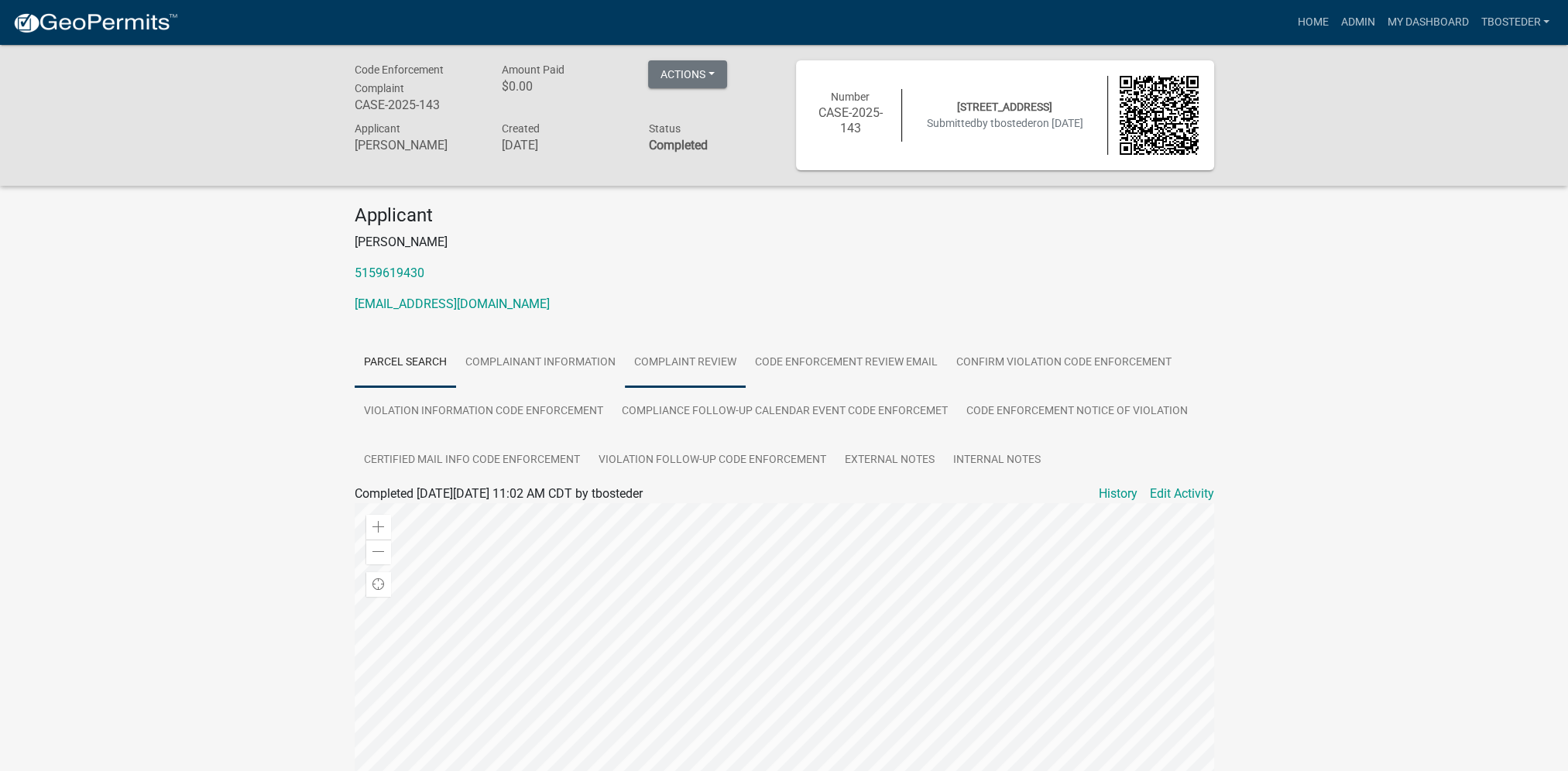
click at [699, 371] on link "Complaint Review" at bounding box center [685, 363] width 121 height 49
click at [1361, 31] on link "Admin" at bounding box center [1357, 22] width 46 height 29
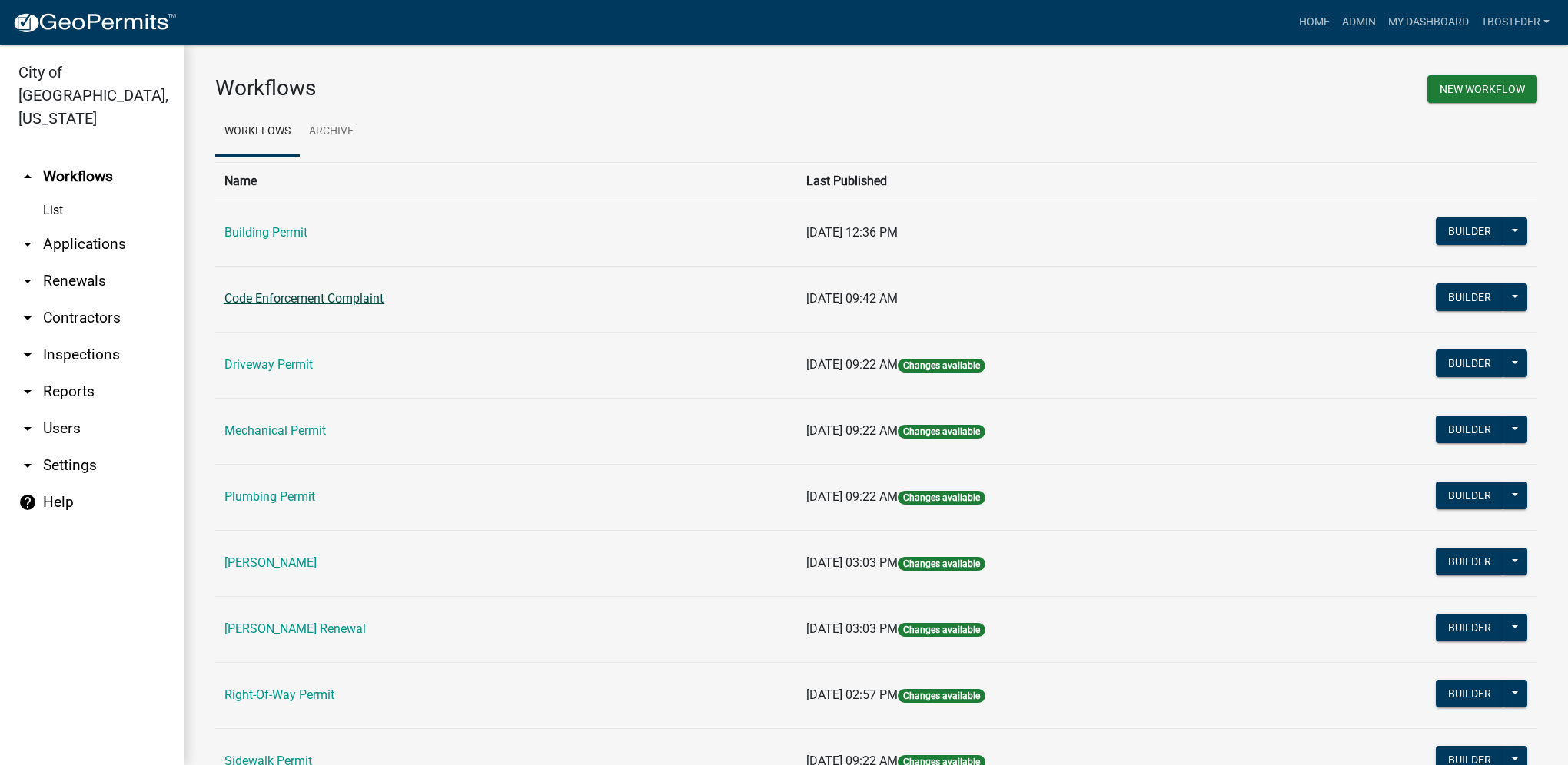
click at [354, 304] on link "Code Enforcement Complaint" at bounding box center [304, 299] width 159 height 15
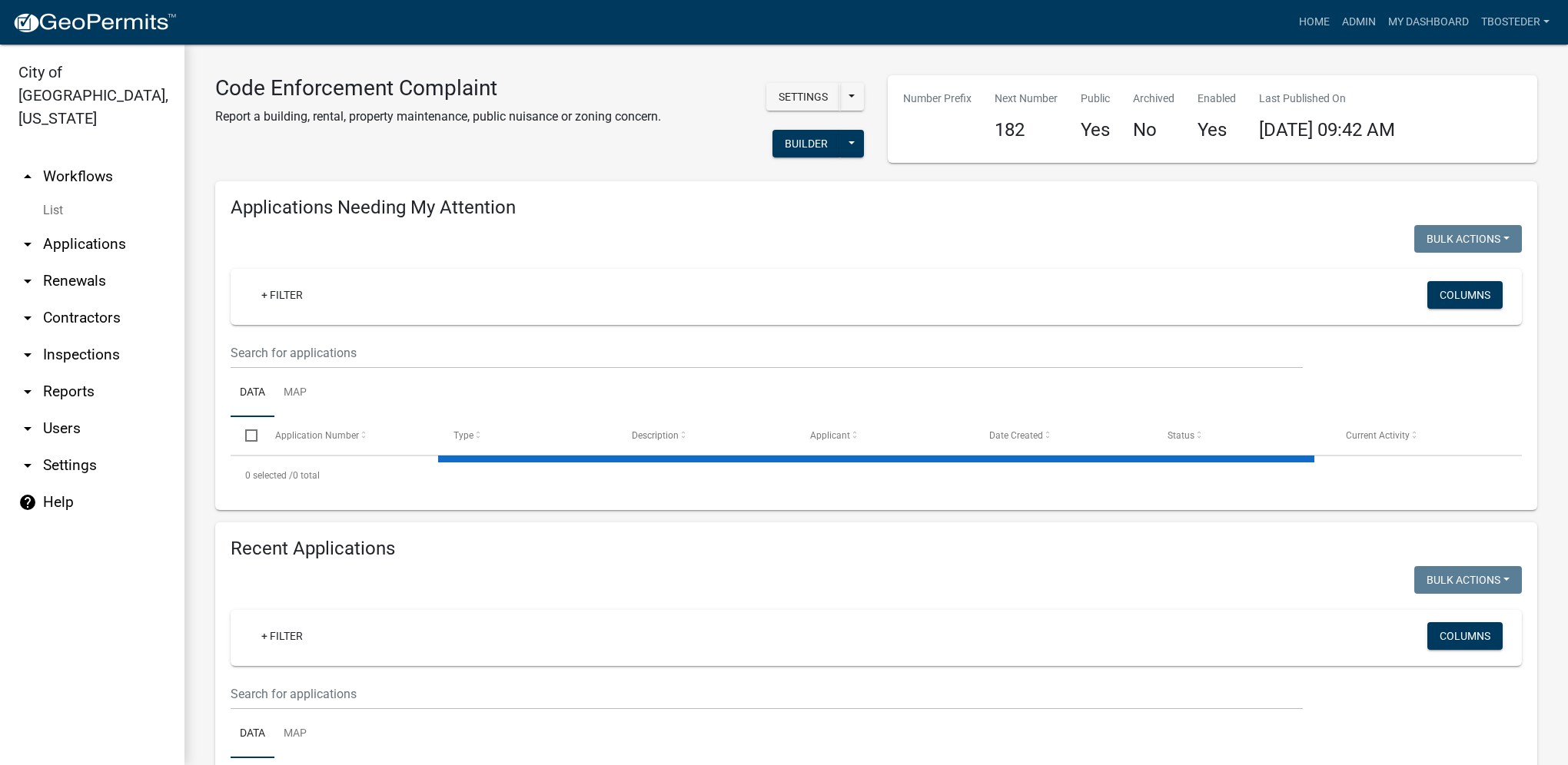
select select "1: 25"
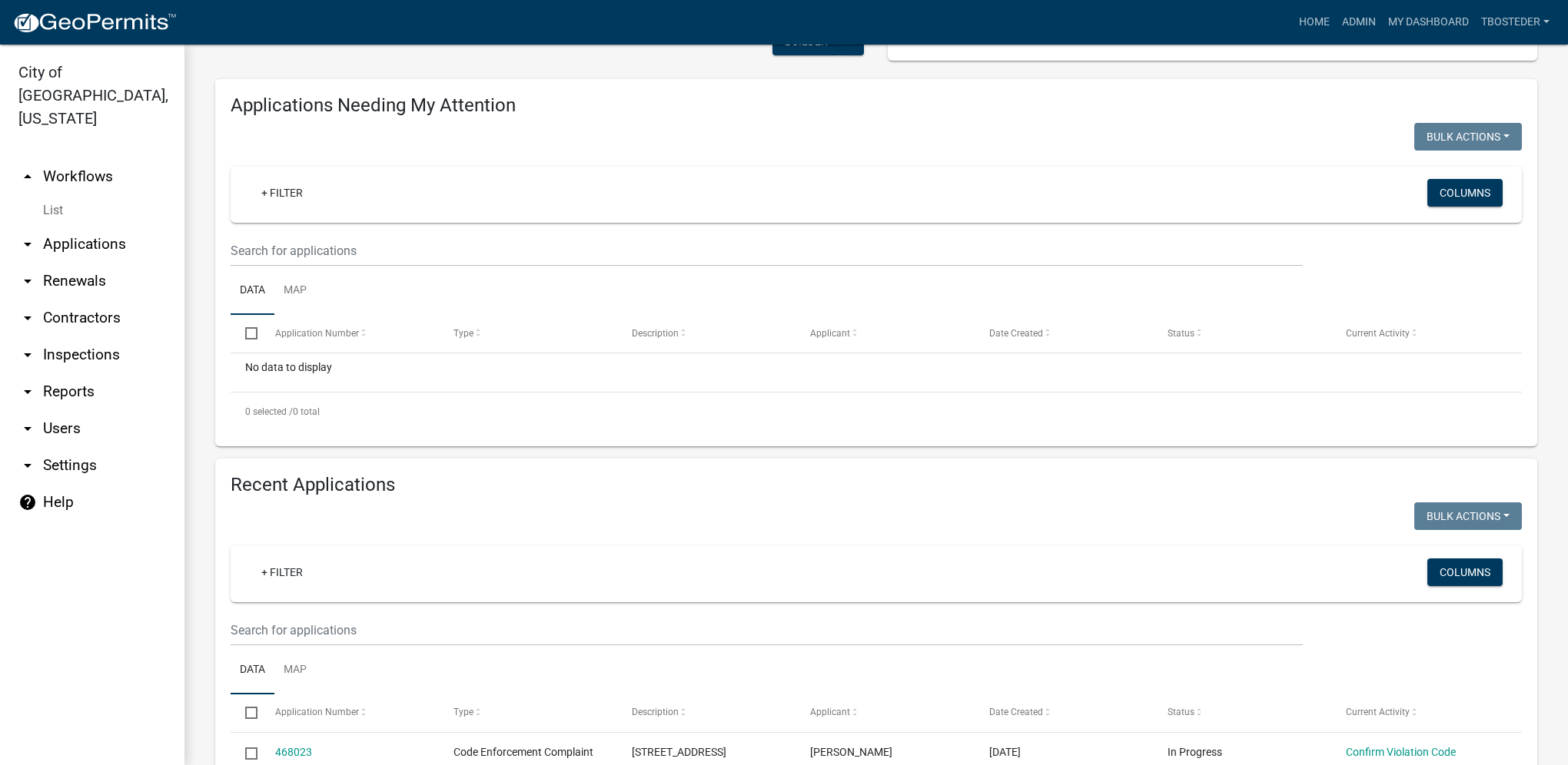
scroll to position [231, 0]
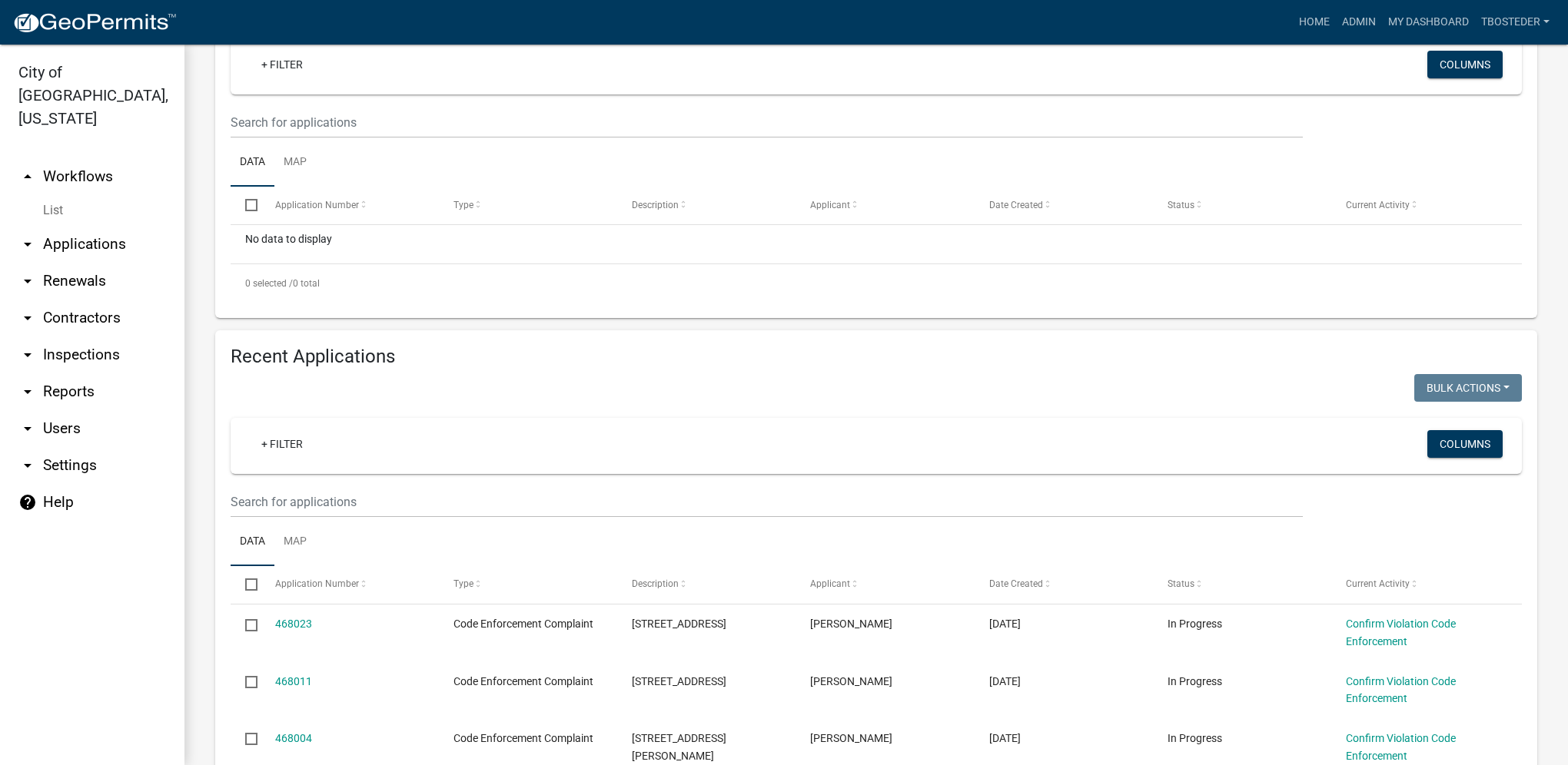
click at [364, 518] on ul "Data Map" at bounding box center [876, 542] width 1291 height 49
click at [354, 495] on input "text" at bounding box center [766, 502] width 1072 height 32
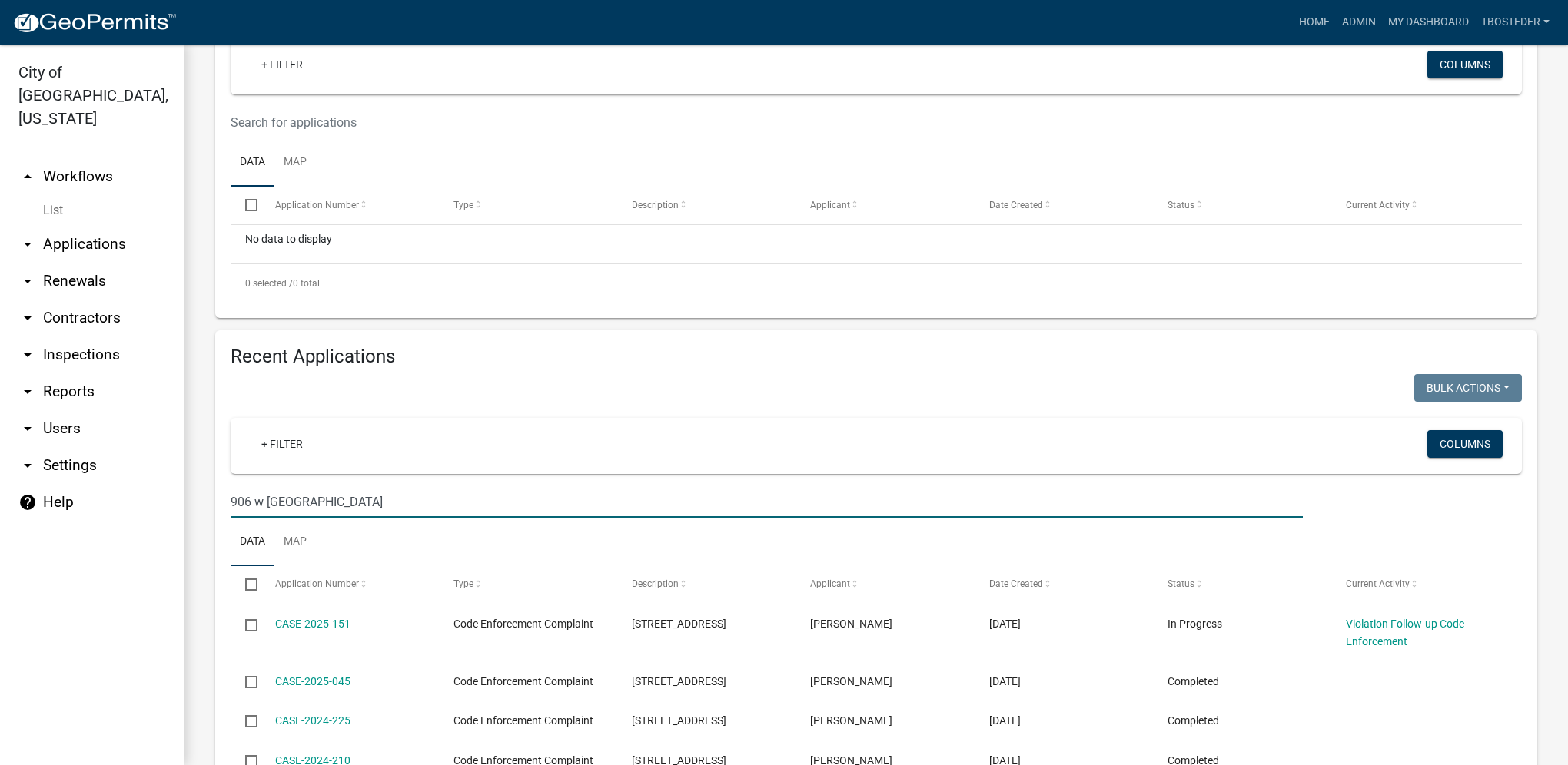
type input "906 w [GEOGRAPHIC_DATA]"
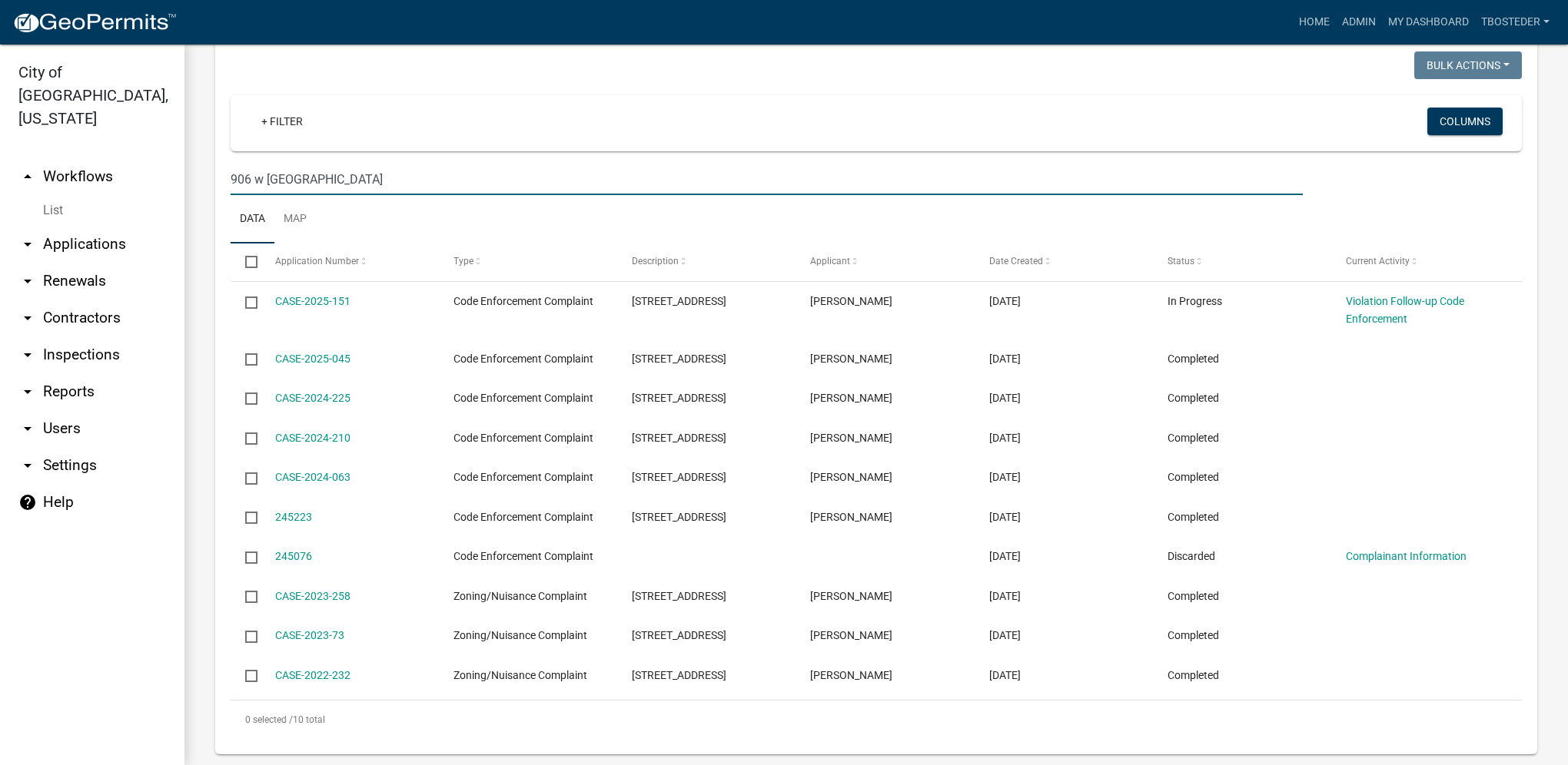
scroll to position [573, 0]
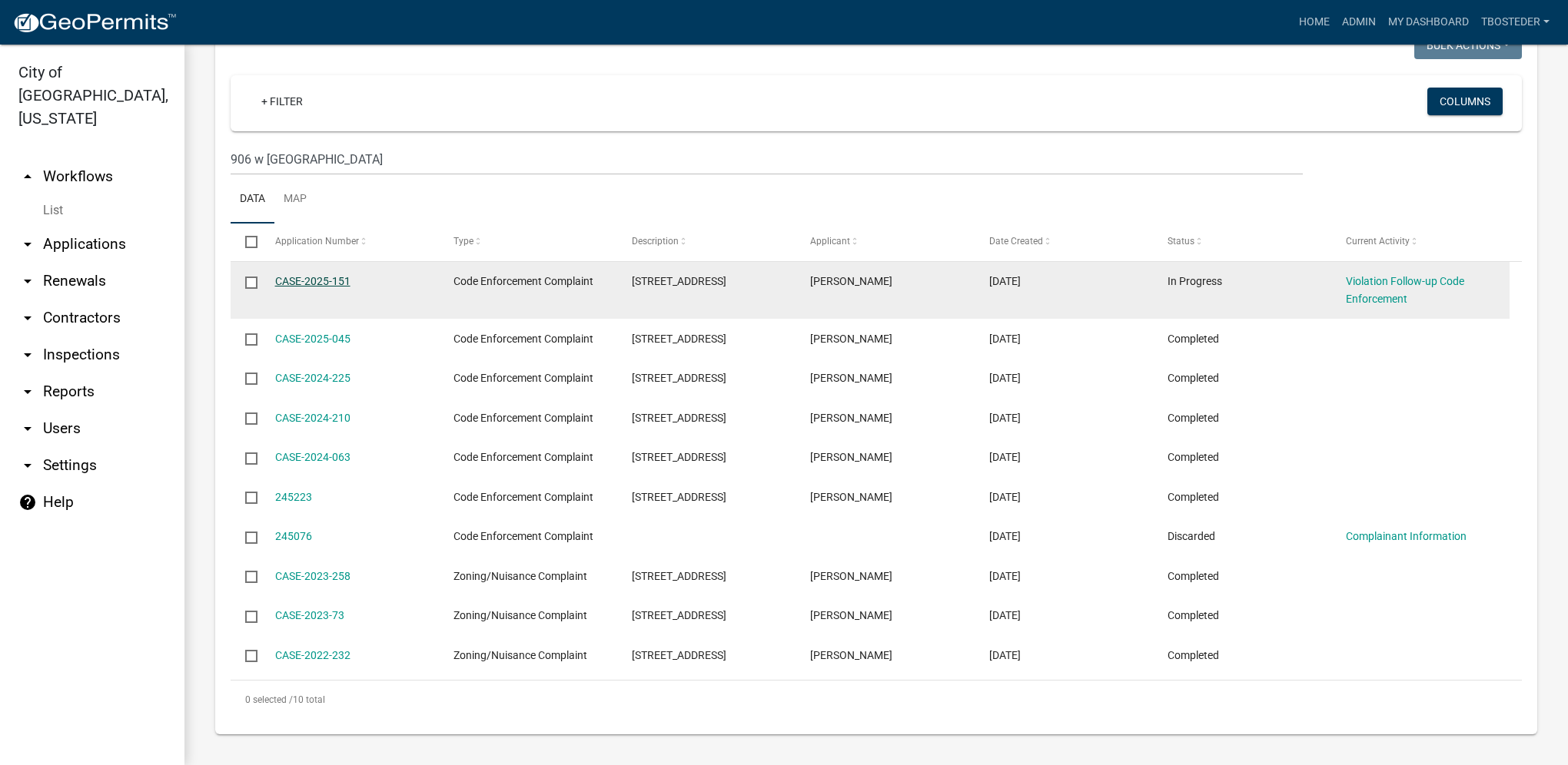
click at [310, 283] on link "CASE-2025-151" at bounding box center [312, 280] width 75 height 12
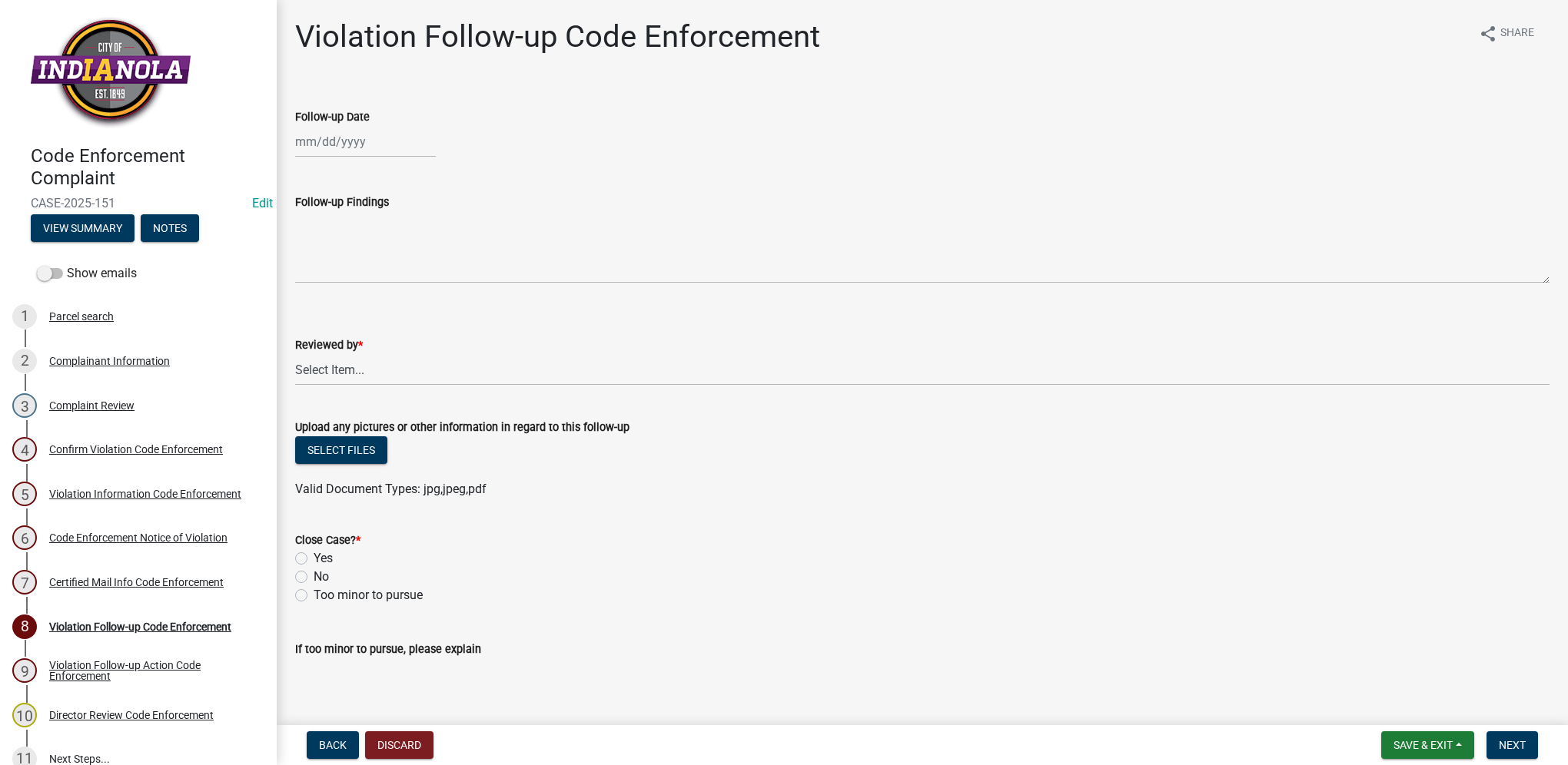
click at [363, 151] on div at bounding box center [366, 142] width 141 height 32
select select "8"
select select "2025"
click at [412, 293] on div "22" at bounding box center [409, 297] width 24 height 24
type input "[DATE]"
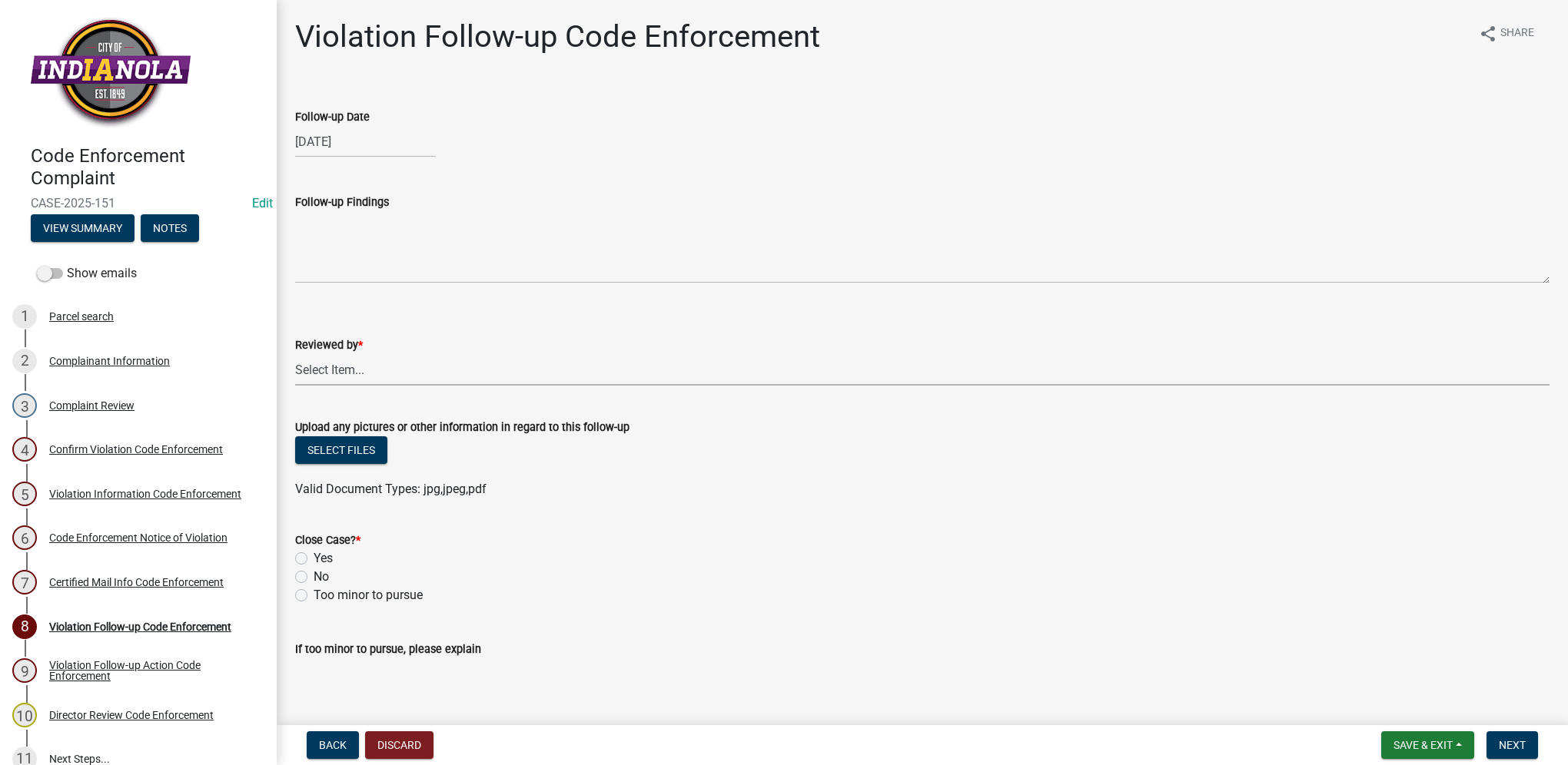
click at [391, 385] on select "Select Item... [PERSON_NAME] [PERSON_NAME] [PERSON_NAME] Other" at bounding box center [922, 370] width 1254 height 32
click at [295, 354] on select "Select Item... [PERSON_NAME] [PERSON_NAME] [PERSON_NAME] Other" at bounding box center [922, 370] width 1254 height 32
select select "634d5426-b8b3-48ee-aa1e-d523f7499186"
click at [313, 559] on label "Yes" at bounding box center [323, 559] width 19 height 19
click at [313, 559] on input "Yes" at bounding box center [318, 554] width 10 height 10
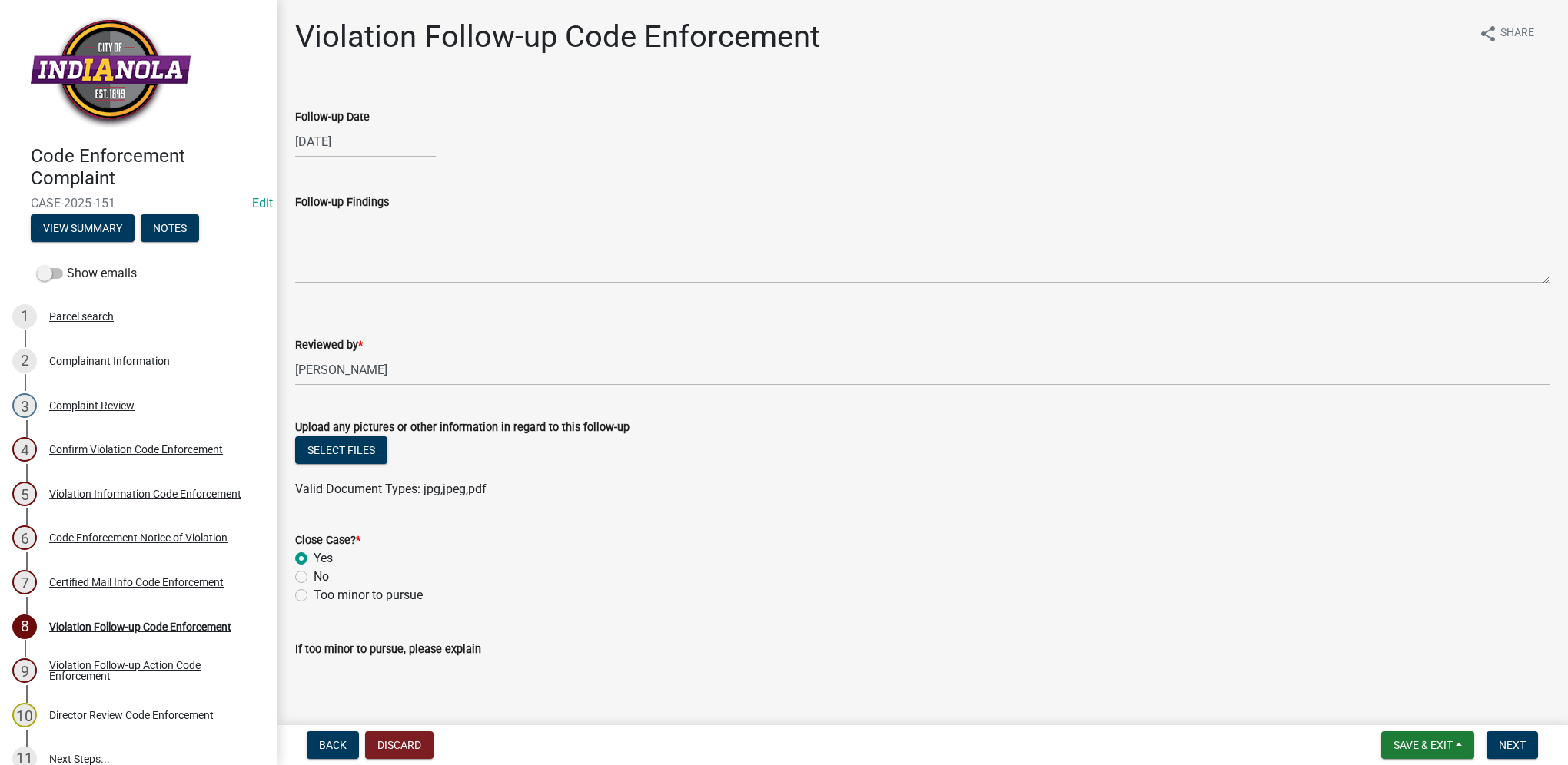
radio input "true"
click at [1510, 742] on span "Next" at bounding box center [1512, 744] width 27 height 12
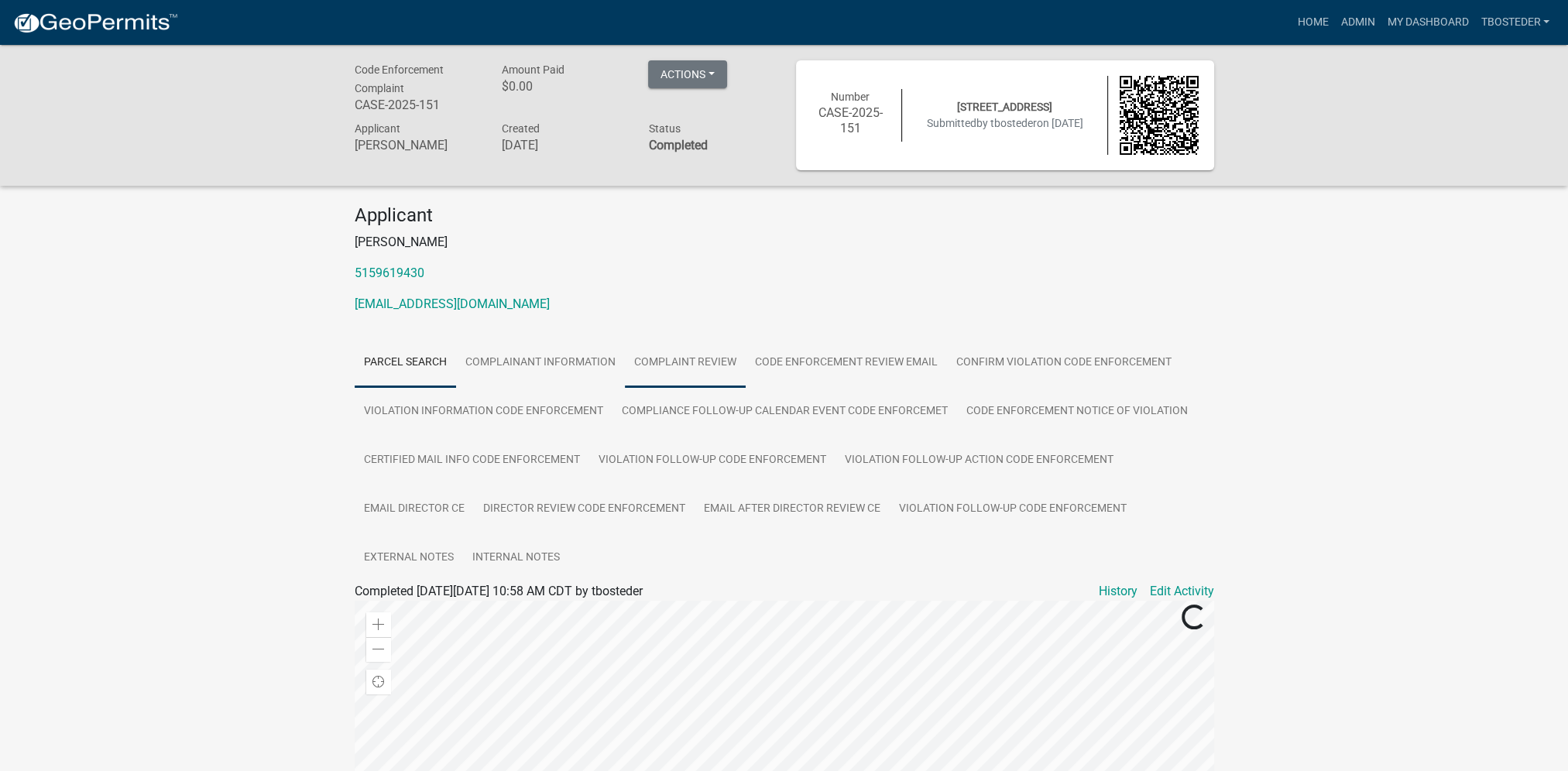
click at [684, 361] on link "Complaint Review" at bounding box center [685, 363] width 121 height 49
click at [1356, 19] on link "Admin" at bounding box center [1357, 22] width 46 height 29
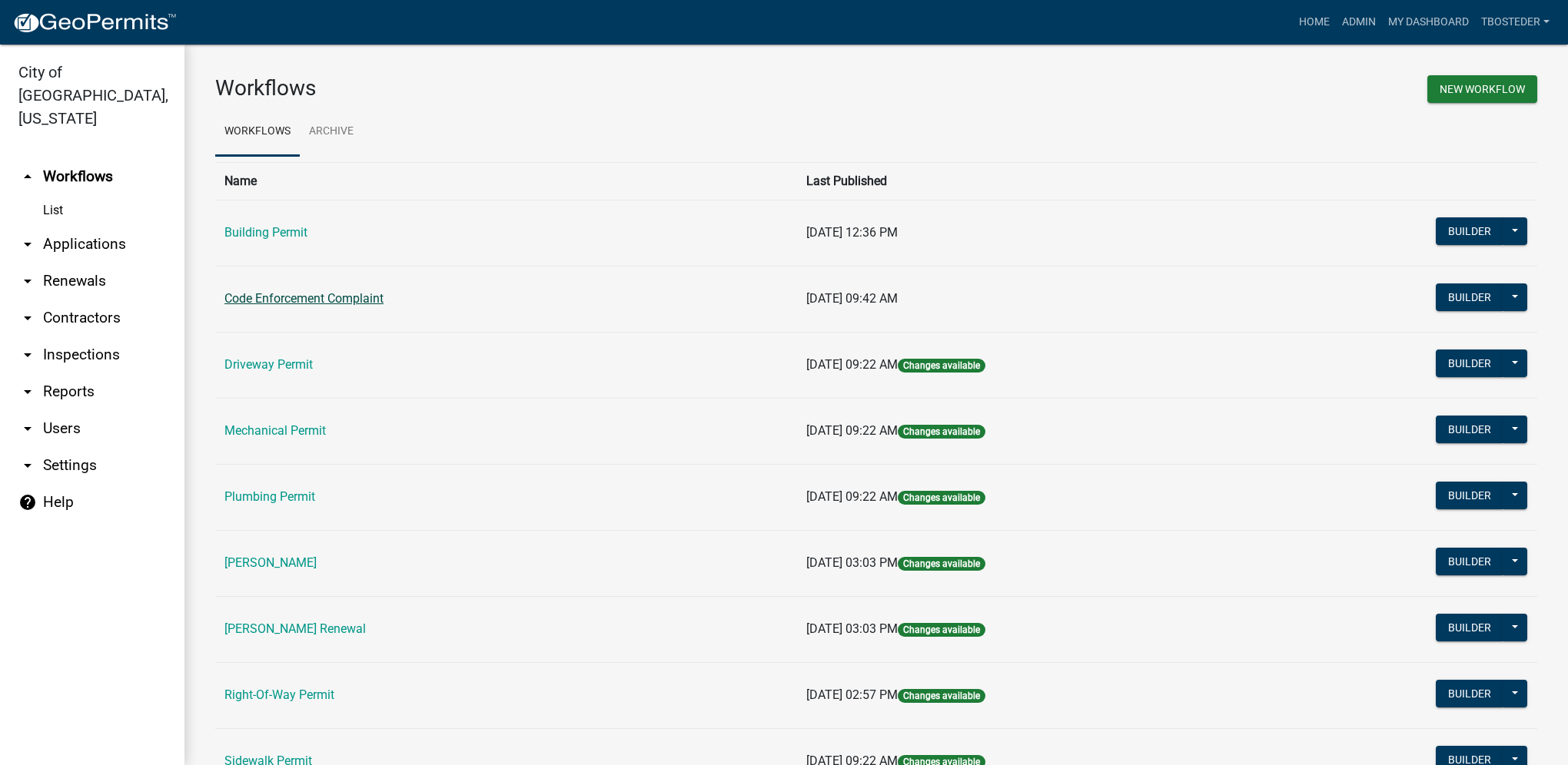
click at [258, 299] on link "Code Enforcement Complaint" at bounding box center [304, 299] width 159 height 15
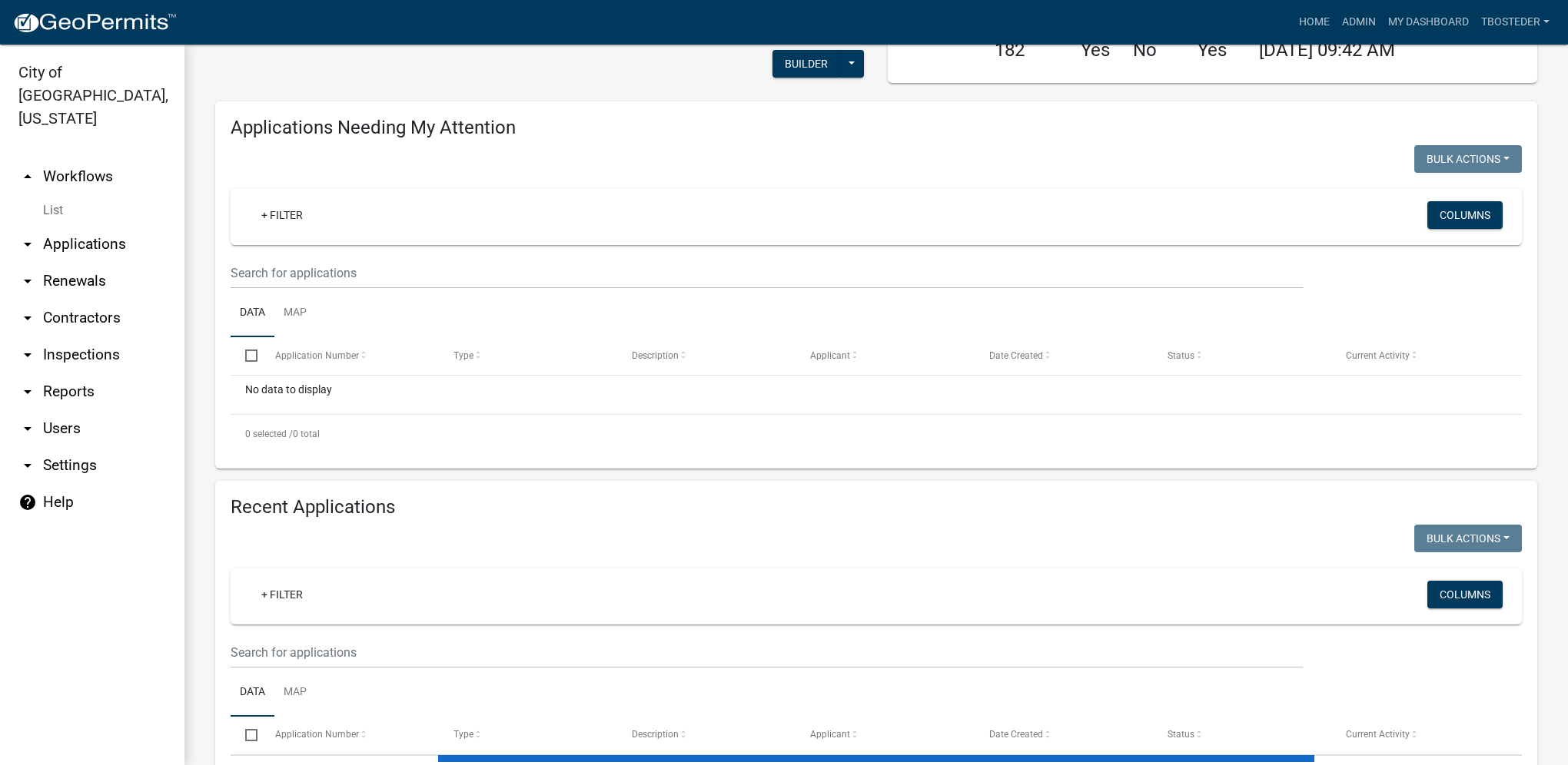
select select "1: 25"
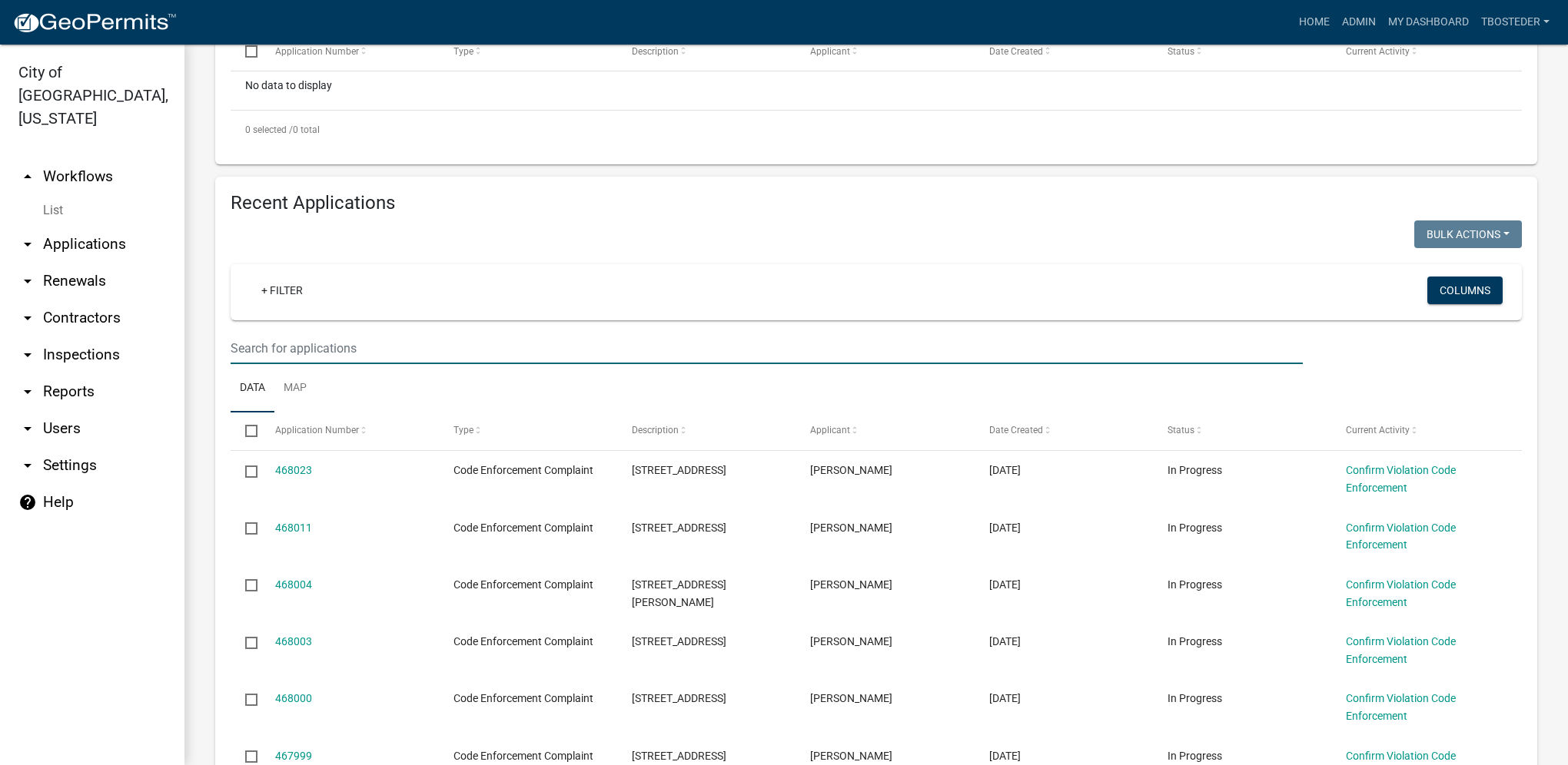
type input "307 n [PERSON_NAME]"
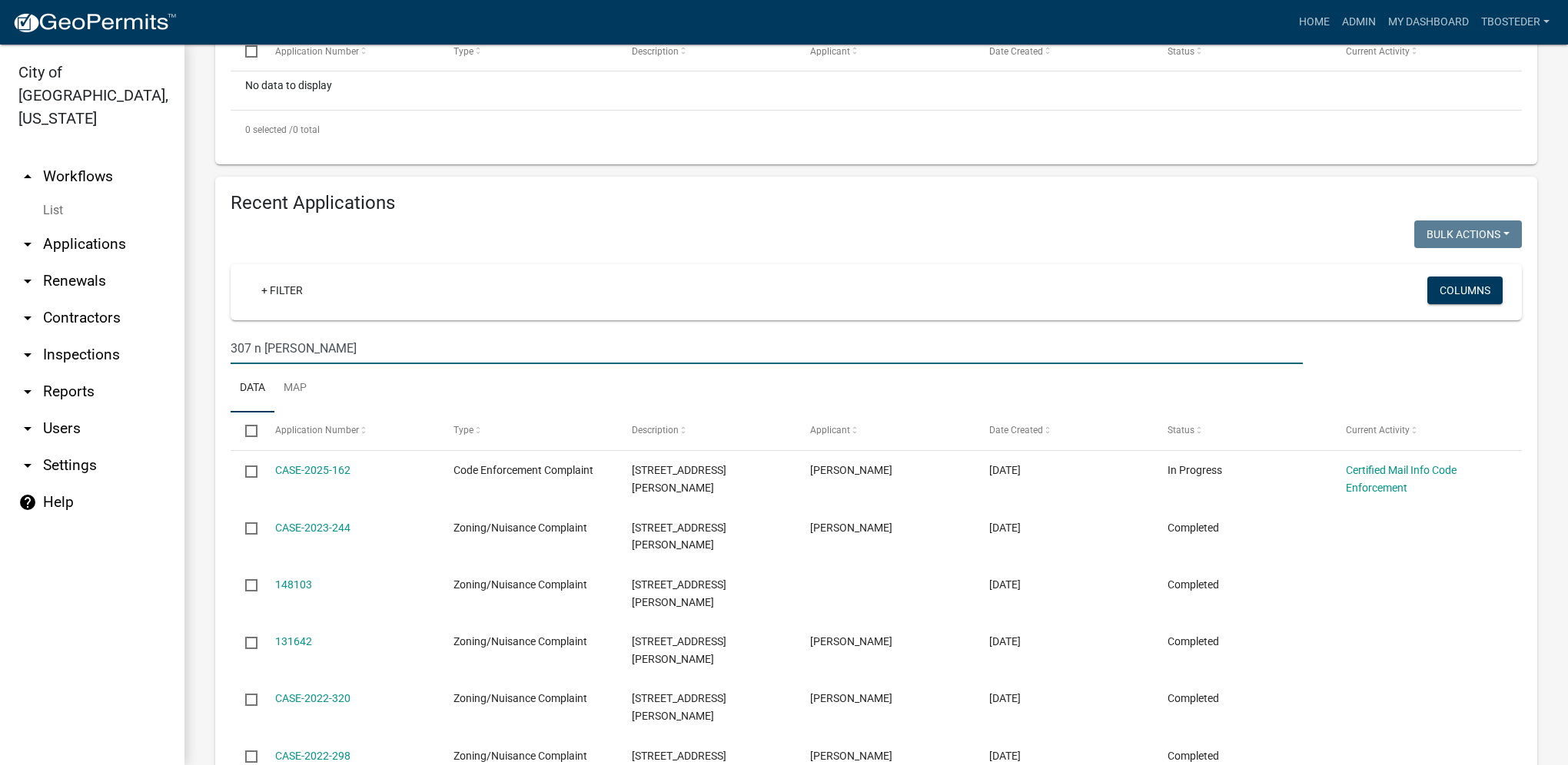
scroll to position [414, 0]
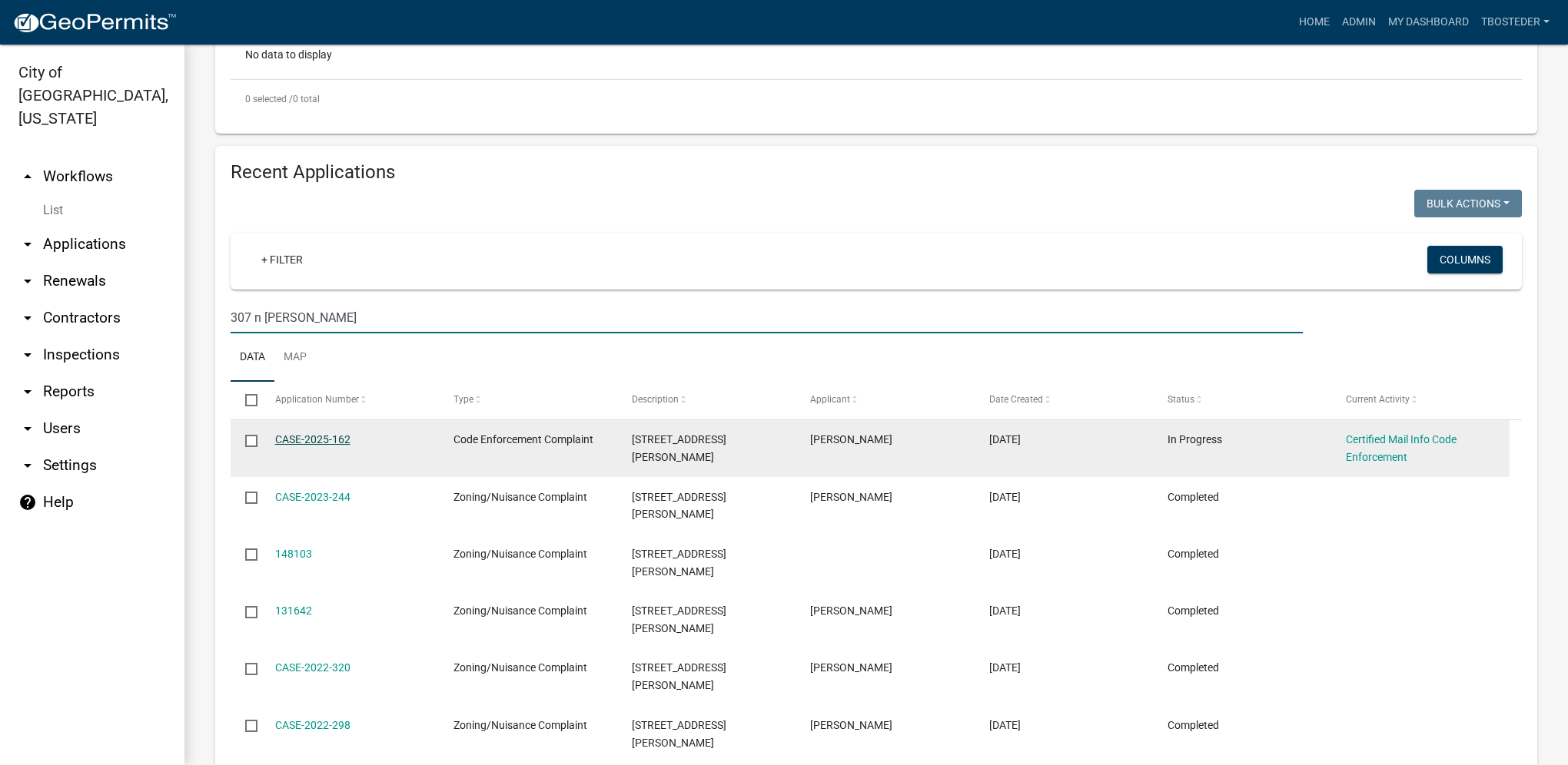
click at [304, 440] on link "CASE-2025-162" at bounding box center [312, 439] width 75 height 12
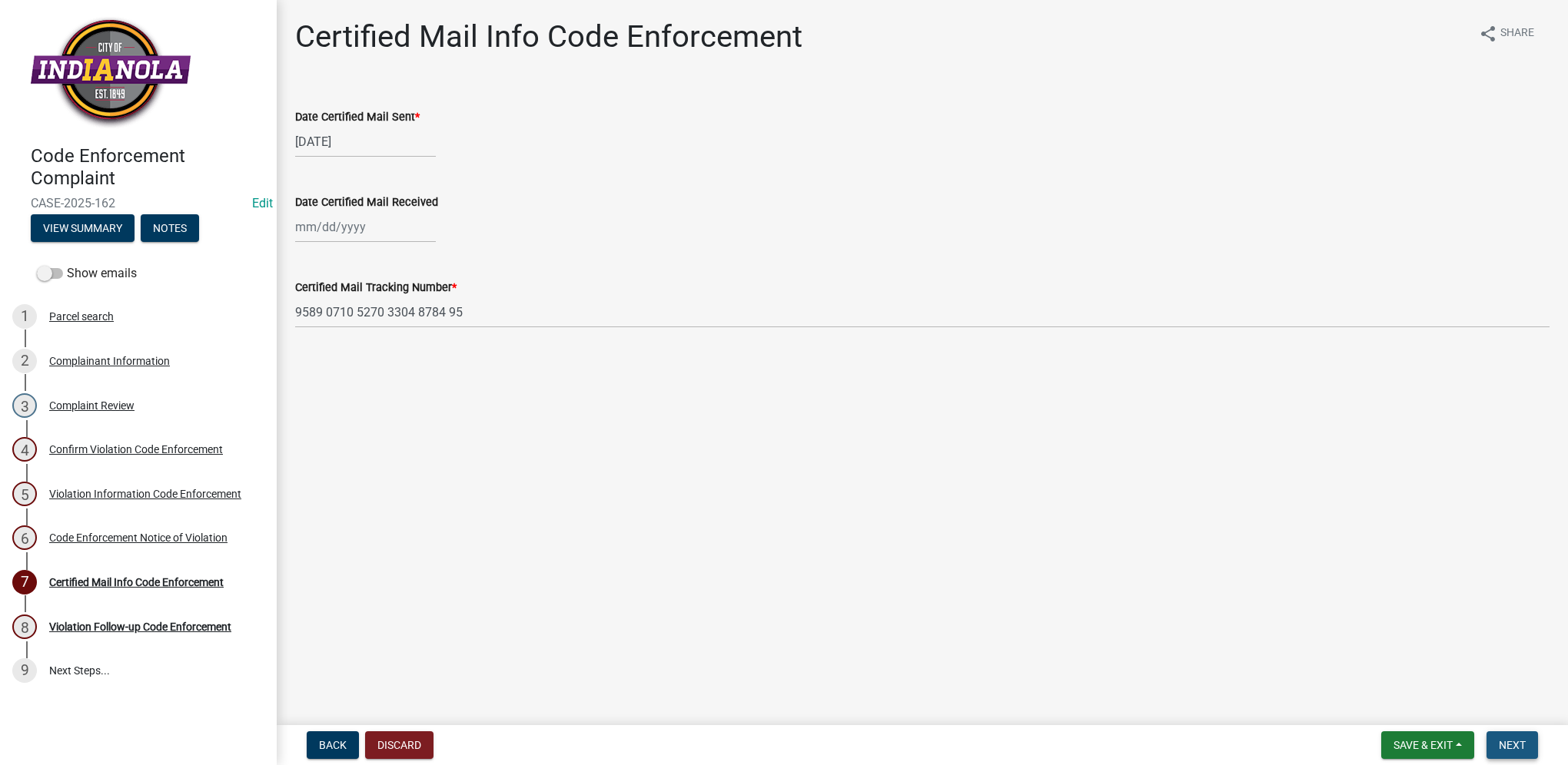
click at [1515, 755] on button "Next" at bounding box center [1512, 744] width 52 height 27
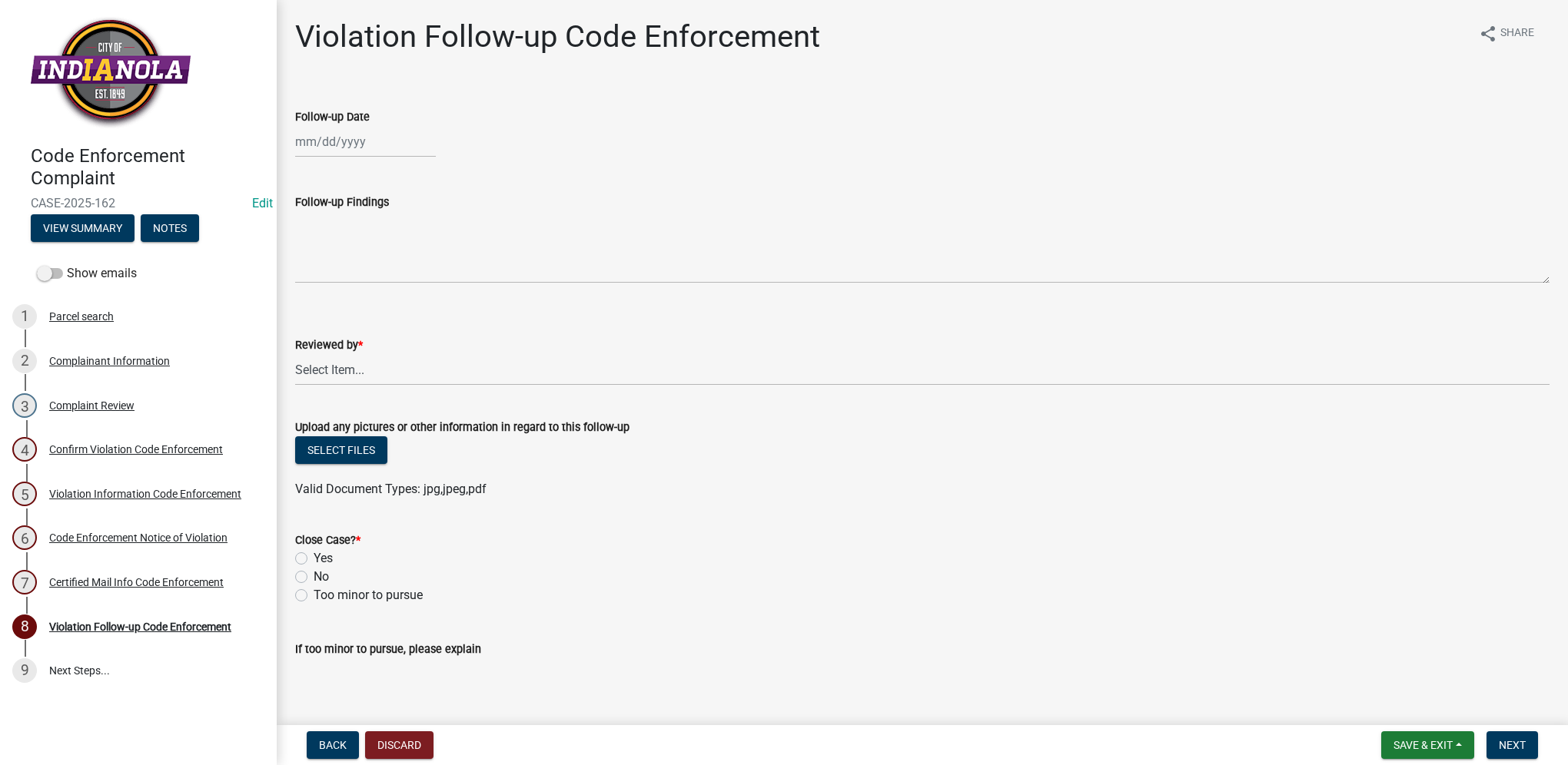
click at [339, 138] on div at bounding box center [366, 142] width 141 height 32
select select "8"
select select "2025"
click at [401, 298] on div "22" at bounding box center [409, 297] width 24 height 24
type input "[DATE]"
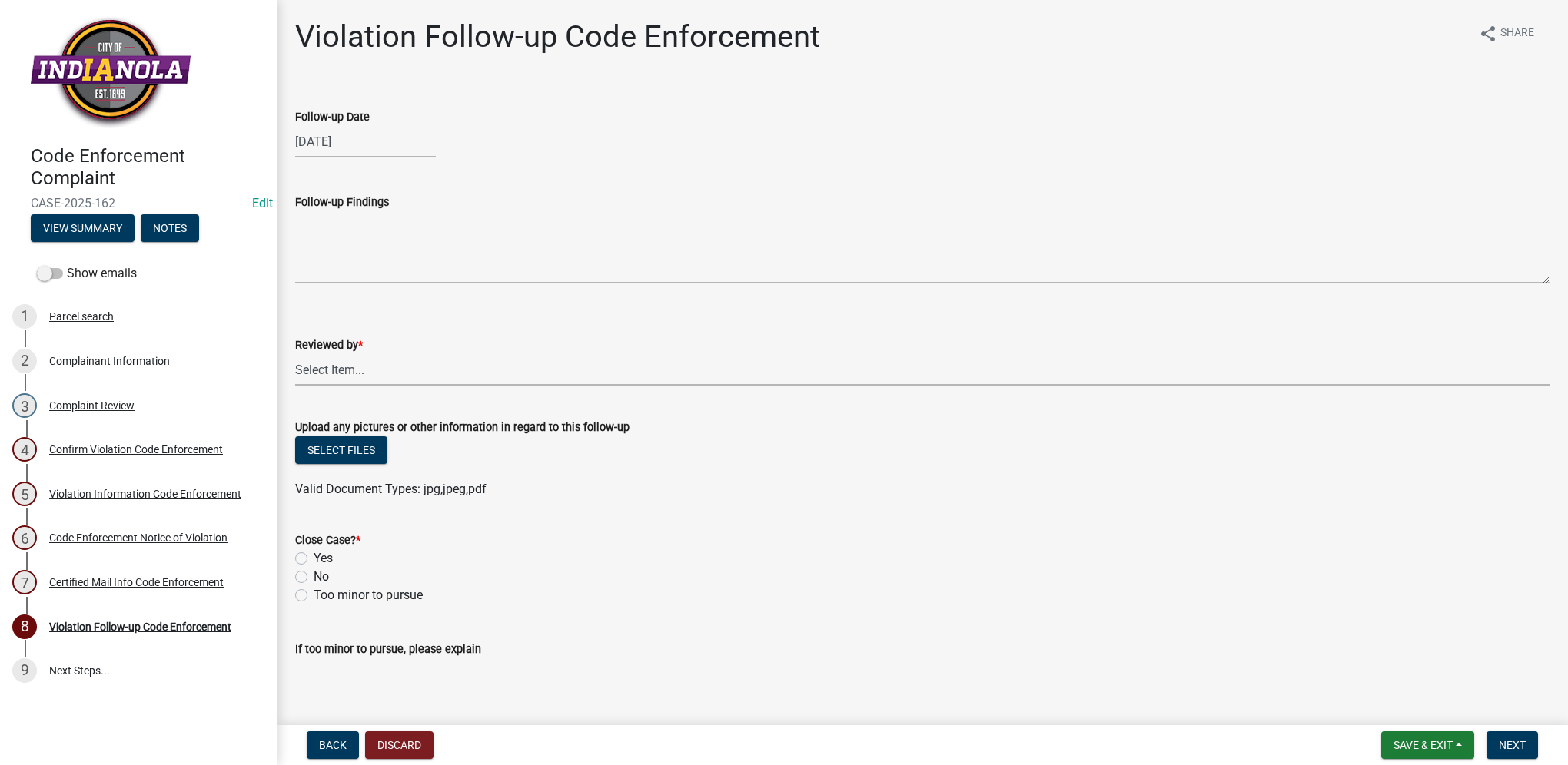
click at [358, 364] on select "Select Item... [PERSON_NAME] [PERSON_NAME] [PERSON_NAME] Other" at bounding box center [922, 370] width 1254 height 32
click at [295, 354] on select "Select Item... [PERSON_NAME] [PERSON_NAME] [PERSON_NAME] Other" at bounding box center [922, 370] width 1254 height 32
select select "634d5426-b8b3-48ee-aa1e-d523f7499186"
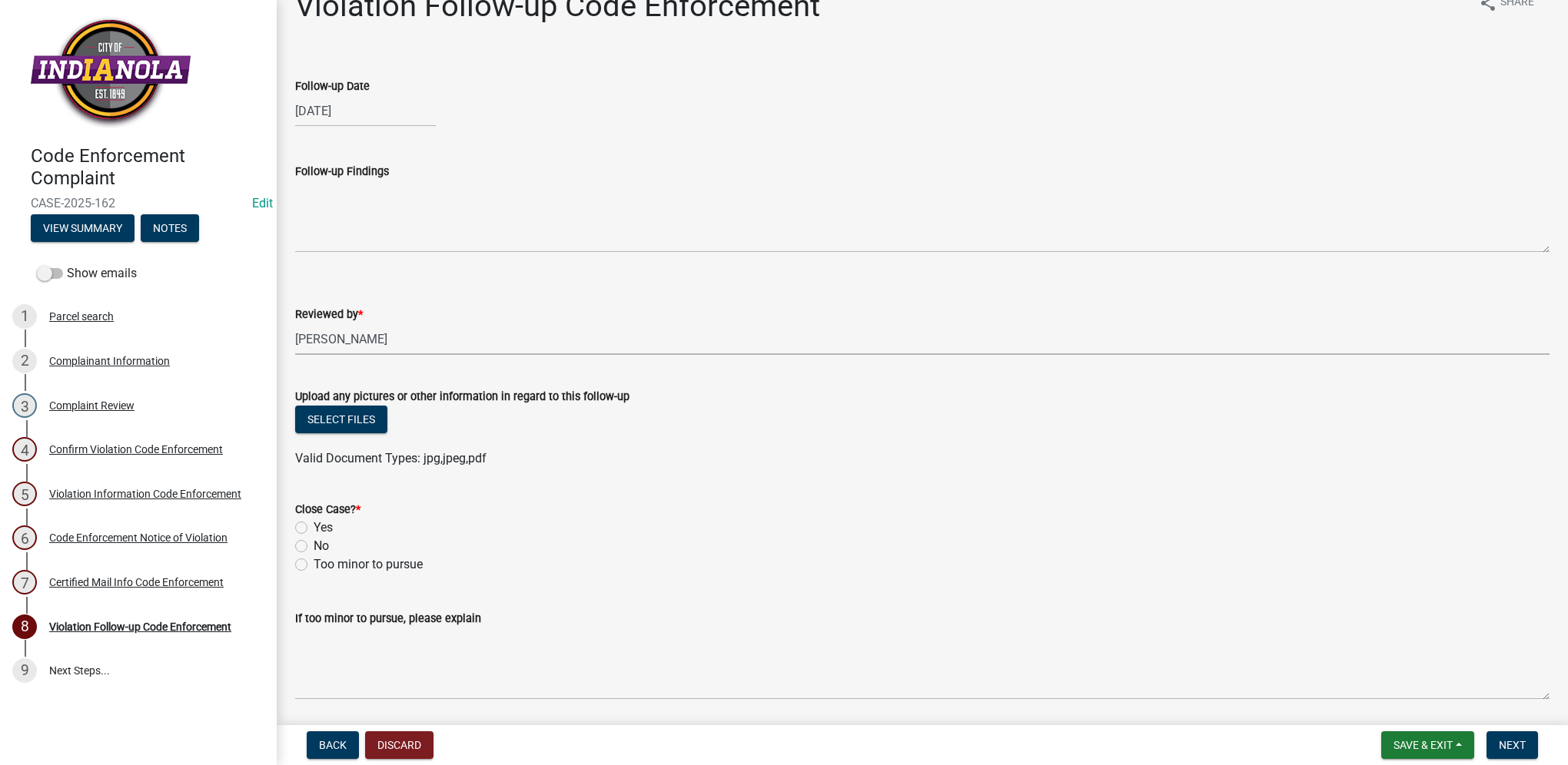
scroll to position [77, 0]
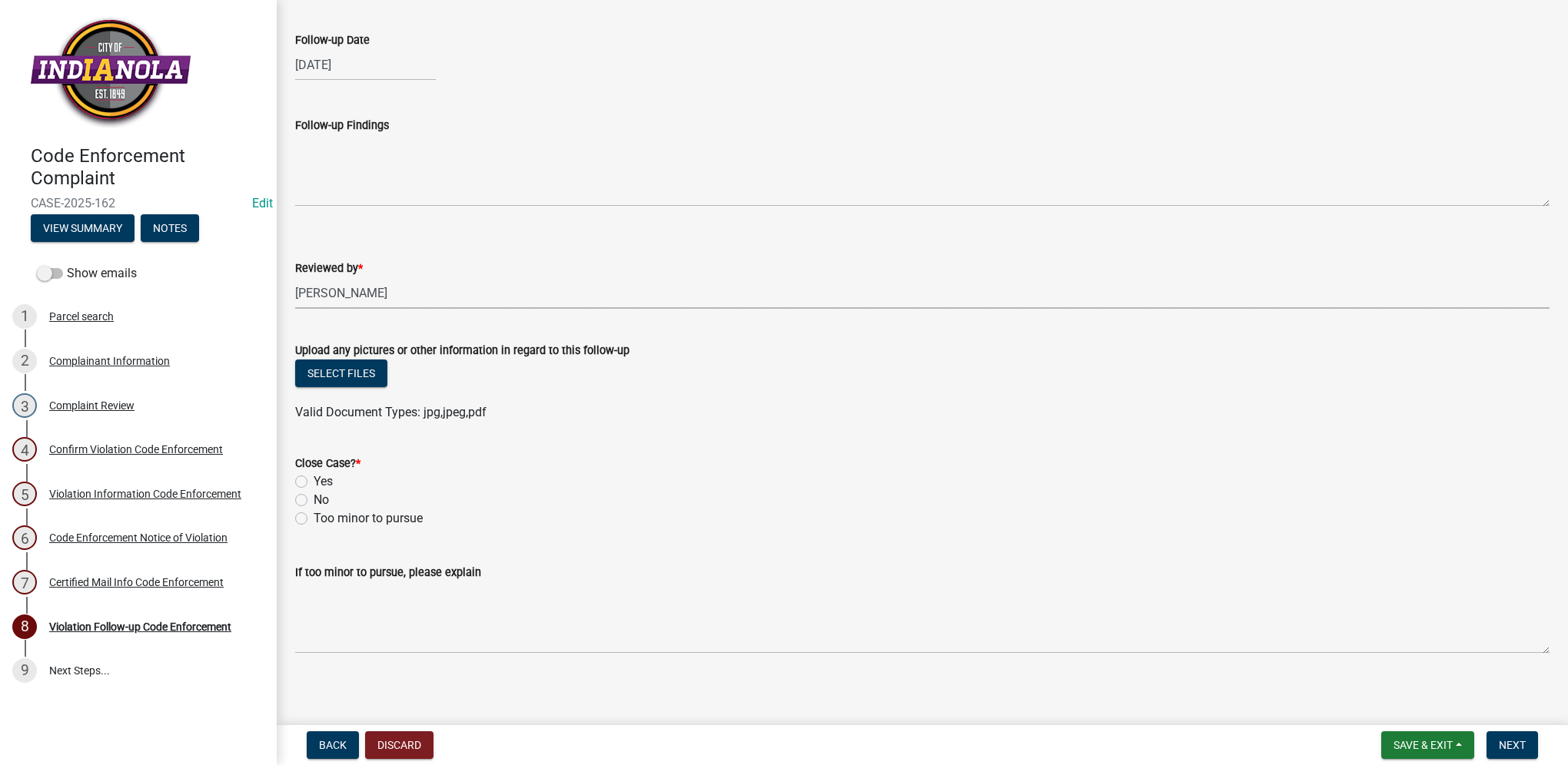
click at [313, 484] on label "Yes" at bounding box center [323, 482] width 19 height 19
click at [313, 483] on input "Yes" at bounding box center [318, 477] width 10 height 10
radio input "true"
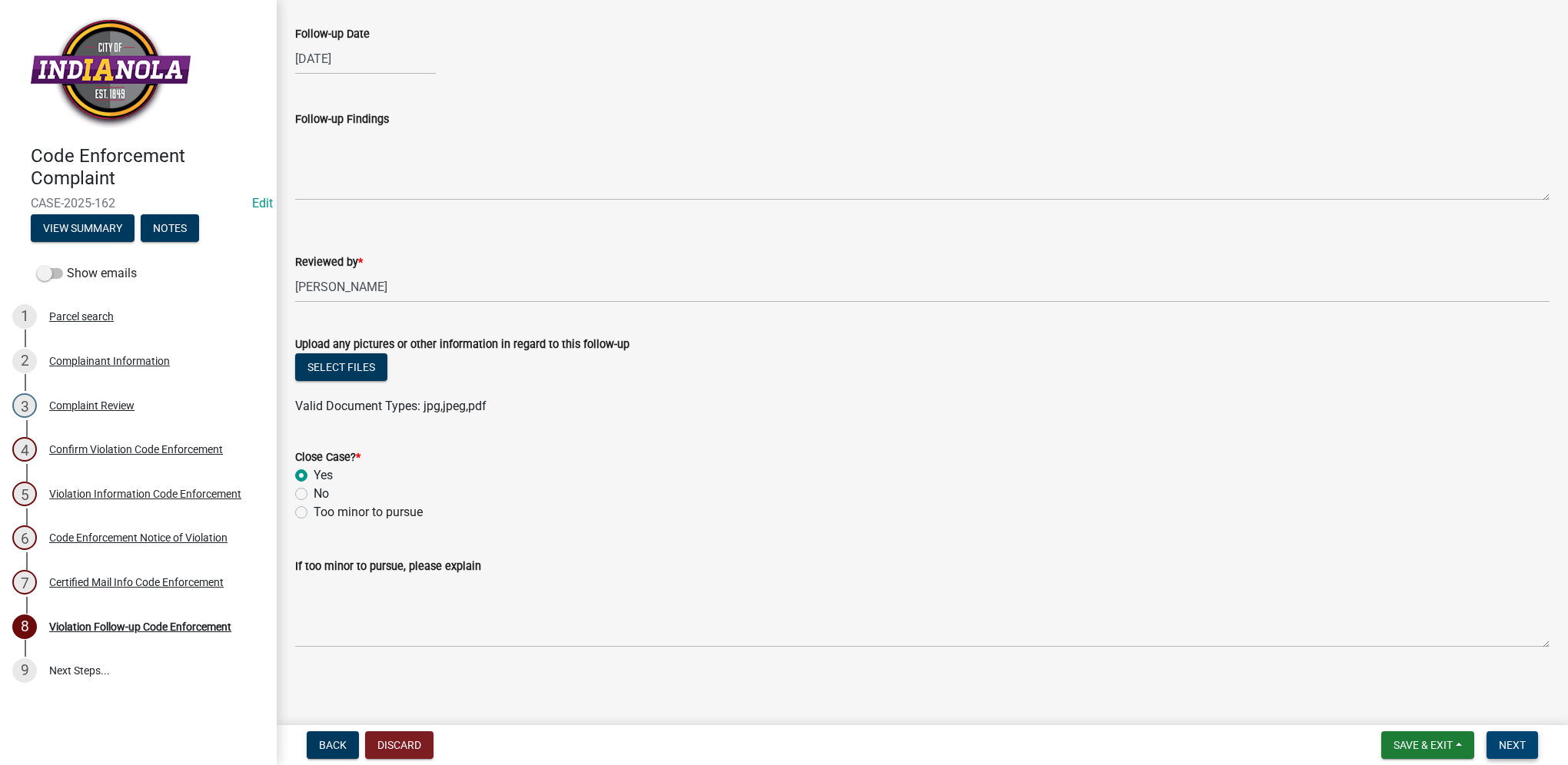
click at [1533, 746] on button "Next" at bounding box center [1512, 744] width 52 height 27
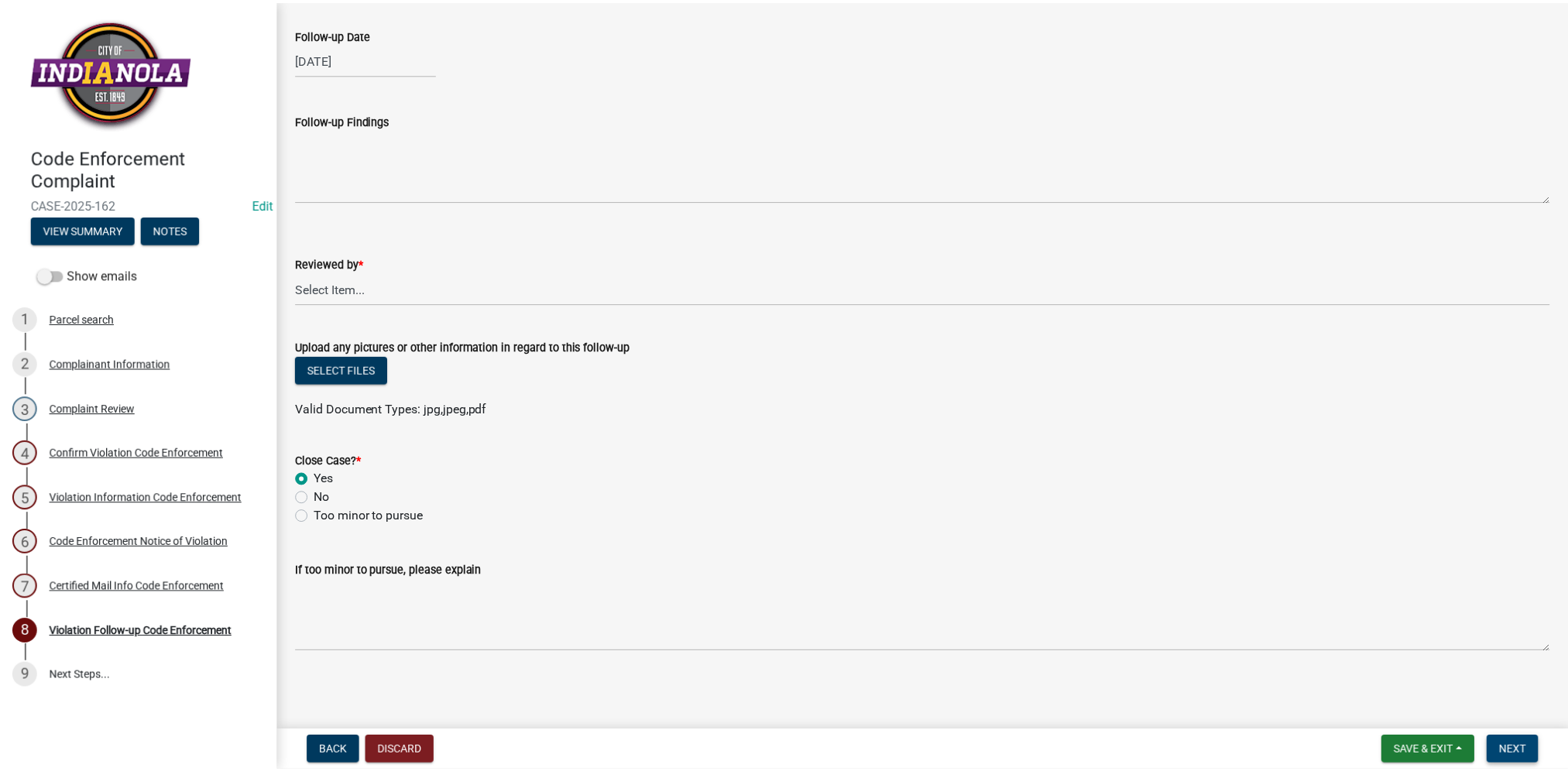
scroll to position [0, 0]
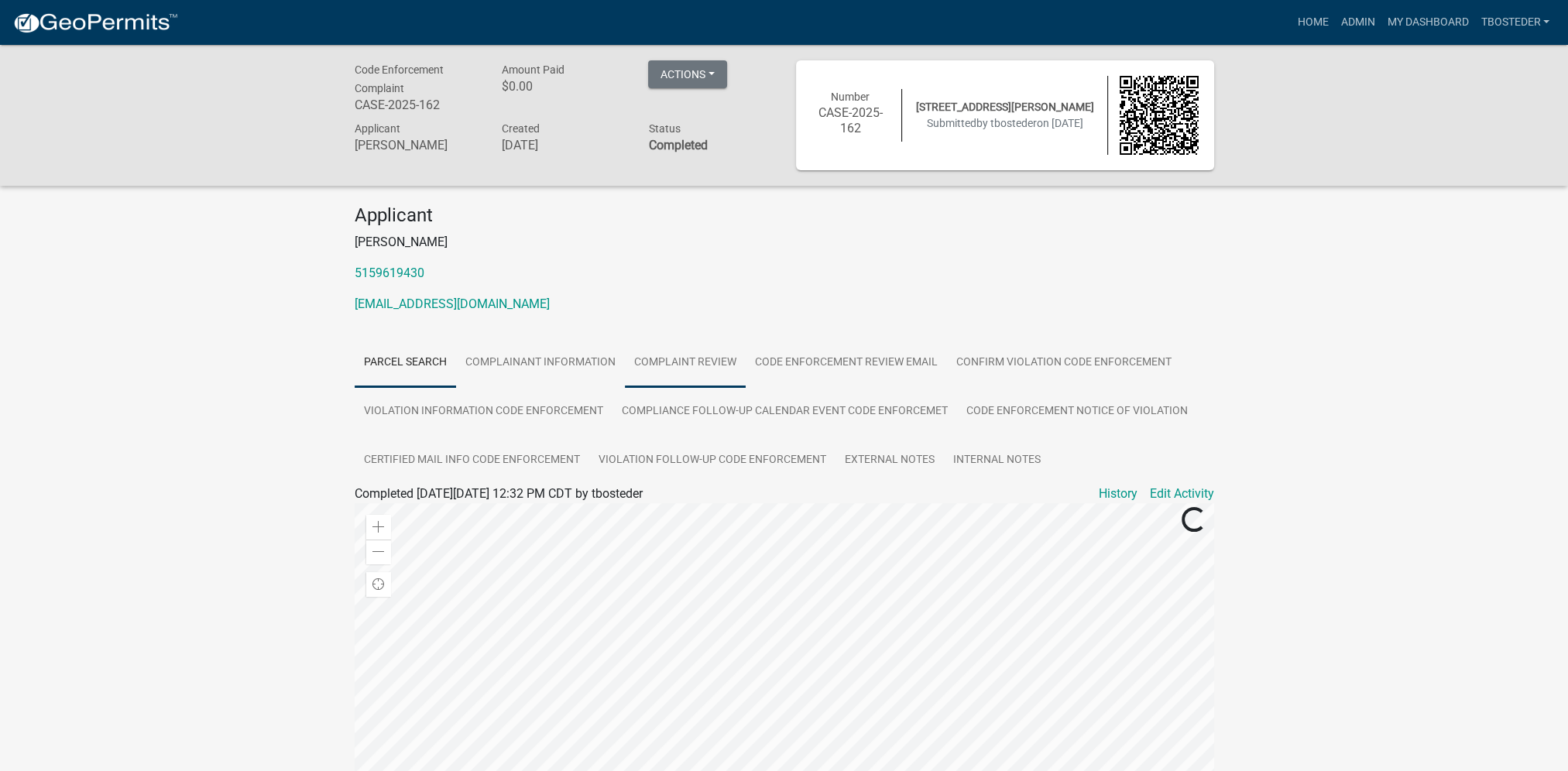
click at [673, 370] on link "Complaint Review" at bounding box center [685, 363] width 121 height 49
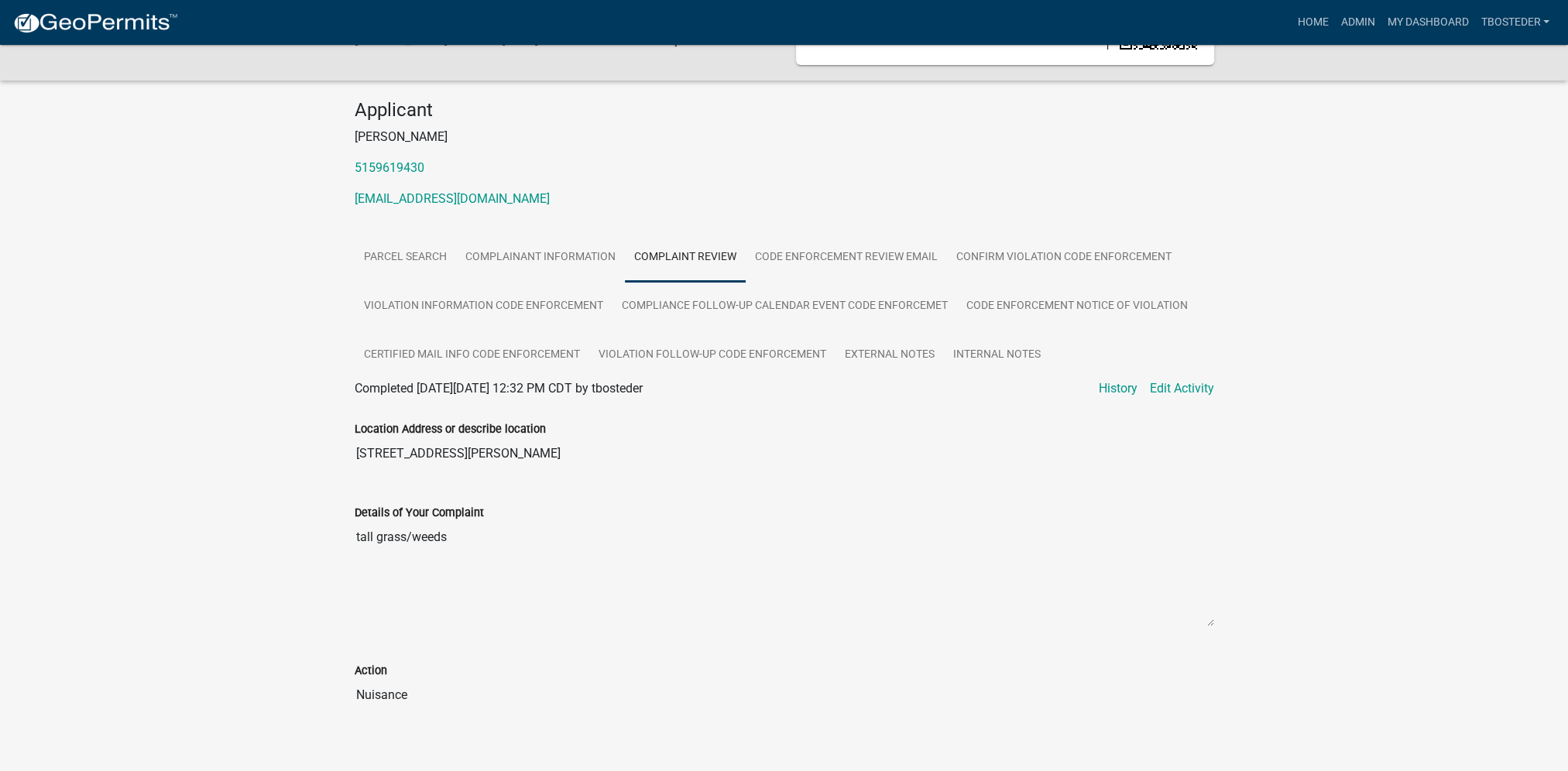
scroll to position [122, 0]
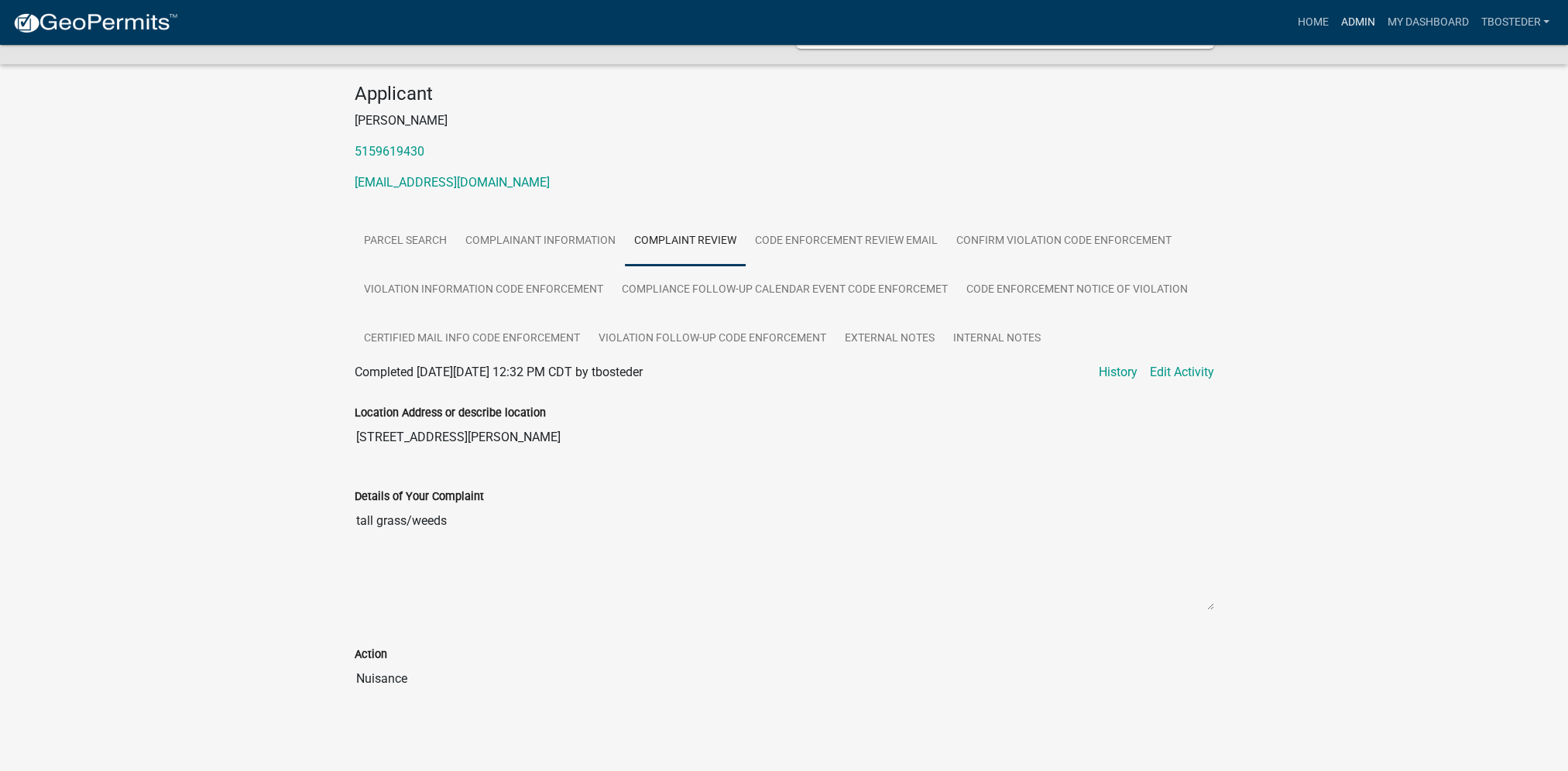
click at [1345, 29] on link "Admin" at bounding box center [1357, 22] width 46 height 29
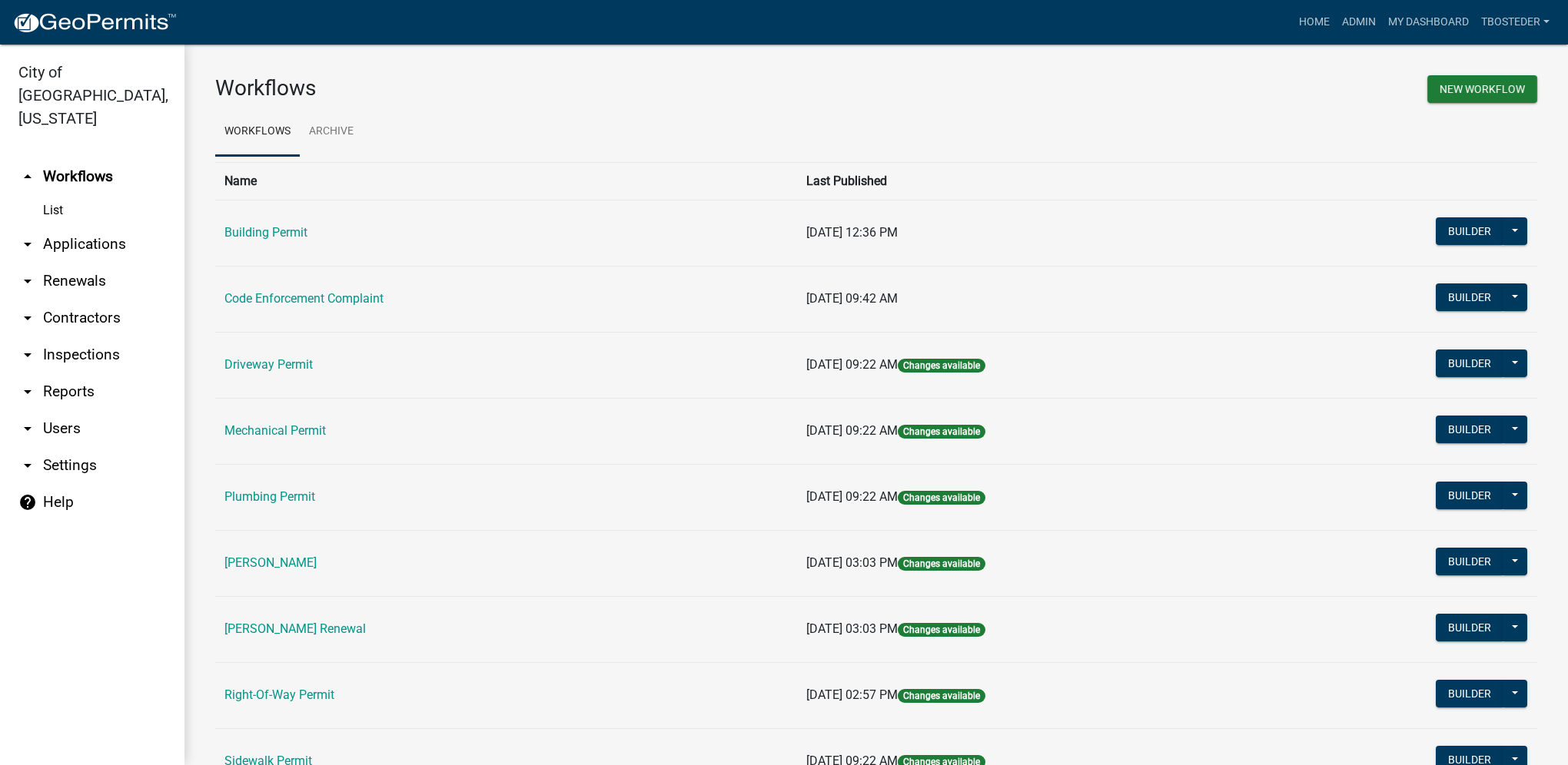
click at [372, 291] on td "Code Enforcement Complaint" at bounding box center [505, 299] width 581 height 66
click at [372, 295] on link "Code Enforcement Complaint" at bounding box center [304, 299] width 159 height 15
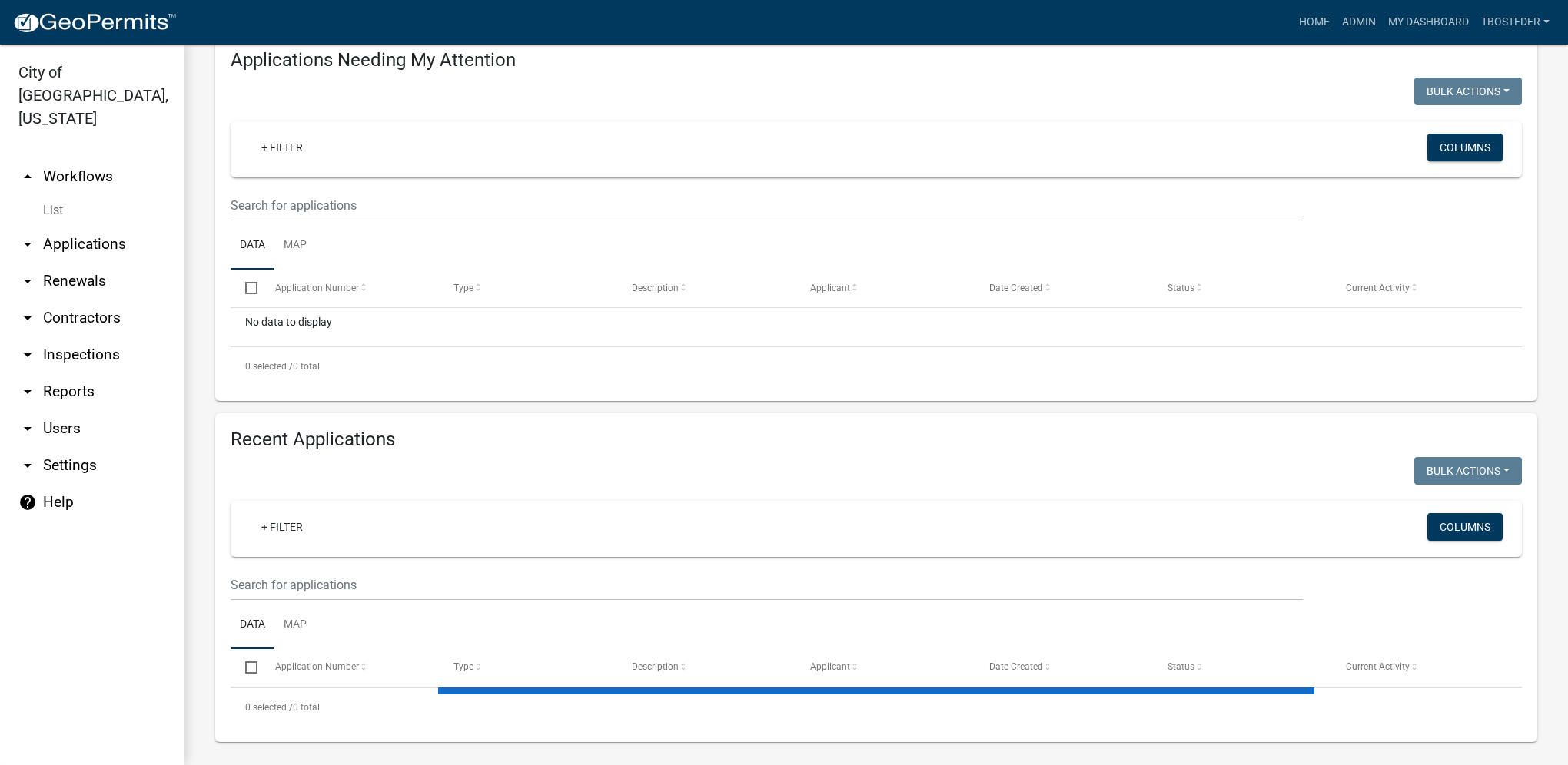
select select "1: 25"
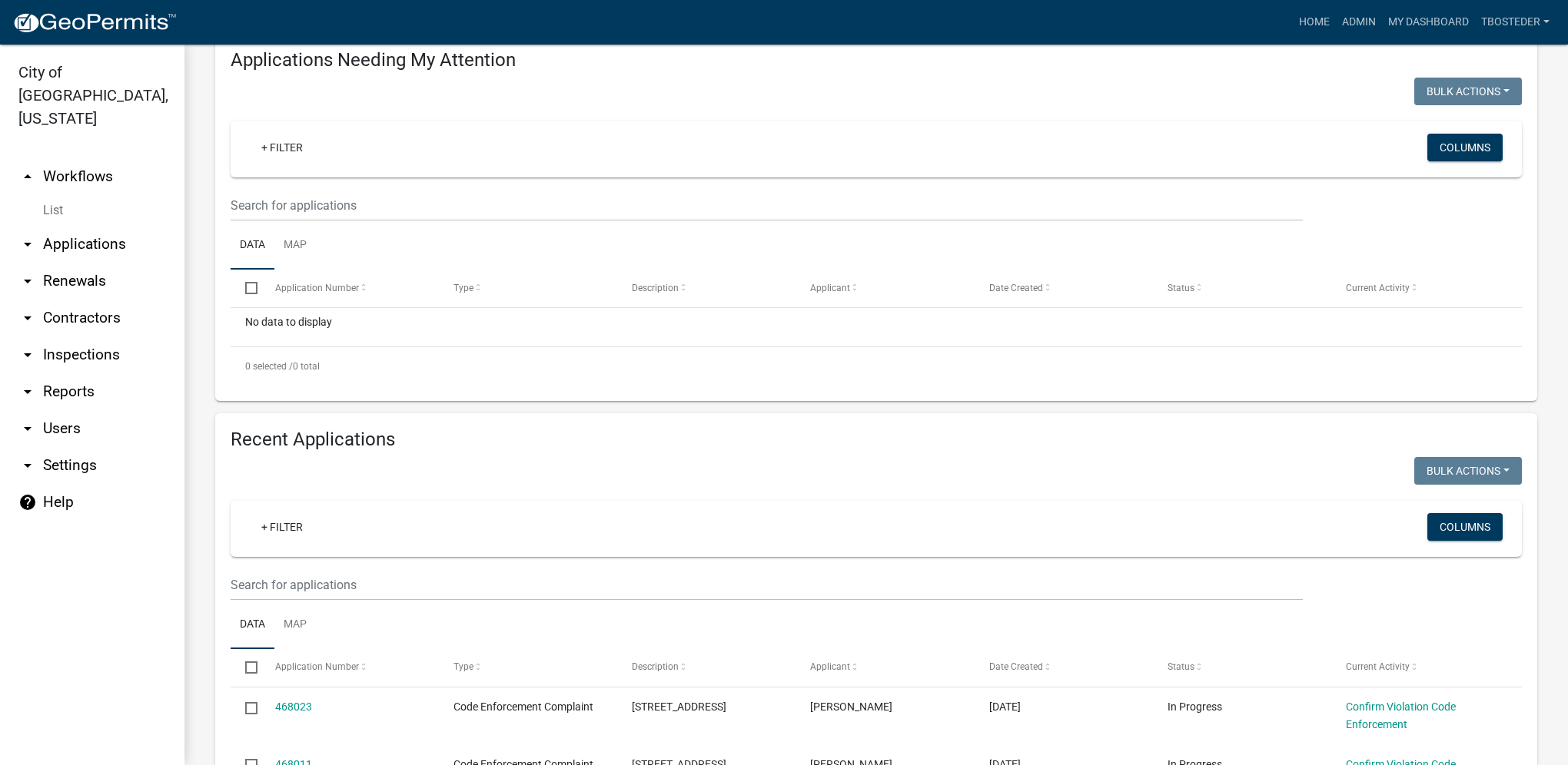
scroll to position [155, 0]
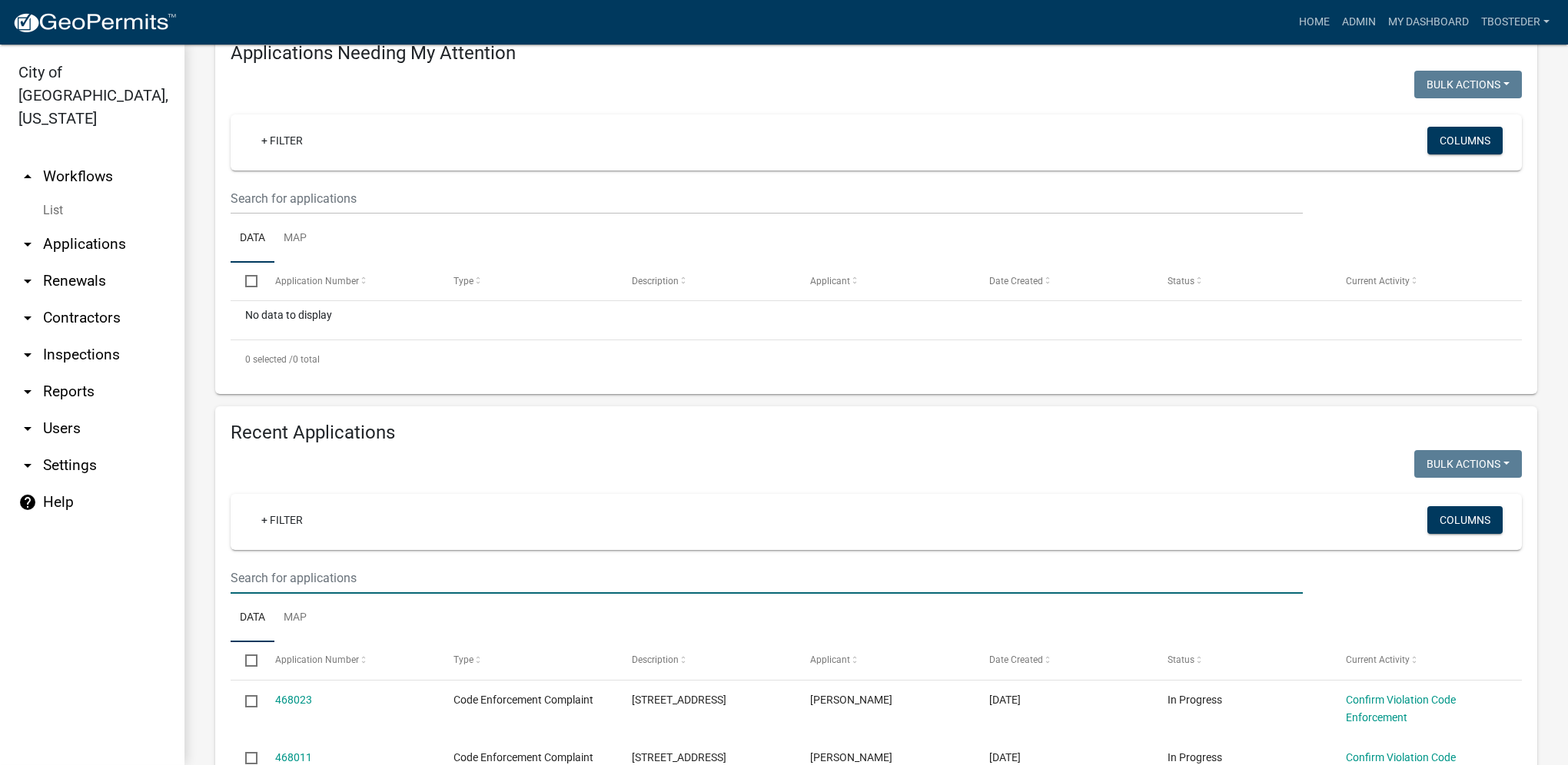
click at [323, 578] on input "text" at bounding box center [766, 578] width 1072 height 32
type input "s r st"
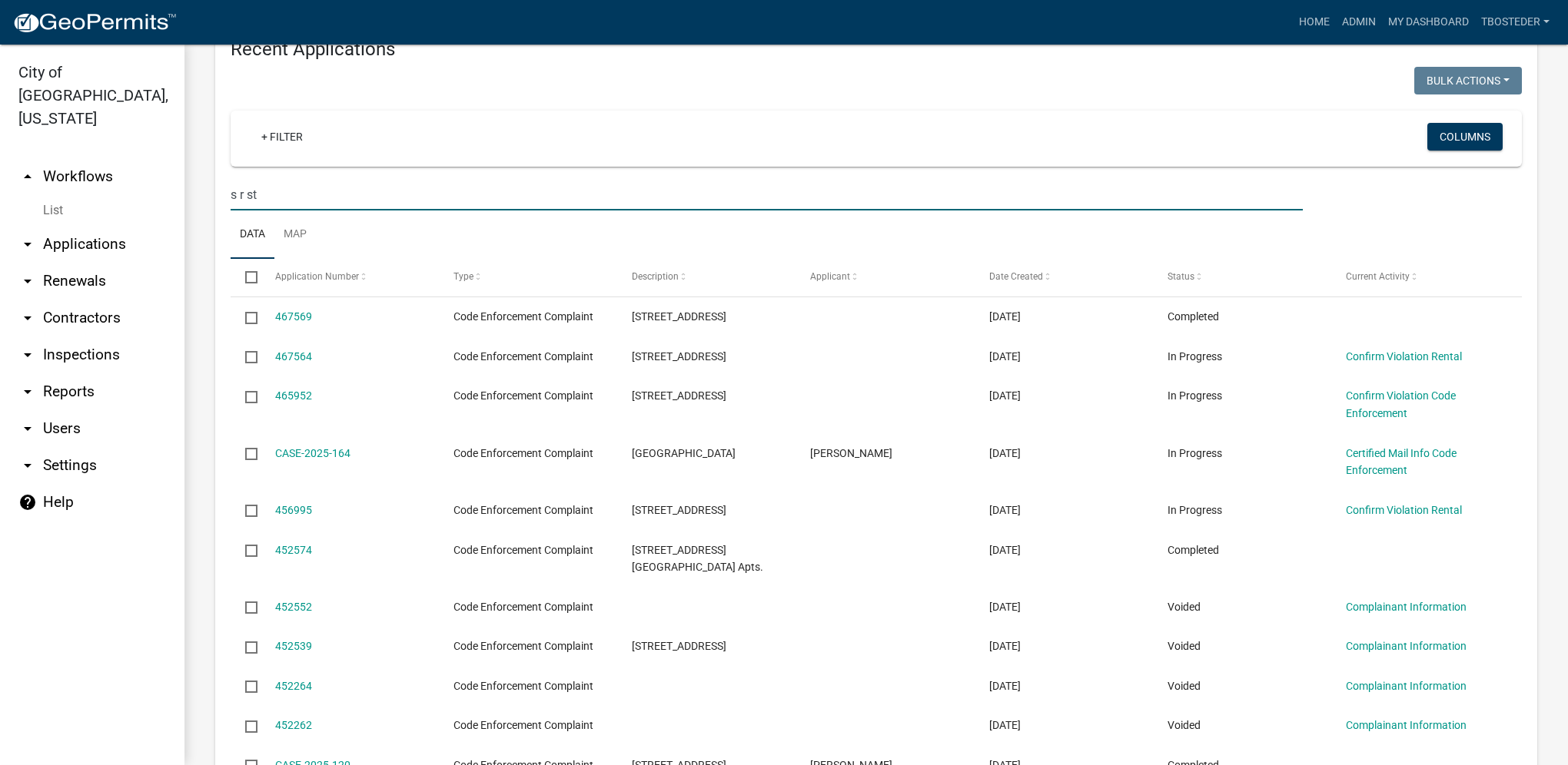
scroll to position [538, 0]
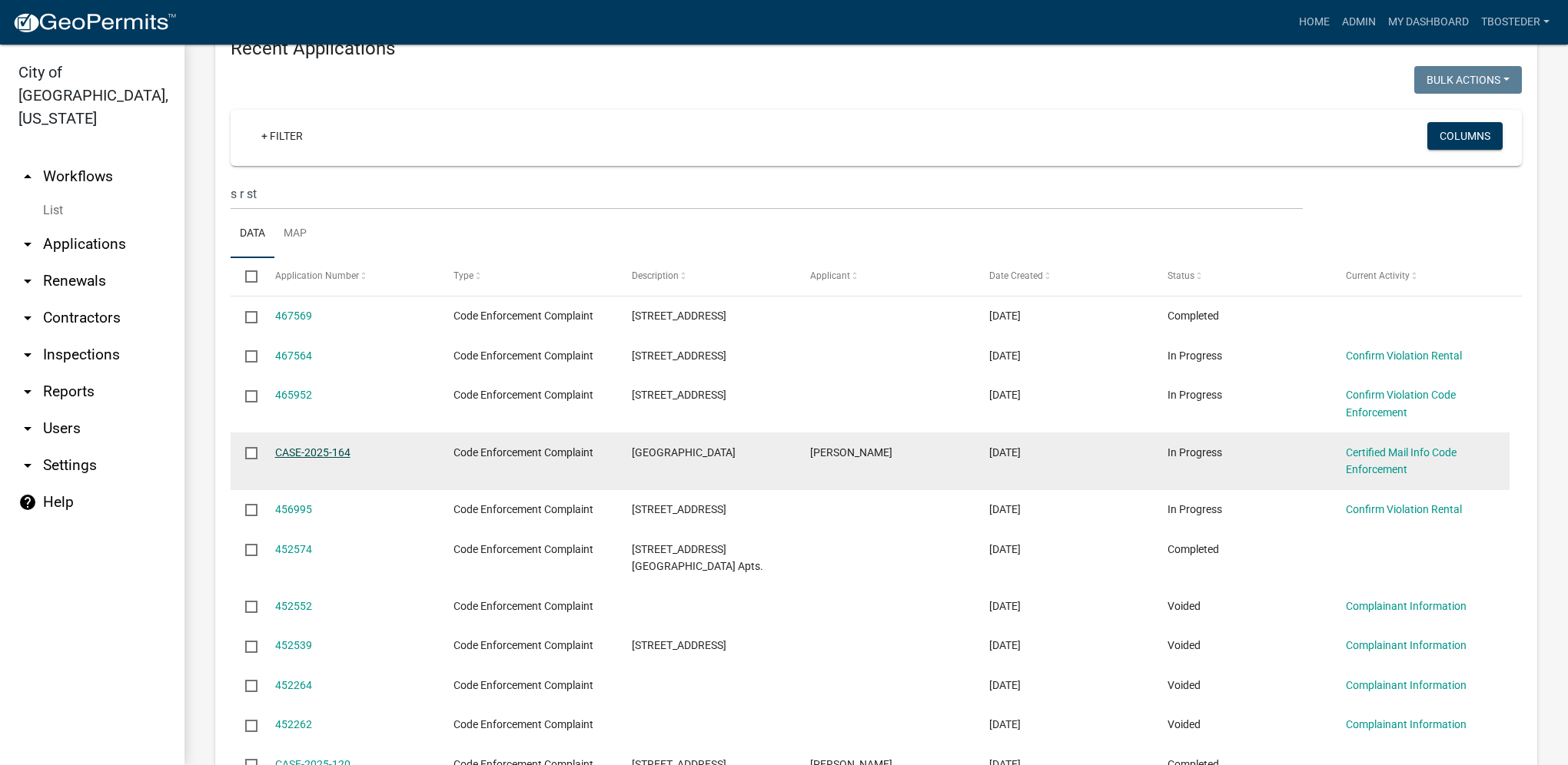
click at [323, 453] on link "CASE-2025-164" at bounding box center [312, 452] width 75 height 12
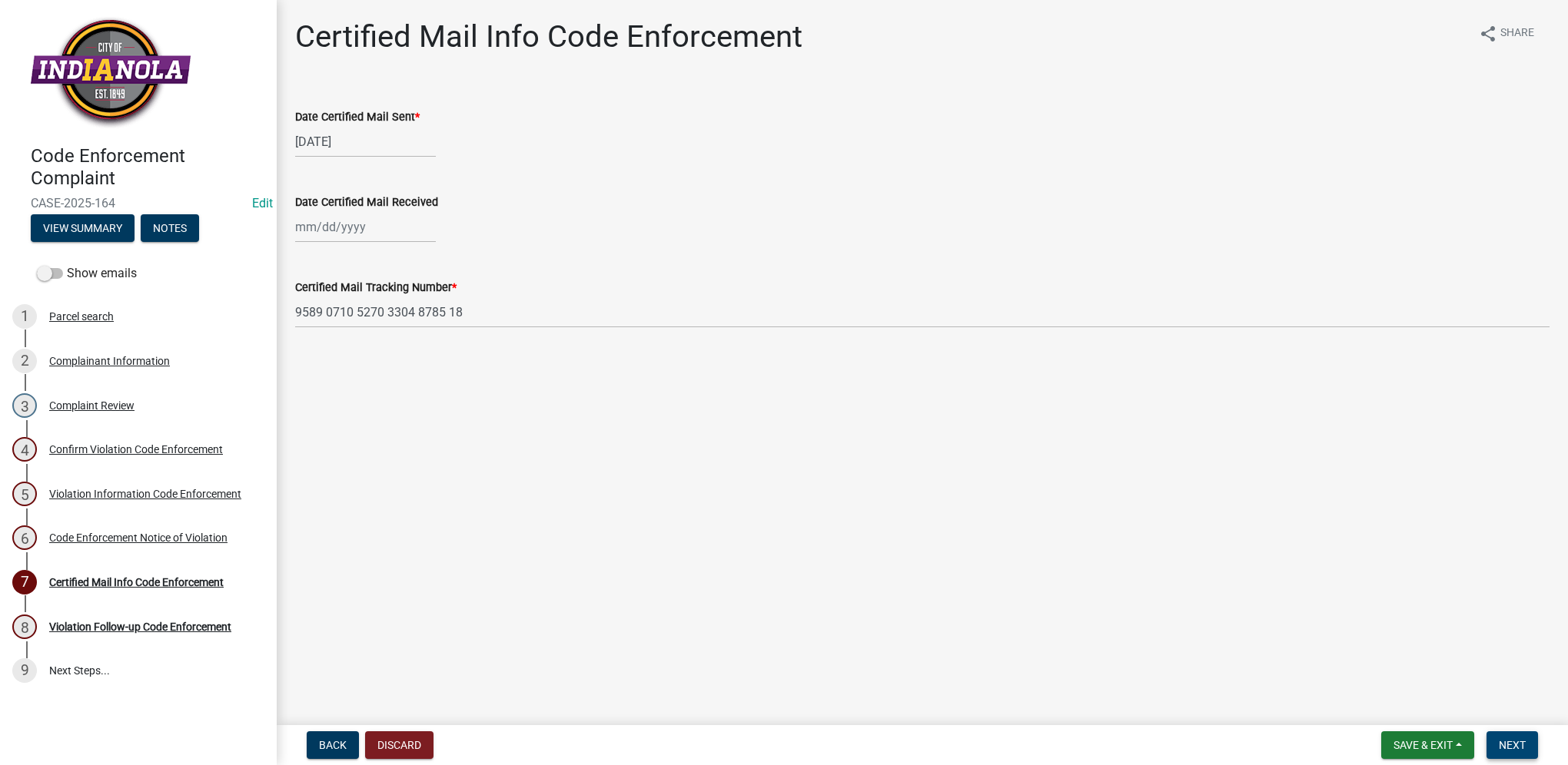
click at [1501, 739] on span "Next" at bounding box center [1512, 744] width 27 height 12
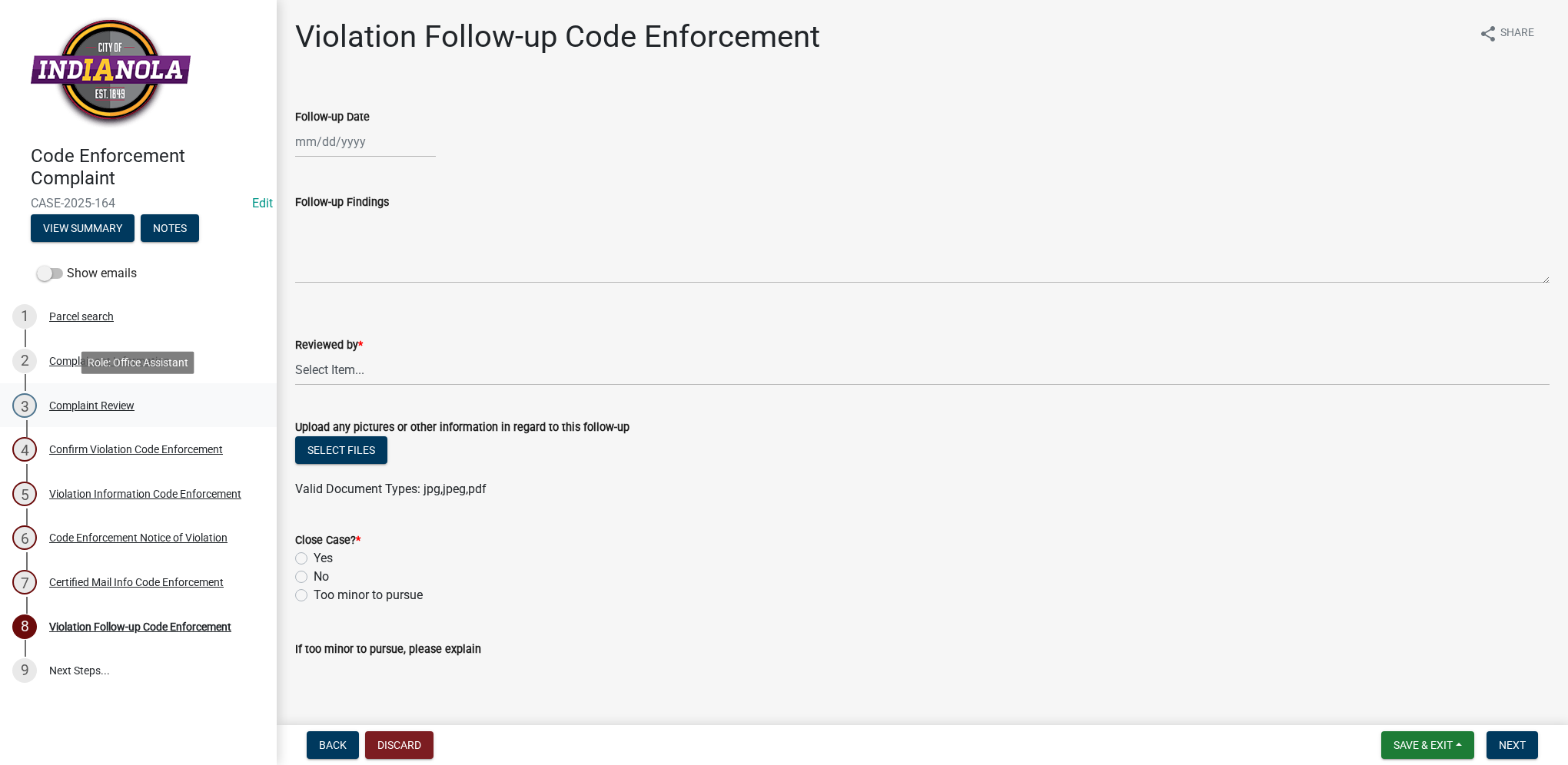
click at [135, 399] on div "3 Complaint Review" at bounding box center [132, 406] width 240 height 24
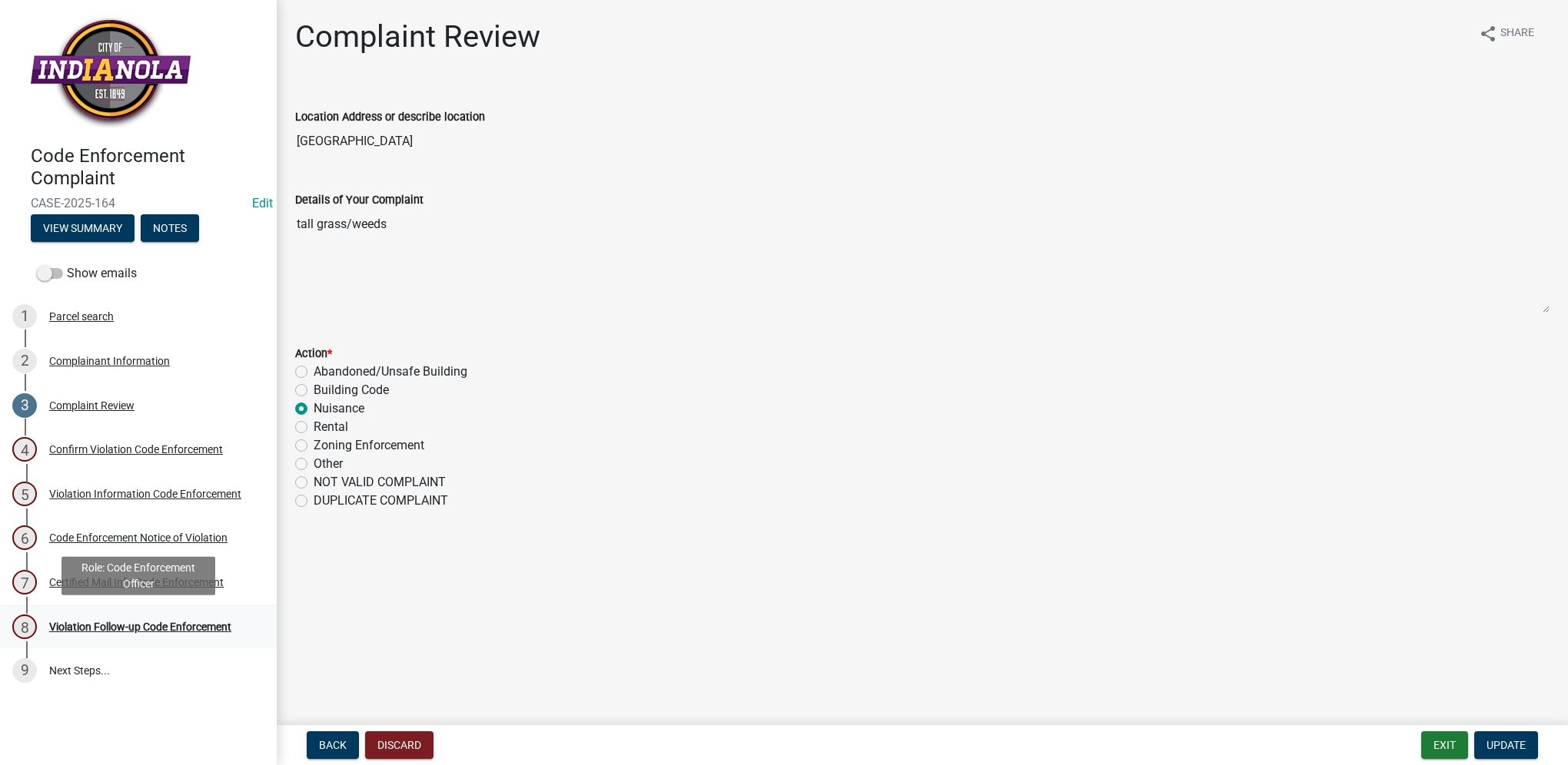
click at [177, 636] on div "8 Violation Follow-up Code Enforcement" at bounding box center [132, 627] width 240 height 24
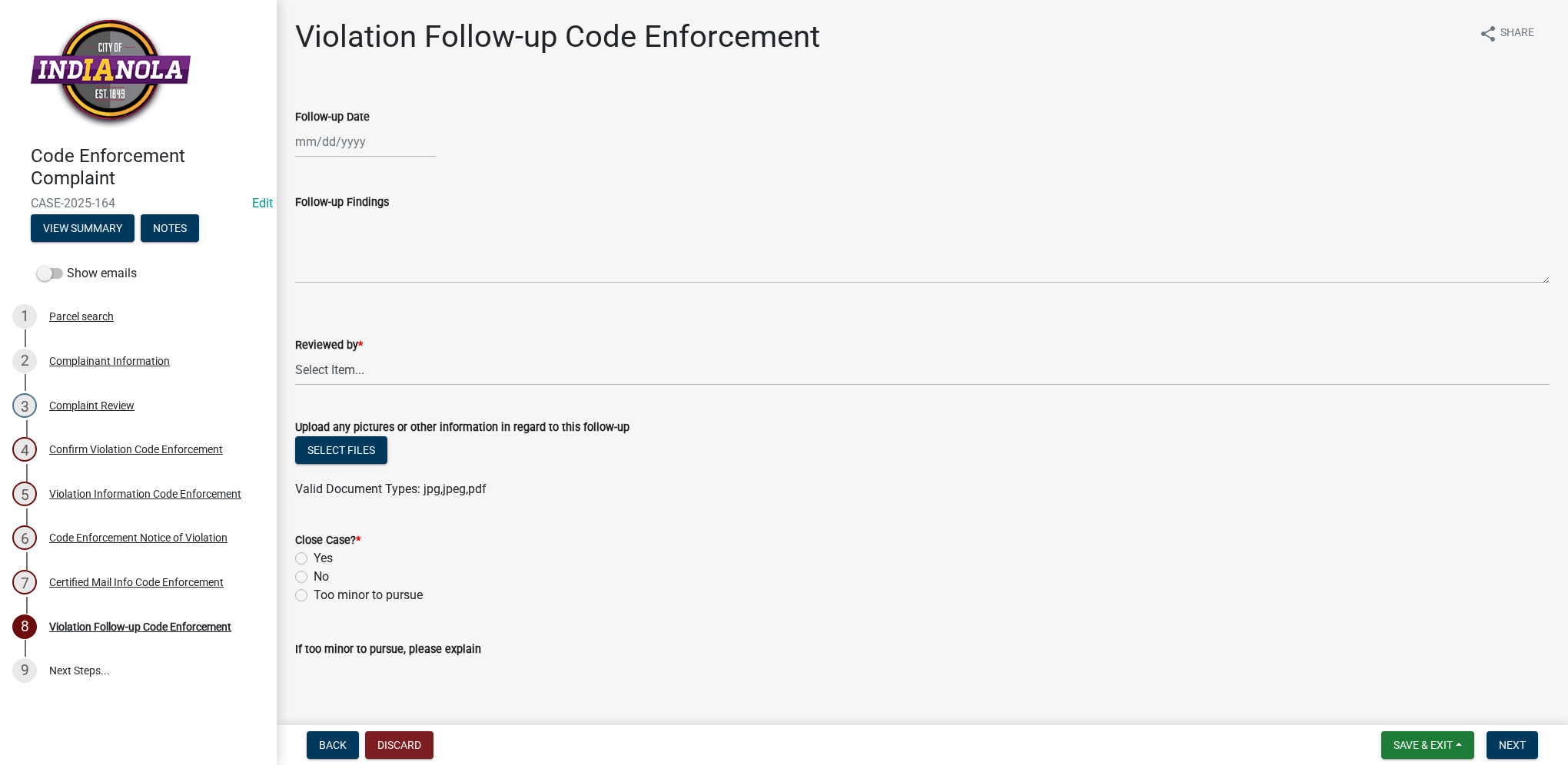
click at [376, 142] on div at bounding box center [366, 142] width 141 height 32
select select "8"
select select "2025"
click at [411, 298] on div "22" at bounding box center [409, 297] width 24 height 24
type input "[DATE]"
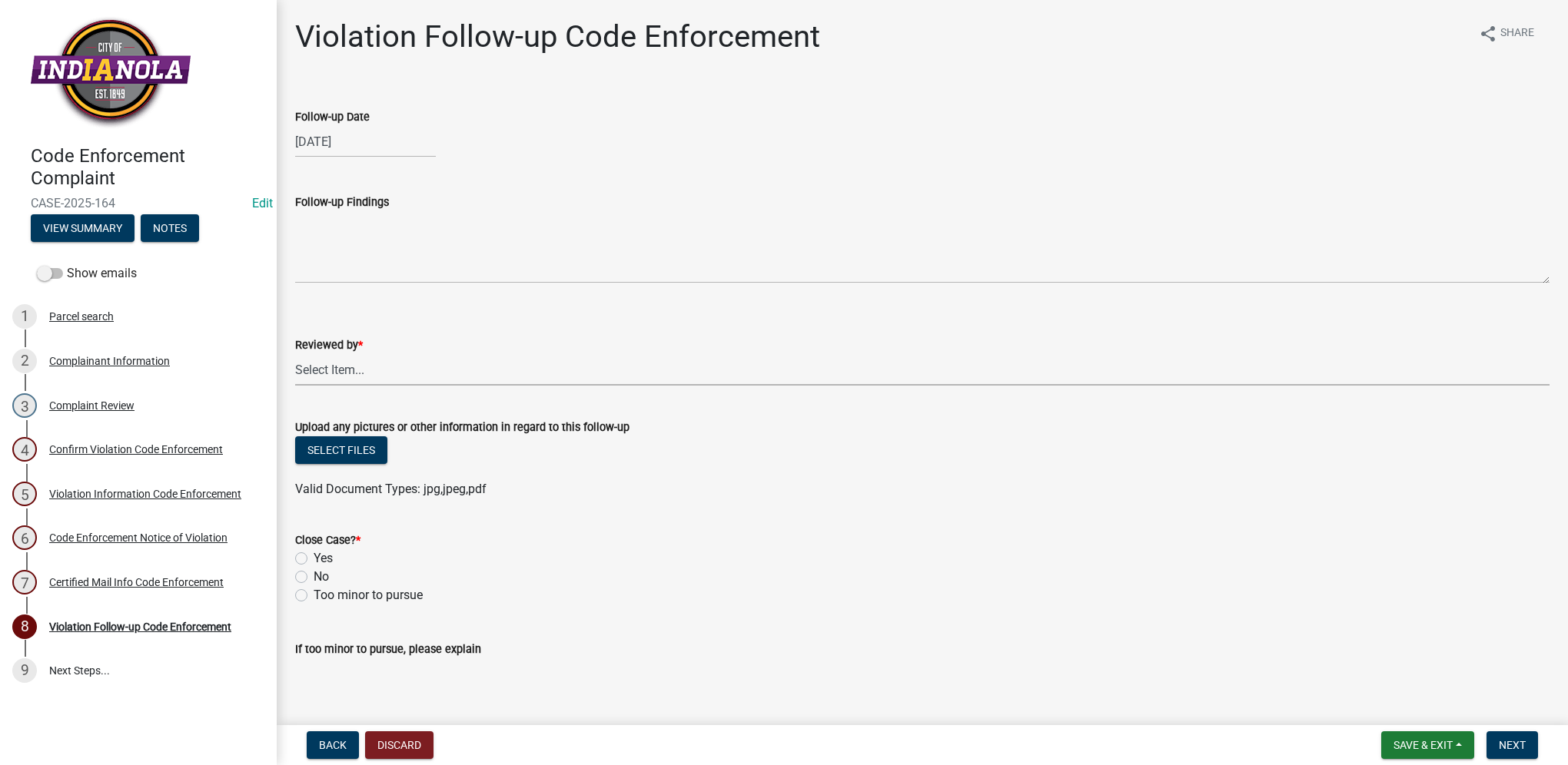
click at [368, 366] on select "Select Item... [PERSON_NAME] [PERSON_NAME] [PERSON_NAME] Other" at bounding box center [922, 370] width 1254 height 32
click at [295, 354] on select "Select Item... [PERSON_NAME] [PERSON_NAME] [PERSON_NAME] Other" at bounding box center [922, 370] width 1254 height 32
select select "634d5426-b8b3-48ee-aa1e-d523f7499186"
click at [323, 560] on label "Yes" at bounding box center [323, 559] width 19 height 19
click at [323, 560] on input "Yes" at bounding box center [318, 554] width 10 height 10
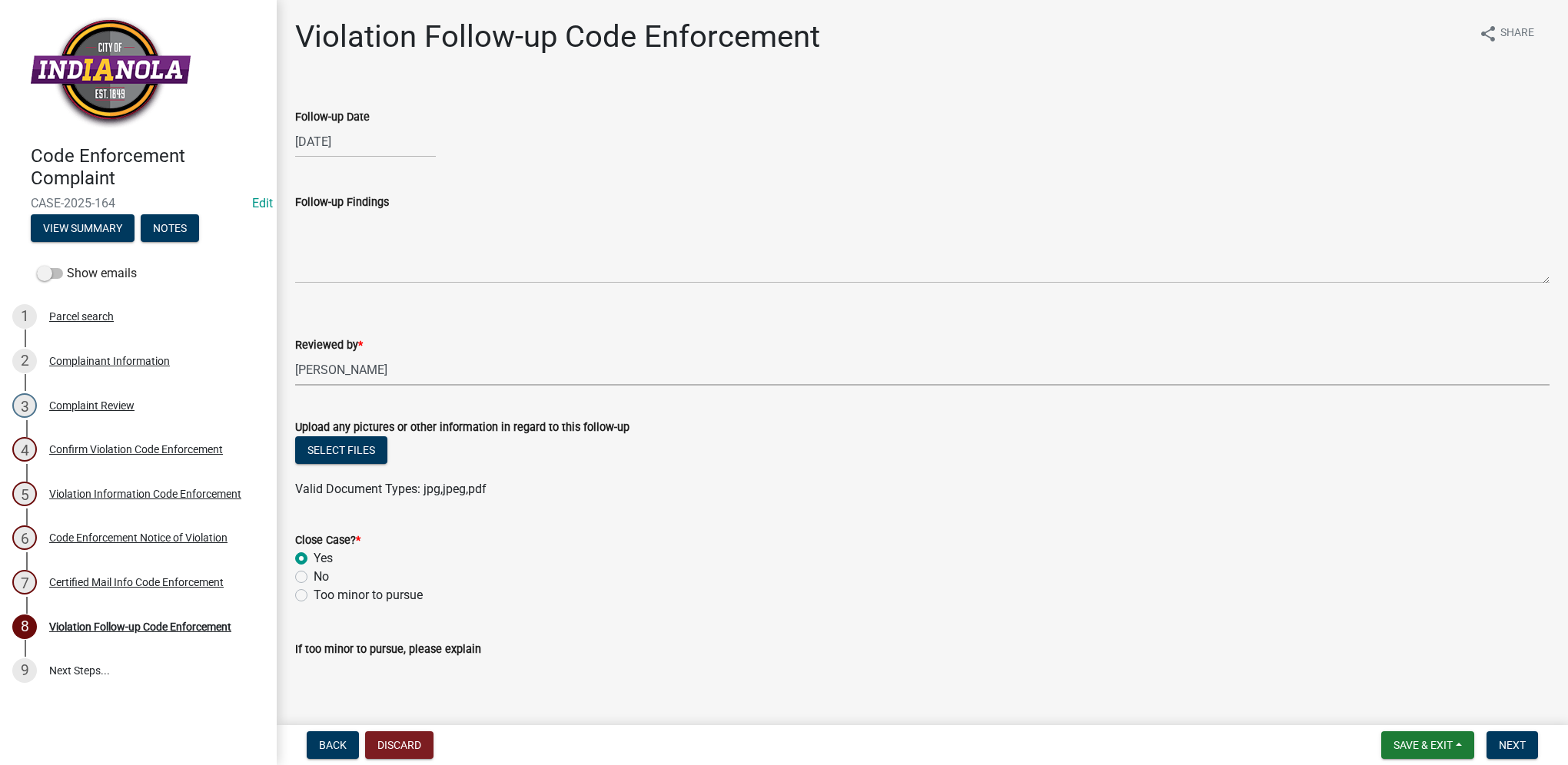
radio input "true"
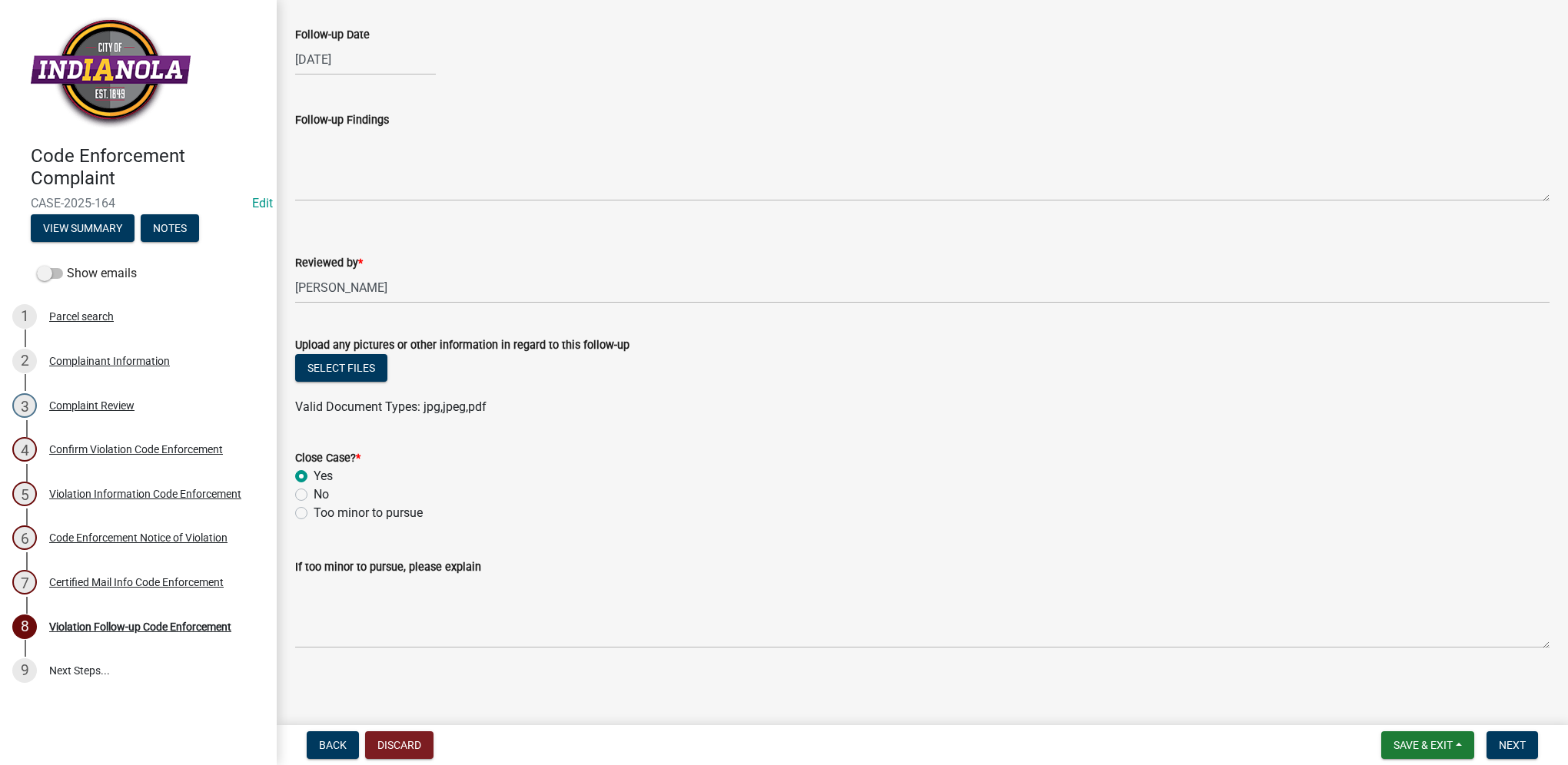
scroll to position [82, 0]
click at [1532, 738] on button "Next" at bounding box center [1512, 744] width 52 height 27
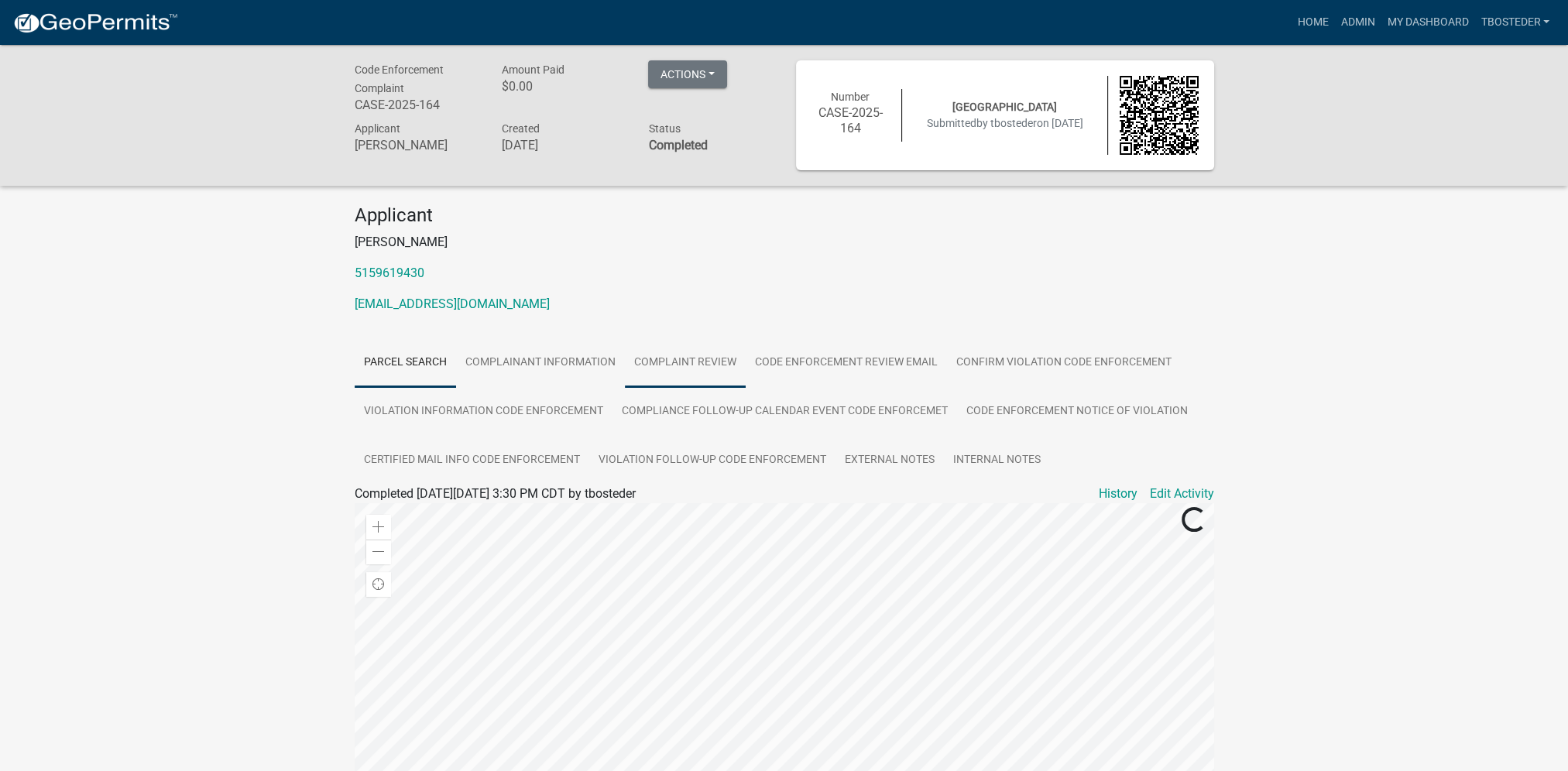
click at [693, 380] on link "Complaint Review" at bounding box center [685, 363] width 121 height 49
click at [1344, 32] on link "Admin" at bounding box center [1357, 22] width 46 height 29
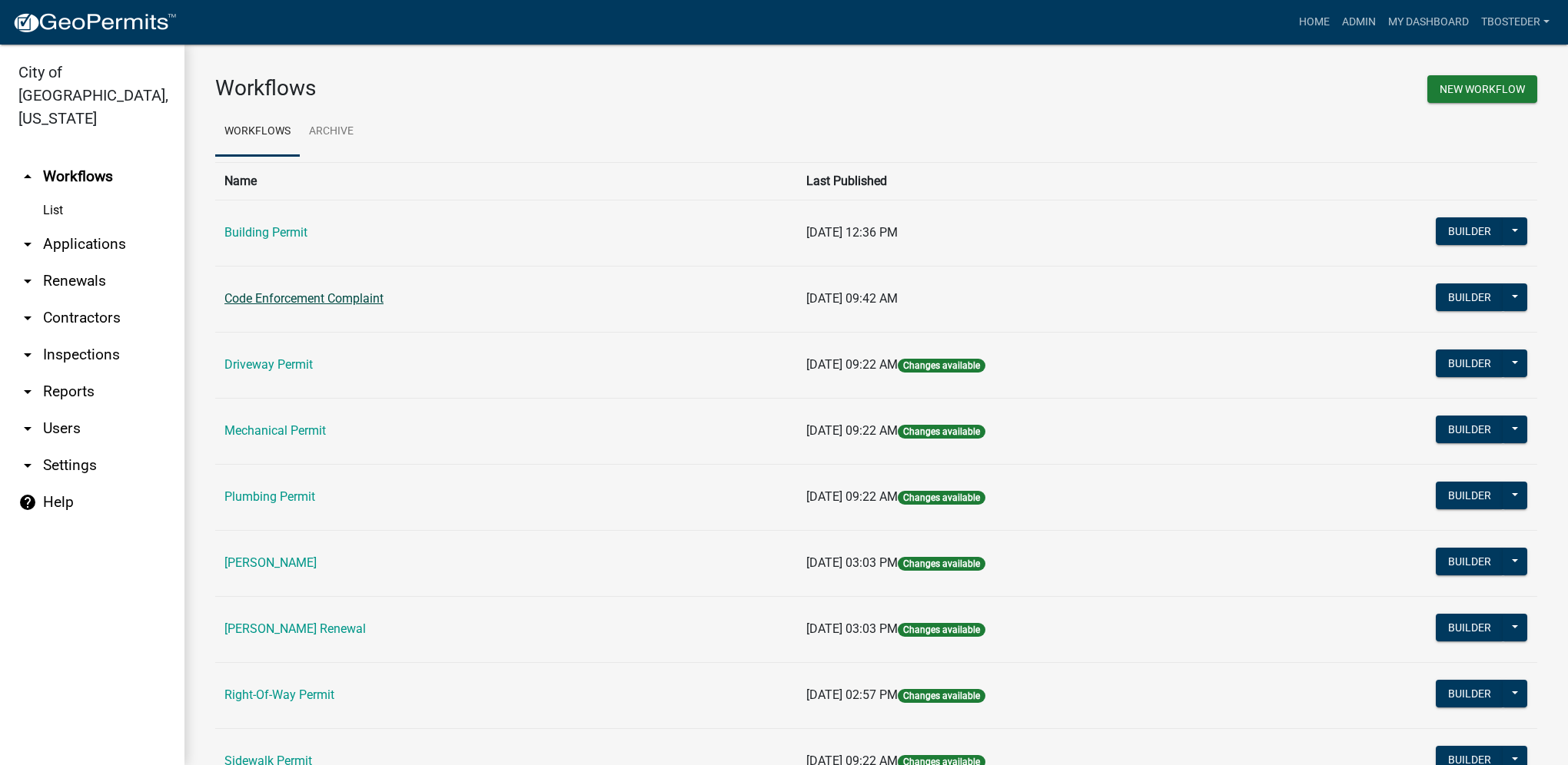
click at [358, 302] on link "Code Enforcement Complaint" at bounding box center [304, 299] width 159 height 15
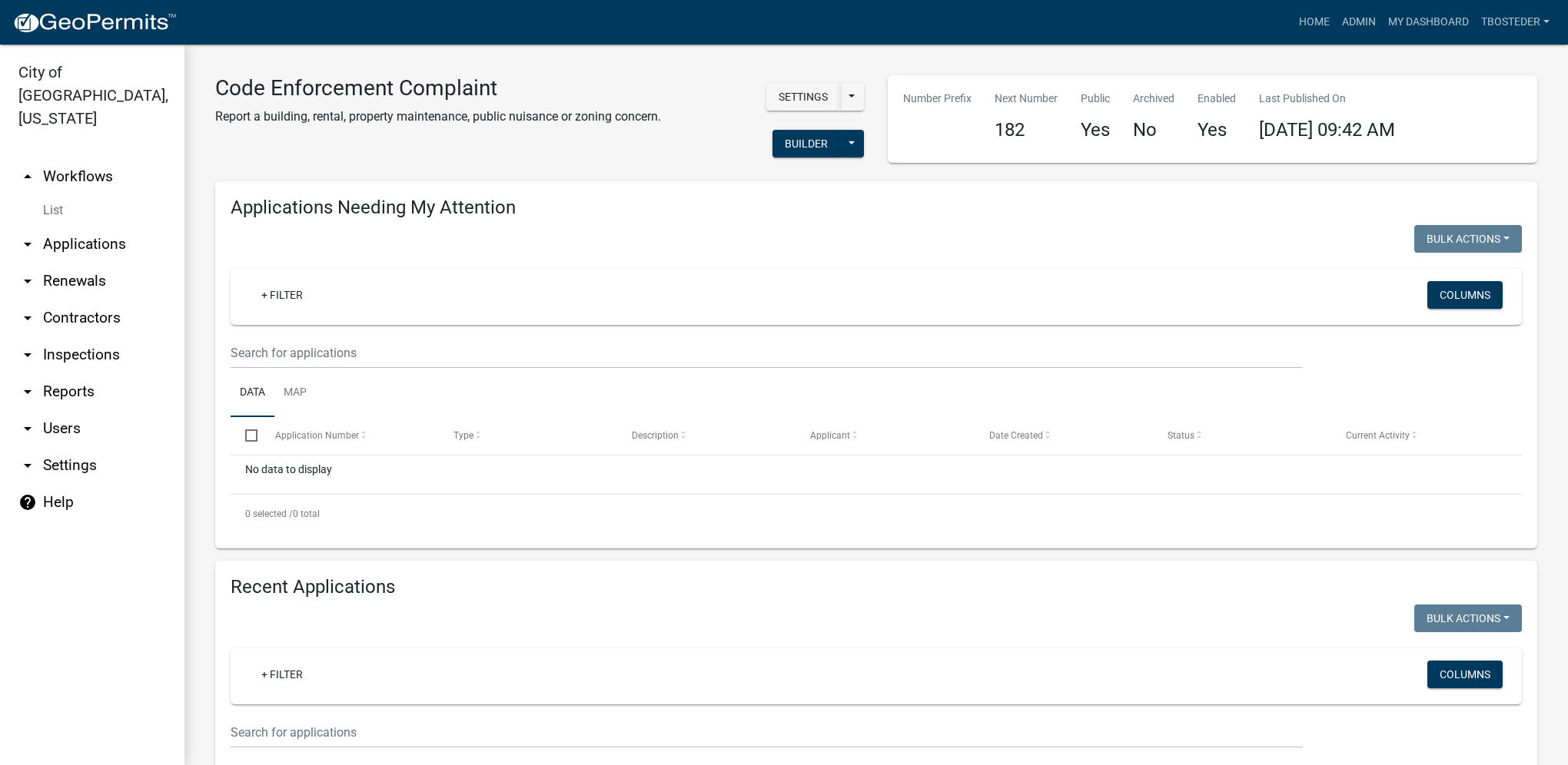
select select "1: 25"
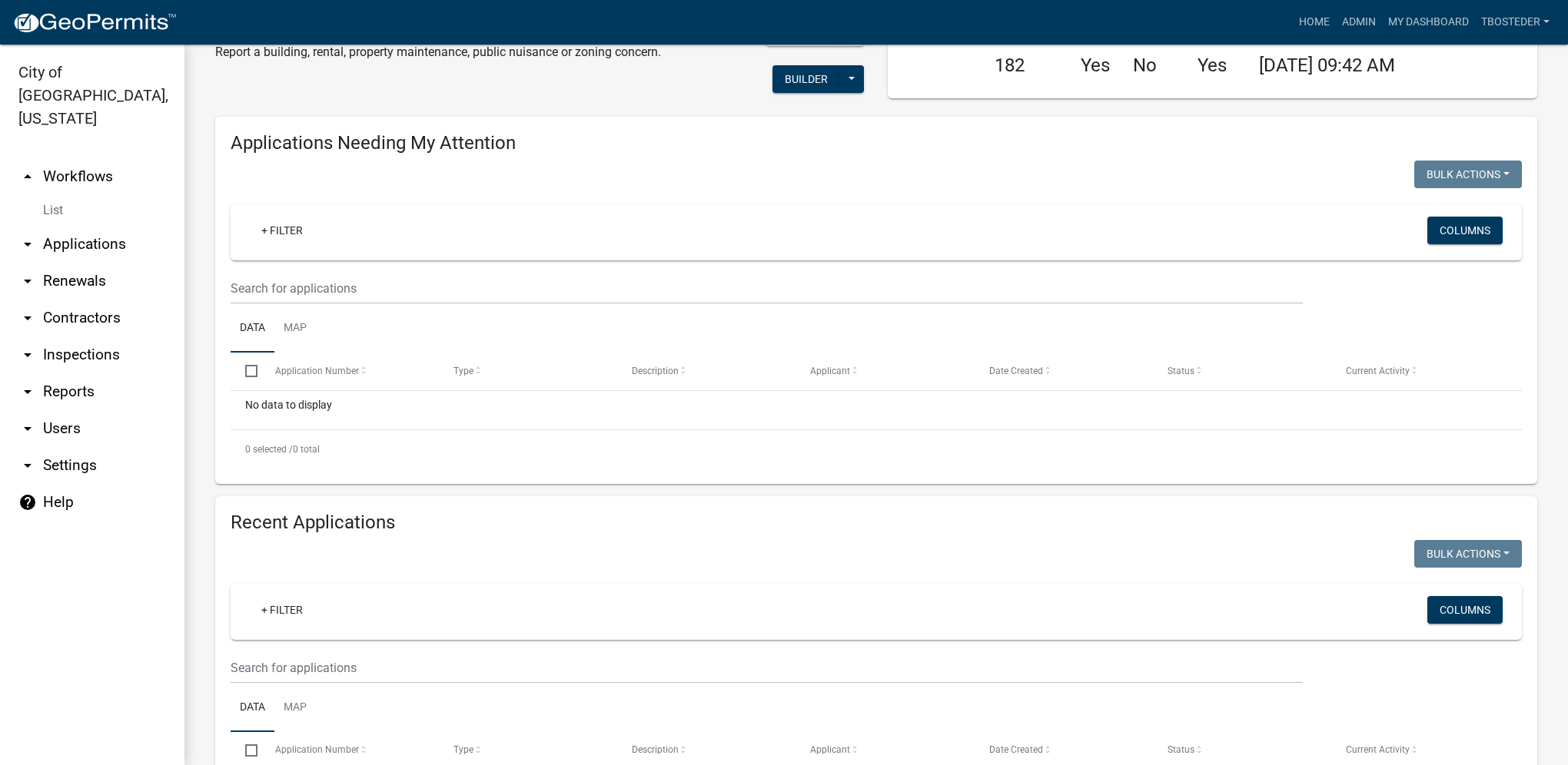
scroll to position [231, 0]
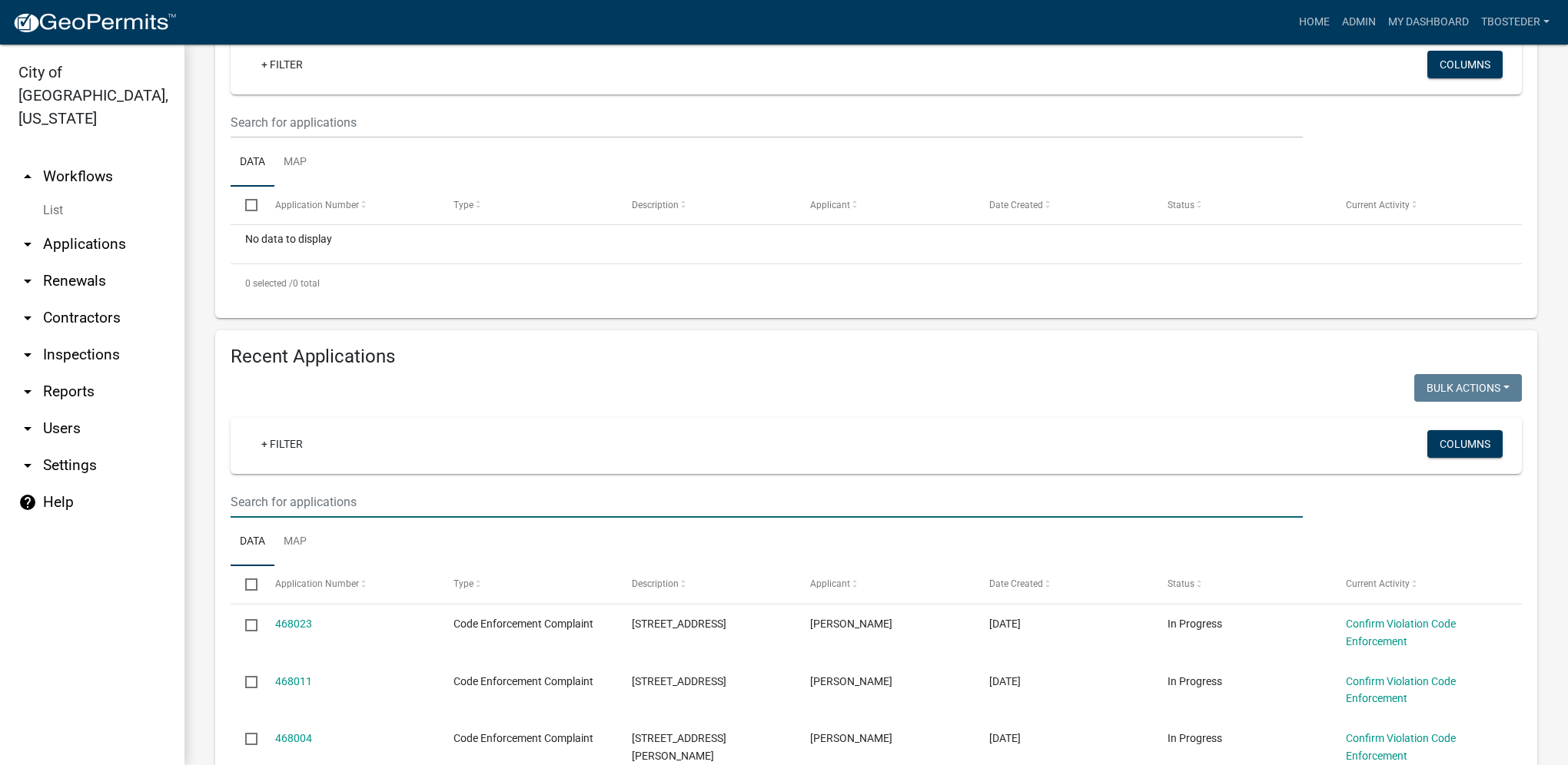
click at [304, 138] on input "text" at bounding box center [766, 123] width 1072 height 32
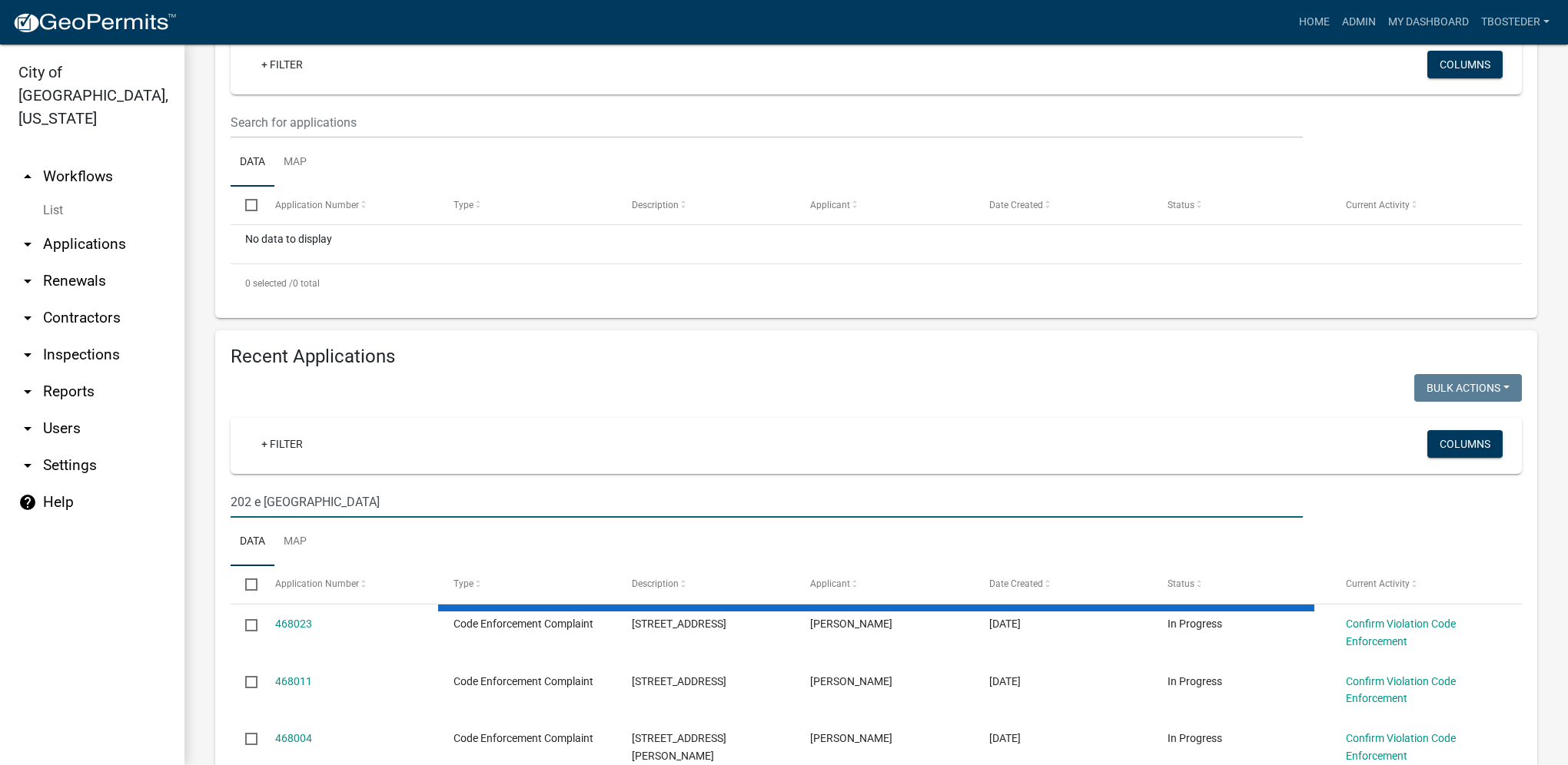
type input "202 e [GEOGRAPHIC_DATA]"
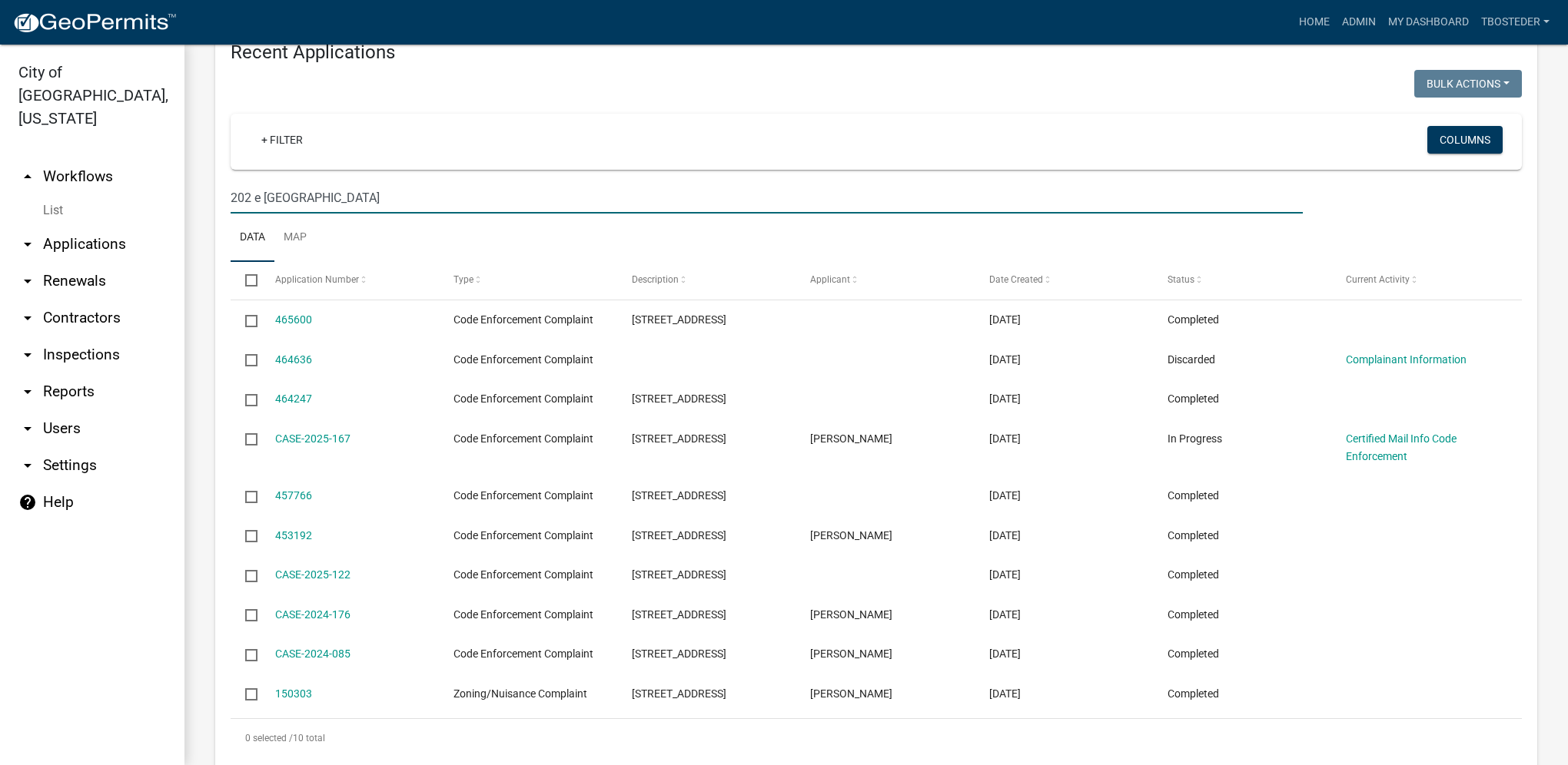
scroll to position [538, 0]
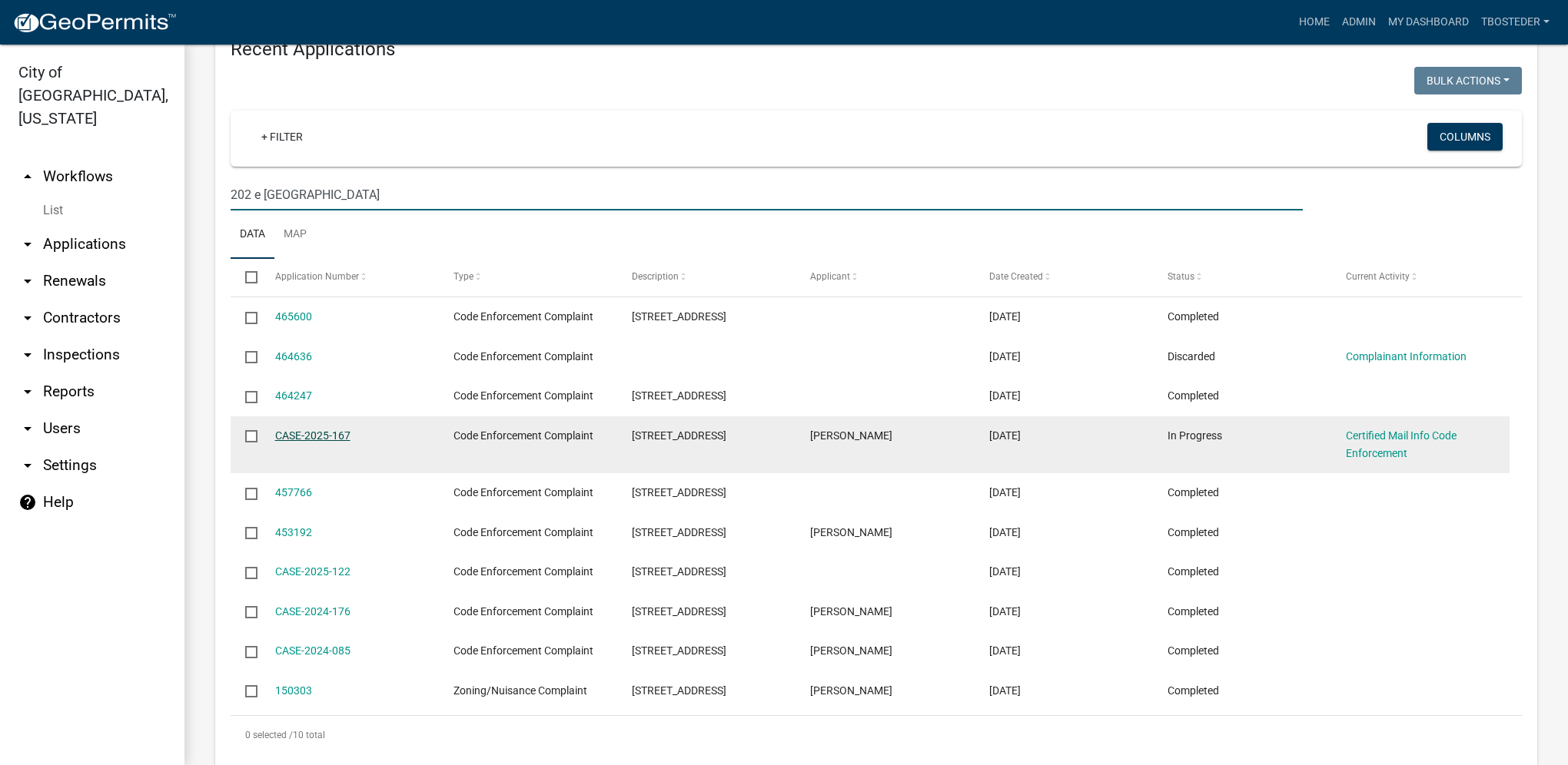
click at [343, 435] on link "CASE-2025-167" at bounding box center [312, 435] width 75 height 12
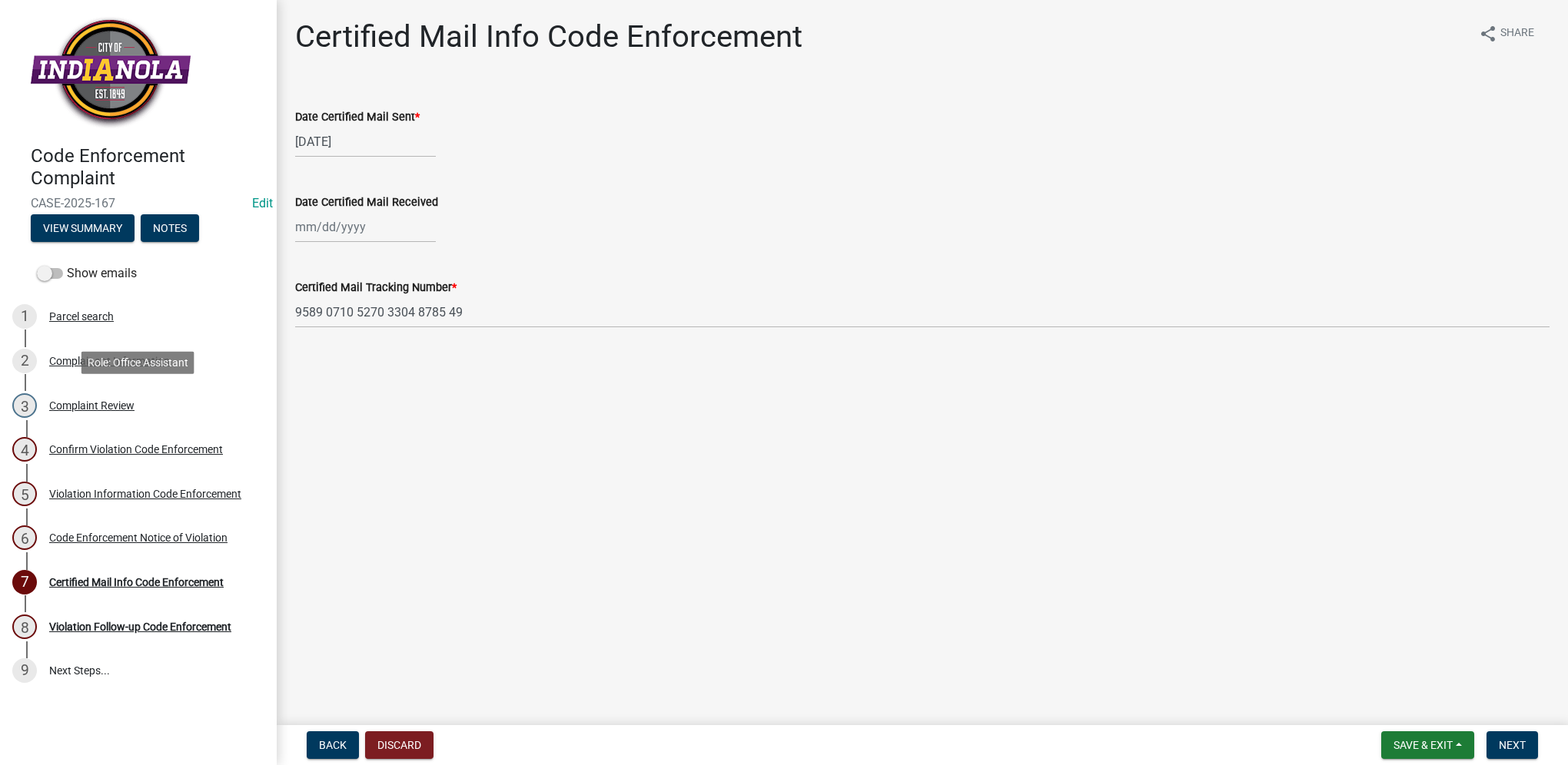
click at [173, 402] on div "3 Complaint Review" at bounding box center [132, 406] width 240 height 24
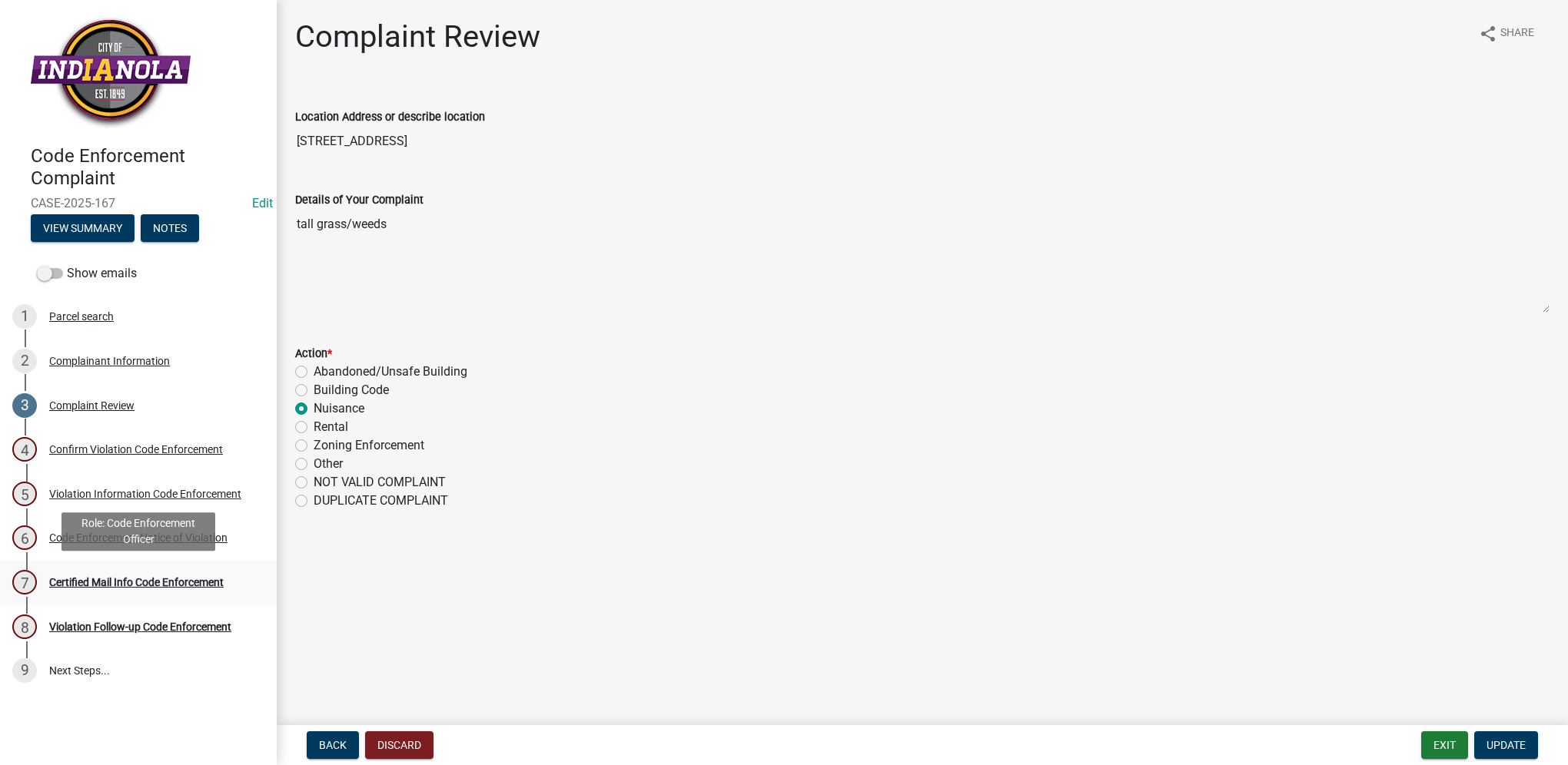
click at [162, 572] on div "7 Certified Mail Info Code Enforcement" at bounding box center [132, 582] width 240 height 24
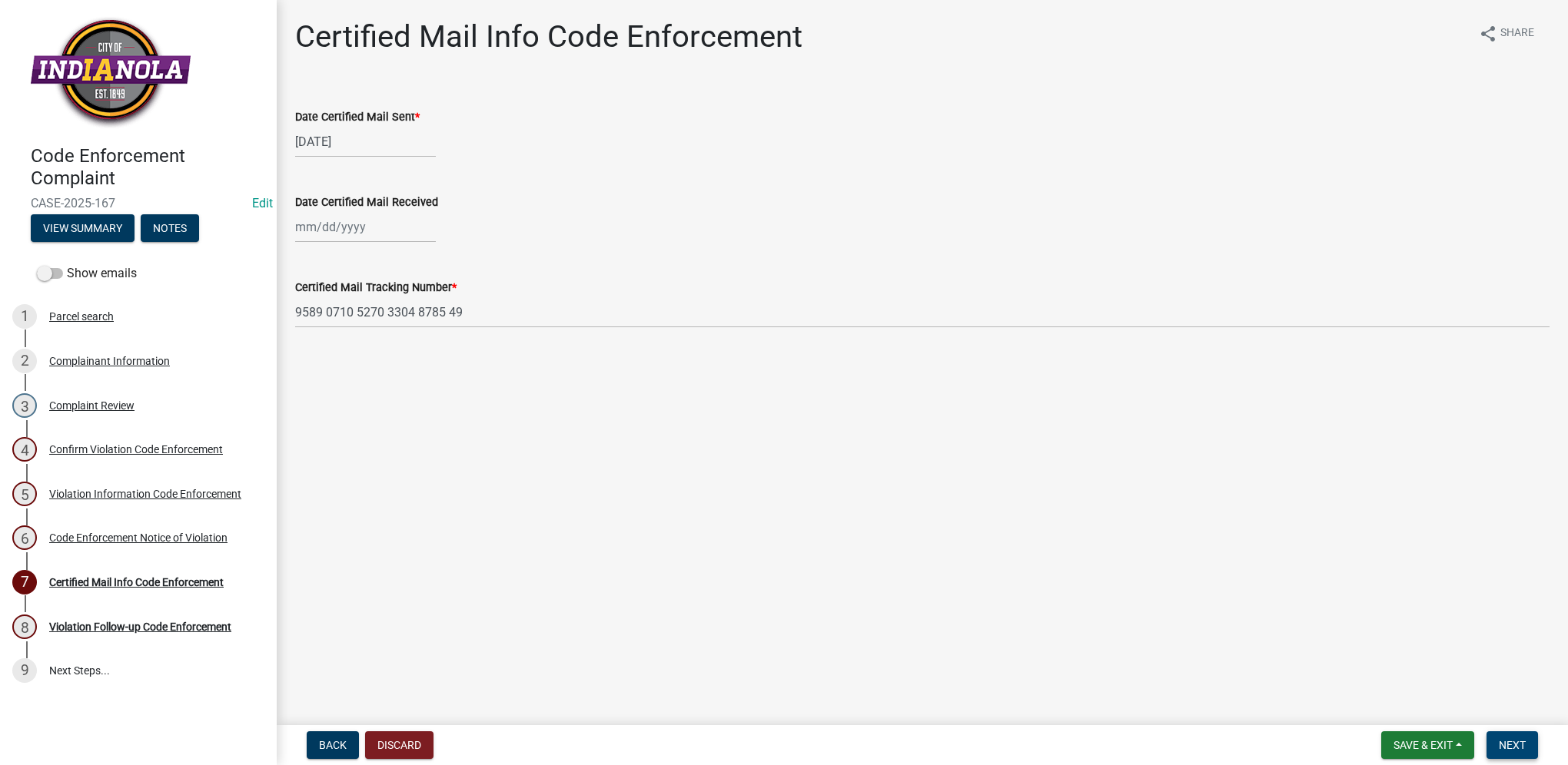
click at [1502, 753] on button "Next" at bounding box center [1512, 744] width 52 height 27
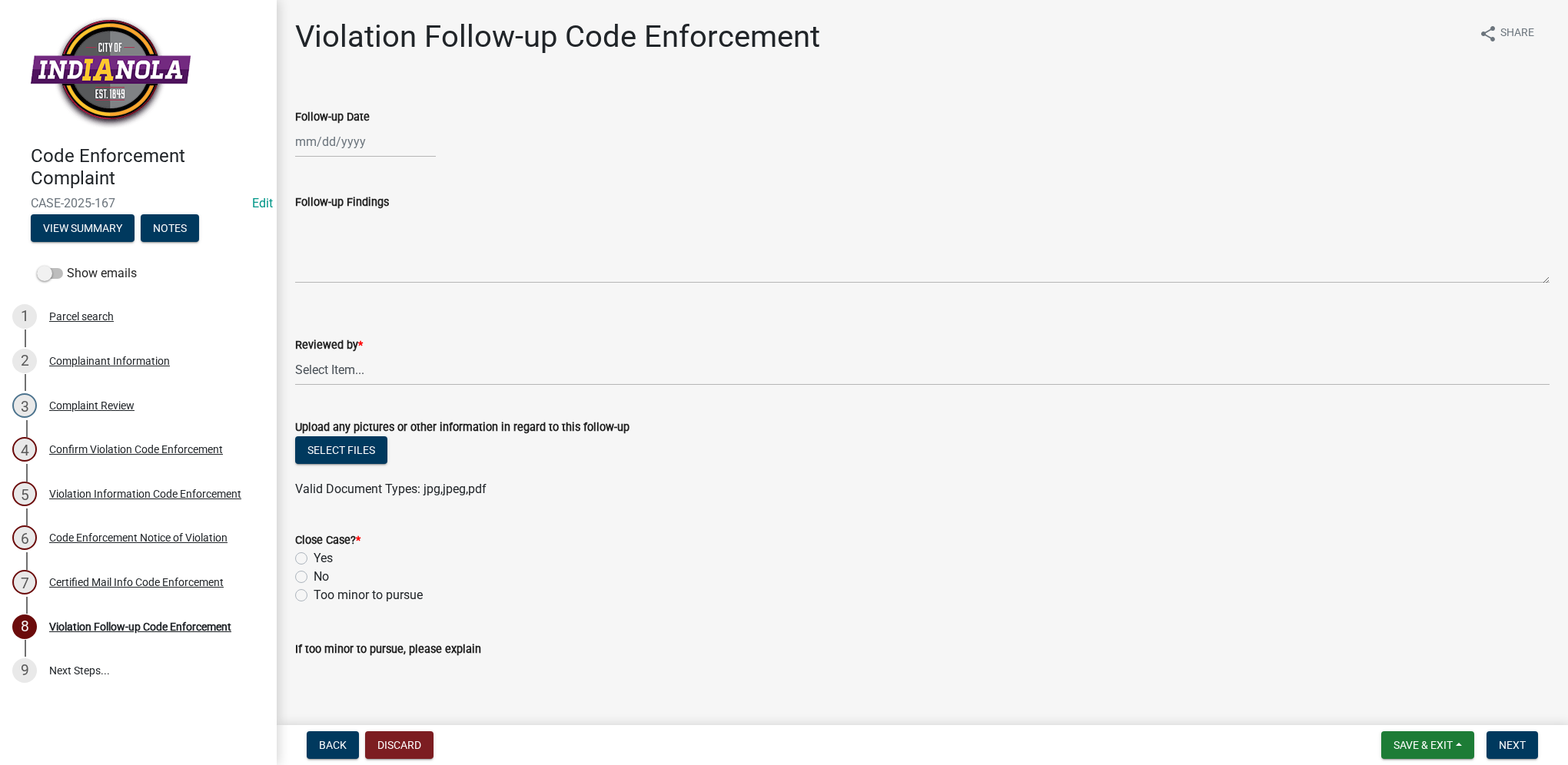
select select "8"
select select "2025"
click at [397, 142] on div "[PERSON_NAME] Feb Mar Apr [PERSON_NAME][DATE] Oct Nov [DATE] 1526 1527 1528 152…" at bounding box center [366, 142] width 141 height 32
click at [406, 292] on div "22" at bounding box center [409, 297] width 24 height 24
type input "[DATE]"
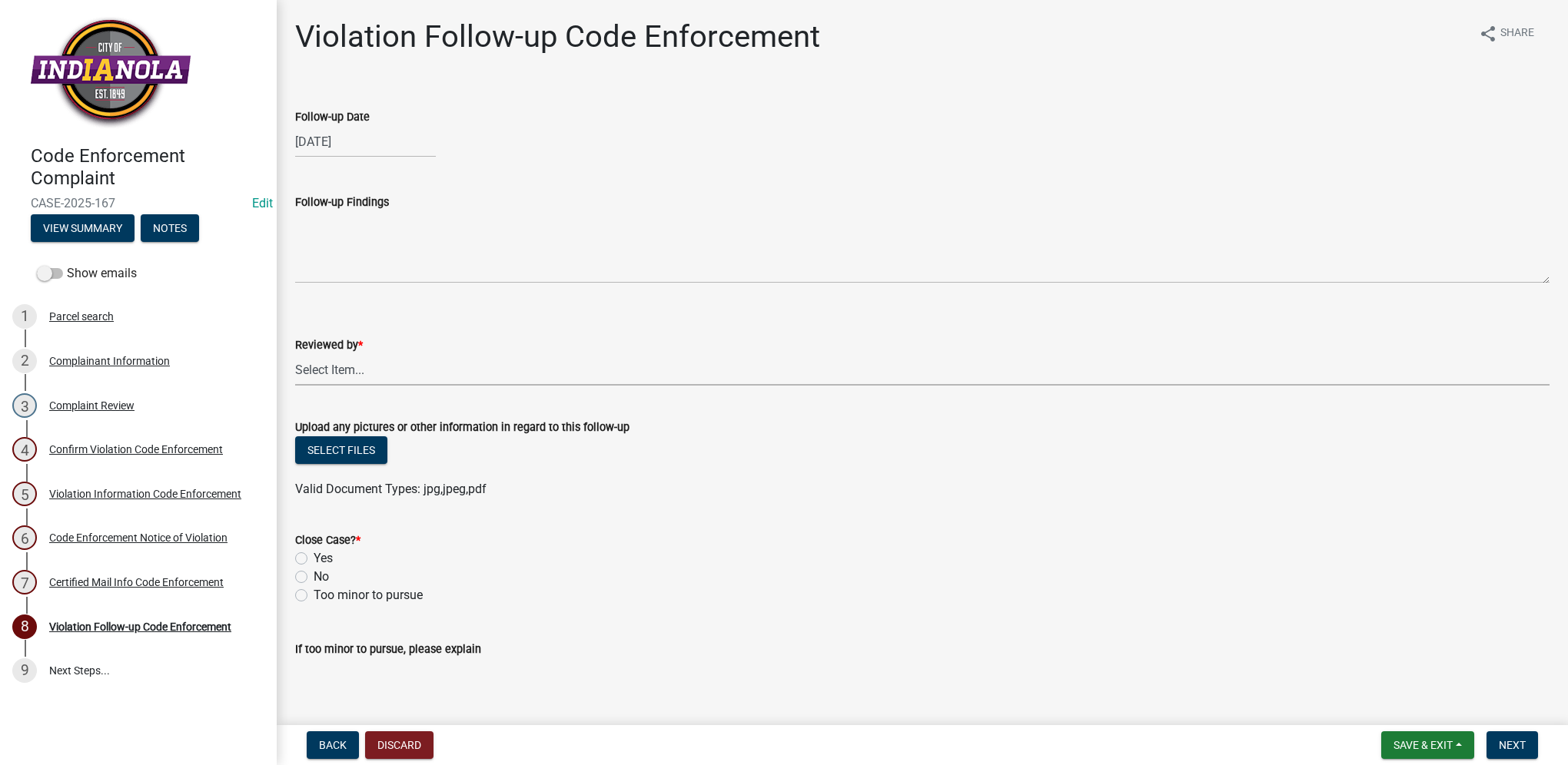
click at [351, 372] on select "Select Item... [PERSON_NAME] [PERSON_NAME] [PERSON_NAME] Other" at bounding box center [922, 370] width 1254 height 32
click at [295, 354] on select "Select Item... [PERSON_NAME] [PERSON_NAME] [PERSON_NAME] Other" at bounding box center [922, 370] width 1254 height 32
select select "634d5426-b8b3-48ee-aa1e-d523f7499186"
click at [294, 554] on div "Close Case? * Yes No Too minor to pursue" at bounding box center [922, 559] width 1277 height 92
click at [313, 560] on label "Yes" at bounding box center [323, 559] width 19 height 19
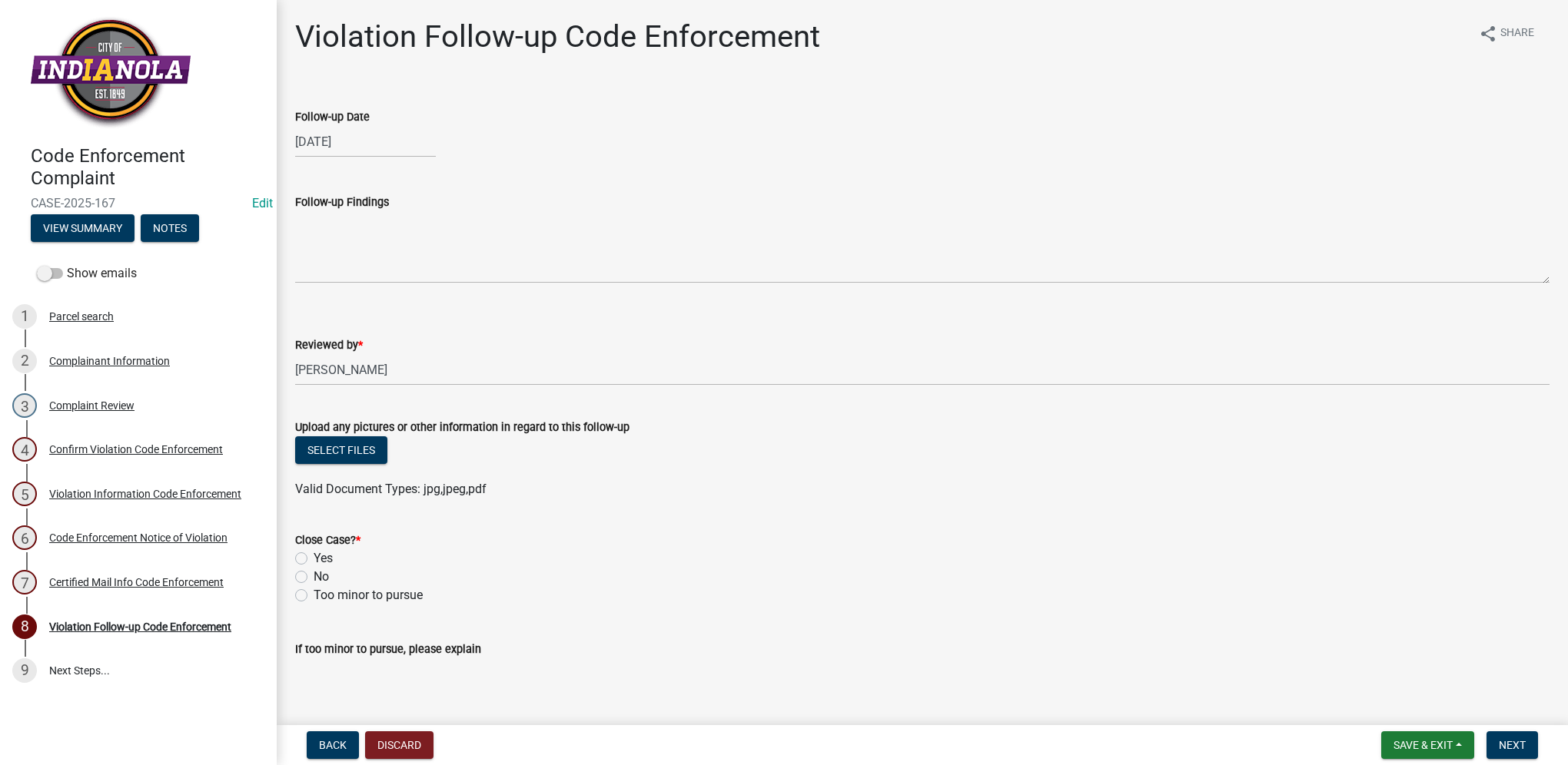
click at [313, 560] on input "Yes" at bounding box center [318, 554] width 10 height 10
radio input "true"
click at [1519, 743] on span "Next" at bounding box center [1512, 744] width 27 height 12
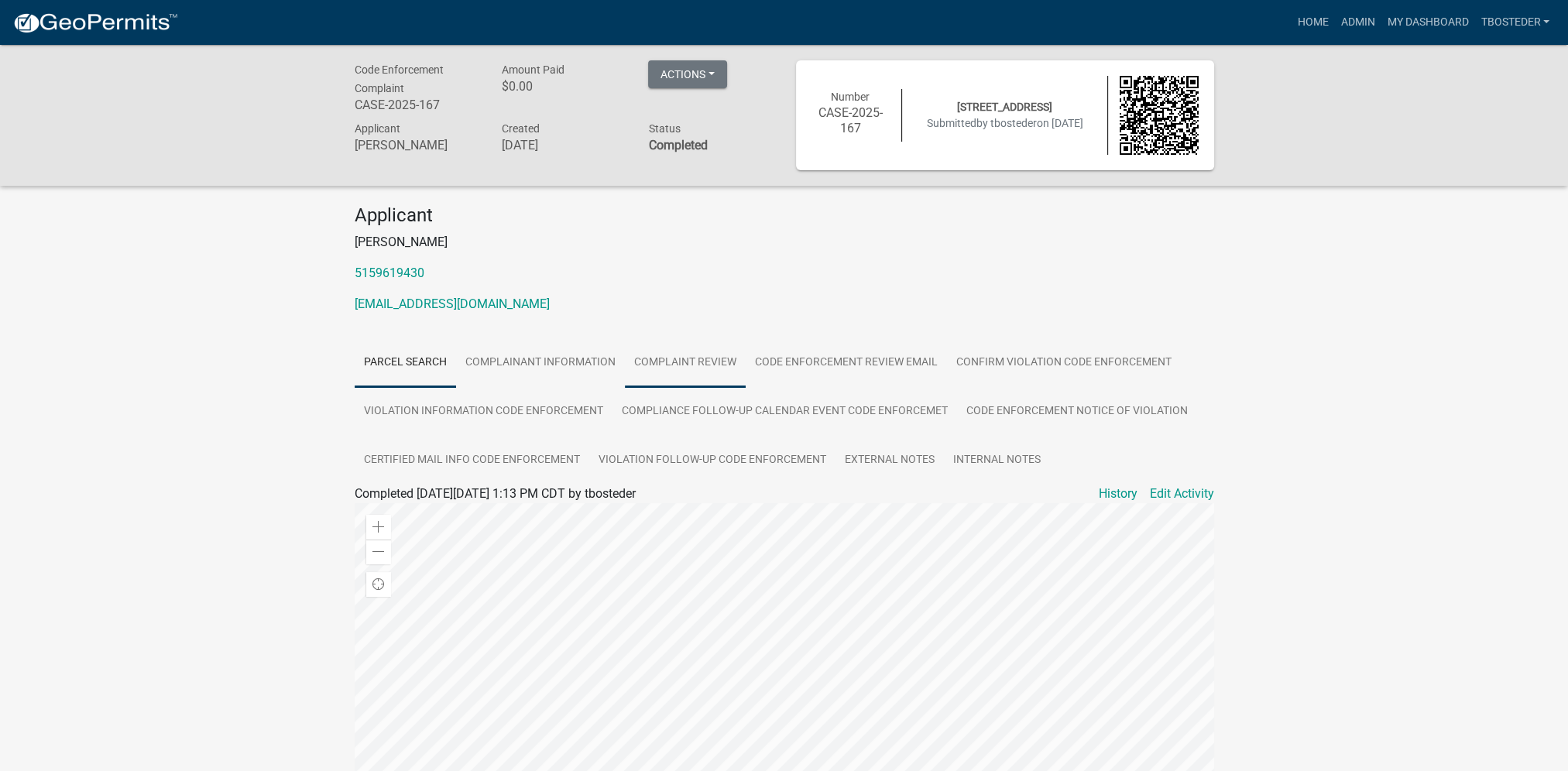
click at [710, 372] on link "Complaint Review" at bounding box center [685, 363] width 121 height 49
click at [1360, 25] on link "Admin" at bounding box center [1357, 22] width 46 height 29
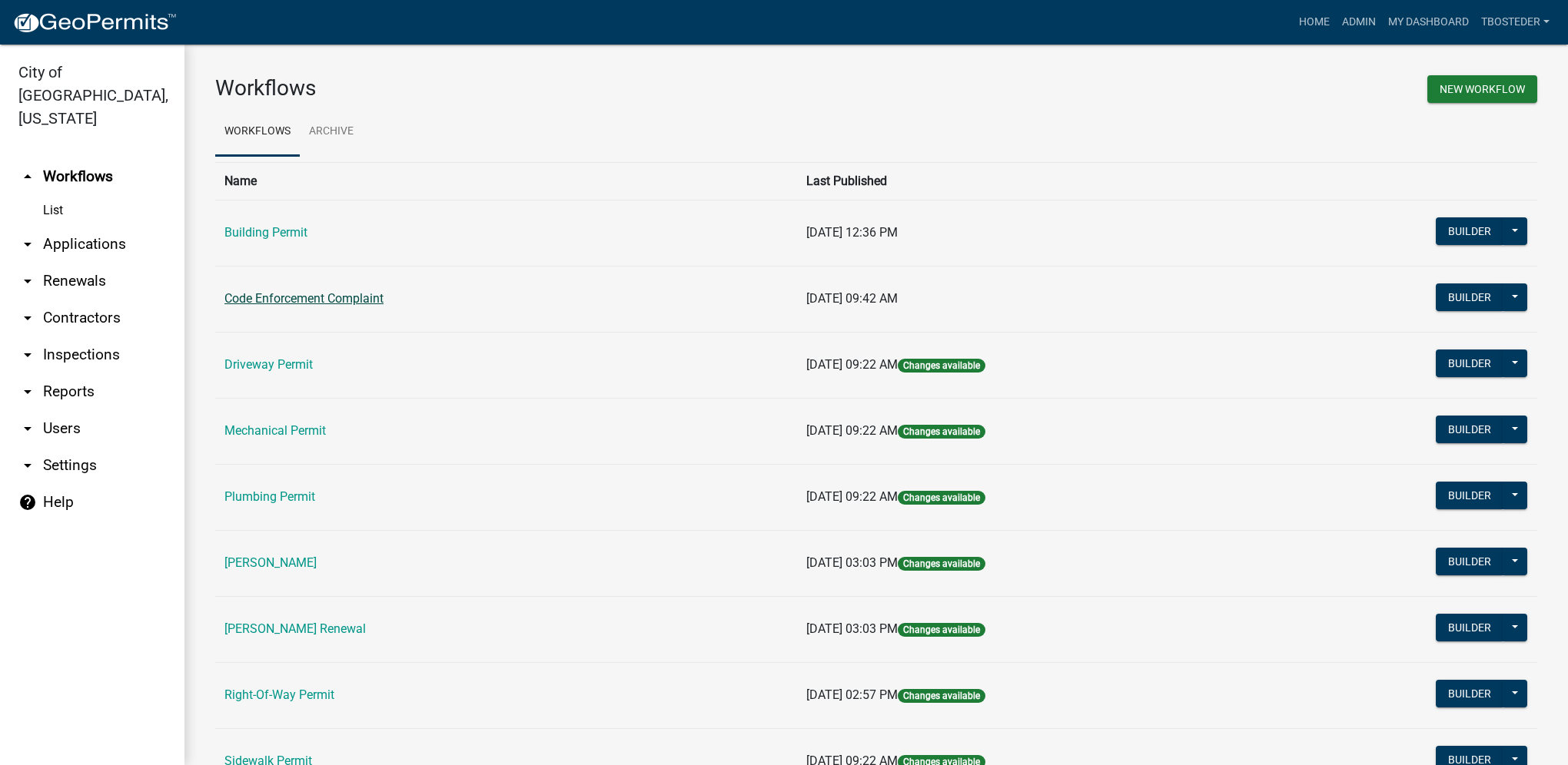
click at [358, 292] on link "Code Enforcement Complaint" at bounding box center [304, 299] width 159 height 15
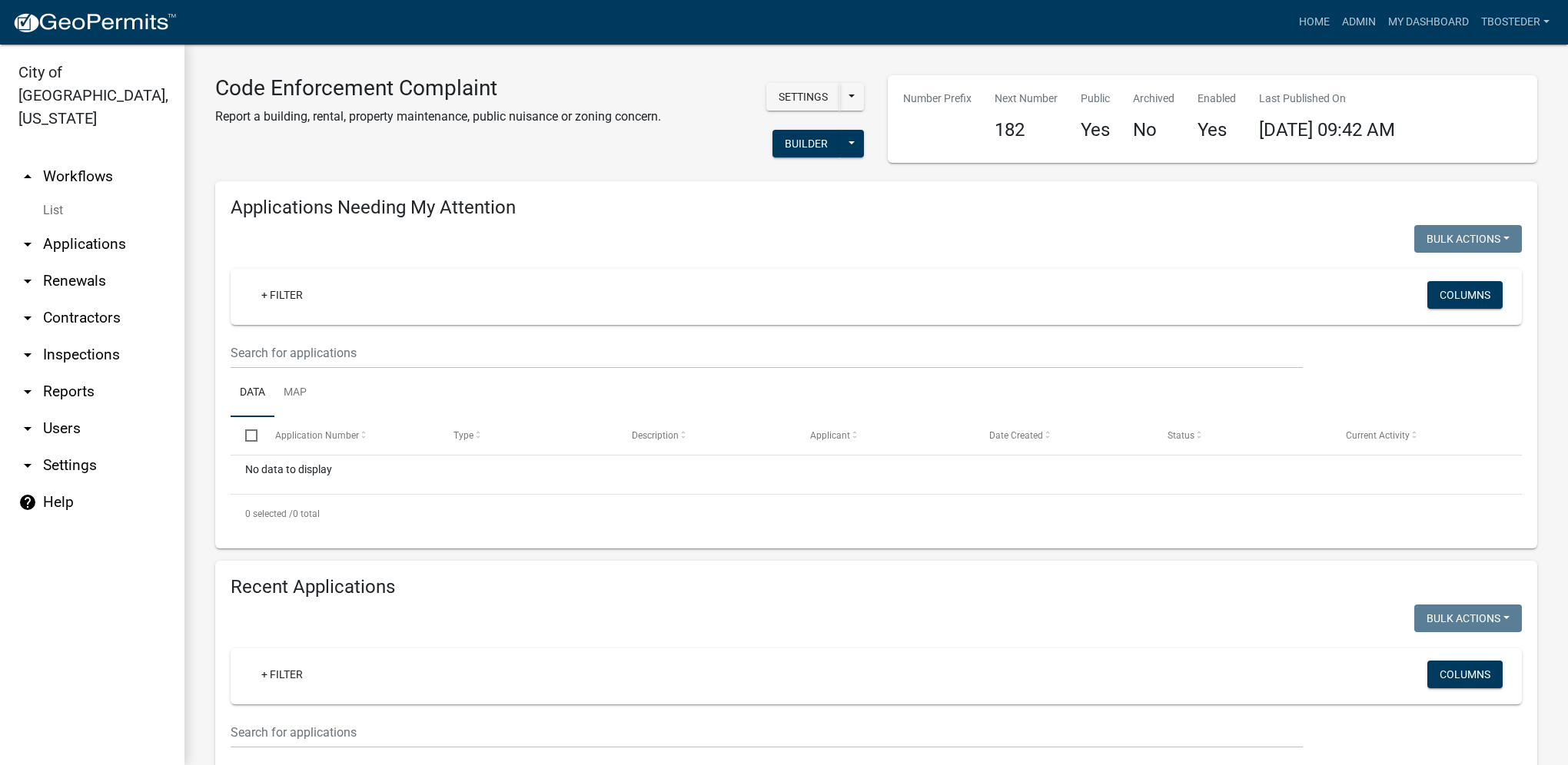
select select "1: 25"
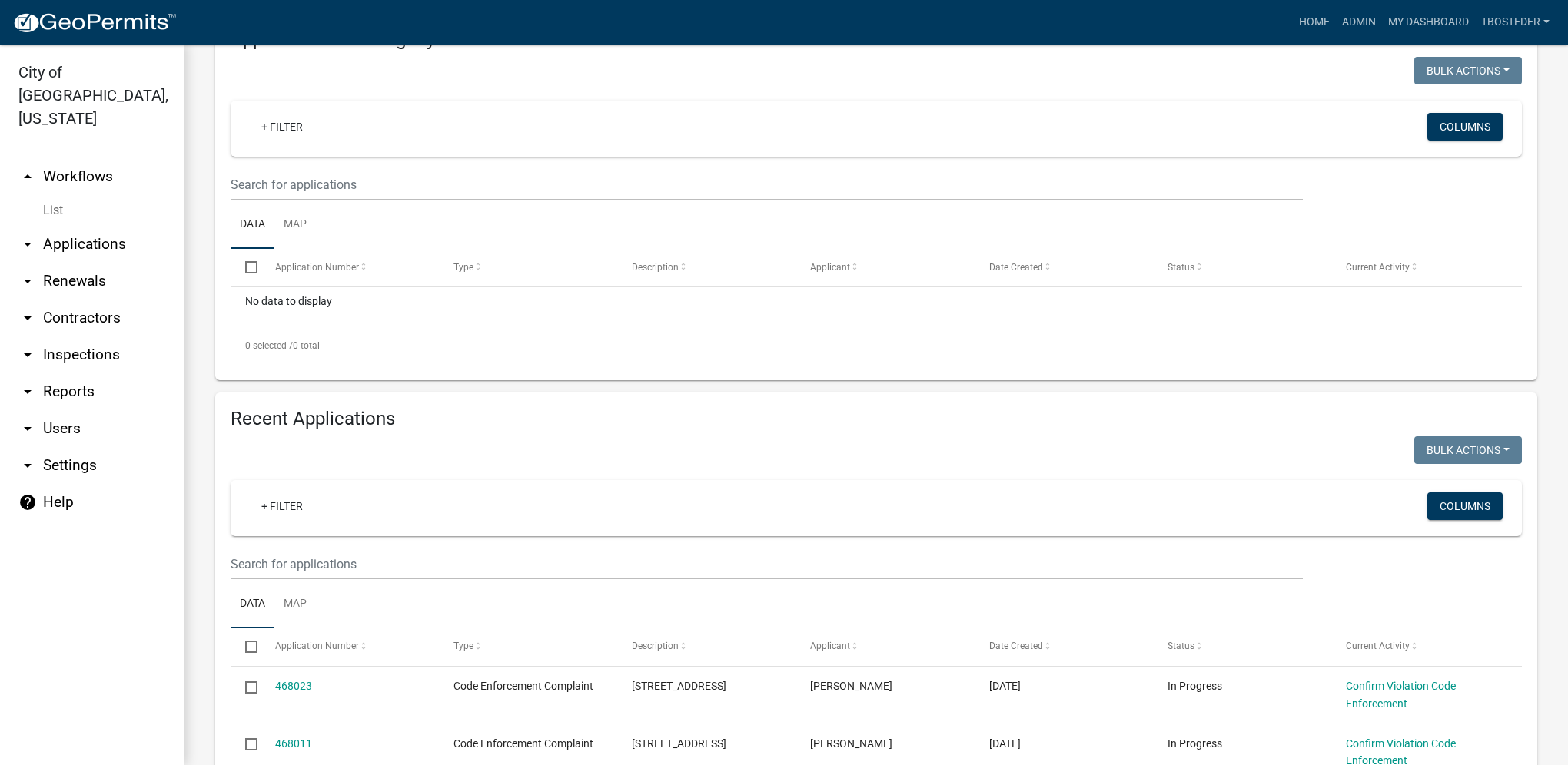
scroll to position [308, 0]
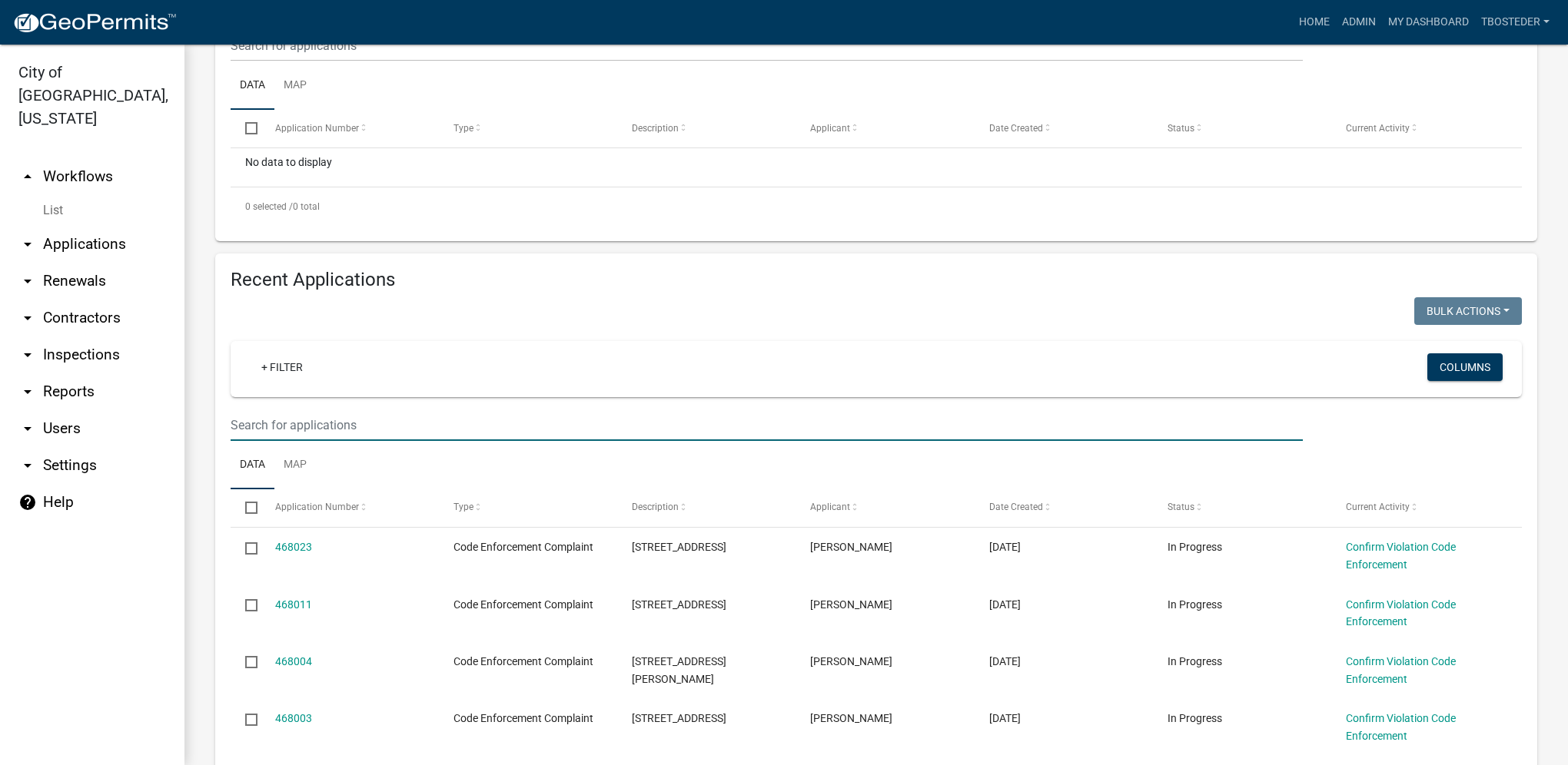
click at [324, 62] on input "text" at bounding box center [766, 46] width 1072 height 32
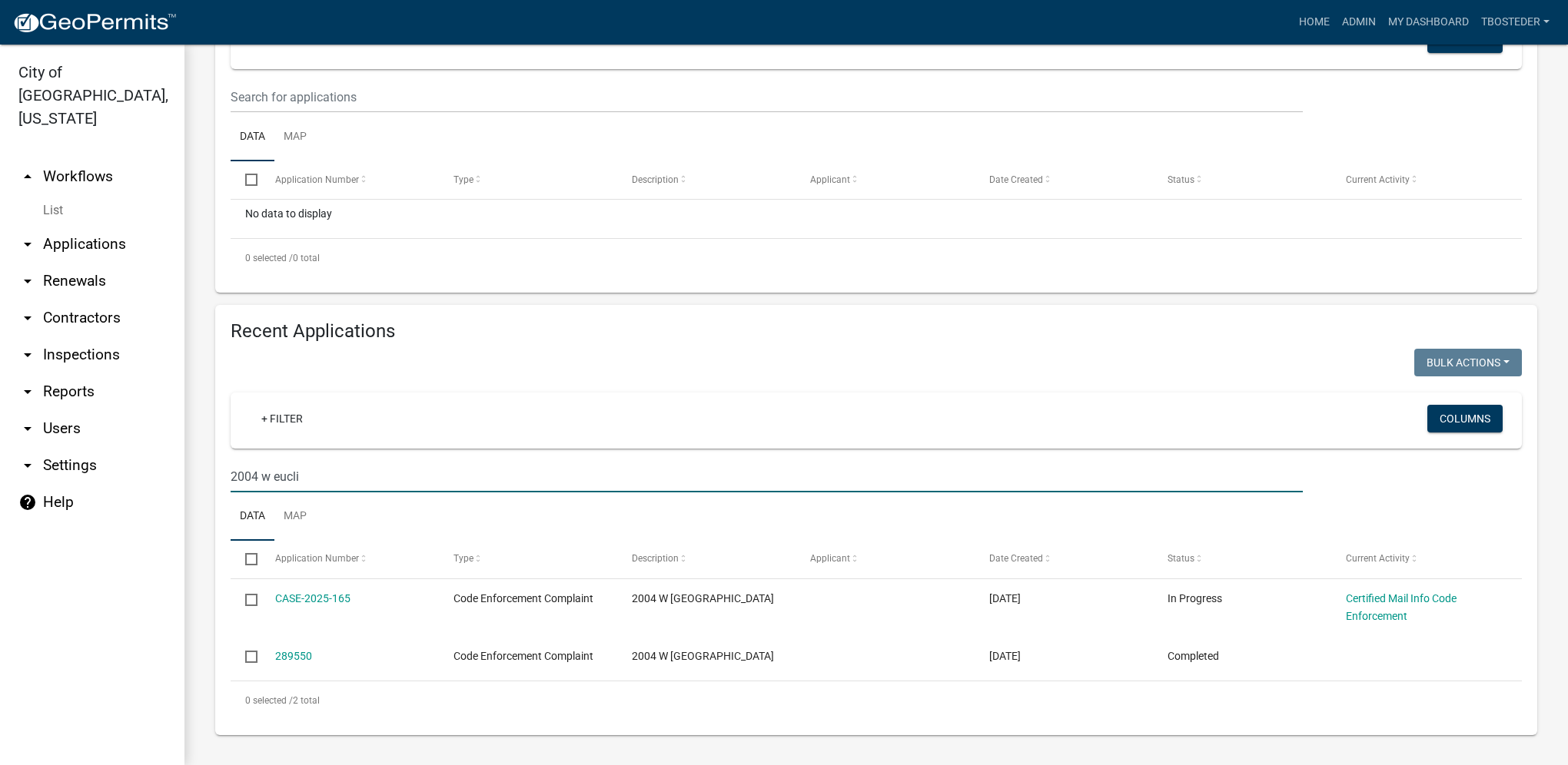
scroll to position [256, 0]
type input "2004 w euclid"
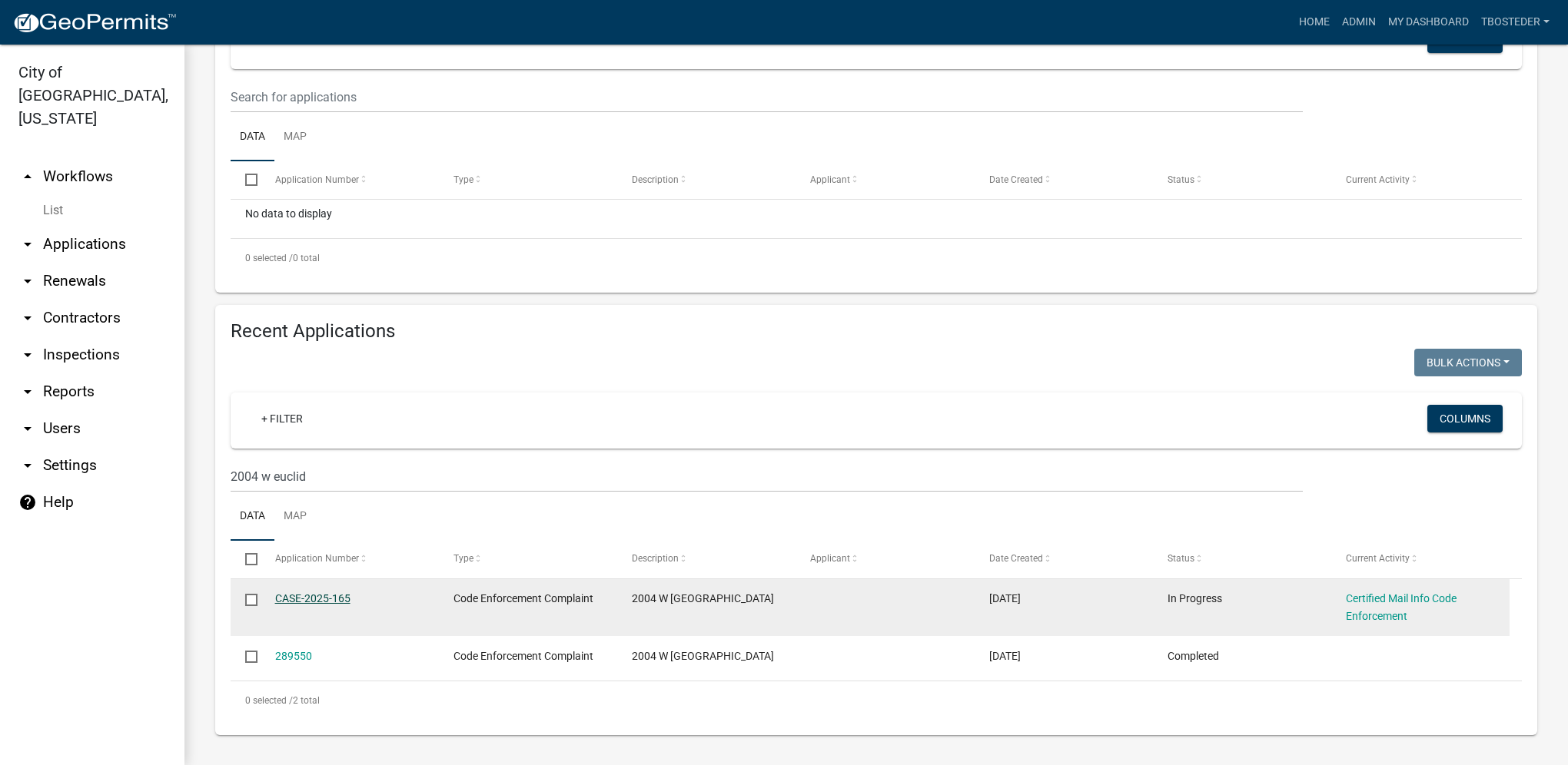
click at [318, 602] on link "CASE-2025-165" at bounding box center [312, 598] width 75 height 12
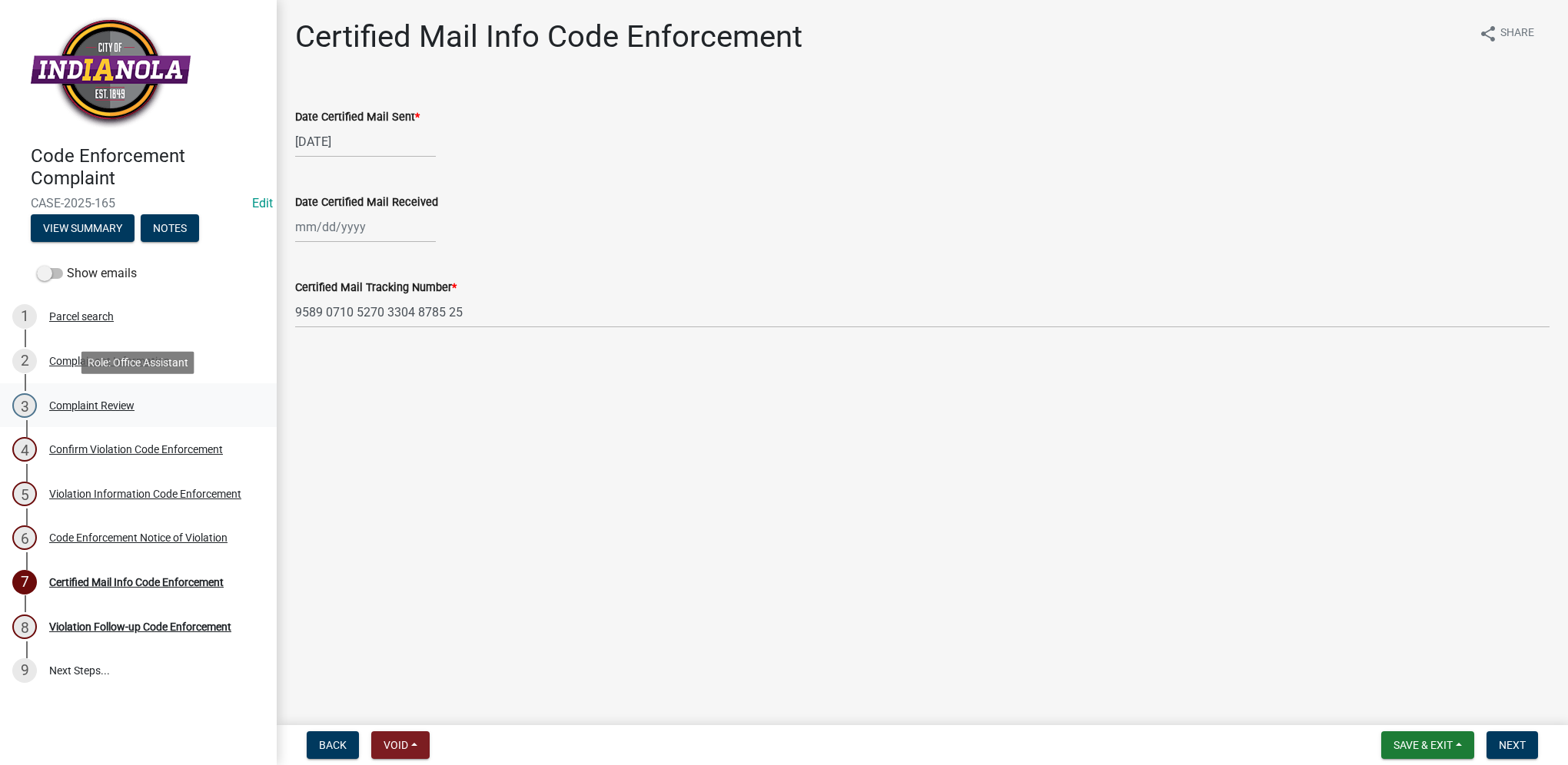
click at [102, 394] on div "3 Complaint Review" at bounding box center [132, 406] width 240 height 24
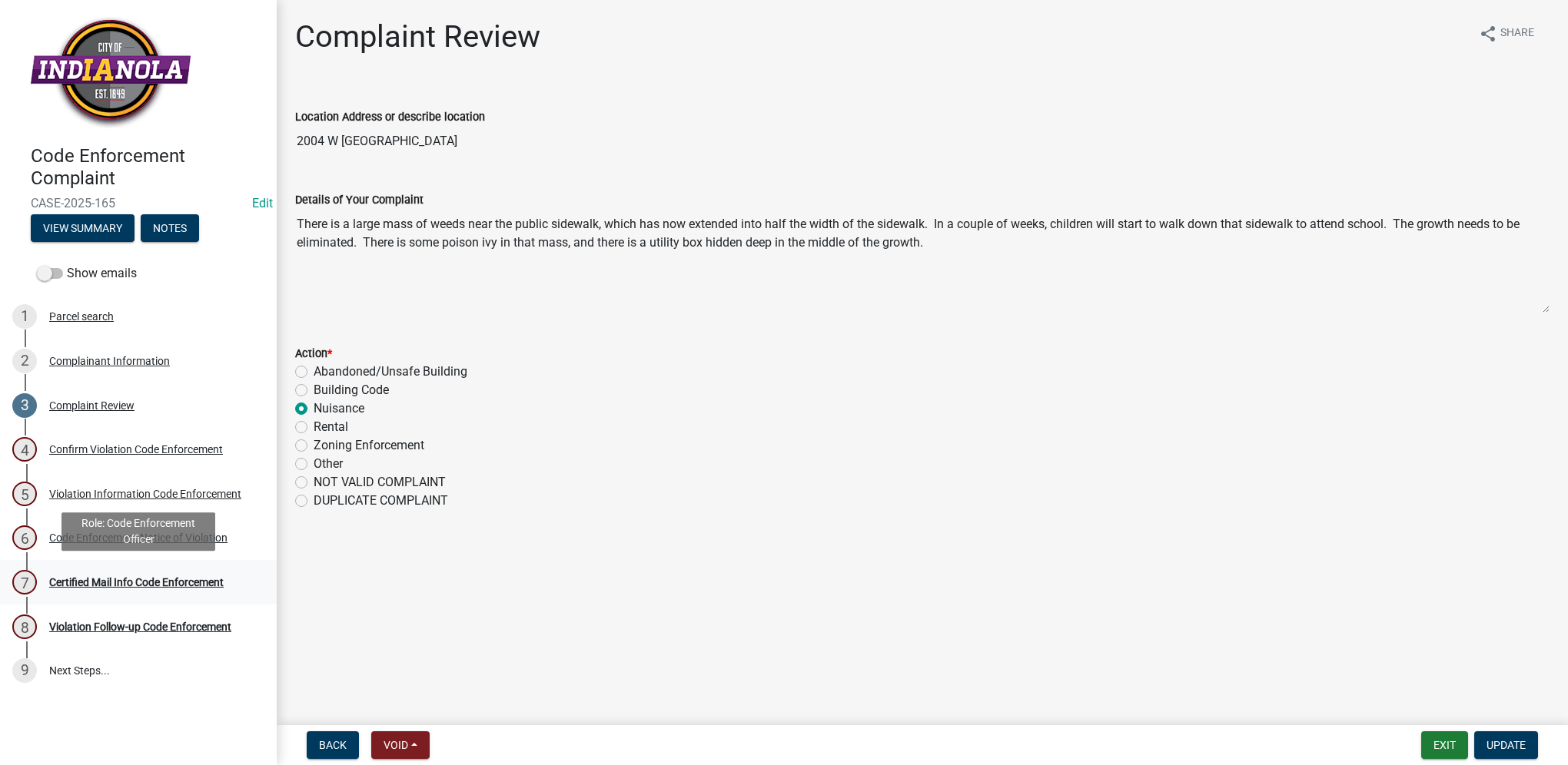
click at [126, 587] on div "Certified Mail Info Code Enforcement" at bounding box center [136, 581] width 174 height 10
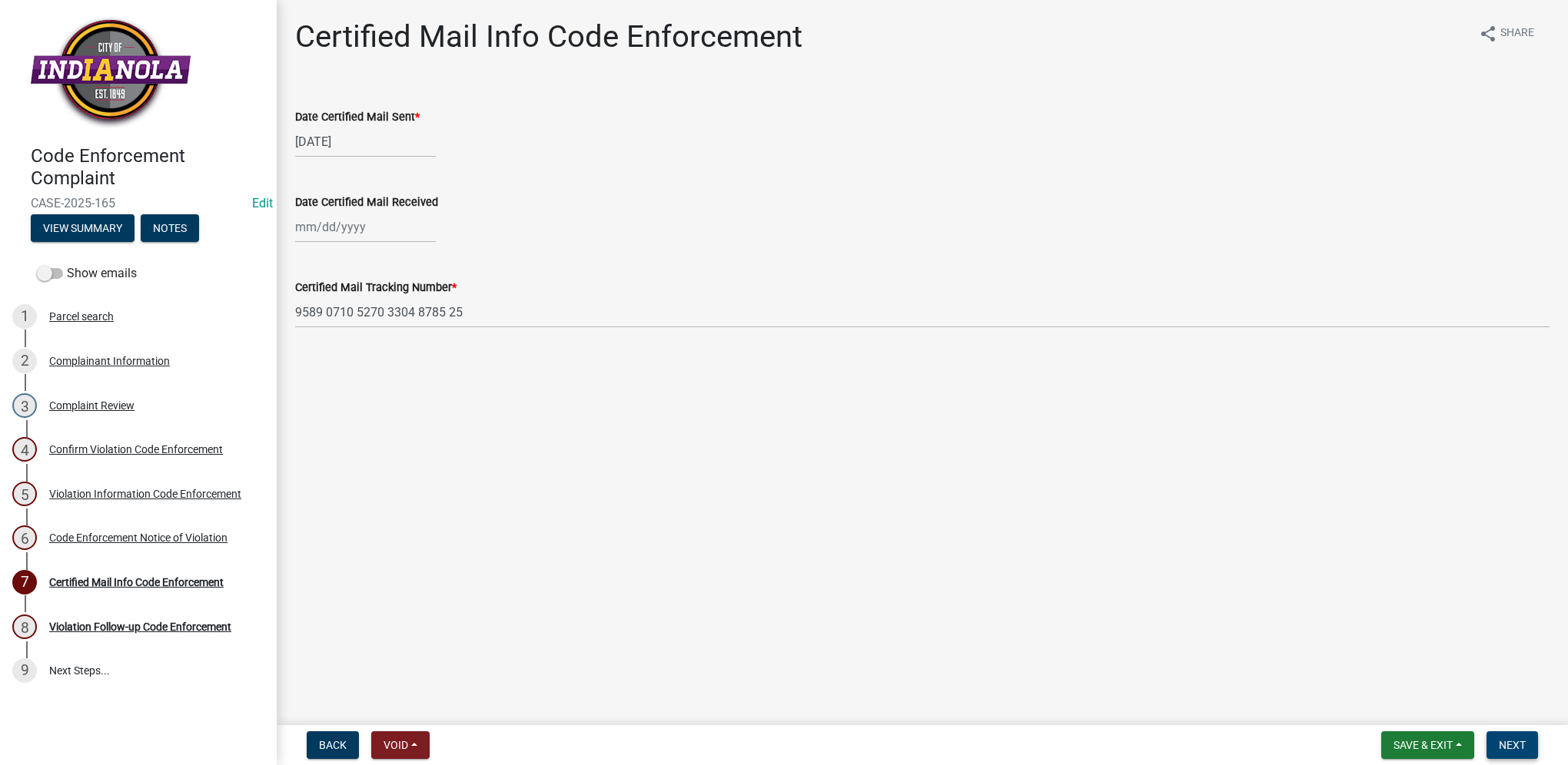
click at [1527, 745] on button "Next" at bounding box center [1512, 744] width 52 height 27
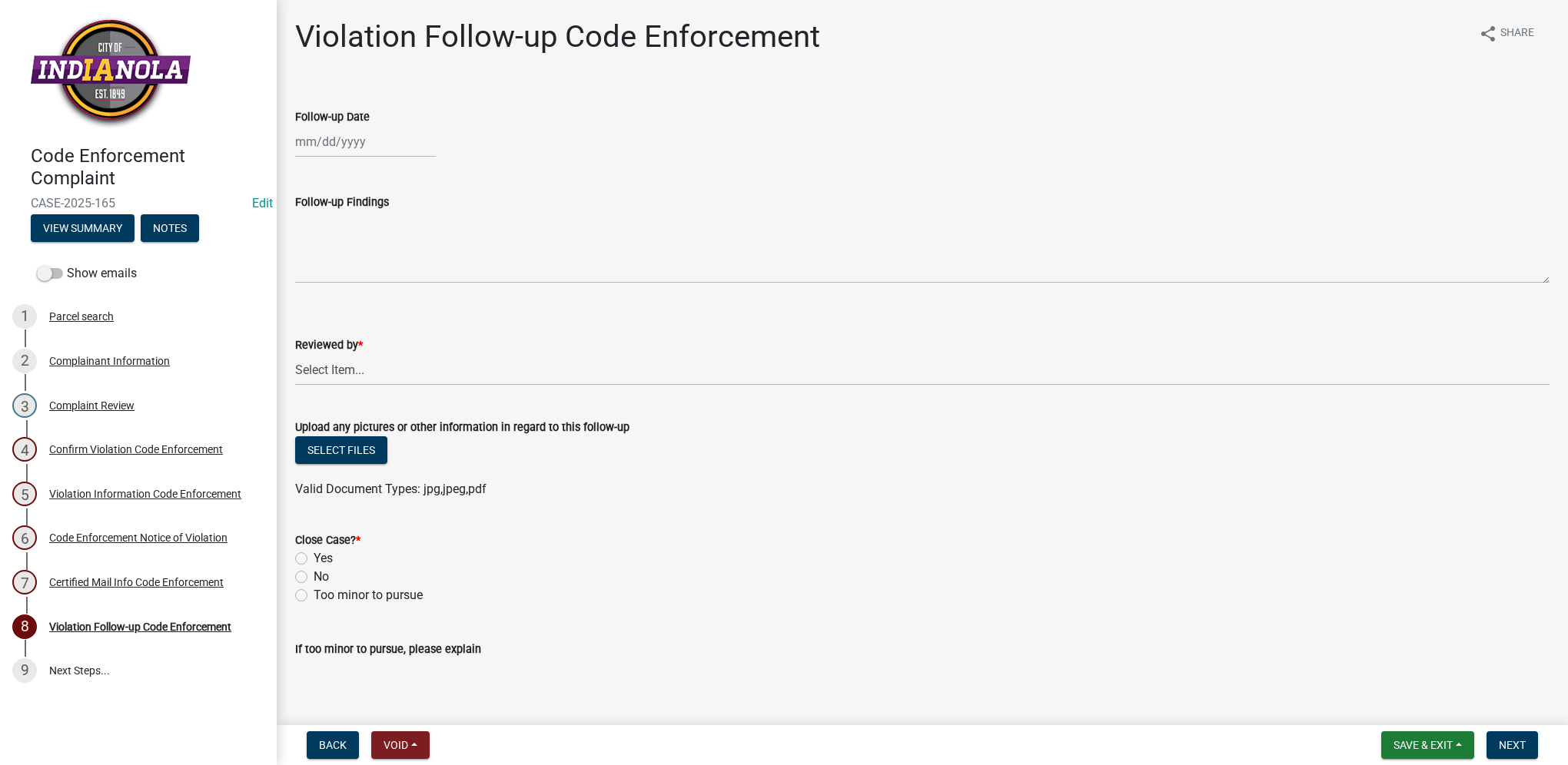
click at [356, 140] on div at bounding box center [366, 142] width 141 height 32
select select "8"
select select "2025"
click at [415, 303] on div "22" at bounding box center [409, 297] width 24 height 24
type input "[DATE]"
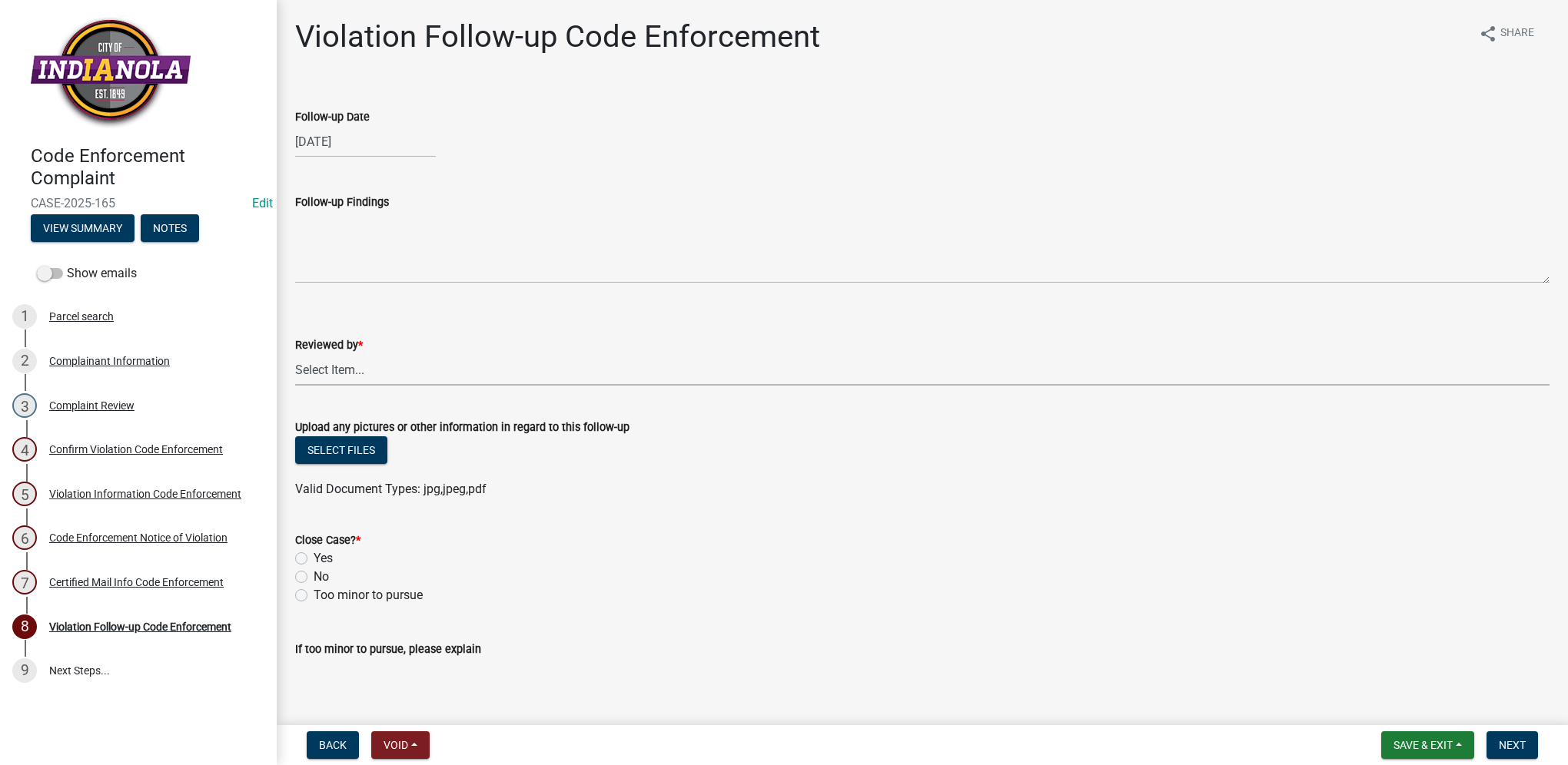
click at [355, 372] on select "Select Item... [PERSON_NAME] [PERSON_NAME] [PERSON_NAME] Other" at bounding box center [922, 370] width 1254 height 32
click at [295, 354] on select "Select Item... [PERSON_NAME] [PERSON_NAME] [PERSON_NAME] Other" at bounding box center [922, 370] width 1254 height 32
select select "634d5426-b8b3-48ee-aa1e-d523f7499186"
click at [313, 562] on label "Yes" at bounding box center [323, 559] width 19 height 19
click at [313, 560] on input "Yes" at bounding box center [318, 554] width 10 height 10
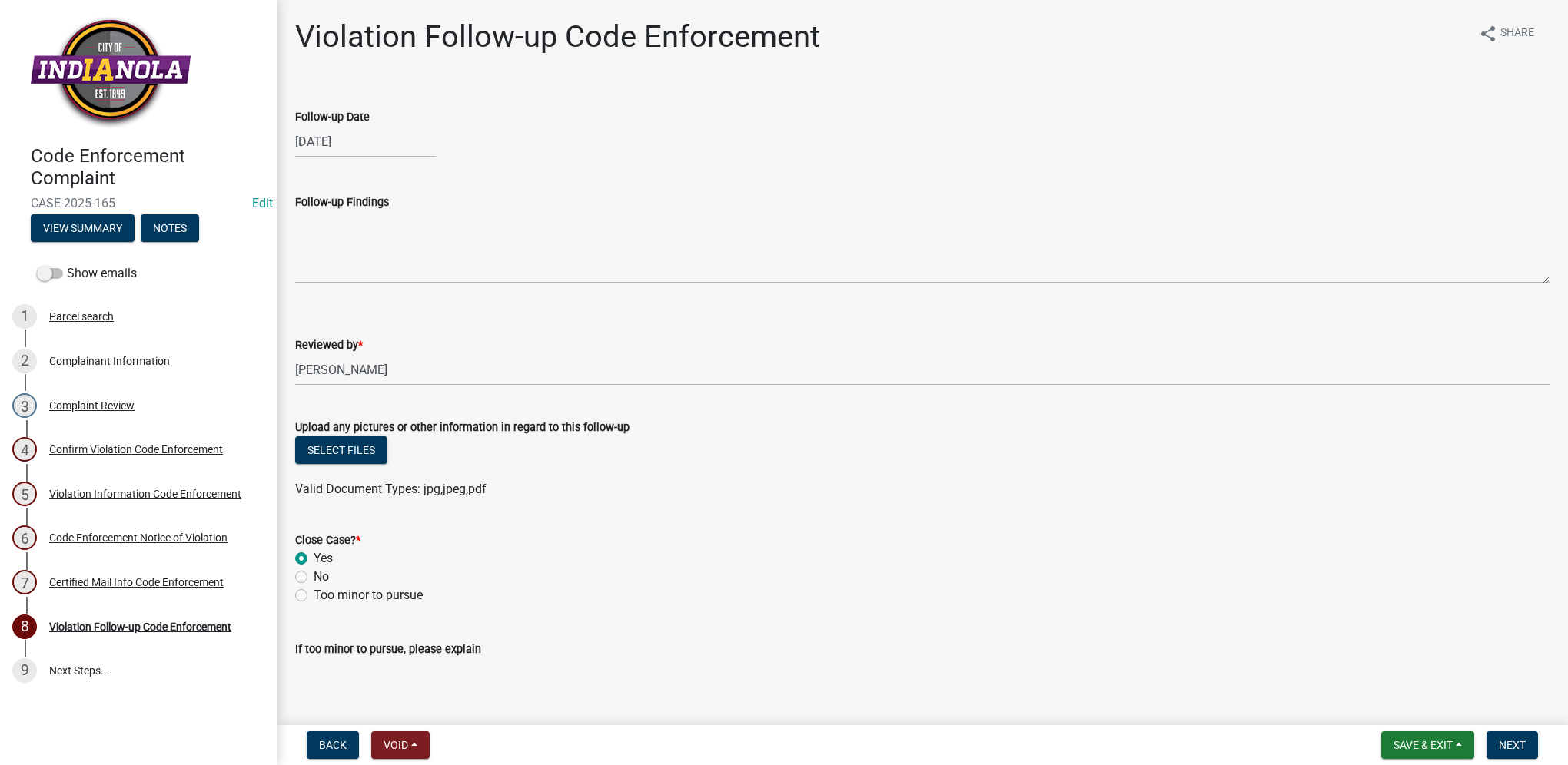
radio input "true"
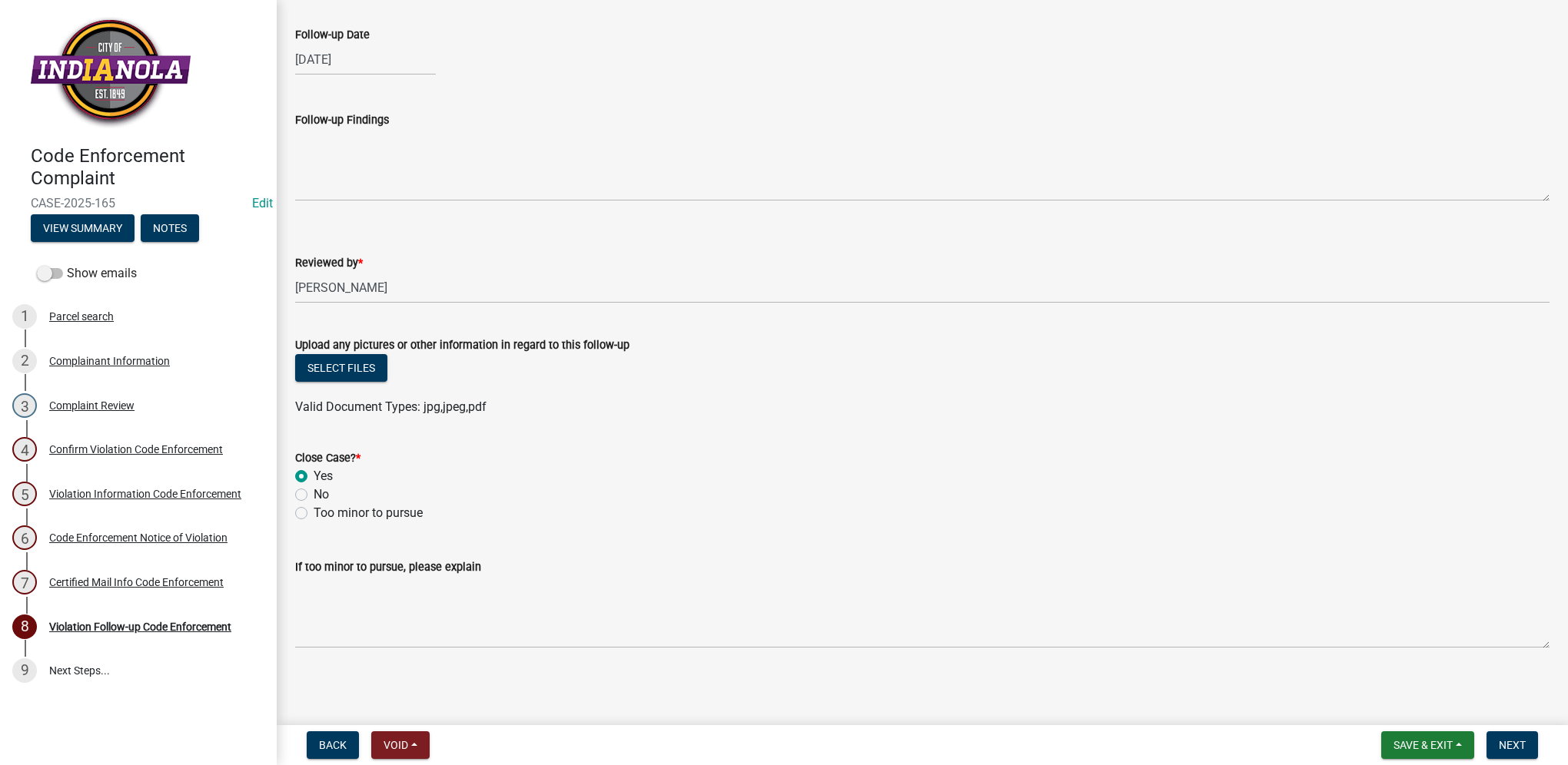
scroll to position [82, 0]
click at [1497, 742] on button "Next" at bounding box center [1512, 744] width 52 height 27
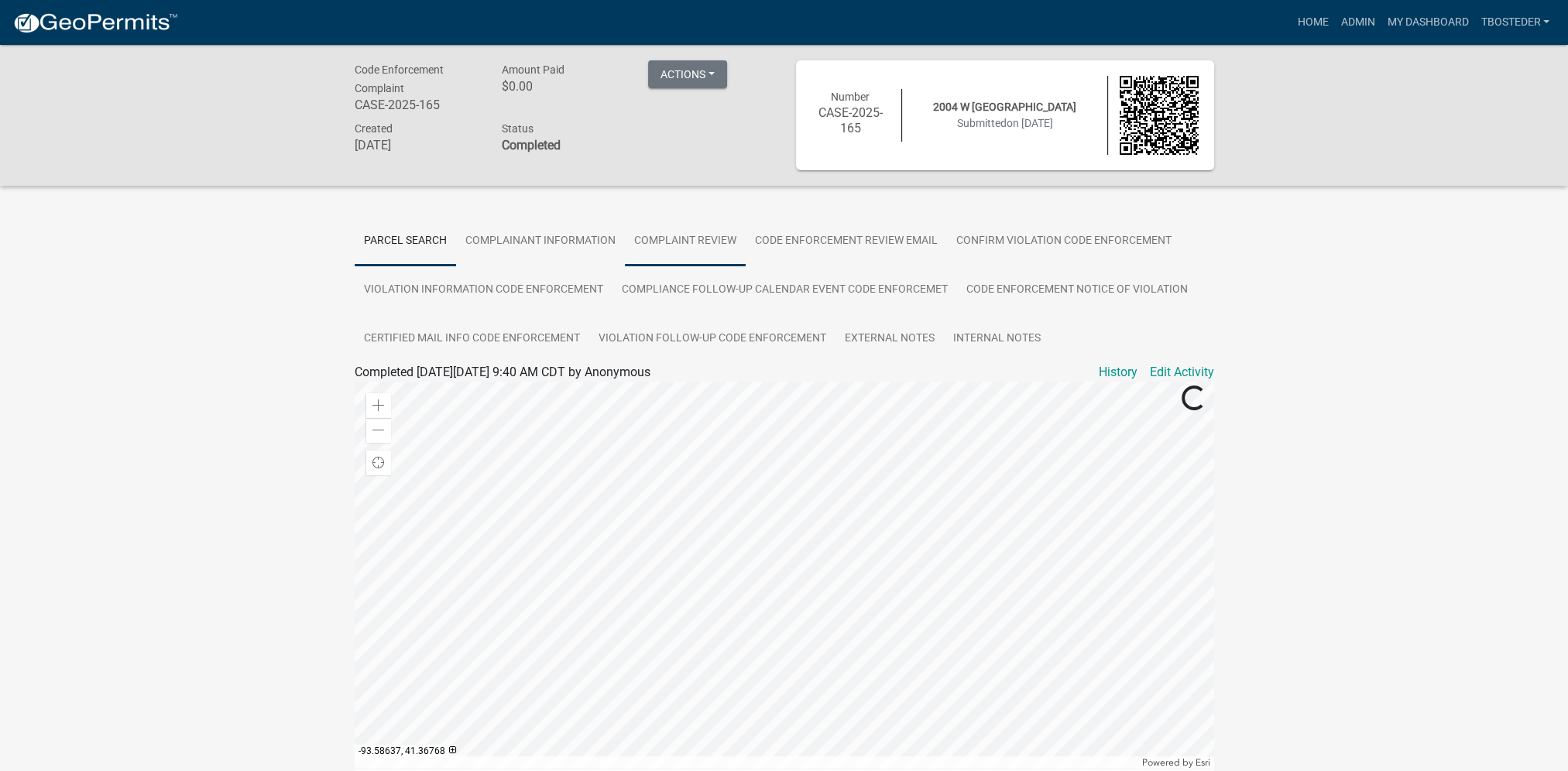
click at [679, 242] on link "Complaint Review" at bounding box center [685, 241] width 121 height 49
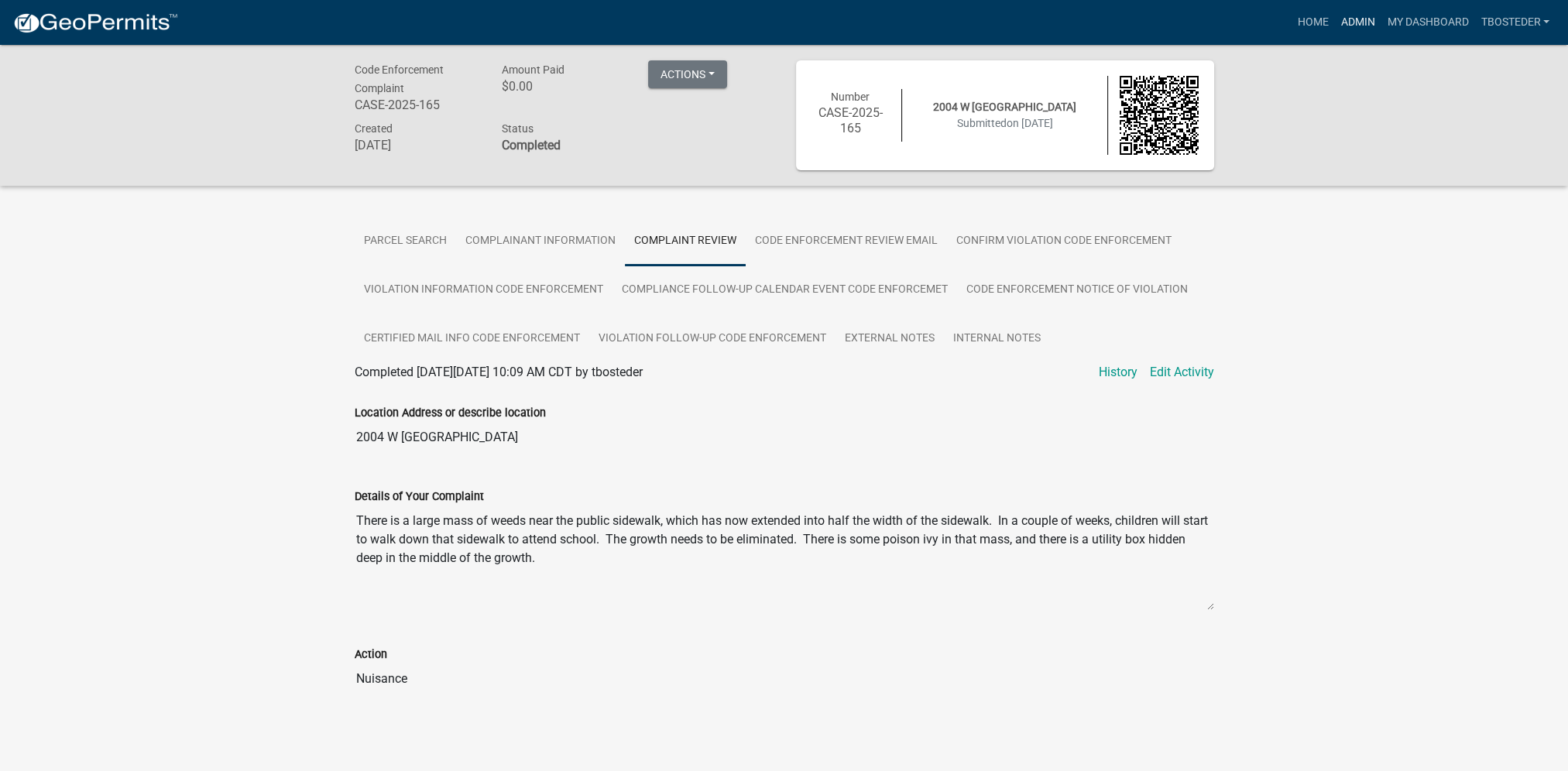
click at [1370, 33] on link "Admin" at bounding box center [1357, 22] width 46 height 29
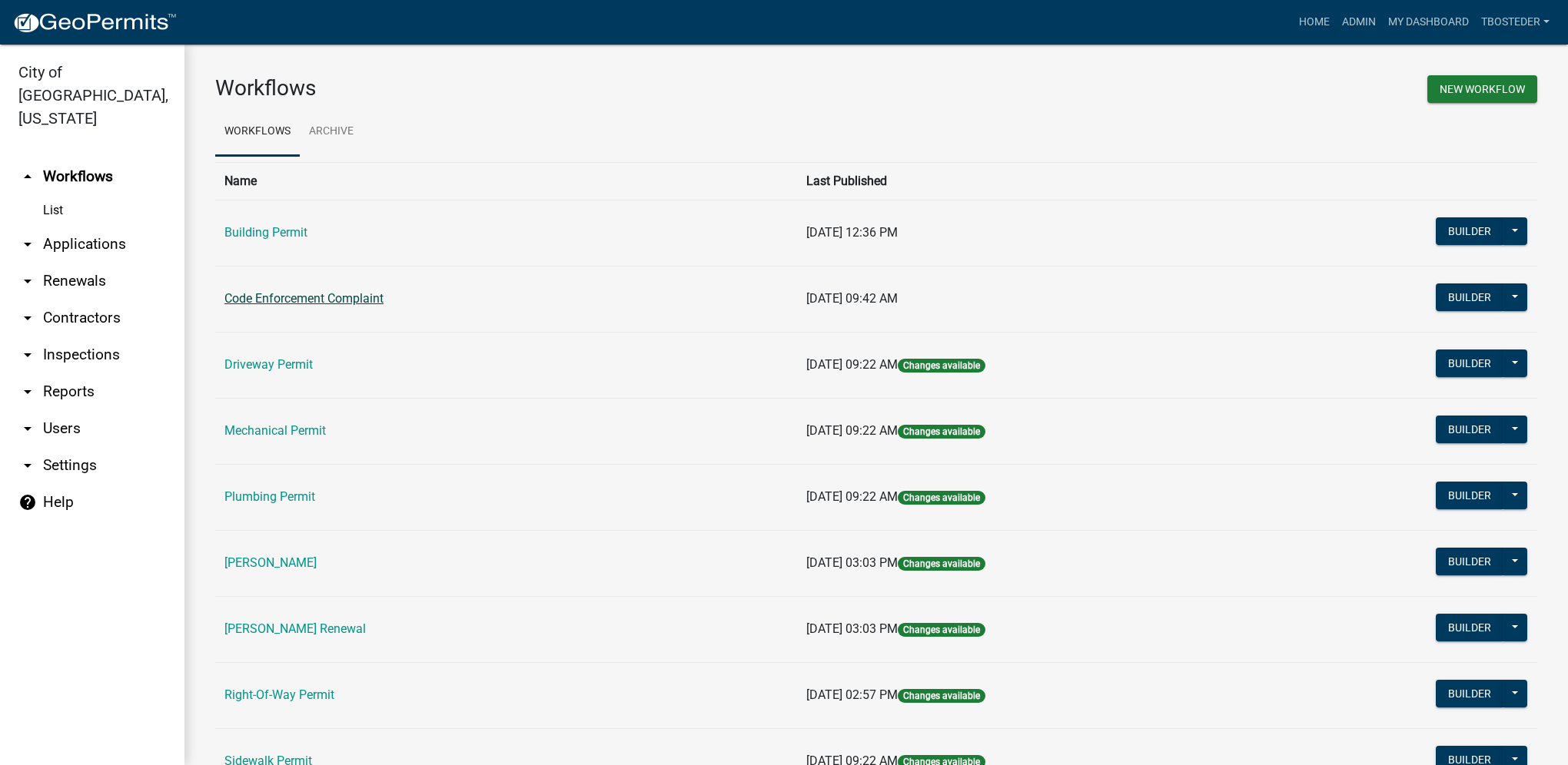
click at [331, 301] on link "Code Enforcement Complaint" at bounding box center [304, 299] width 159 height 15
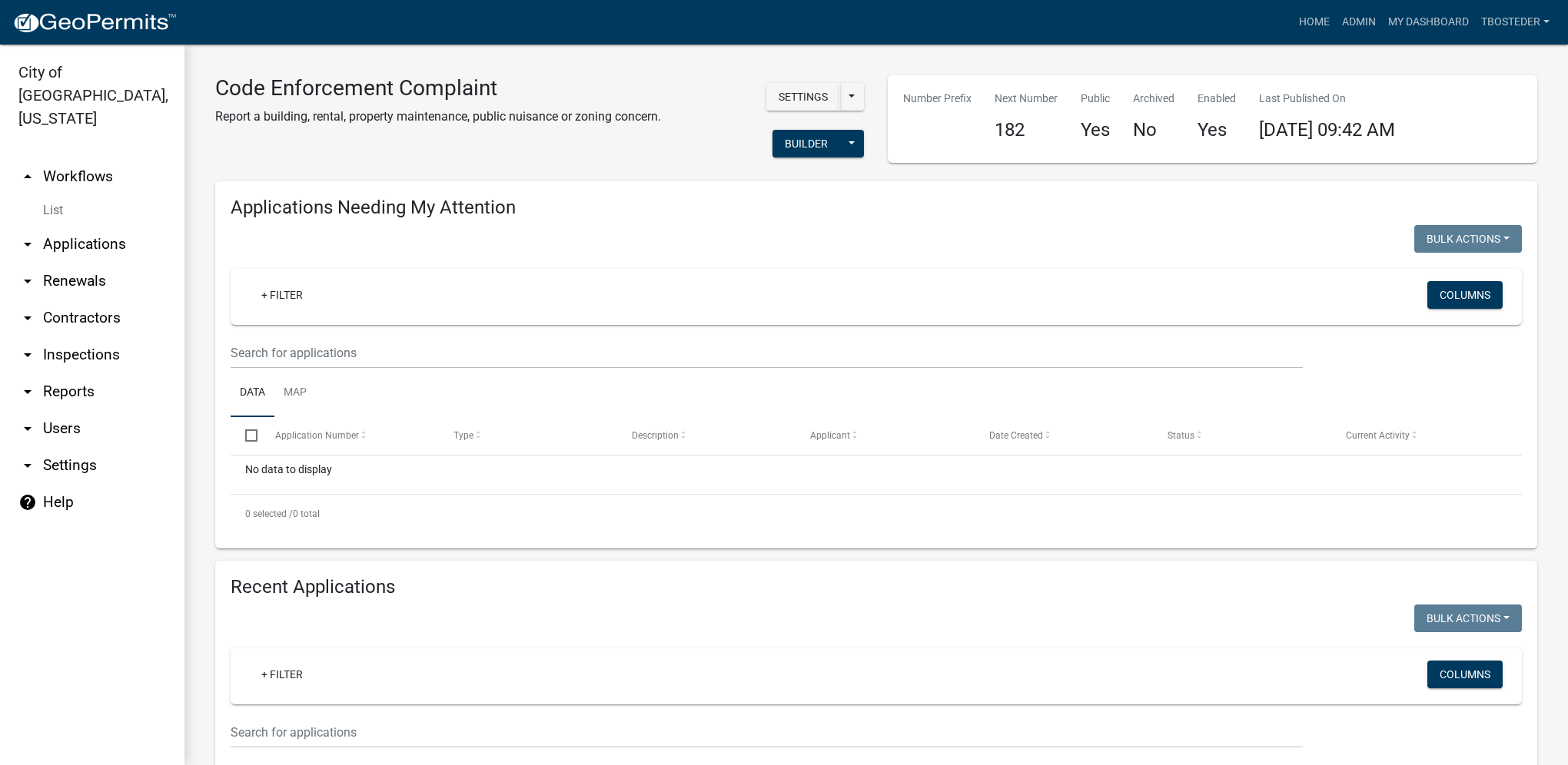
select select "1: 25"
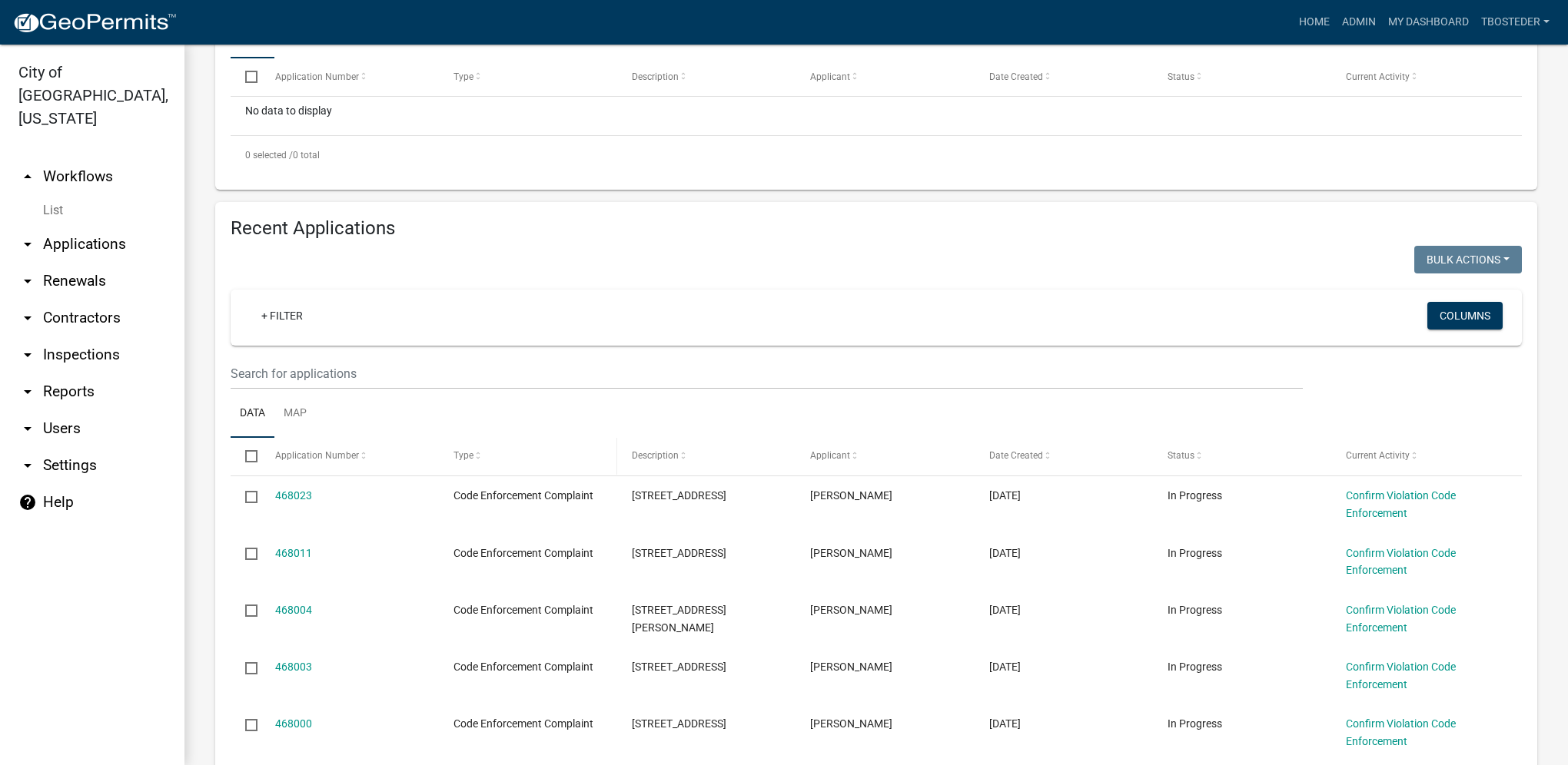
scroll to position [384, 0]
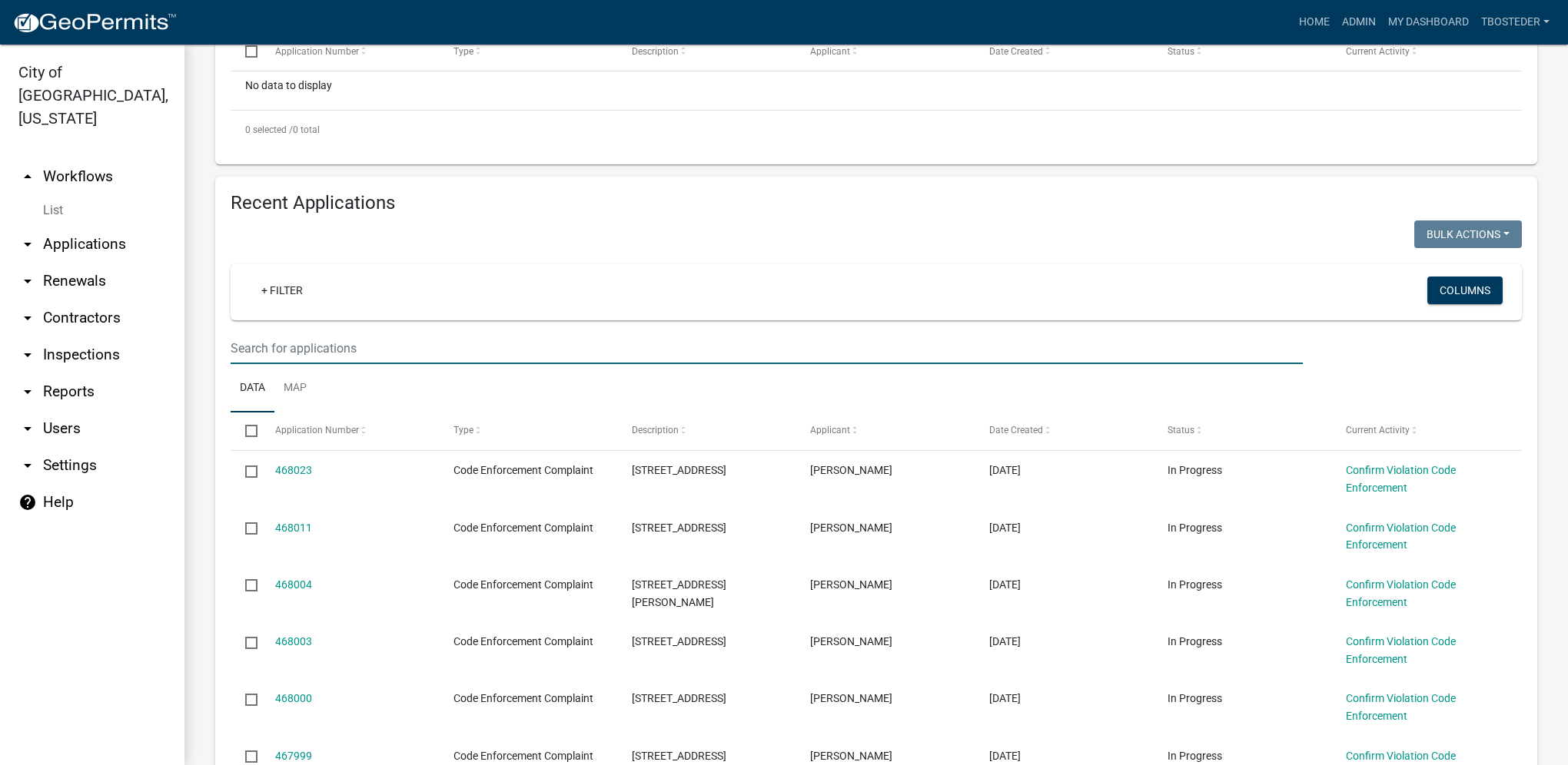
click at [501, 353] on input "text" at bounding box center [766, 349] width 1072 height 32
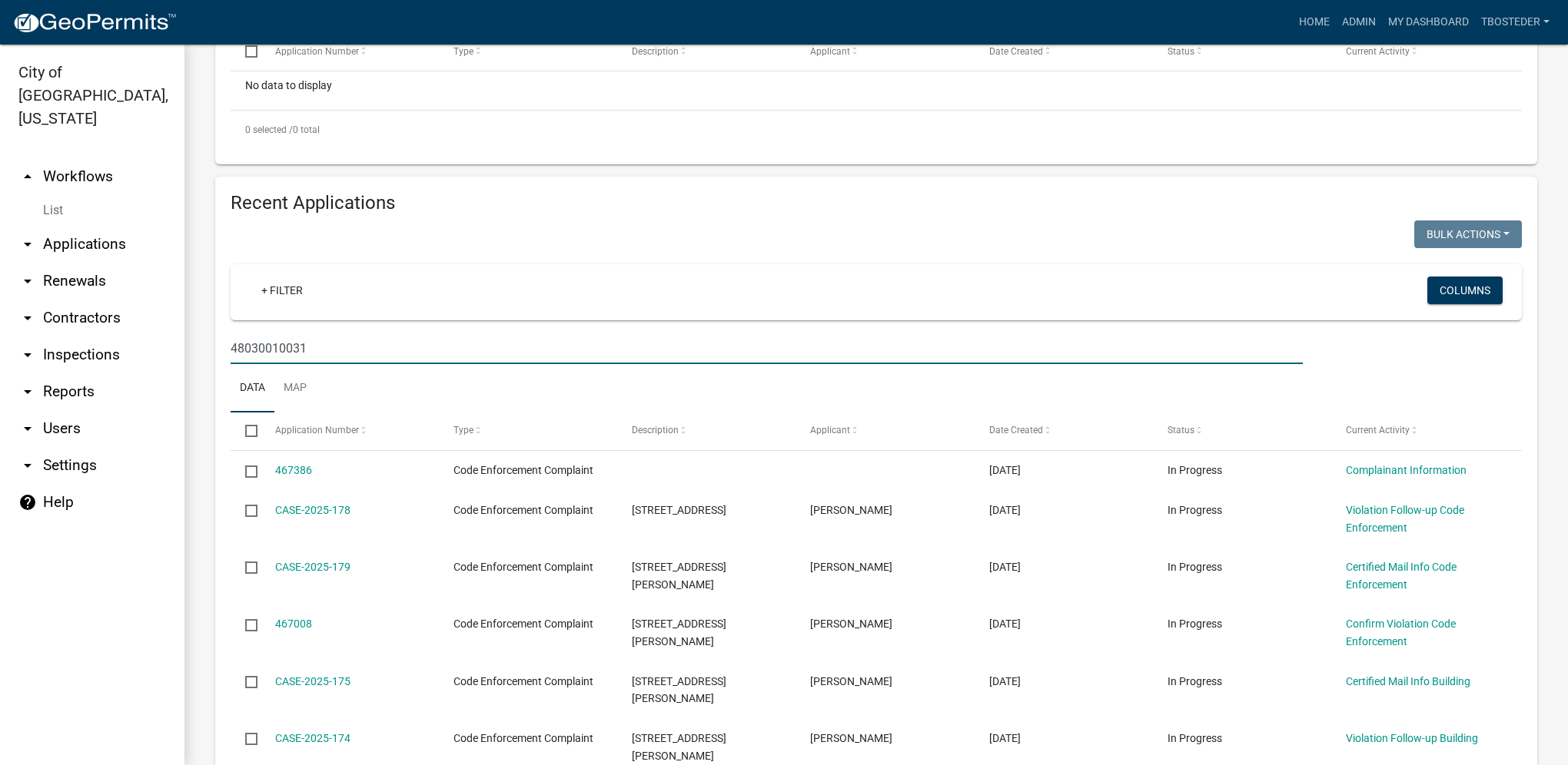
type input "48030010031"
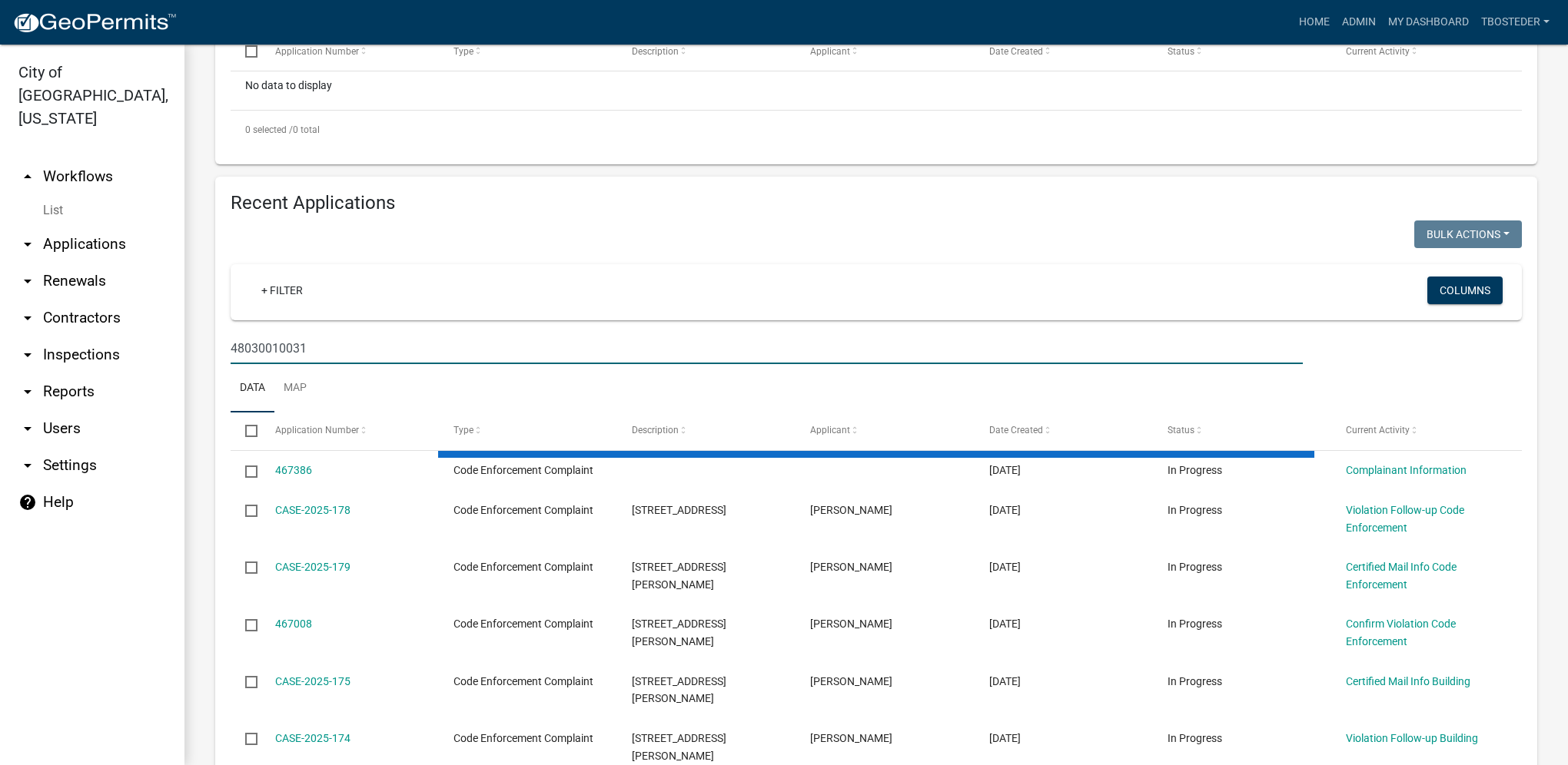
scroll to position [256, 0]
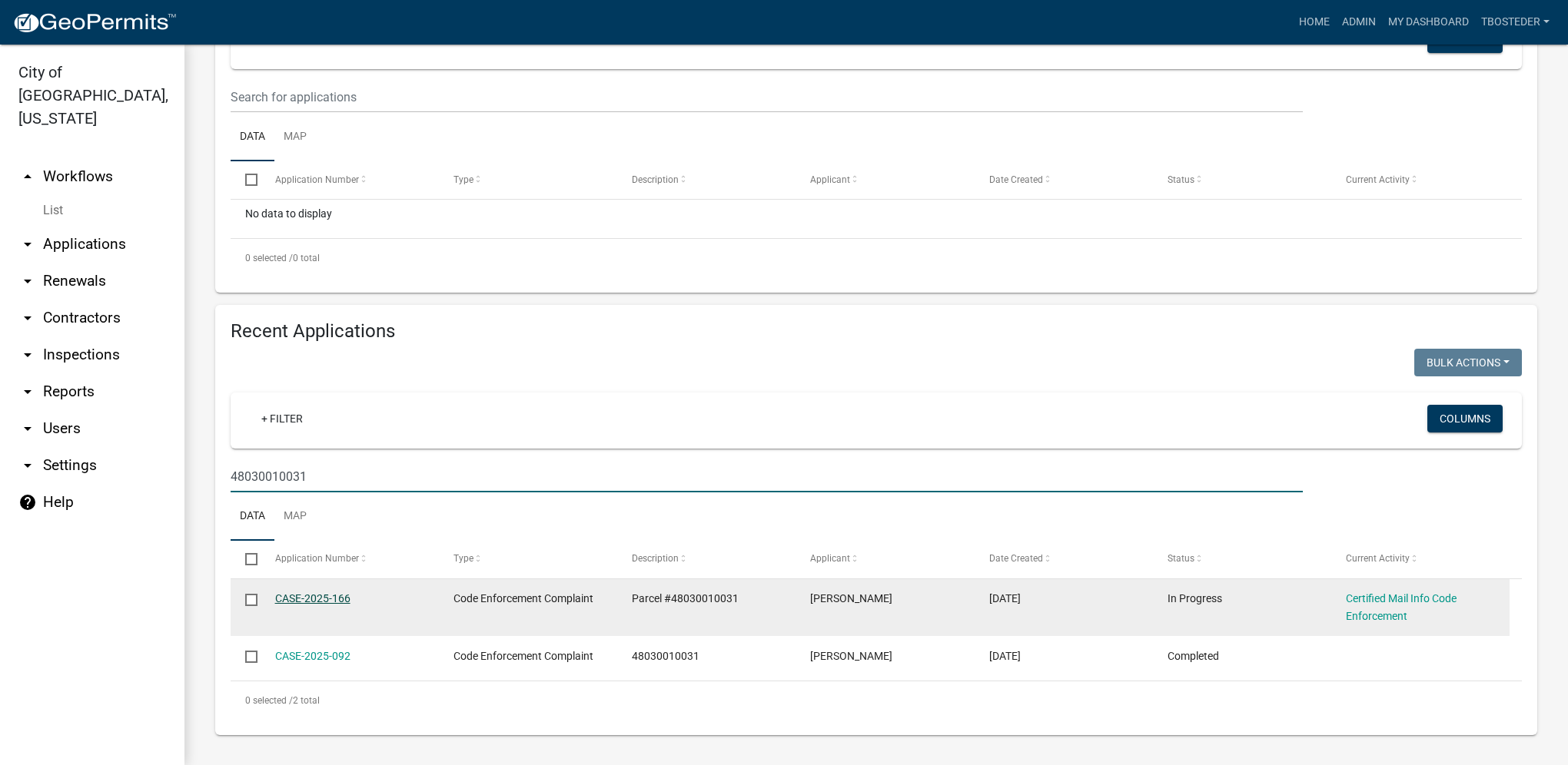
click at [323, 592] on link "CASE-2025-166" at bounding box center [312, 598] width 75 height 12
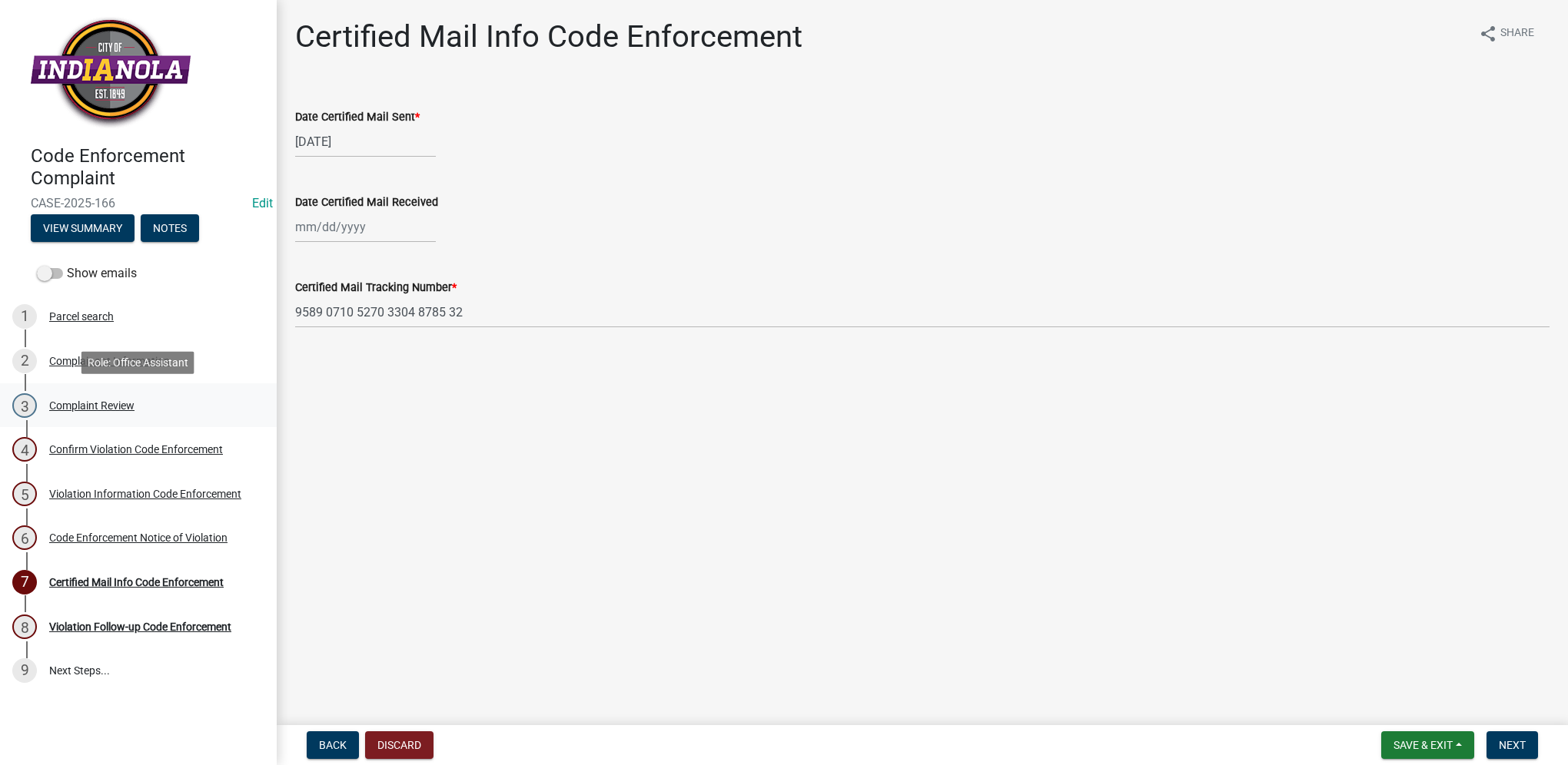
click at [124, 391] on link "3 Complaint Review" at bounding box center [138, 406] width 277 height 45
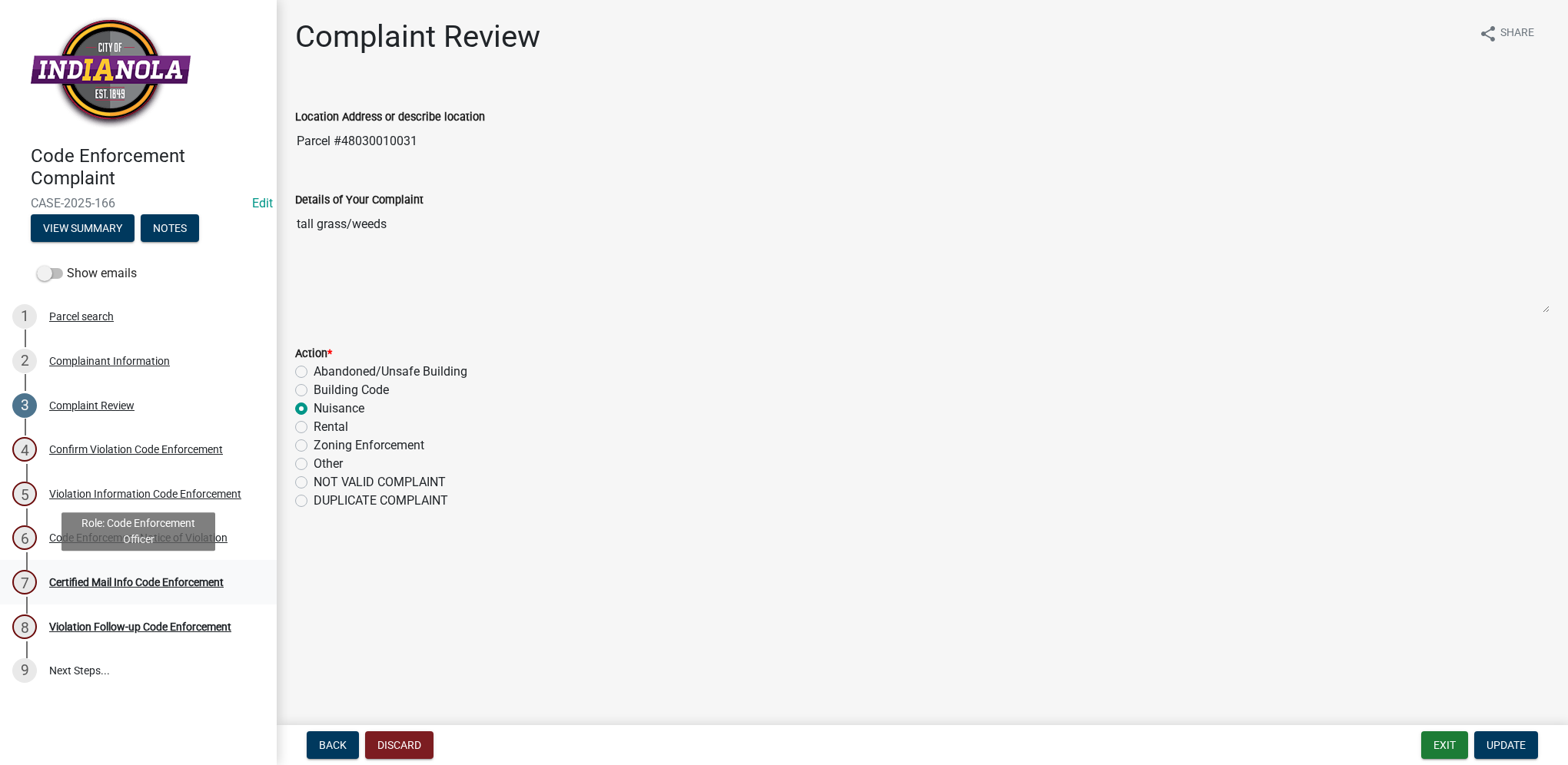
click at [169, 573] on div "7 Certified Mail Info Code Enforcement" at bounding box center [132, 582] width 240 height 24
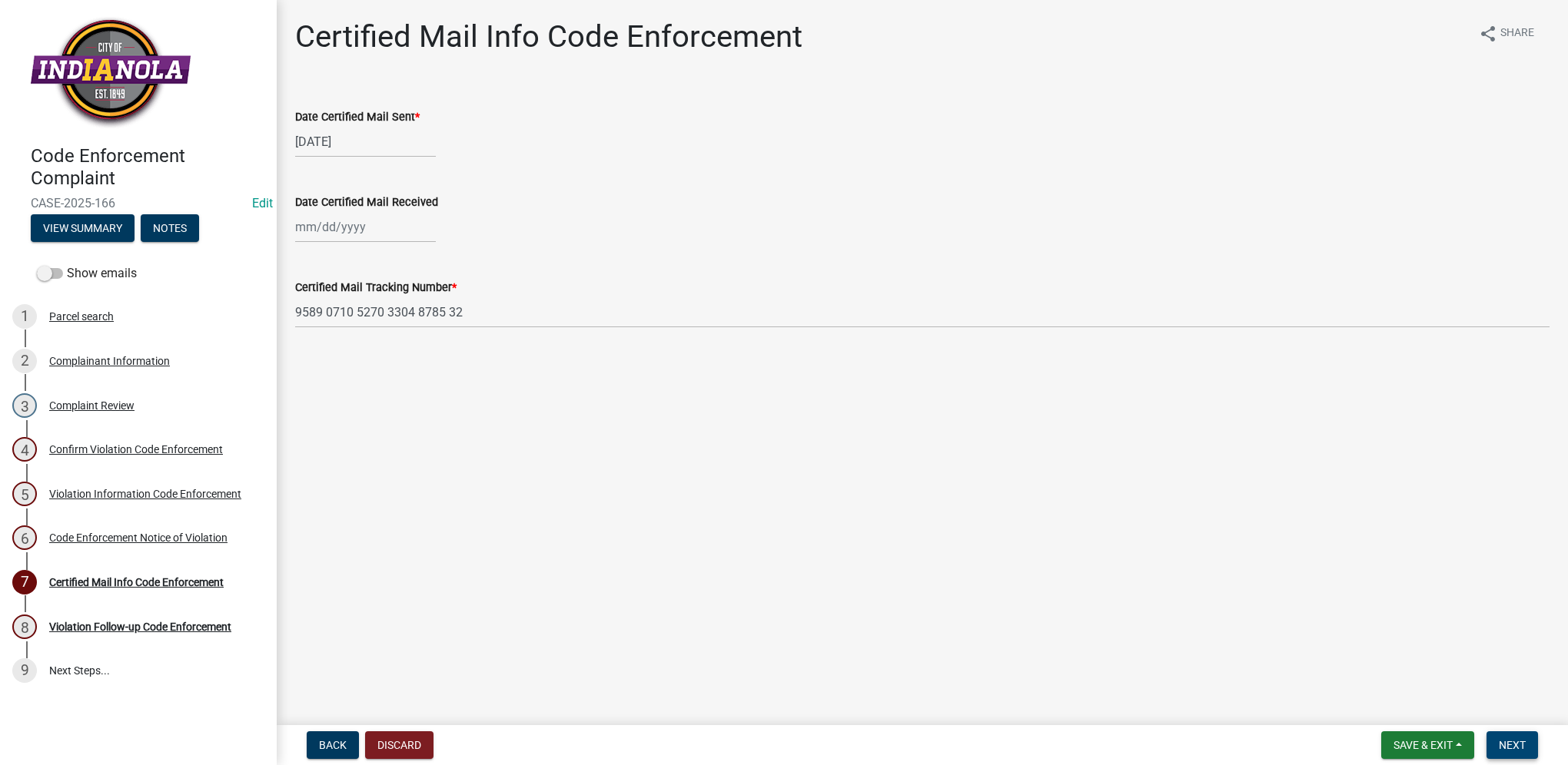
click at [1530, 734] on button "Next" at bounding box center [1512, 744] width 52 height 27
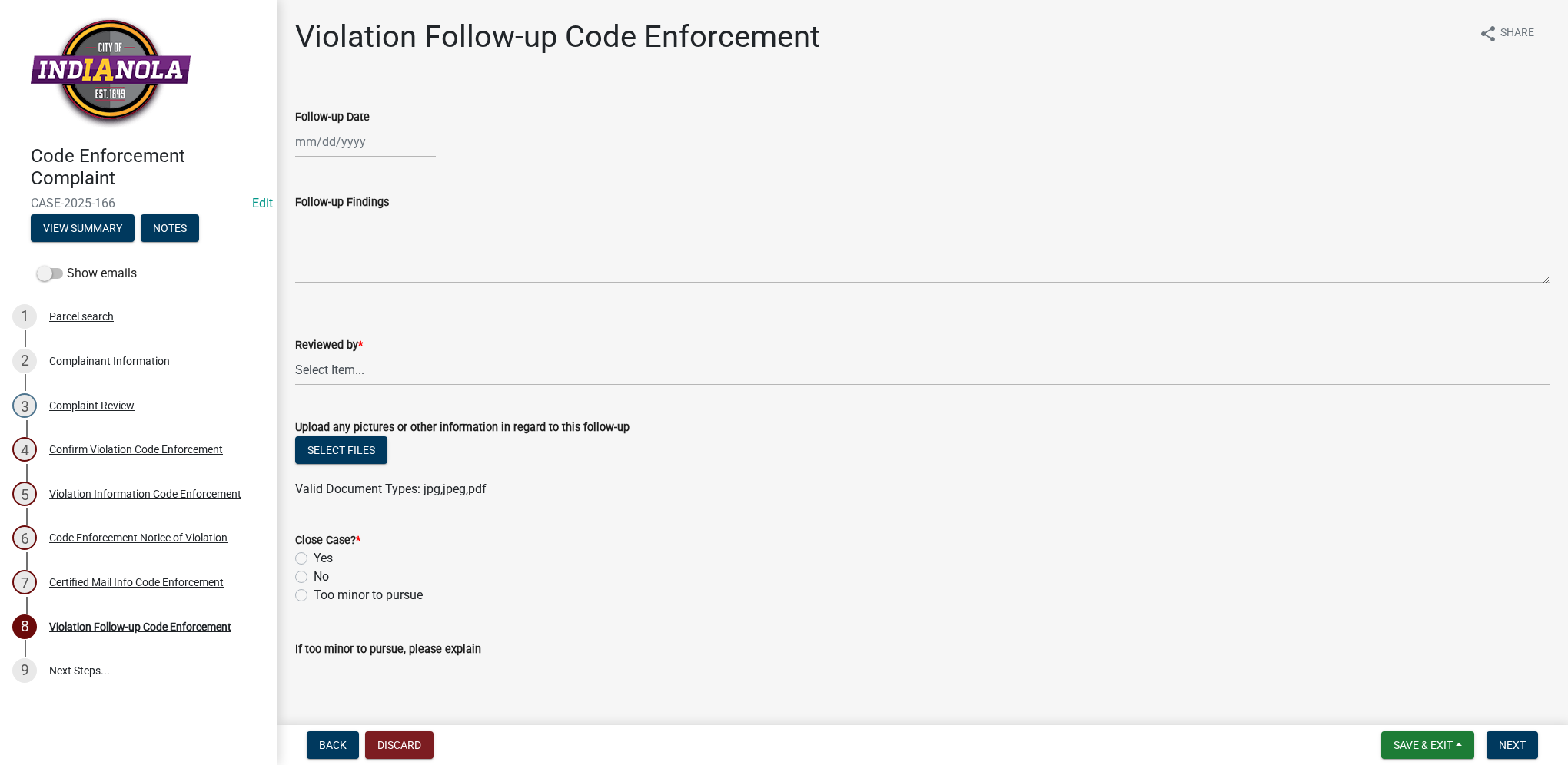
select select "8"
select select "2025"
click at [341, 155] on div "[PERSON_NAME] Feb Mar Apr [PERSON_NAME][DATE] Oct Nov [DATE] 1526 1527 1528 152…" at bounding box center [366, 142] width 141 height 32
click at [407, 302] on div "22" at bounding box center [409, 297] width 24 height 24
type input "[DATE]"
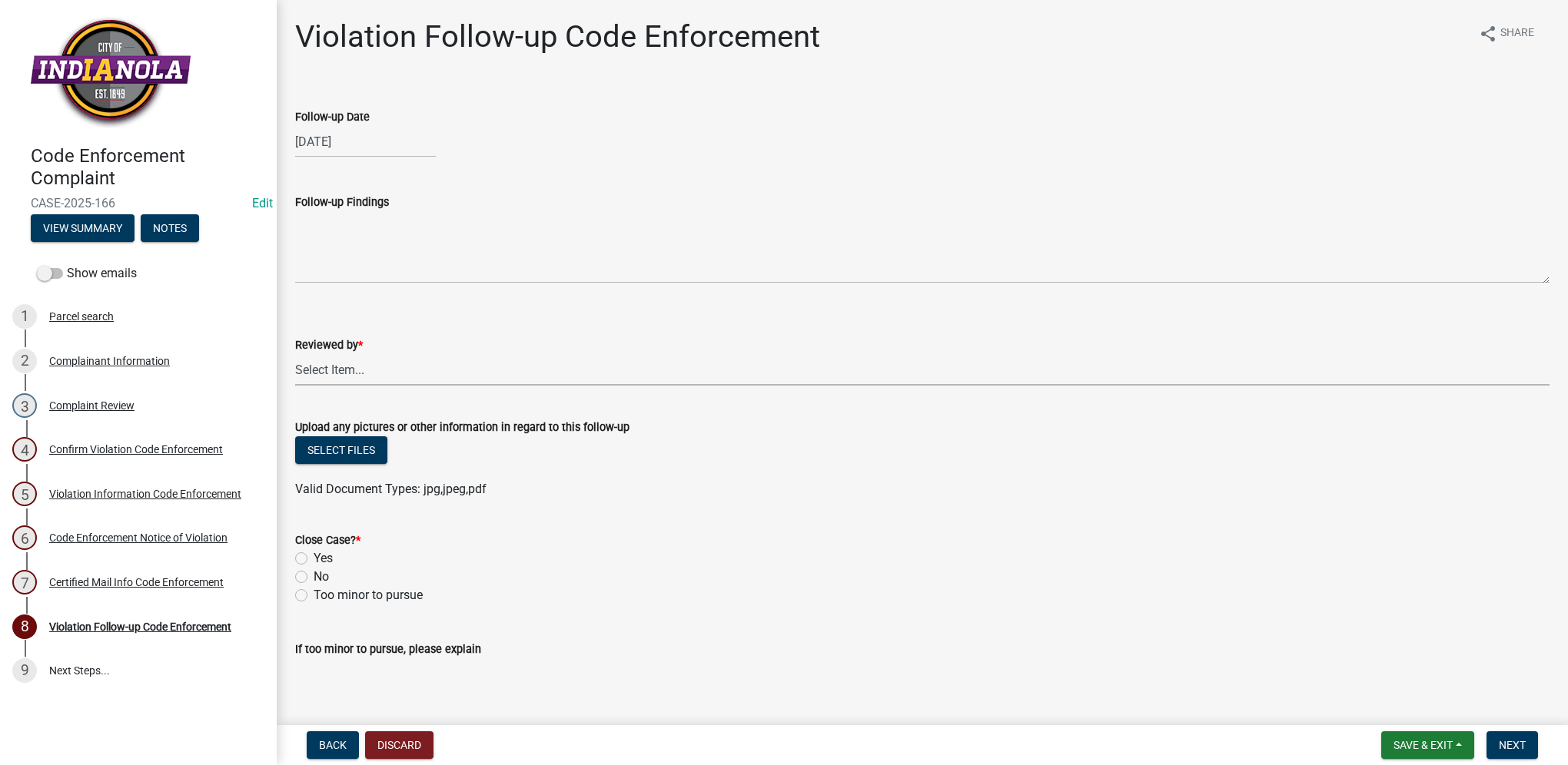
click at [339, 364] on select "Select Item... [PERSON_NAME] [PERSON_NAME] [PERSON_NAME] Other" at bounding box center [922, 370] width 1254 height 32
click at [295, 354] on select "Select Item... [PERSON_NAME] [PERSON_NAME] [PERSON_NAME] Other" at bounding box center [922, 370] width 1254 height 32
select select "634d5426-b8b3-48ee-aa1e-d523f7499186"
click at [313, 562] on label "Yes" at bounding box center [323, 559] width 19 height 19
click at [313, 560] on input "Yes" at bounding box center [318, 554] width 10 height 10
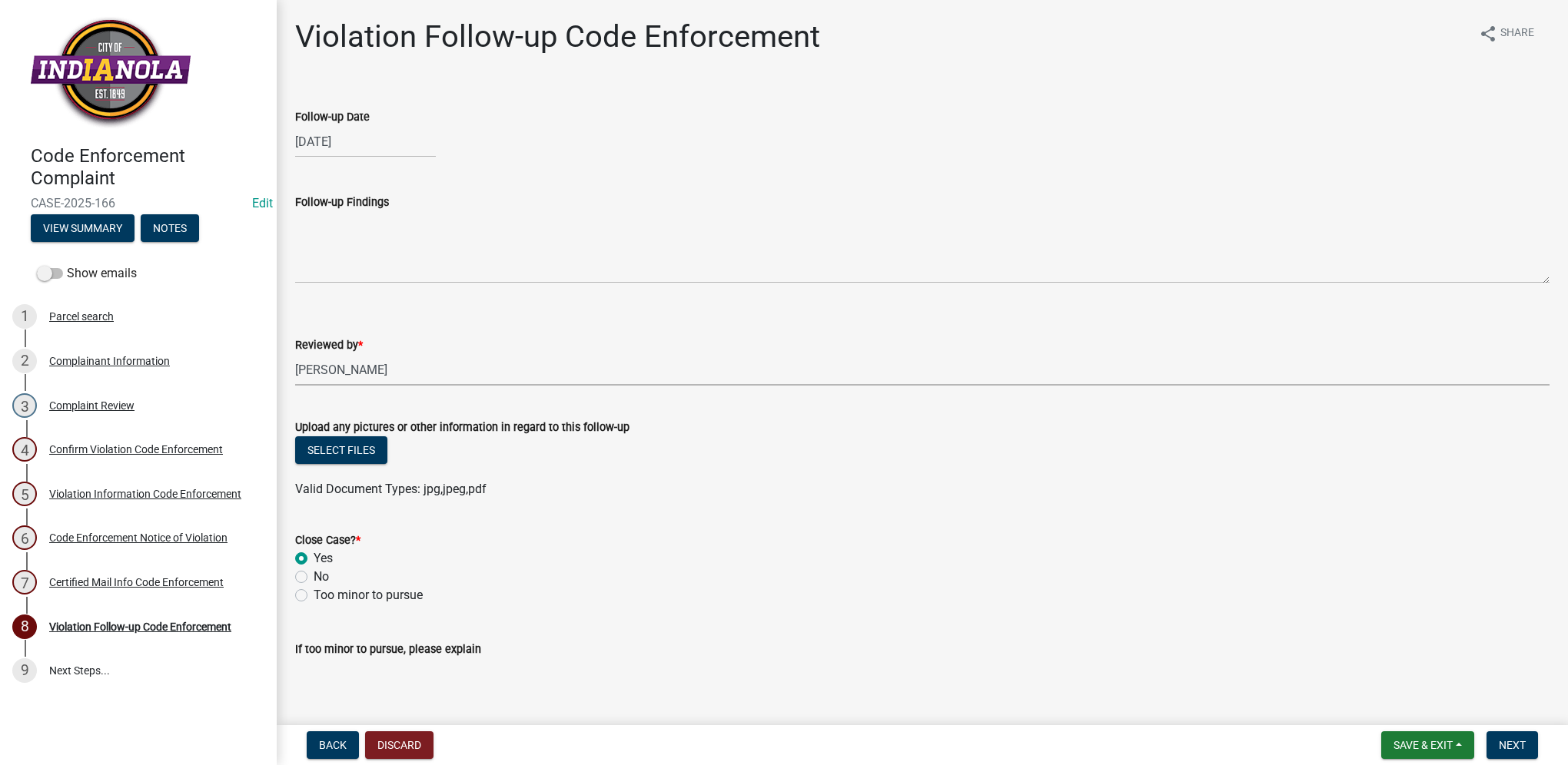
radio input "true"
drag, startPoint x: 301, startPoint y: 562, endPoint x: 799, endPoint y: 565, distance: 498.0
click at [799, 565] on div "Yes" at bounding box center [922, 559] width 1254 height 19
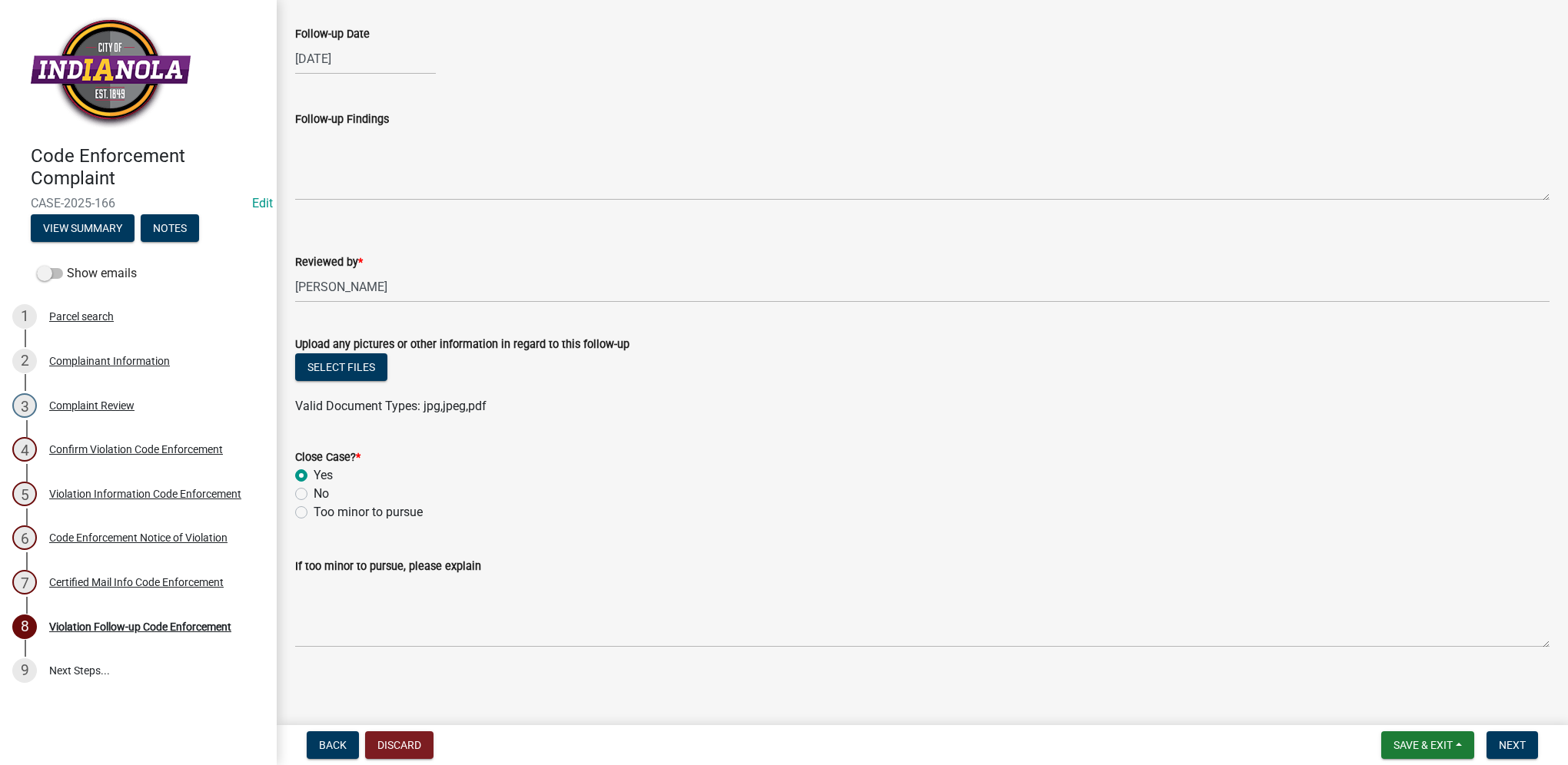
scroll to position [82, 0]
click at [1506, 752] on button "Next" at bounding box center [1512, 744] width 52 height 27
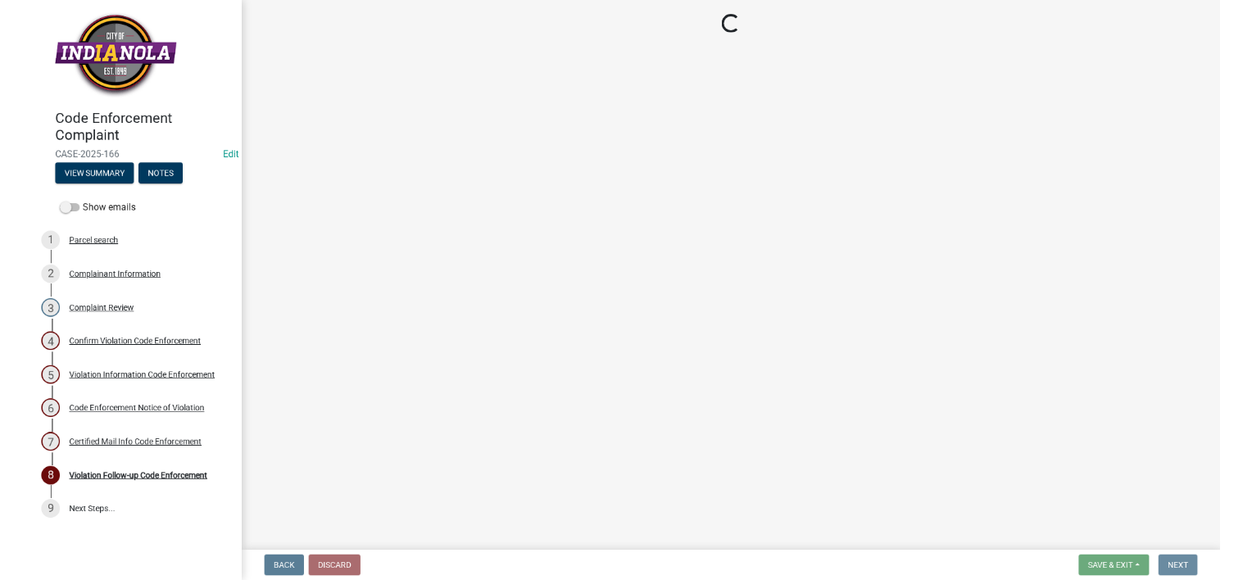
scroll to position [0, 0]
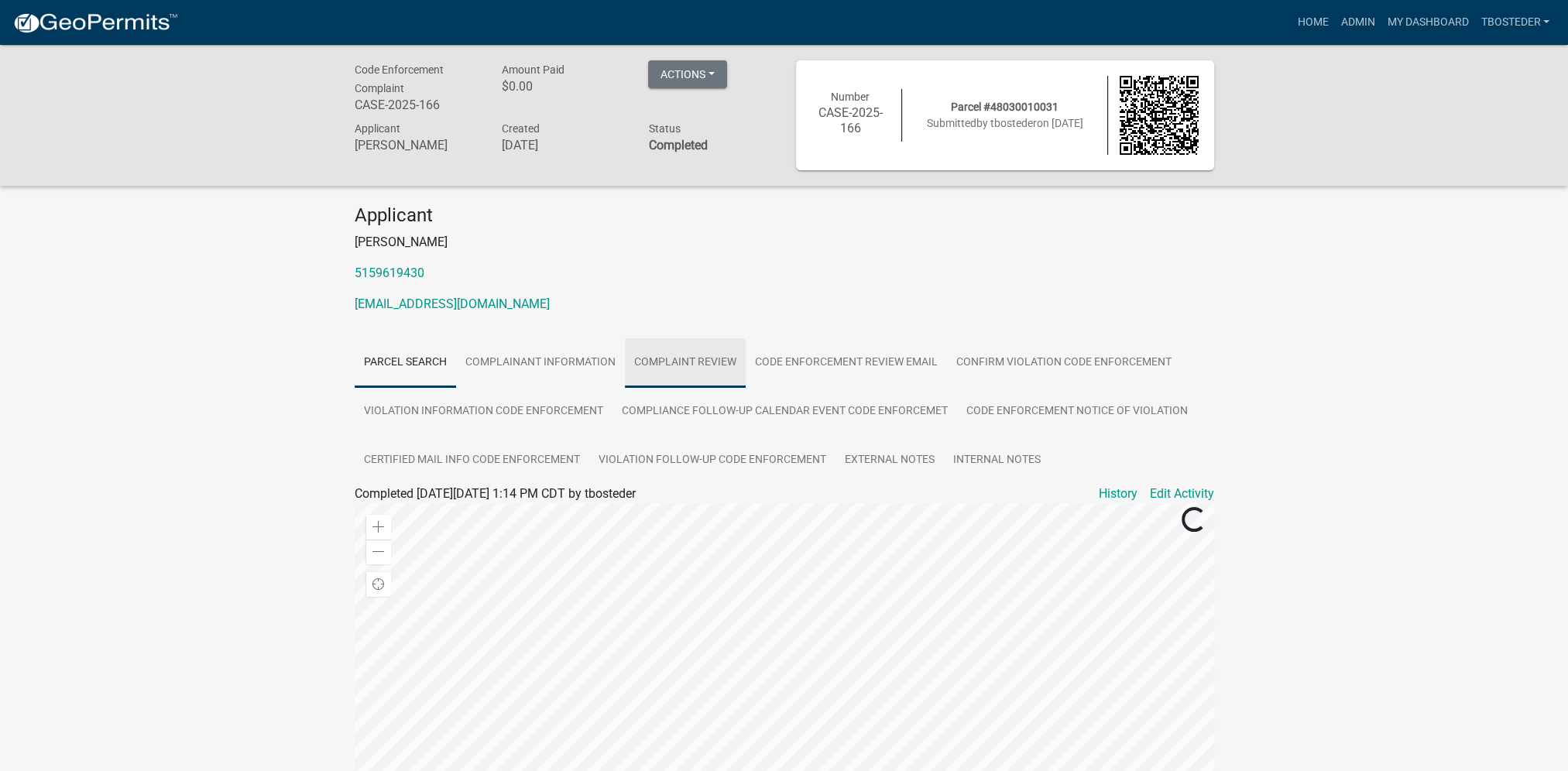
click at [713, 342] on link "Complaint Review" at bounding box center [685, 363] width 121 height 49
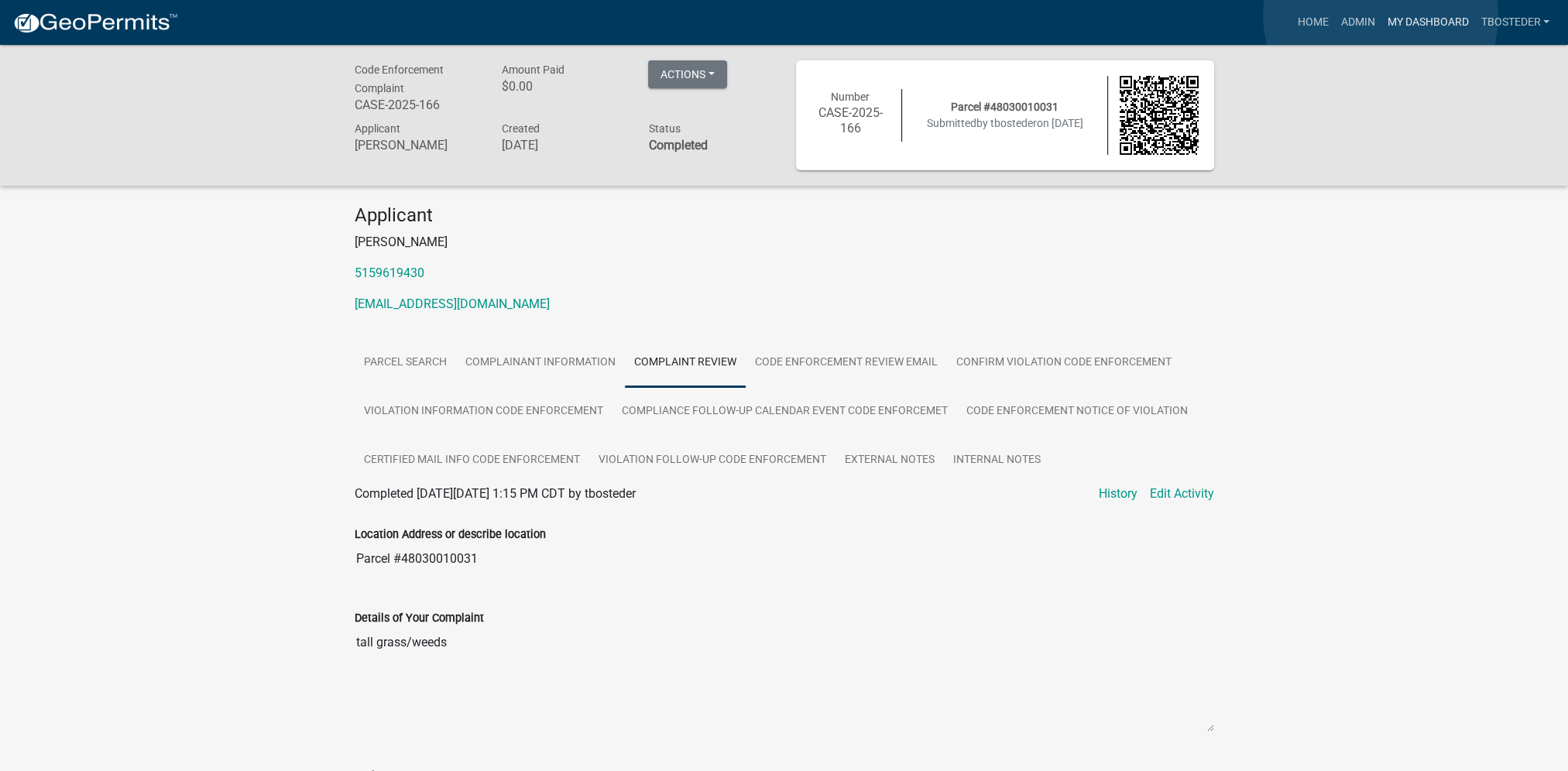
click at [1381, 15] on link "My Dashboard" at bounding box center [1427, 22] width 94 height 29
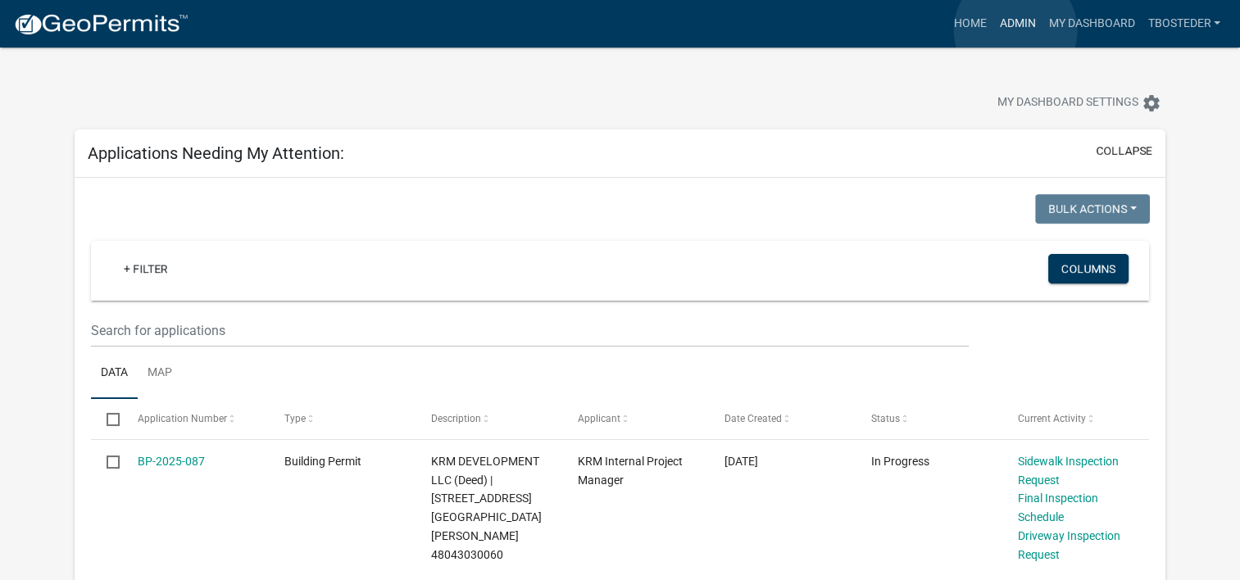
click at [1015, 30] on link "Admin" at bounding box center [1016, 23] width 49 height 31
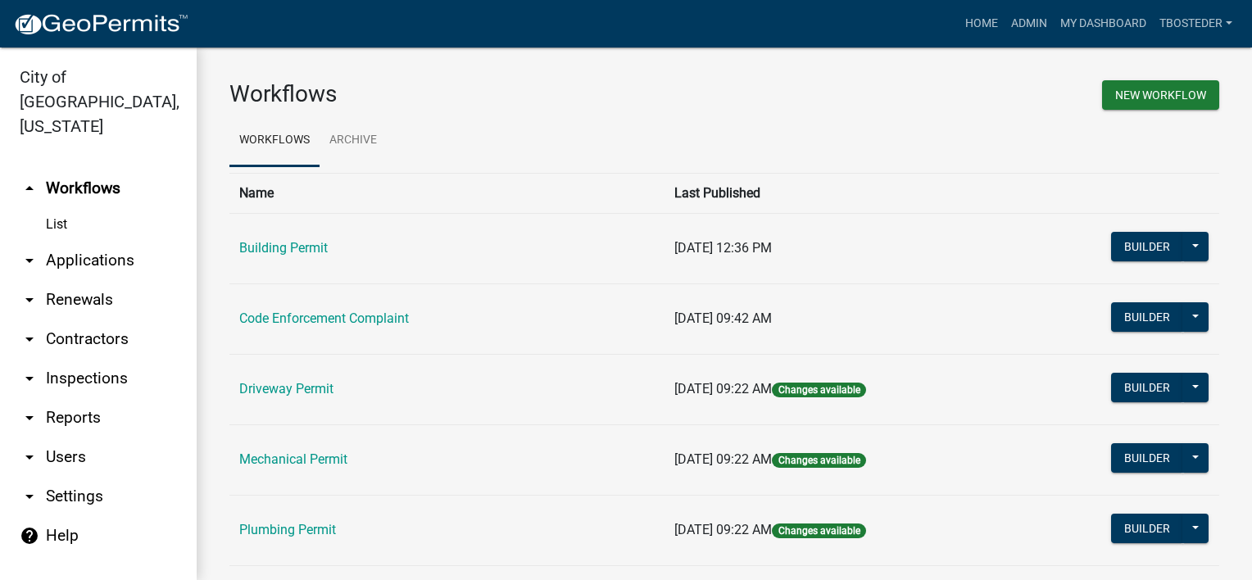
scroll to position [82, 0]
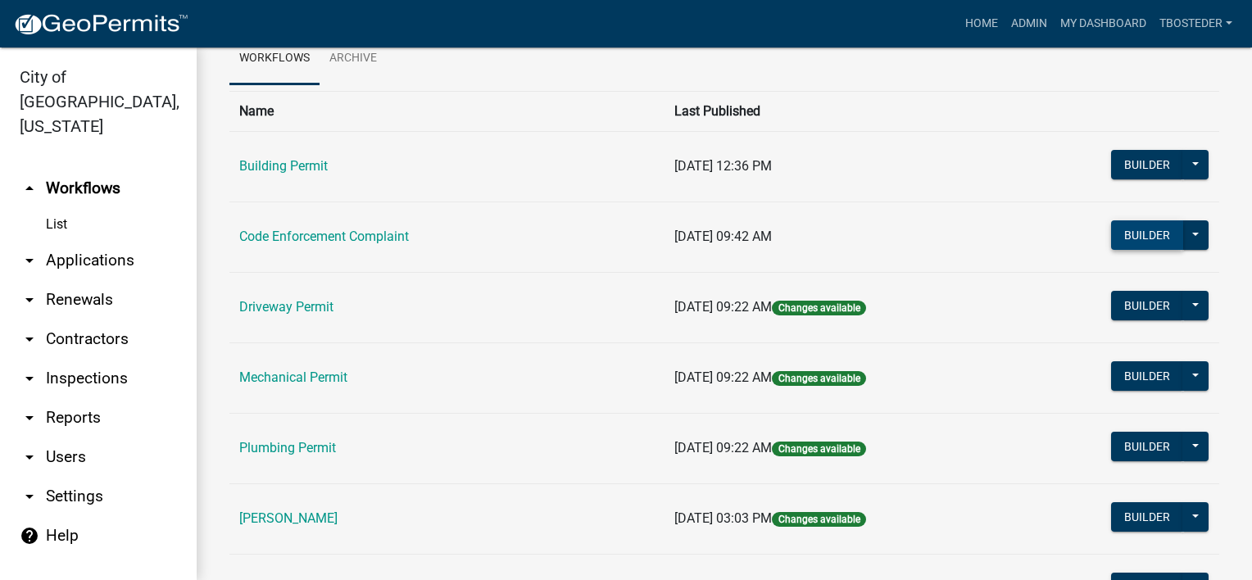
click at [1130, 229] on button "Builder" at bounding box center [1147, 234] width 72 height 29
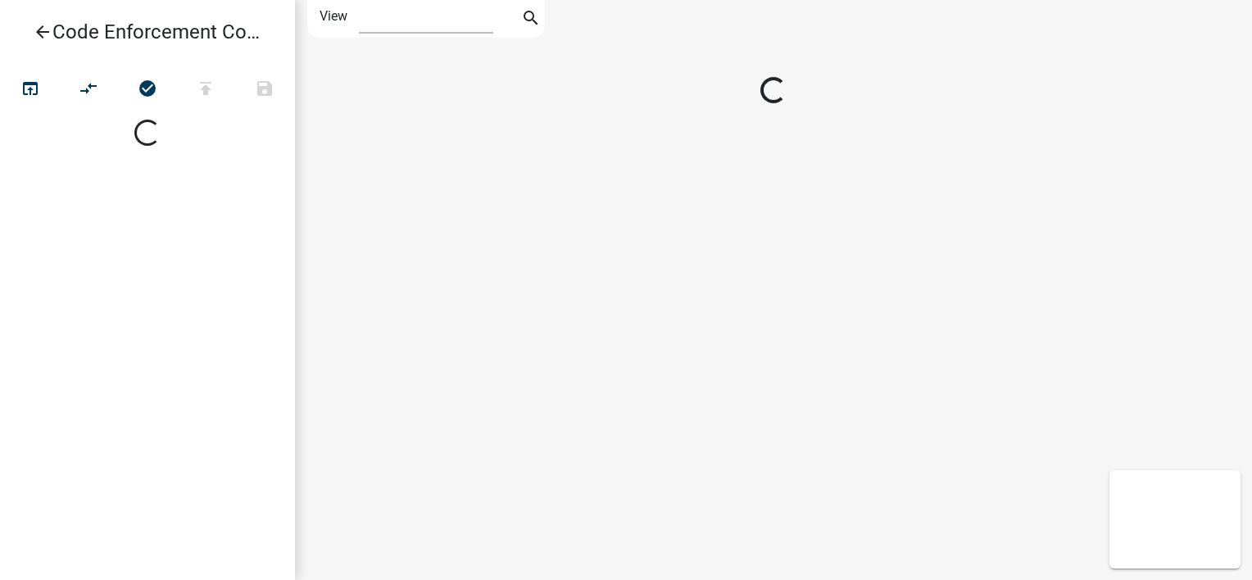
select select "1"
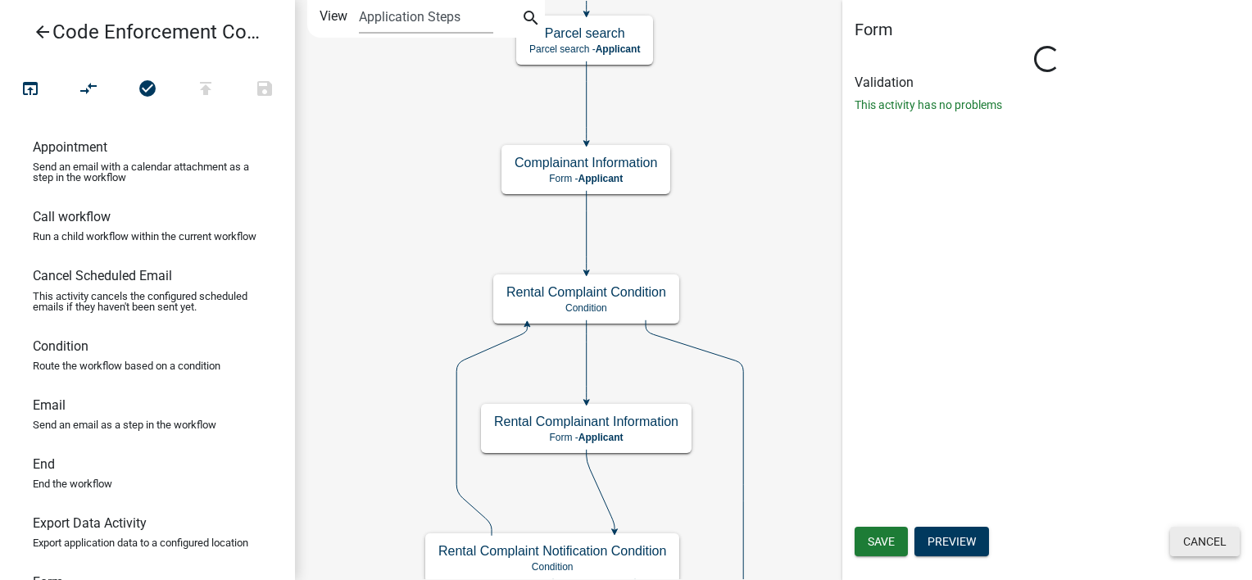
click at [1174, 535] on button "Cancel" at bounding box center [1205, 541] width 70 height 29
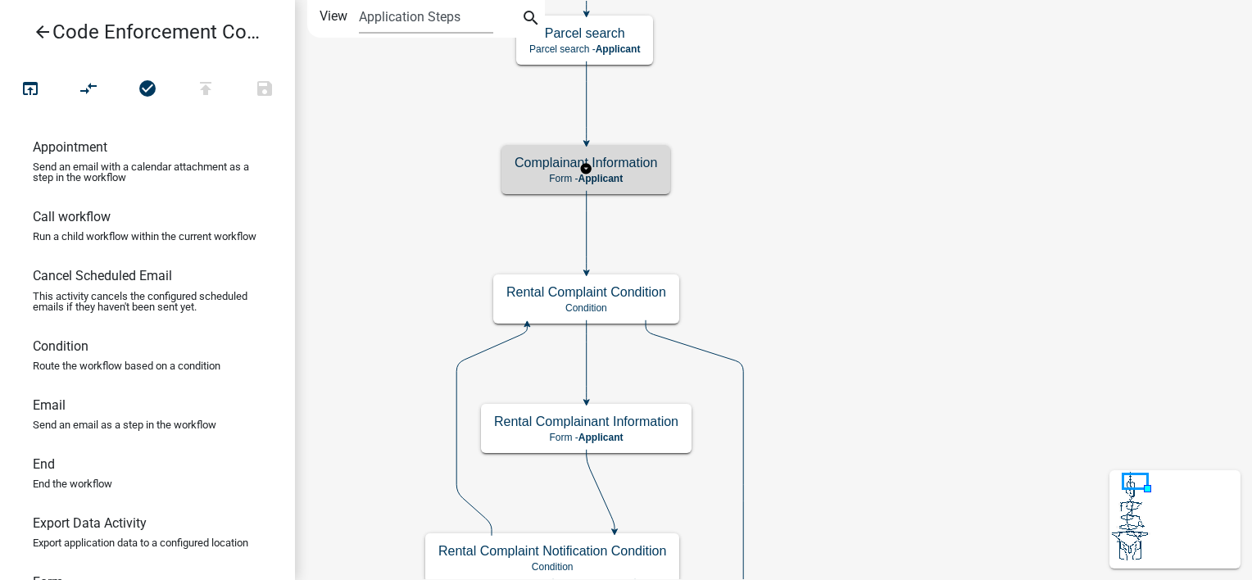
click at [622, 161] on h5 "Complainant Information" at bounding box center [586, 163] width 143 height 16
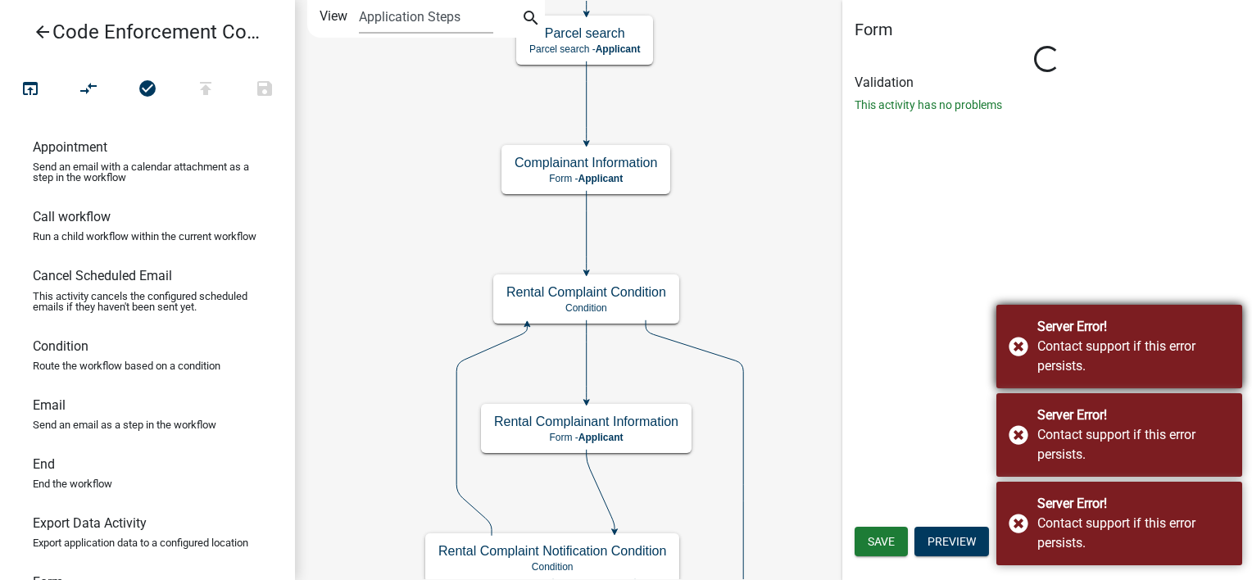
click at [1018, 350] on div "Server Error! Contact support if this error persists." at bounding box center [1119, 347] width 246 height 84
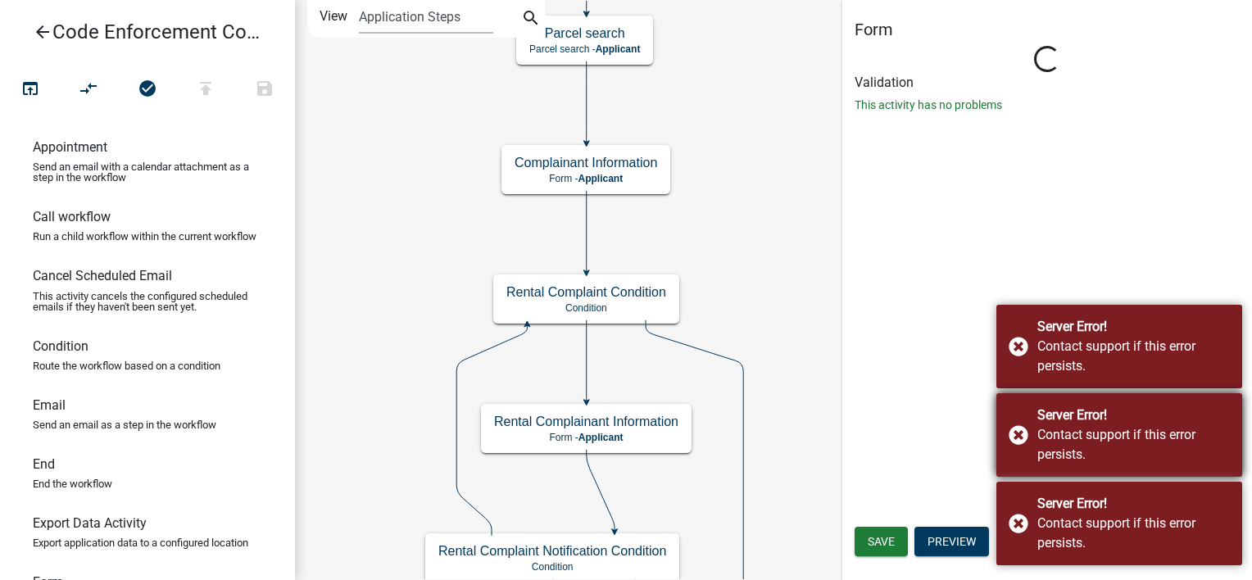
click at [1015, 388] on div "Server Error! Contact support if this error persists." at bounding box center [1119, 347] width 246 height 84
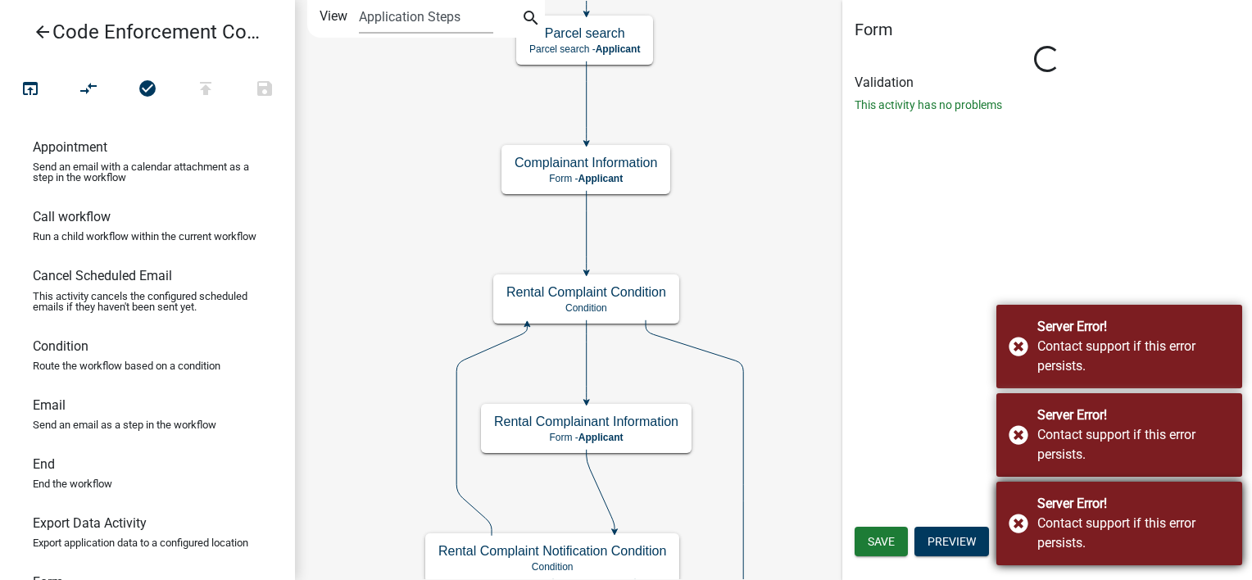
click at [1017, 521] on div "Server Error! Contact support if this error persists." at bounding box center [1119, 524] width 246 height 84
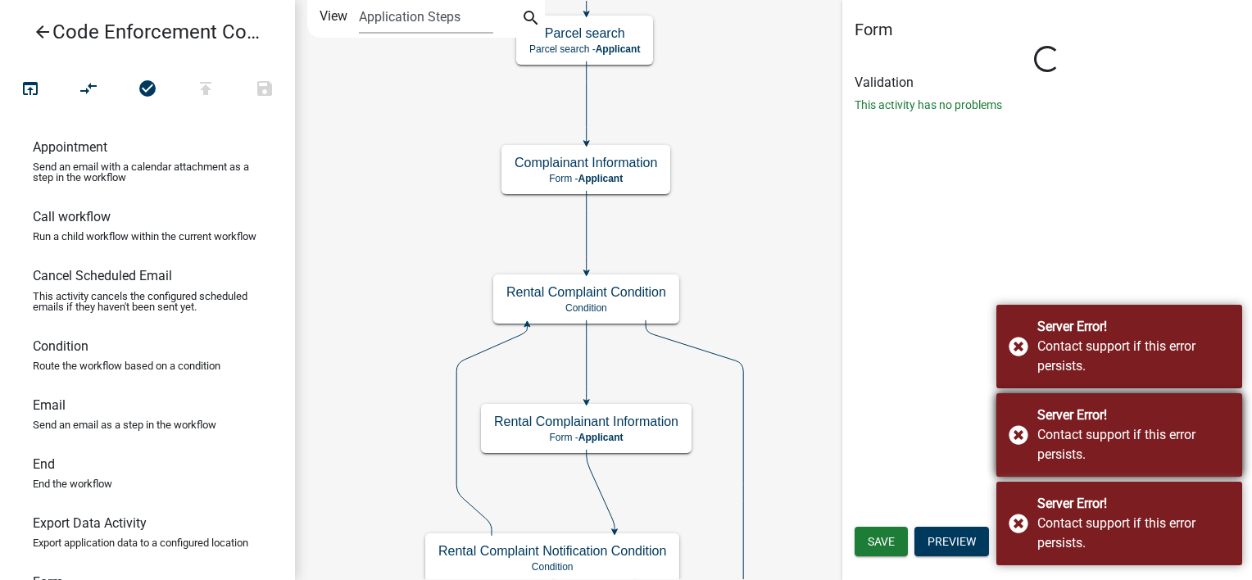
click at [1016, 433] on div "Server Error! Contact support if this error persists." at bounding box center [1119, 435] width 246 height 84
click at [0, 0] on div "Server Error! Contact support if this error persists." at bounding box center [0, 0] width 0 height 0
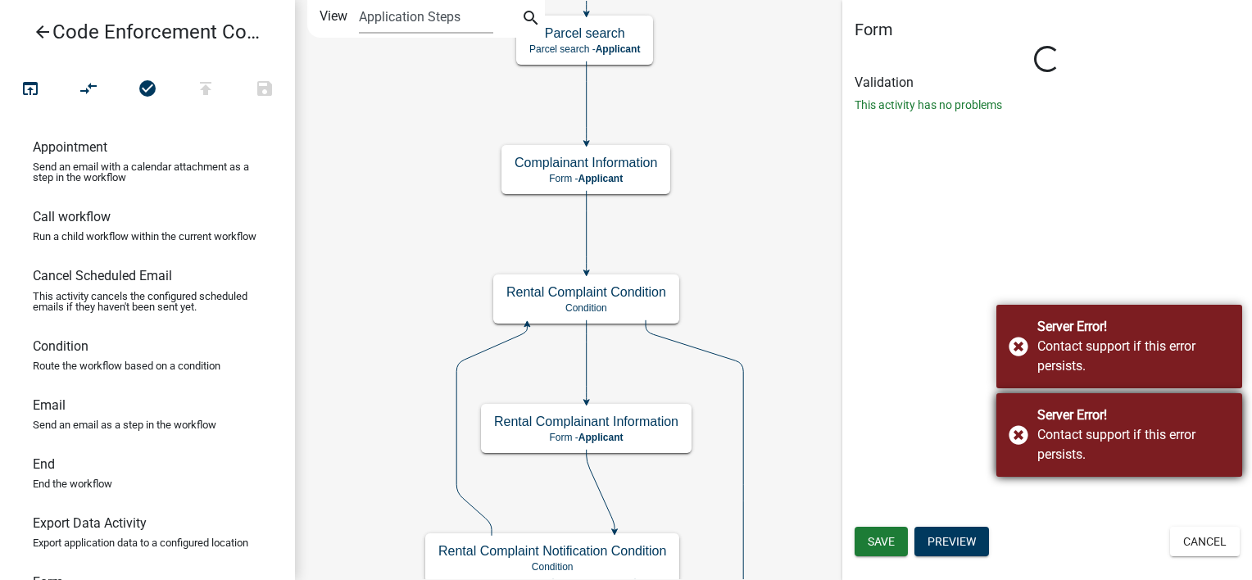
click at [1003, 435] on div "Server Error! Contact support if this error persists." at bounding box center [1119, 435] width 246 height 84
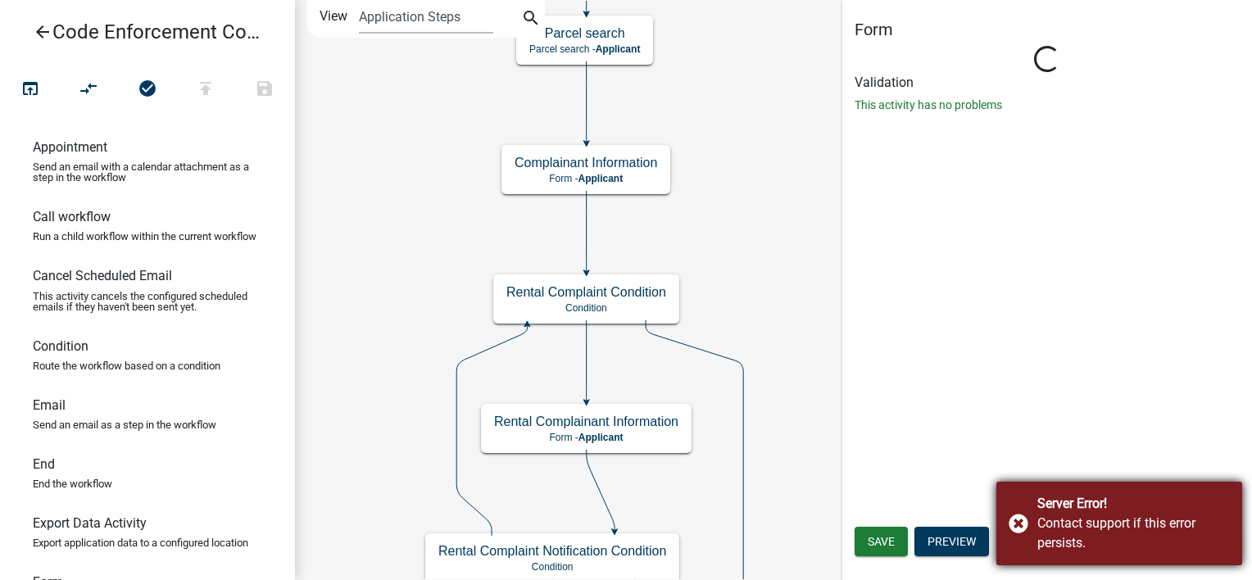
click at [1026, 528] on div "Server Error! Contact support if this error persists." at bounding box center [1119, 524] width 246 height 84
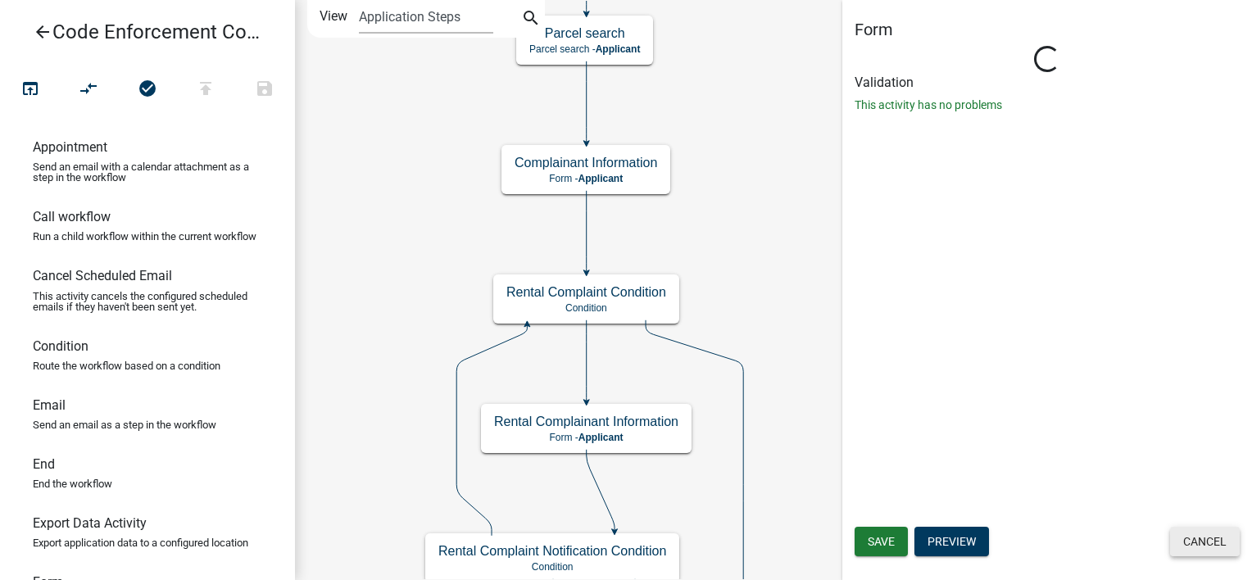
click at [1178, 534] on button "Cancel" at bounding box center [1205, 541] width 70 height 29
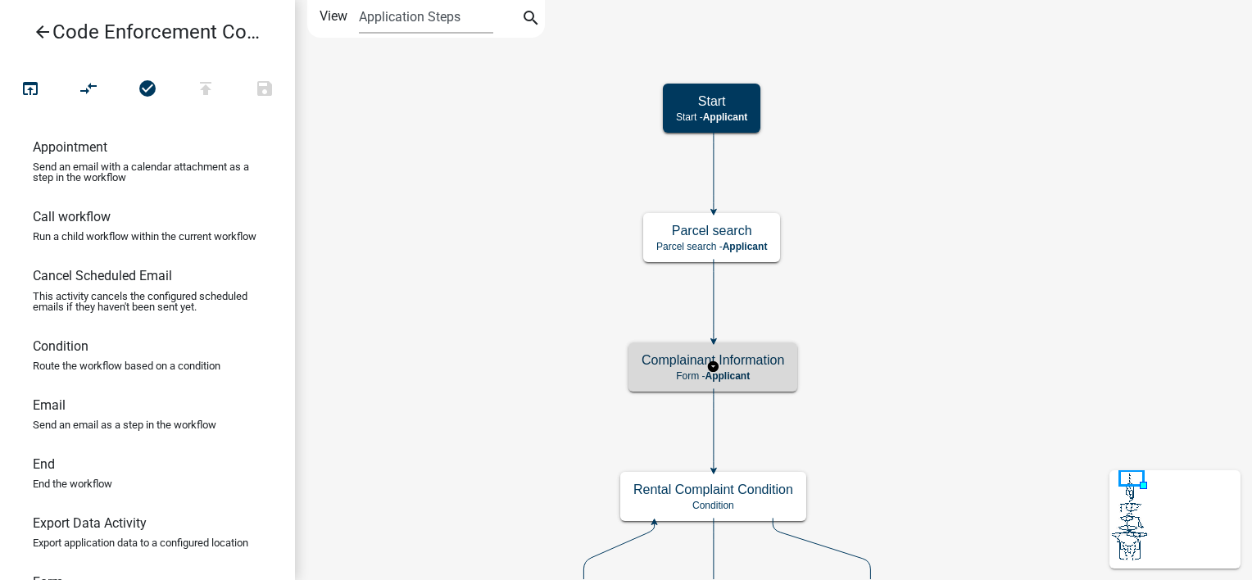
click at [778, 370] on p "Form - Applicant" at bounding box center [713, 375] width 143 height 11
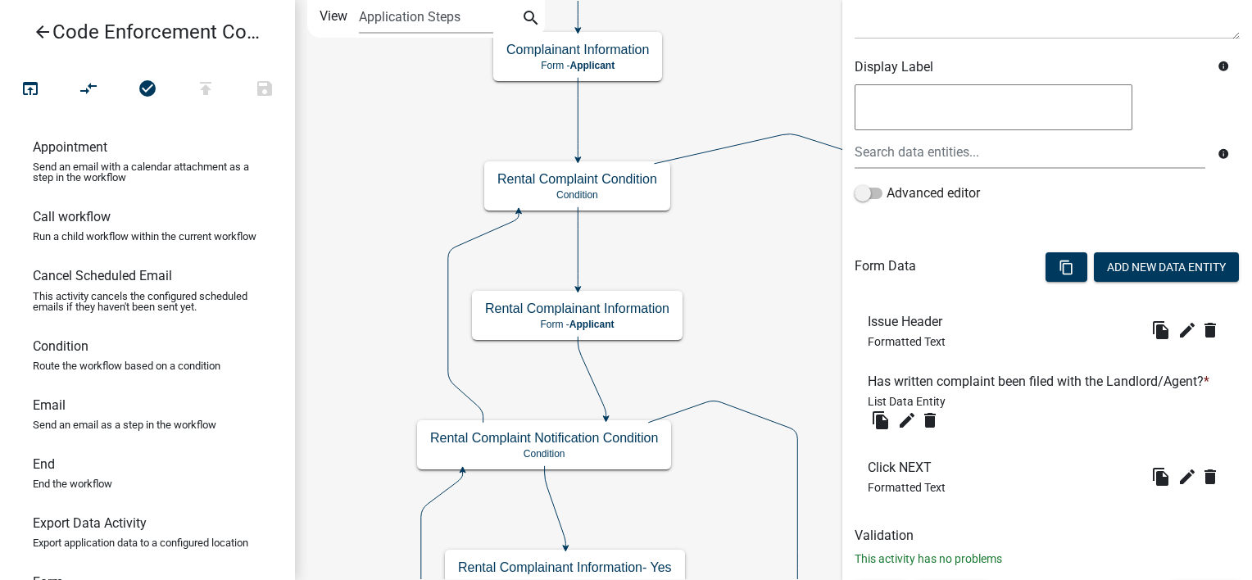
scroll to position [295, 0]
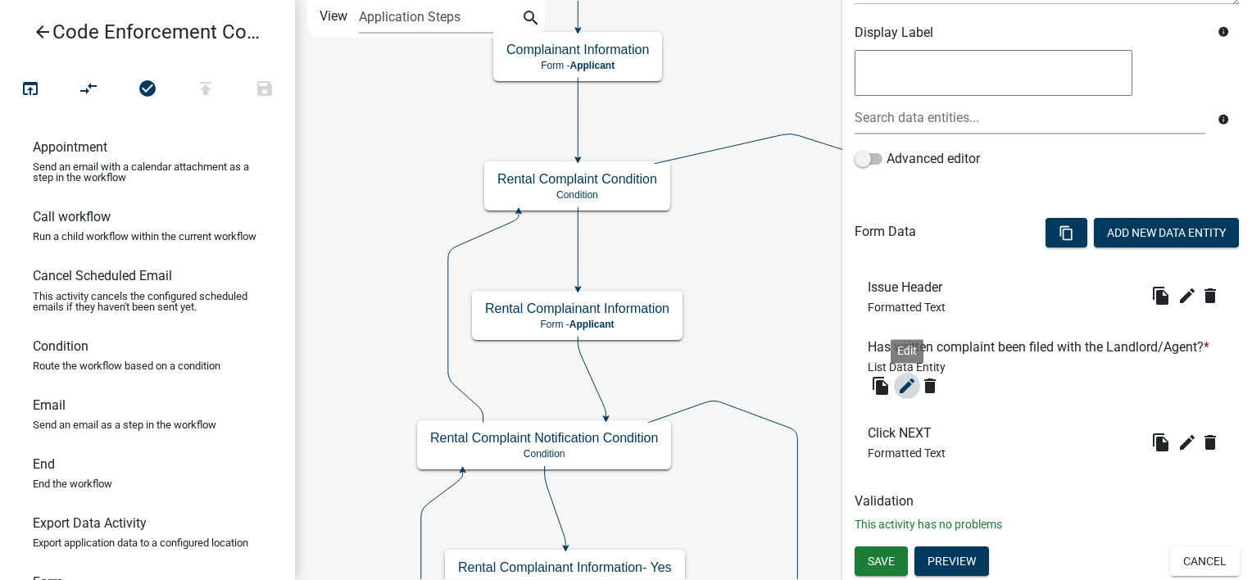
click at [909, 383] on icon "edit" at bounding box center [907, 386] width 20 height 20
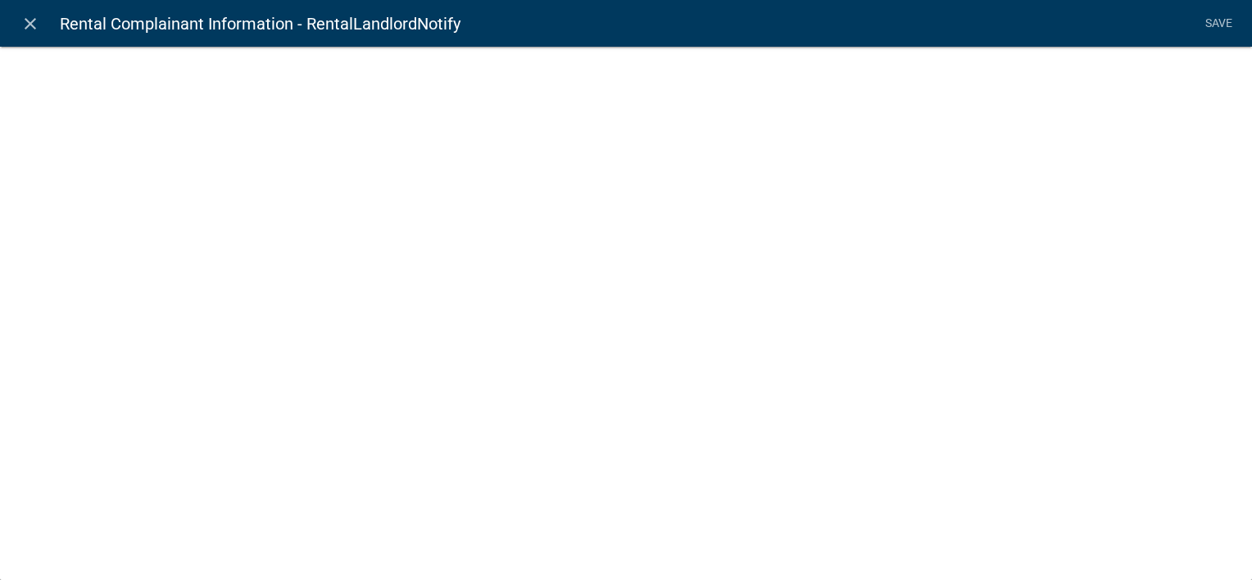
select select "list-data"
select select
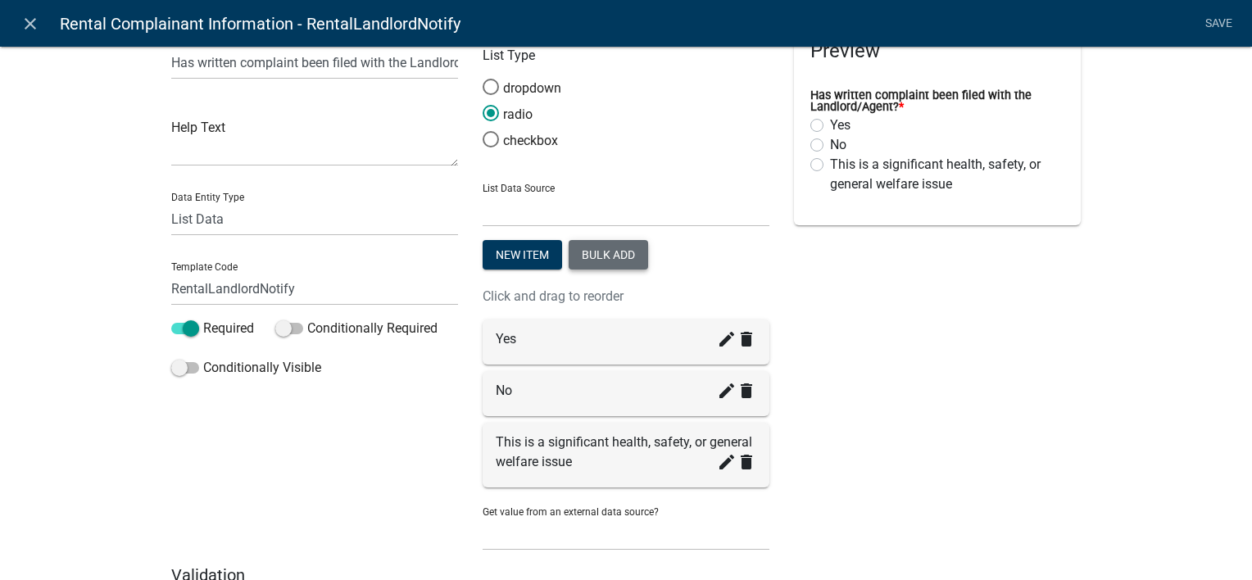
scroll to position [82, 0]
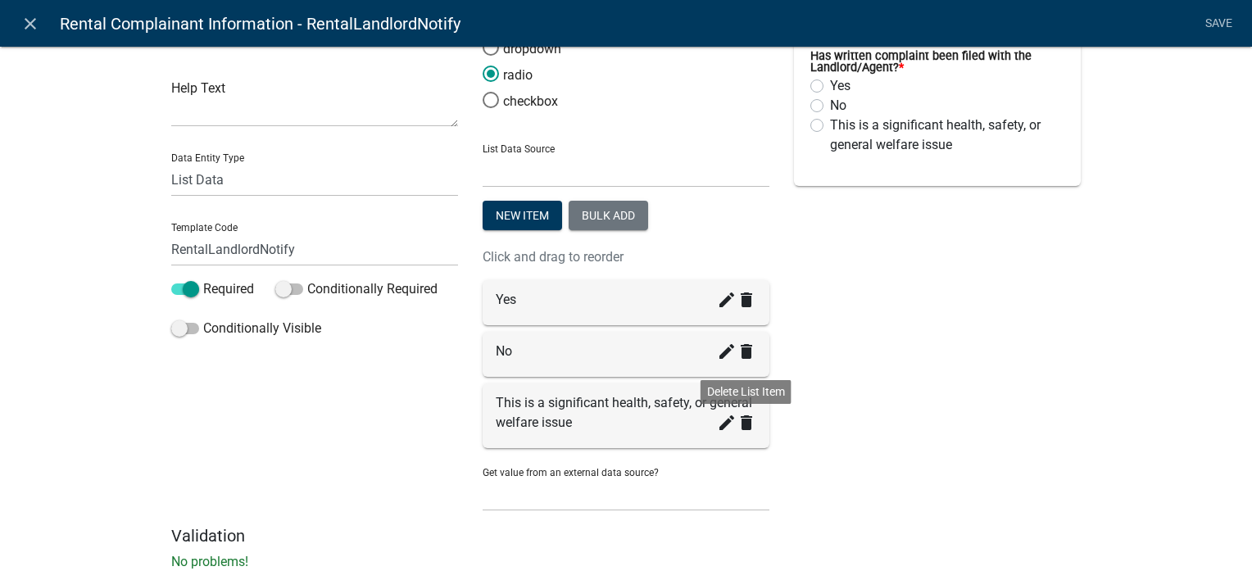
click at [737, 426] on icon "delete" at bounding box center [747, 423] width 20 height 20
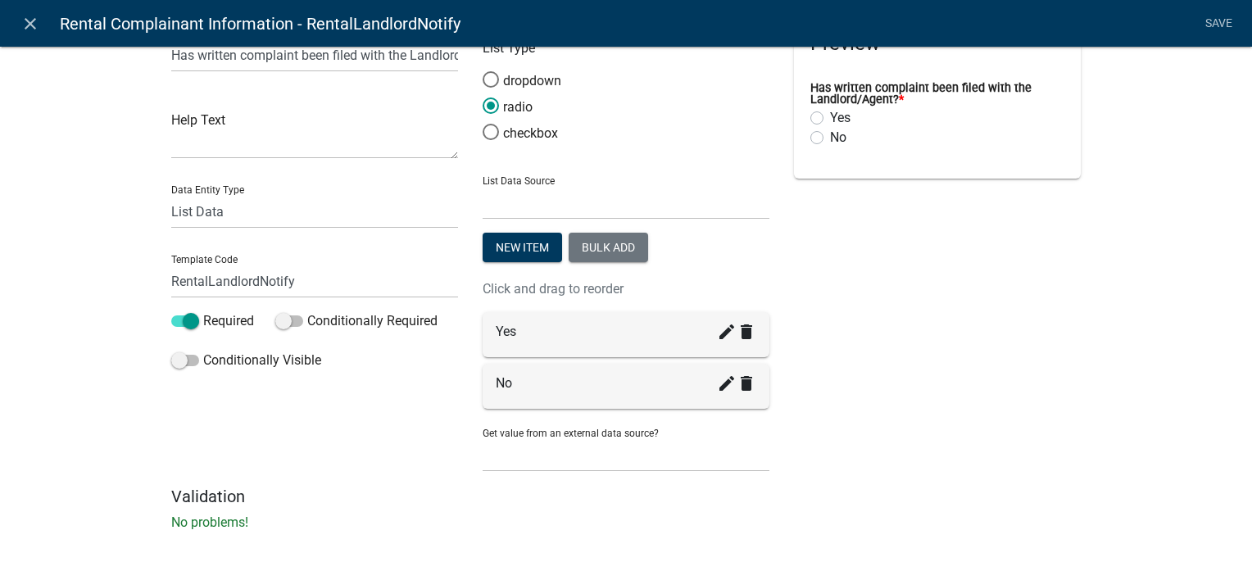
scroll to position [0, 0]
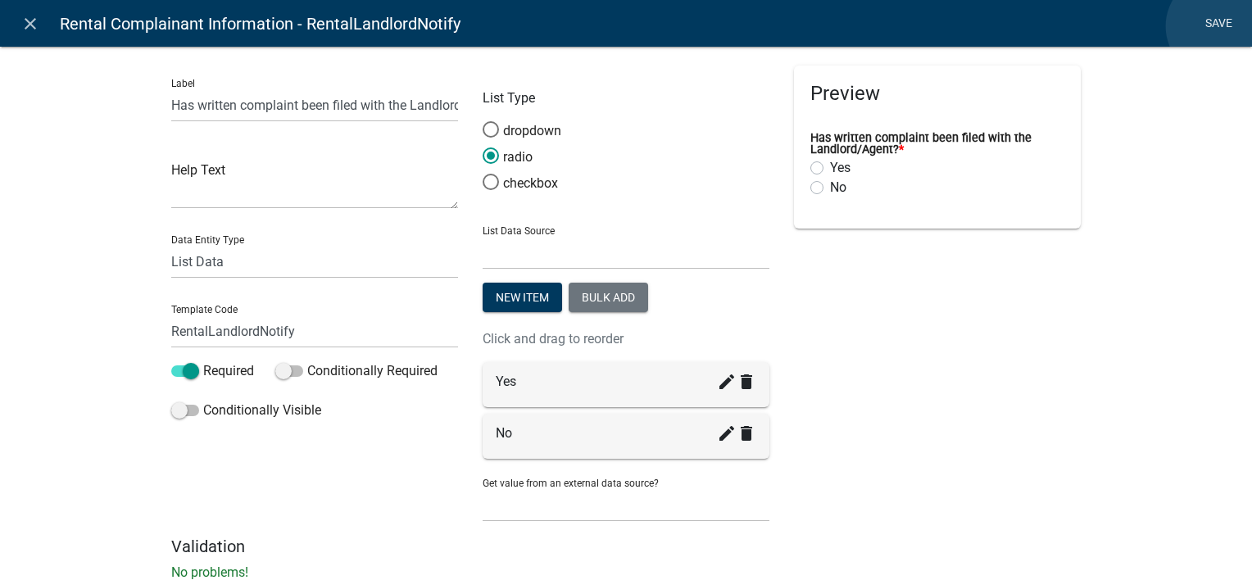
click at [1218, 26] on link "Save" at bounding box center [1218, 23] width 41 height 31
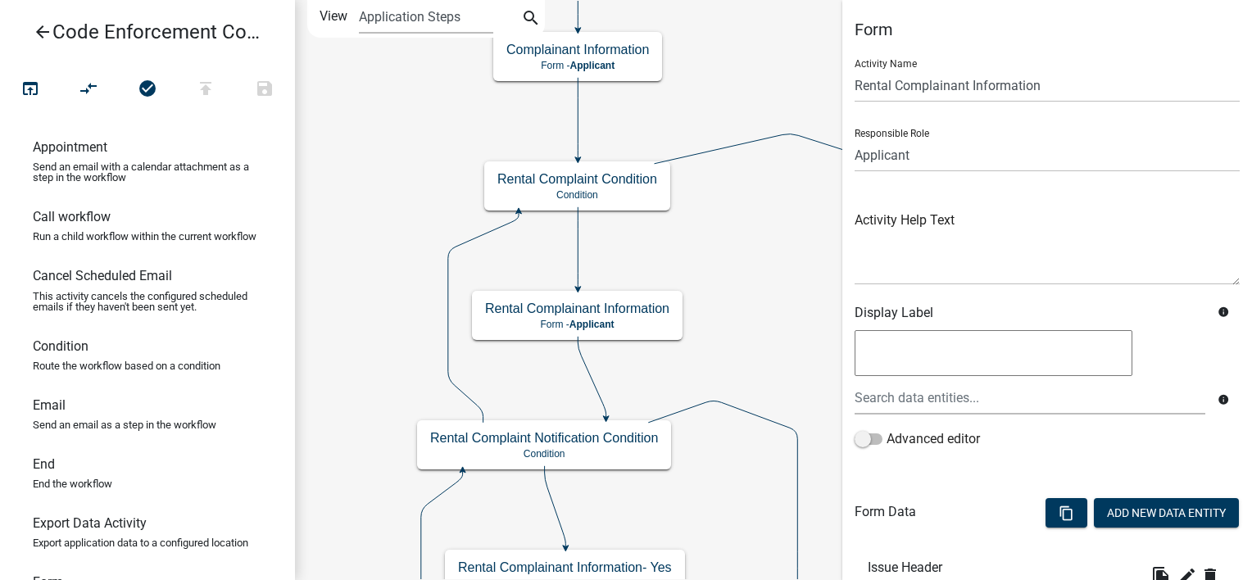
scroll to position [295, 0]
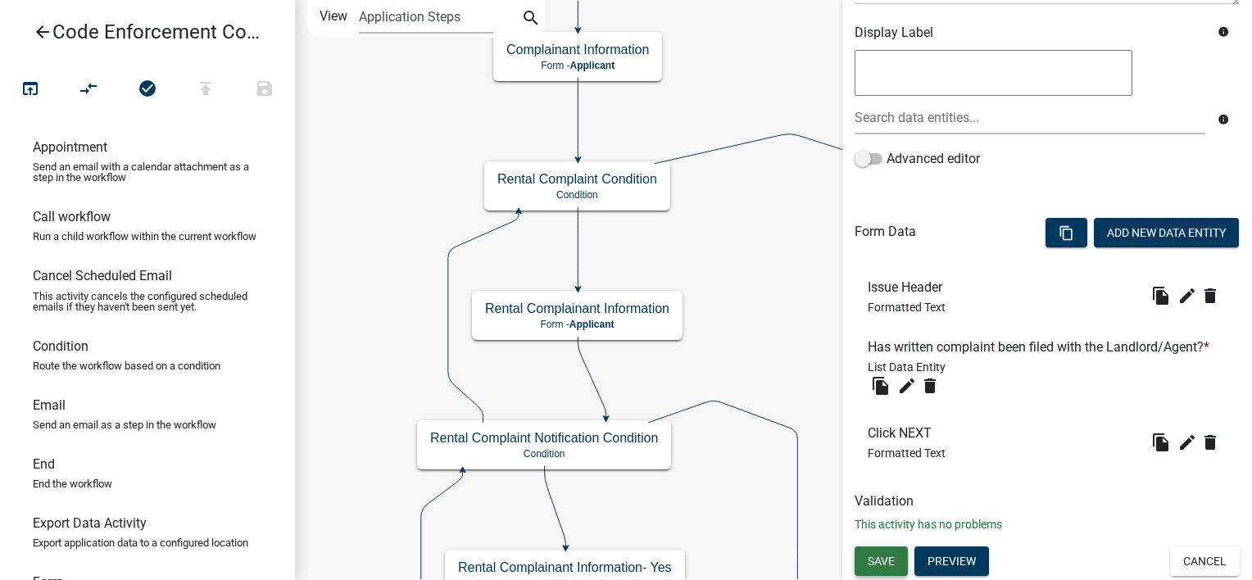
click at [897, 554] on button "Save" at bounding box center [881, 561] width 53 height 29
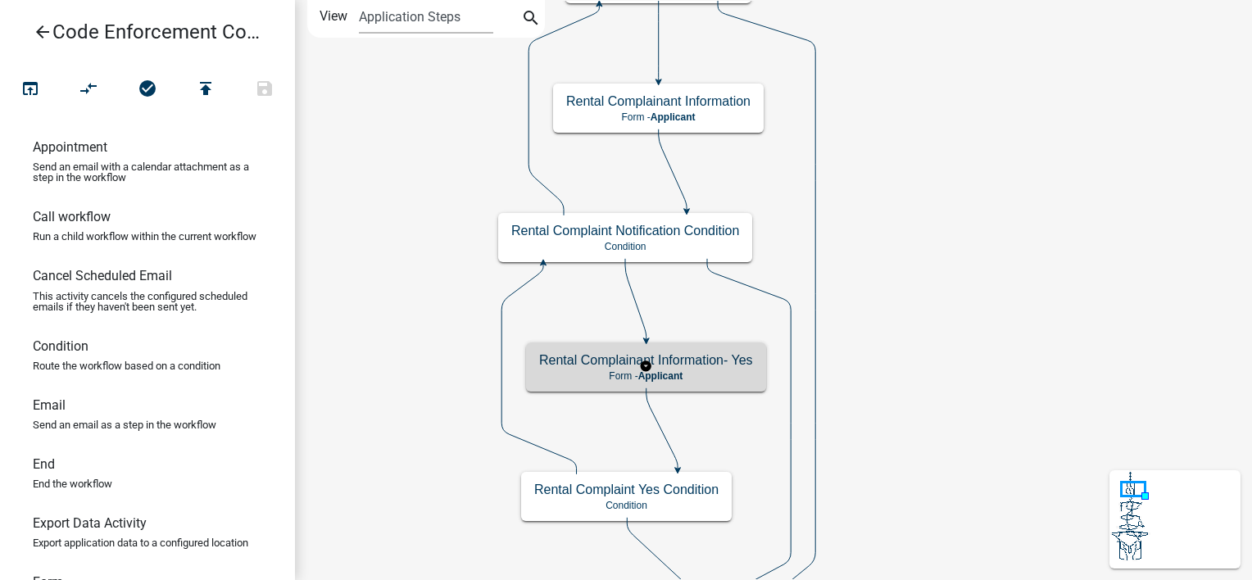
click at [685, 362] on h5 "Rental Complainant Information- Yes" at bounding box center [646, 360] width 214 height 16
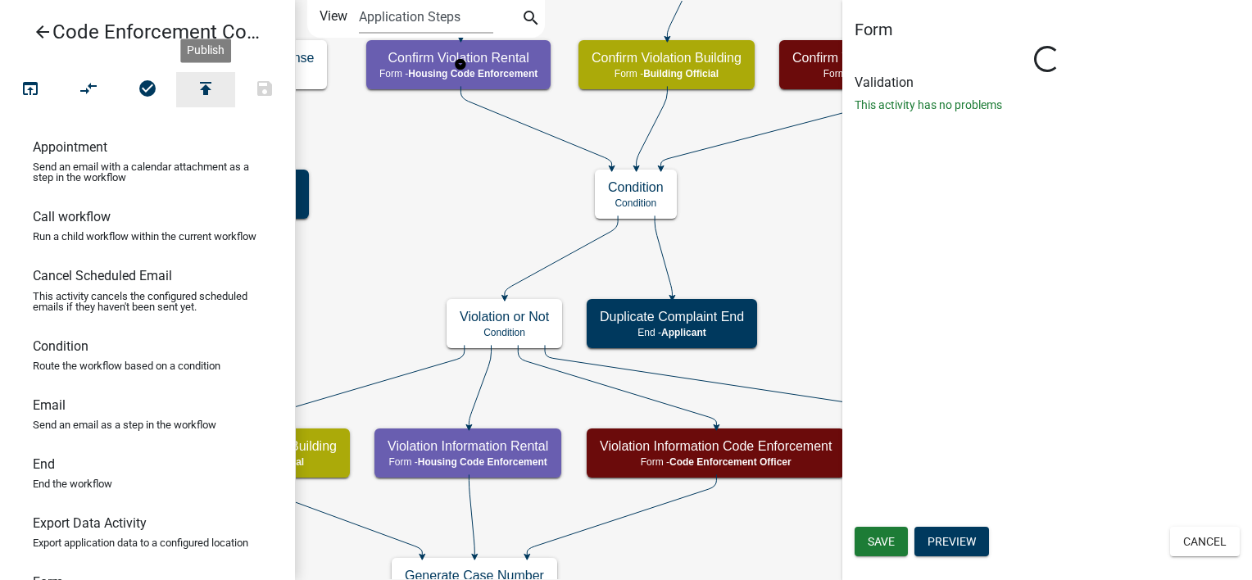
click at [197, 88] on icon "publish" at bounding box center [206, 90] width 20 height 23
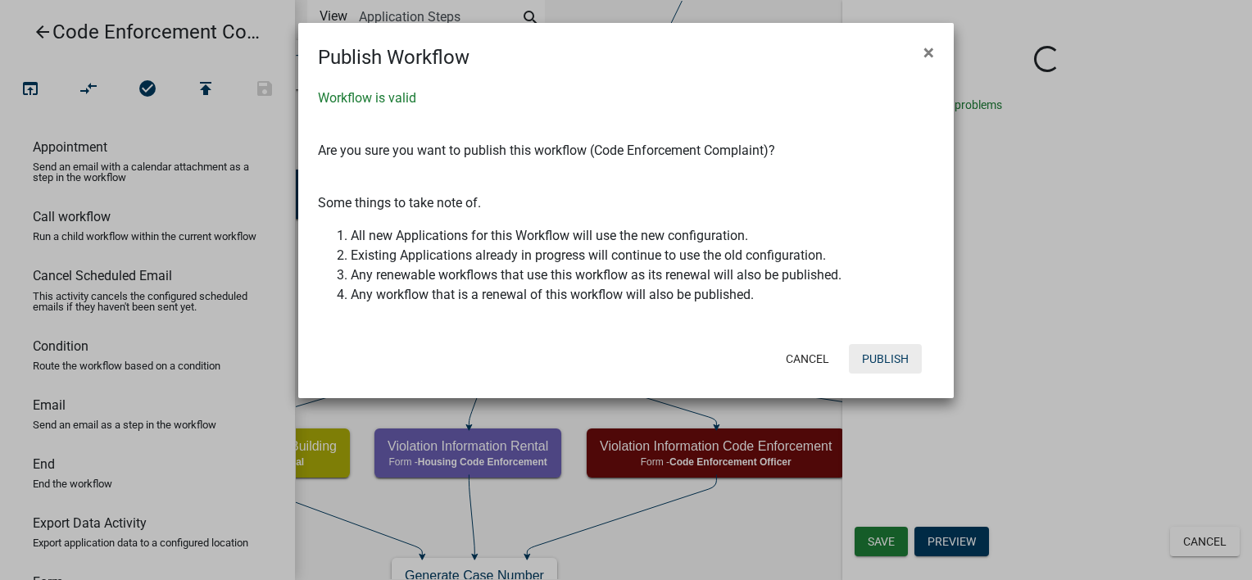
click at [897, 354] on button "Publish" at bounding box center [885, 358] width 73 height 29
